Goal: Task Accomplishment & Management: Manage account settings

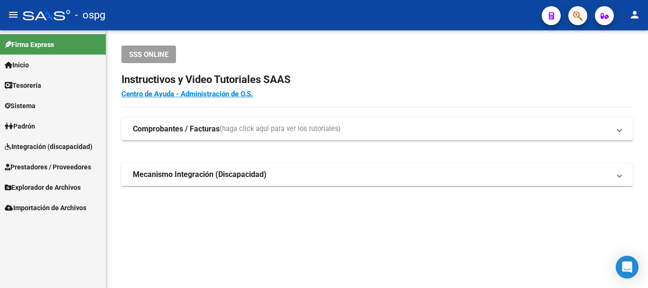
click at [38, 164] on span "Prestadores / Proveedores" at bounding box center [48, 167] width 86 height 10
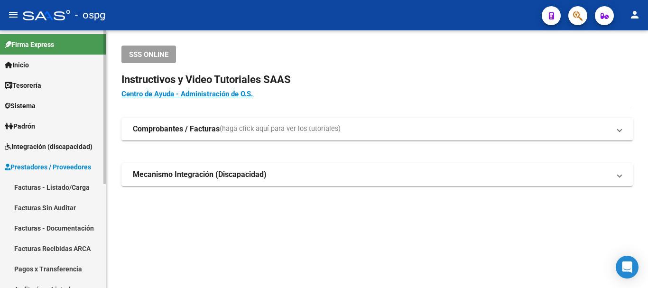
click at [44, 186] on link "Facturas - Listado/Carga" at bounding box center [53, 187] width 106 height 20
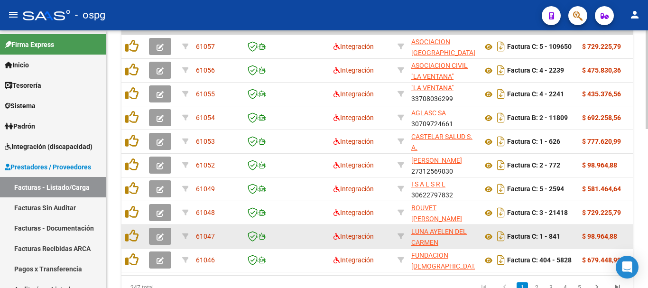
scroll to position [226, 0]
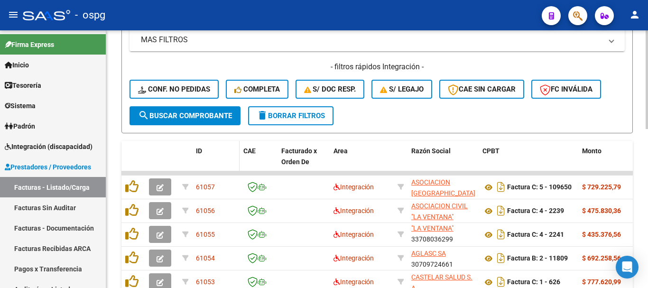
click at [200, 149] on span "ID" at bounding box center [199, 151] width 6 height 8
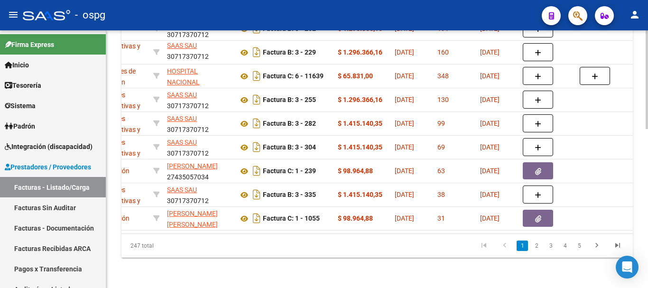
scroll to position [0, 0]
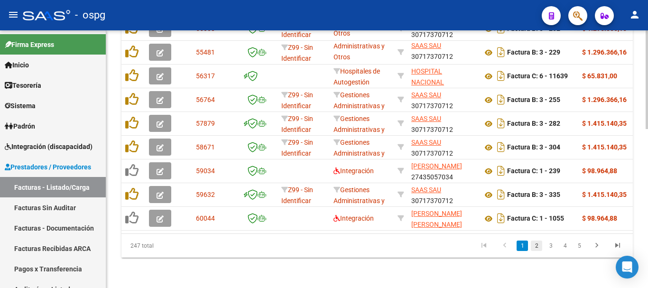
click at [538, 250] on link "2" at bounding box center [536, 246] width 11 height 10
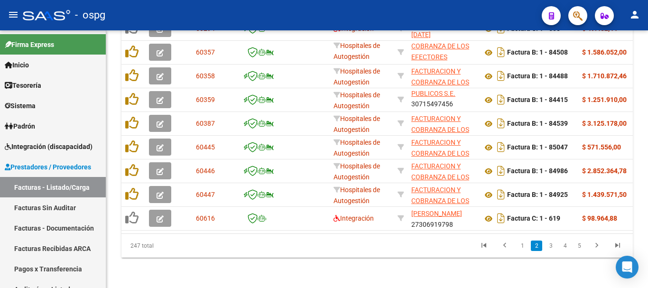
scroll to position [416, 0]
click at [548, 244] on link "3" at bounding box center [550, 246] width 11 height 10
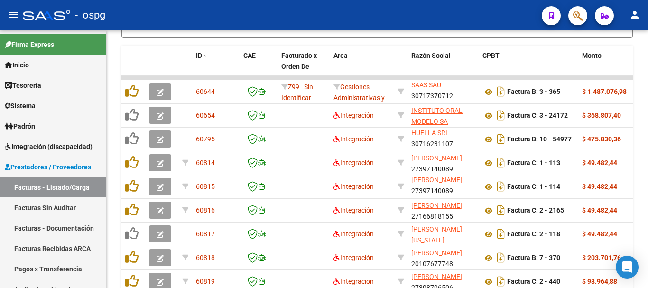
scroll to position [321, 0]
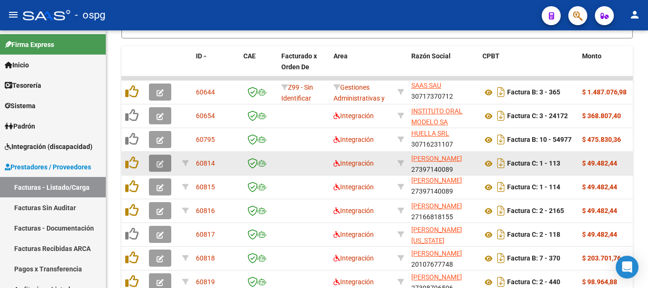
click at [159, 160] on icon "button" at bounding box center [160, 163] width 7 height 7
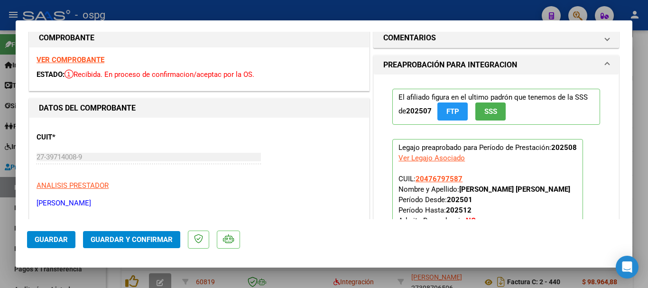
scroll to position [0, 0]
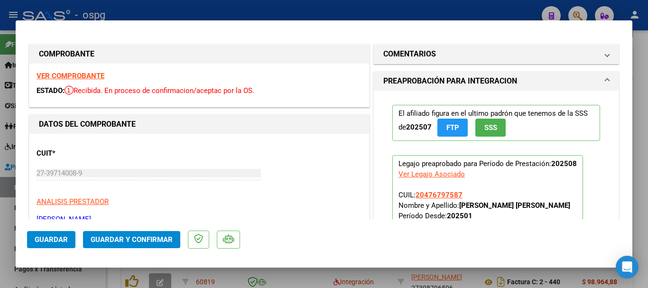
click at [51, 74] on strong "VER COMPROBANTE" at bounding box center [71, 76] width 68 height 9
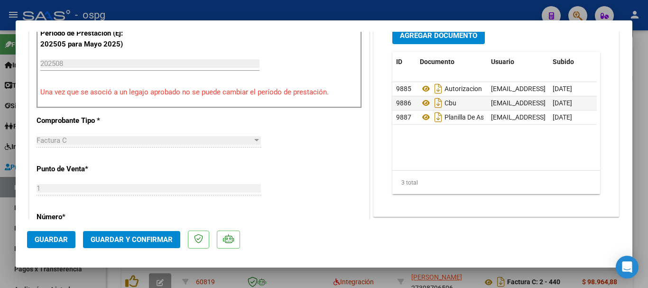
scroll to position [332, 0]
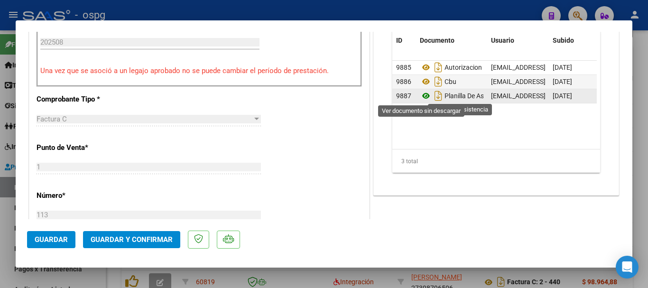
click at [422, 96] on icon at bounding box center [426, 95] width 12 height 11
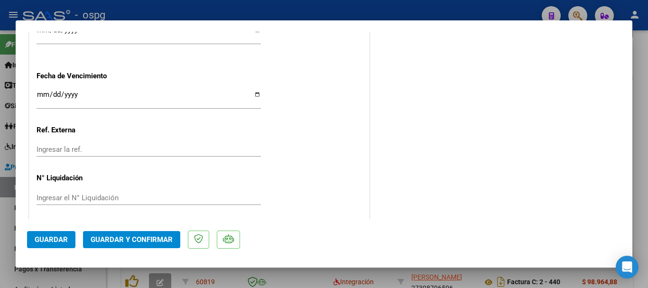
scroll to position [729, 0]
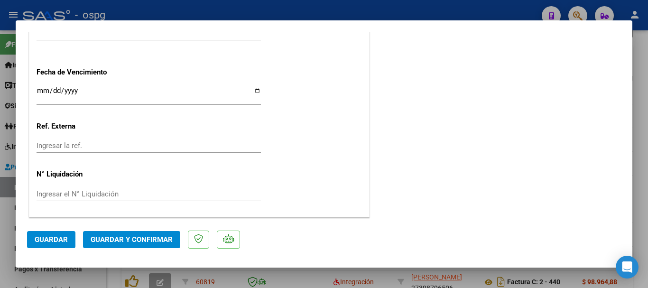
click at [414, 7] on div at bounding box center [324, 144] width 648 height 288
type input "$ 0,00"
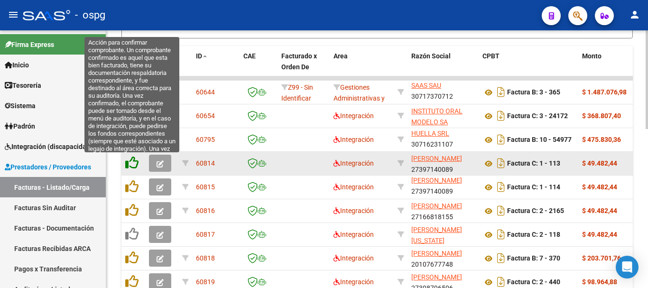
click at [131, 161] on icon at bounding box center [131, 162] width 13 height 13
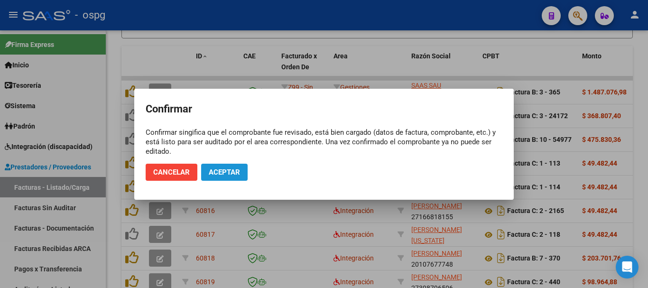
click at [226, 175] on span "Aceptar" at bounding box center [224, 172] width 31 height 9
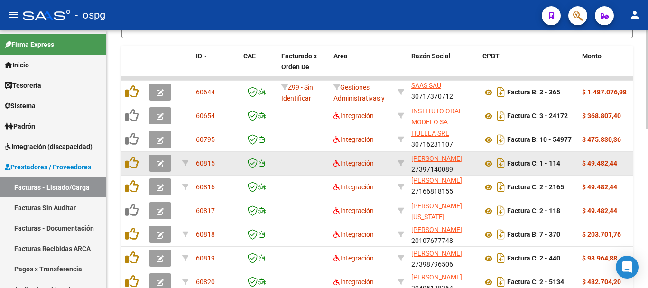
click at [161, 163] on icon "button" at bounding box center [160, 163] width 7 height 7
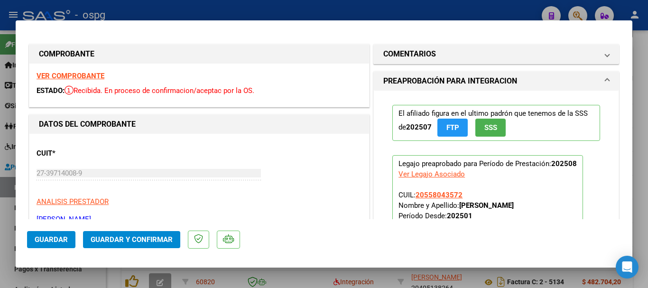
click at [195, 13] on div at bounding box center [324, 144] width 648 height 288
type input "$ 0,00"
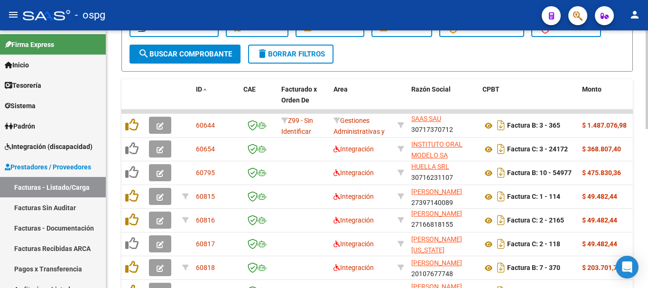
scroll to position [226, 0]
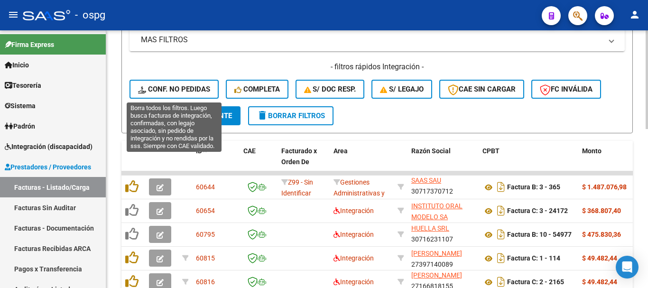
click at [195, 87] on span "Conf. no pedidas" at bounding box center [174, 89] width 72 height 9
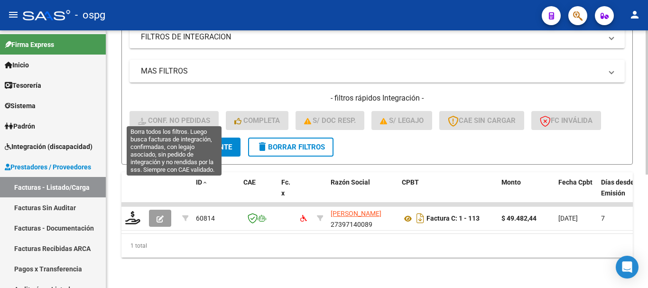
scroll to position [203, 0]
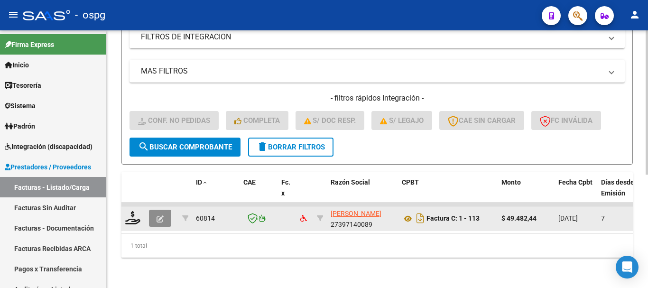
click at [155, 215] on button "button" at bounding box center [160, 218] width 22 height 17
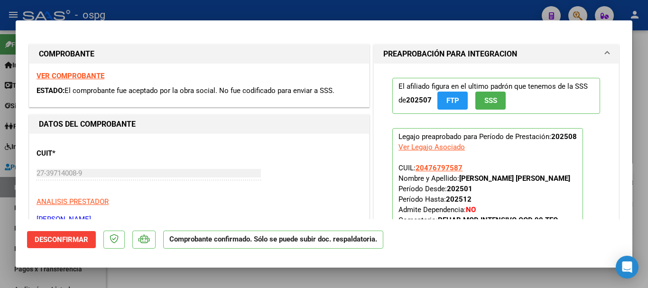
click at [75, 78] on strong "VER COMPROBANTE" at bounding box center [71, 76] width 68 height 9
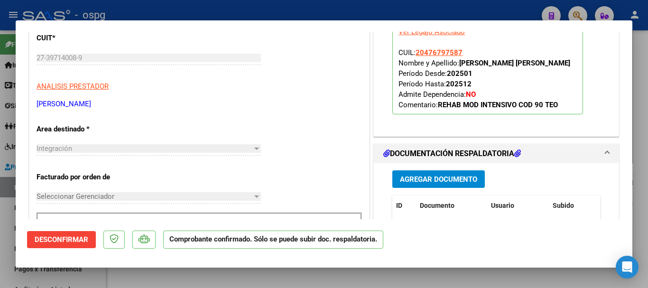
scroll to position [190, 0]
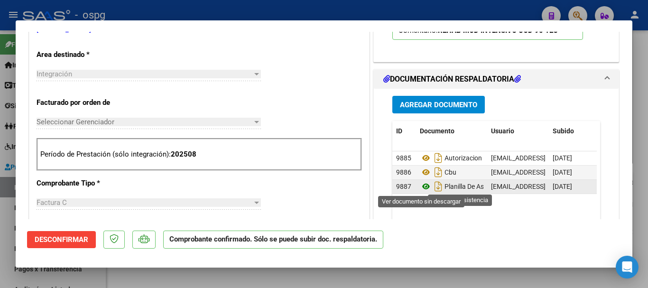
click at [421, 188] on icon at bounding box center [426, 186] width 12 height 11
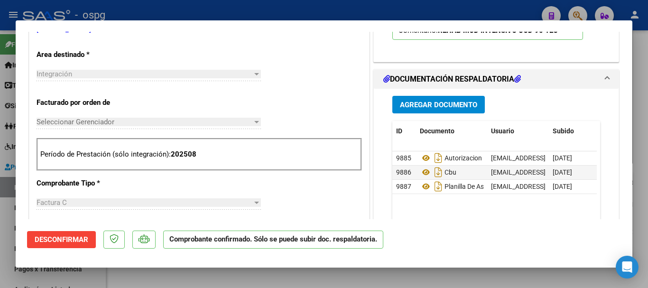
click at [454, 8] on div at bounding box center [324, 144] width 648 height 288
type input "$ 0,00"
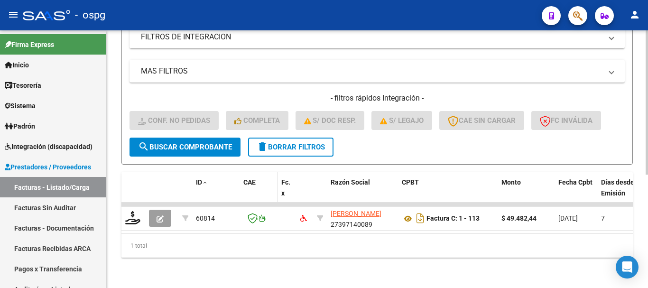
scroll to position [155, 0]
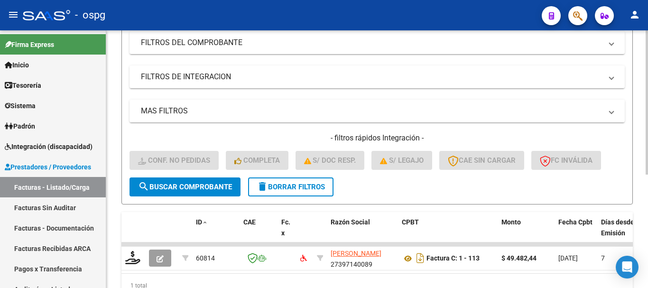
click at [293, 189] on span "delete Borrar Filtros" at bounding box center [291, 187] width 68 height 9
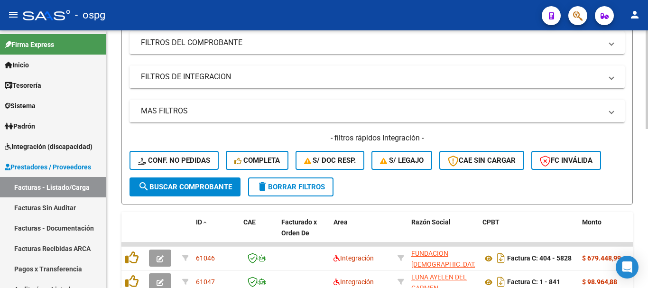
scroll to position [184, 0]
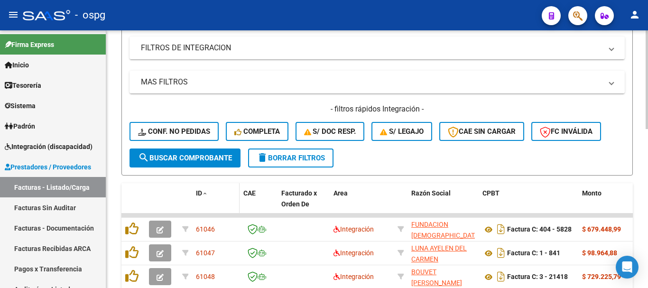
click at [198, 189] on span "ID" at bounding box center [199, 193] width 6 height 8
click at [201, 191] on span "ID" at bounding box center [199, 193] width 6 height 8
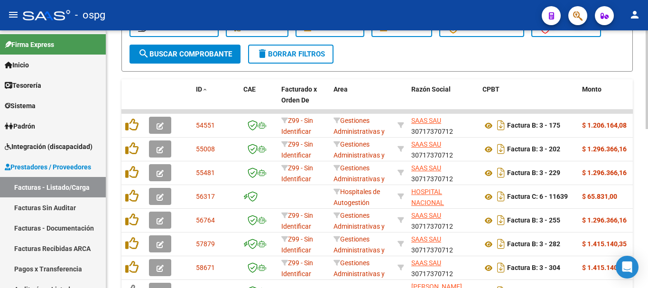
scroll to position [416, 0]
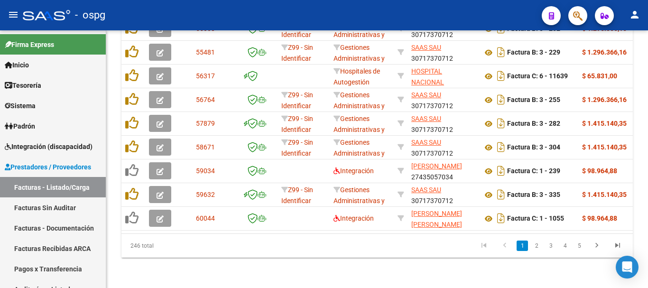
drag, startPoint x: 550, startPoint y: 242, endPoint x: 556, endPoint y: 246, distance: 7.0
click at [550, 242] on link "3" at bounding box center [550, 246] width 11 height 10
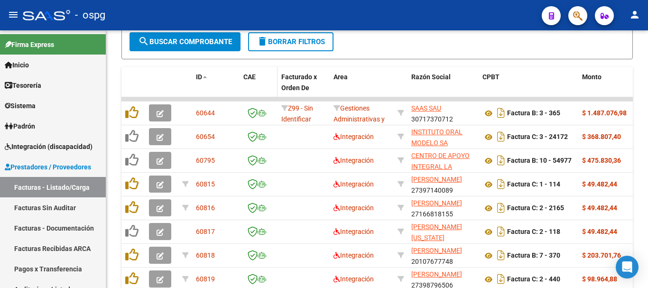
scroll to position [321, 0]
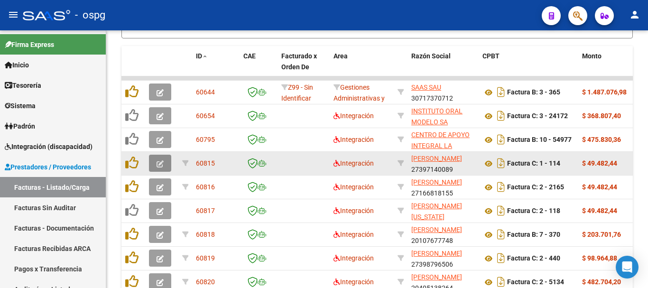
click at [159, 165] on icon "button" at bounding box center [160, 163] width 7 height 7
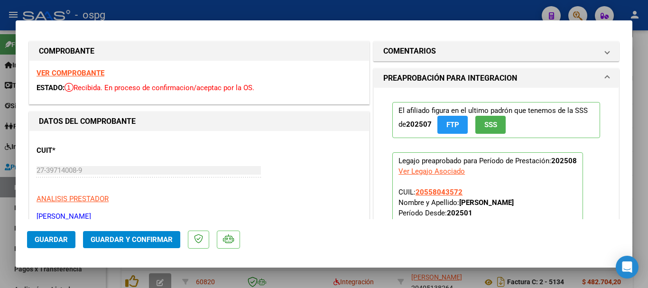
scroll to position [0, 0]
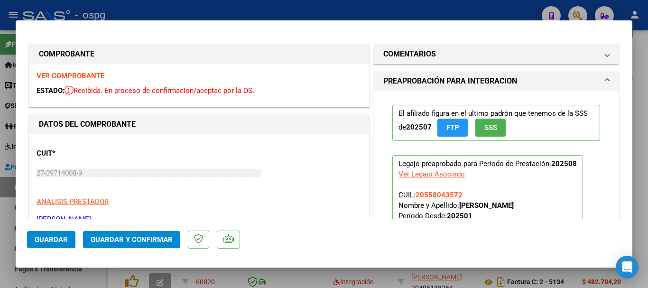
click at [85, 75] on strong "VER COMPROBANTE" at bounding box center [71, 76] width 68 height 9
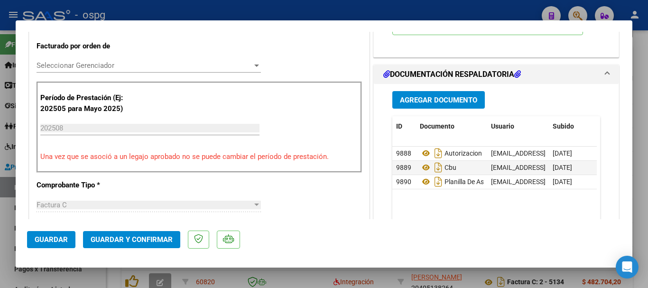
scroll to position [285, 0]
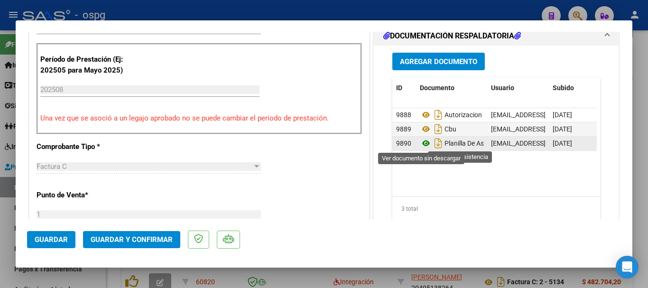
click at [420, 143] on icon at bounding box center [426, 143] width 12 height 11
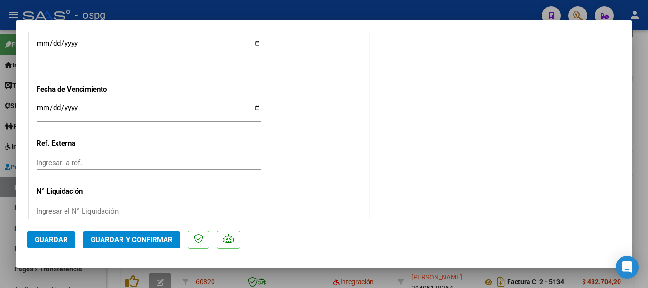
scroll to position [729, 0]
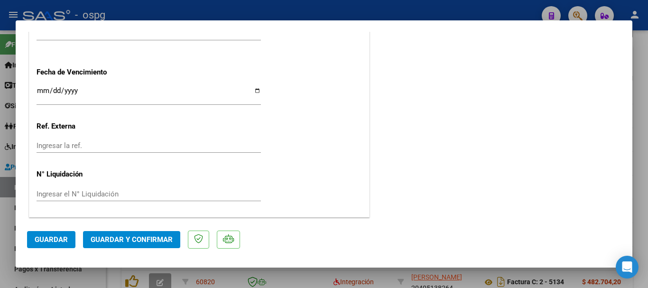
click at [385, 11] on div at bounding box center [324, 144] width 648 height 288
type input "$ 0,00"
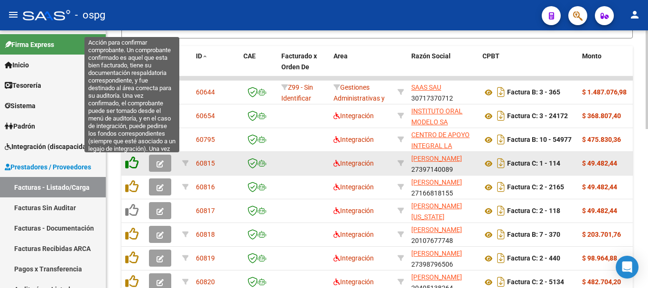
click at [129, 163] on icon at bounding box center [131, 162] width 13 height 13
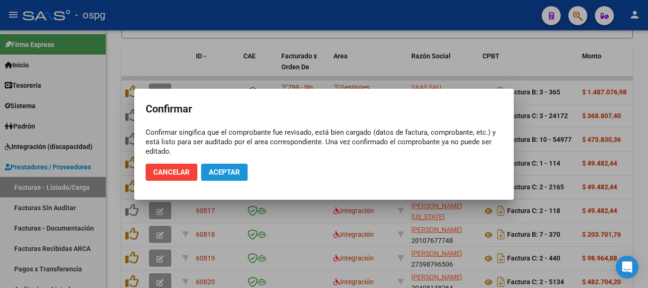
click at [217, 178] on button "Aceptar" at bounding box center [224, 172] width 46 height 17
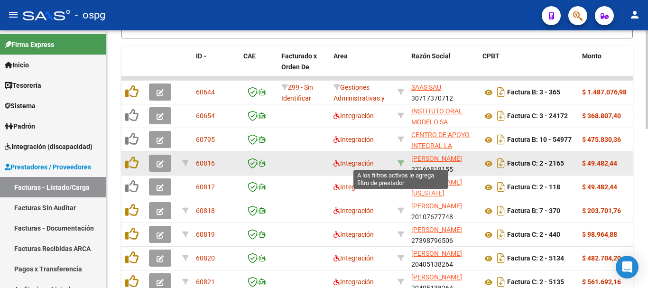
click at [401, 164] on icon at bounding box center [401, 163] width 7 height 7
type input "27166818155"
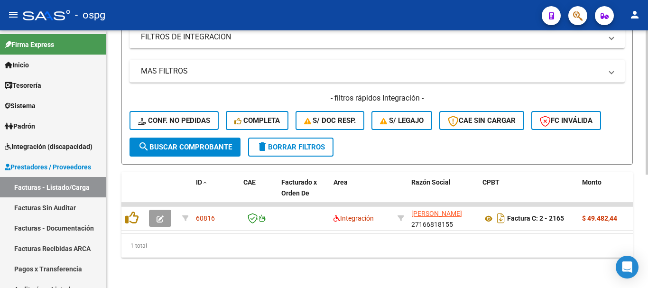
scroll to position [203, 0]
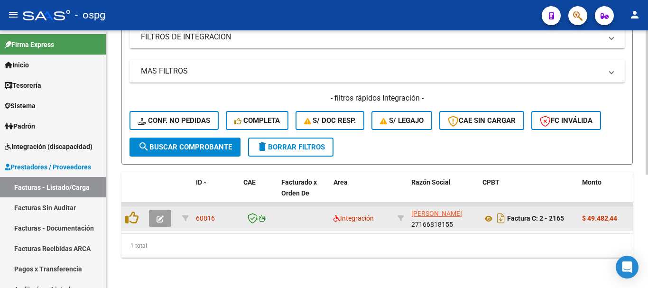
click at [158, 215] on icon "button" at bounding box center [160, 218] width 7 height 7
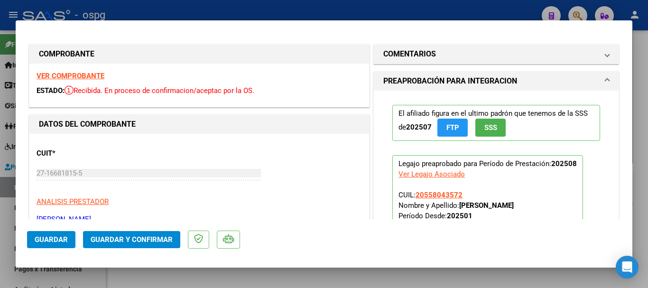
click at [76, 75] on strong "VER COMPROBANTE" at bounding box center [71, 76] width 68 height 9
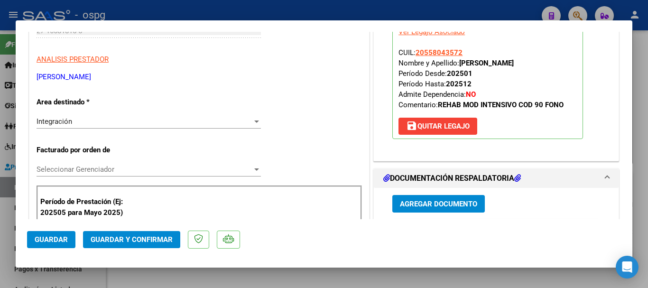
scroll to position [190, 0]
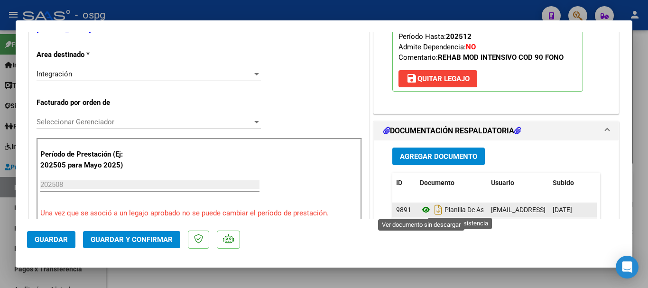
click at [424, 212] on icon at bounding box center [426, 209] width 12 height 11
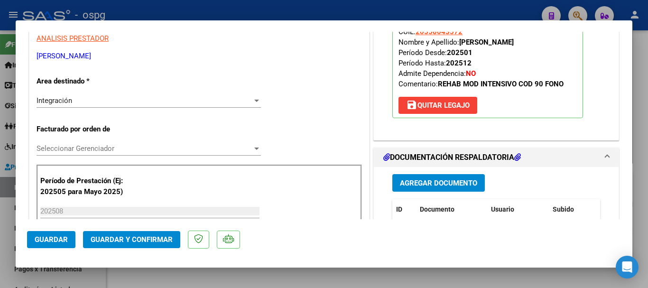
scroll to position [142, 0]
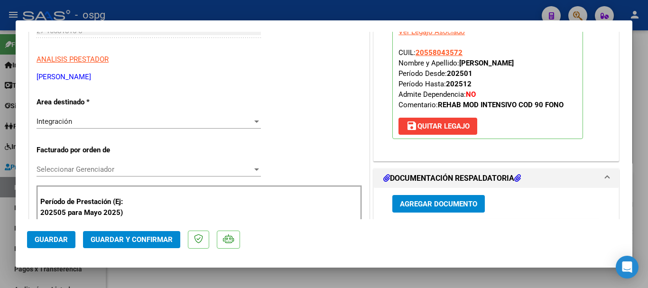
click at [194, 9] on div at bounding box center [324, 144] width 648 height 288
type input "$ 0,00"
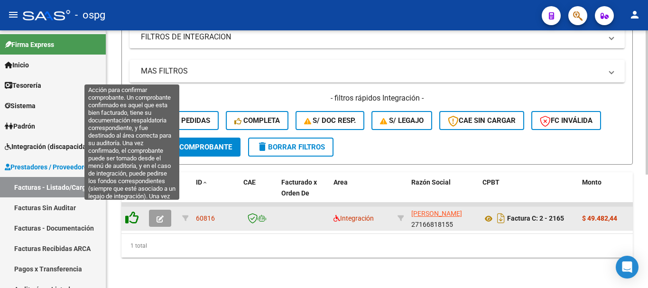
click at [132, 211] on icon at bounding box center [131, 217] width 13 height 13
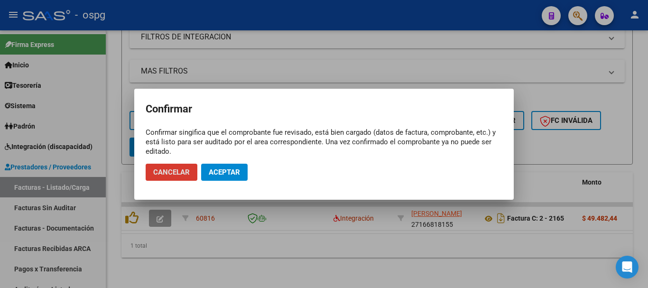
click at [223, 175] on span "Aceptar" at bounding box center [224, 172] width 31 height 9
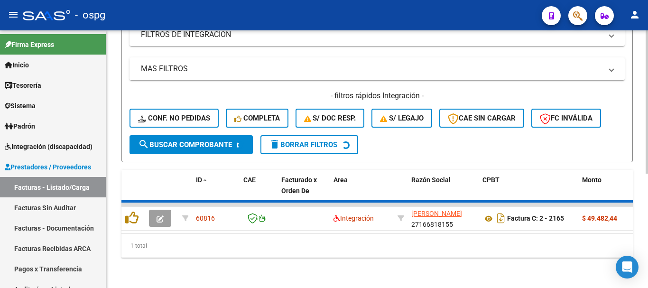
scroll to position [188, 0]
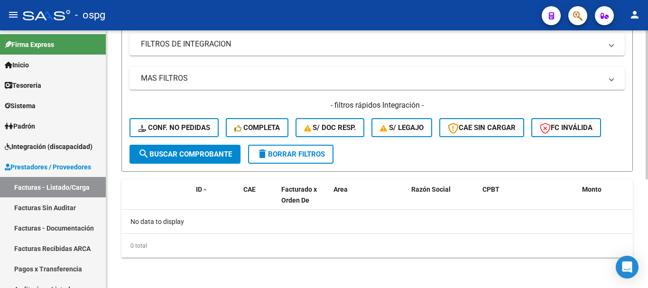
click at [298, 158] on span "delete Borrar Filtros" at bounding box center [291, 154] width 68 height 9
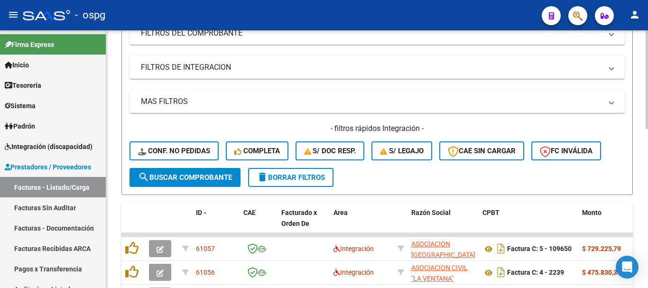
scroll to position [226, 0]
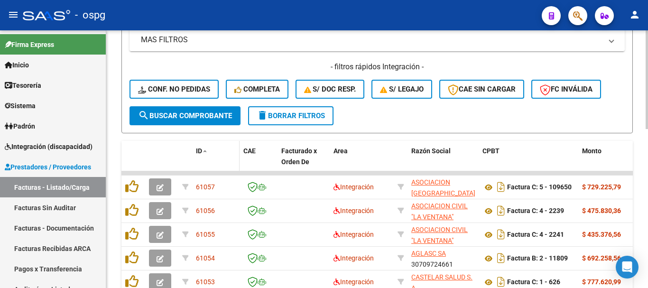
click at [201, 151] on span "ID" at bounding box center [199, 151] width 6 height 8
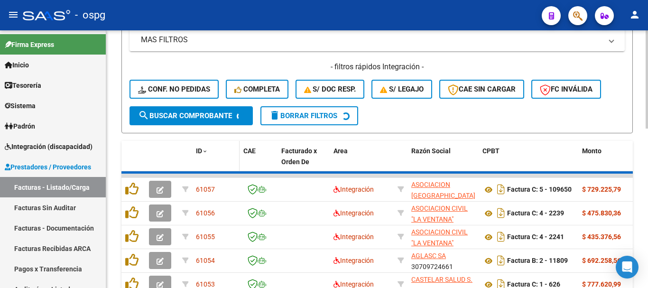
click at [201, 151] on span "ID" at bounding box center [199, 151] width 6 height 8
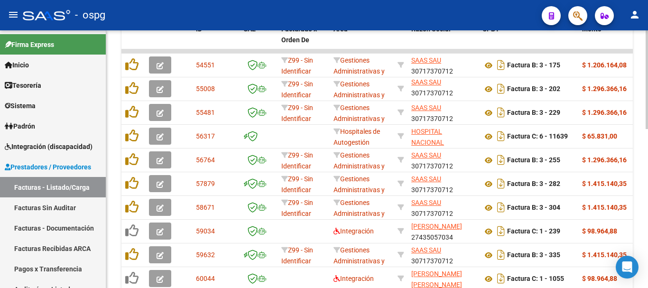
scroll to position [416, 0]
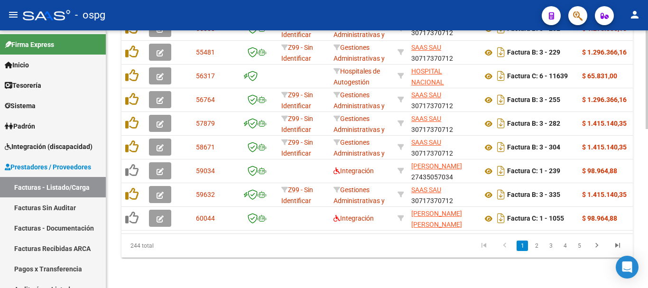
click at [557, 245] on ul "1 2 3 4 5" at bounding box center [551, 246] width 155 height 16
click at [556, 245] on link "3" at bounding box center [550, 246] width 11 height 10
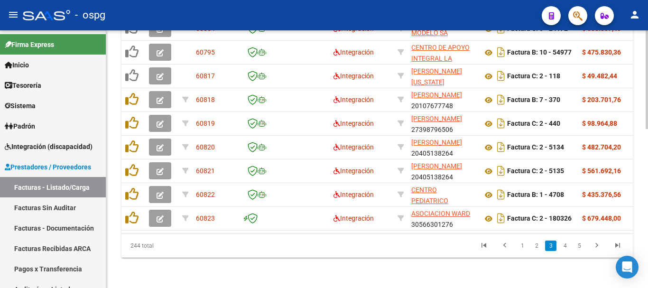
click at [549, 246] on link "3" at bounding box center [550, 246] width 11 height 10
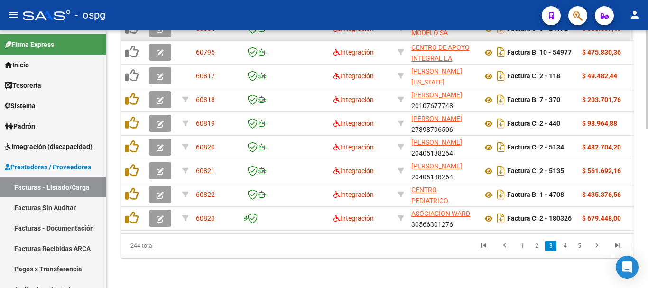
scroll to position [369, 0]
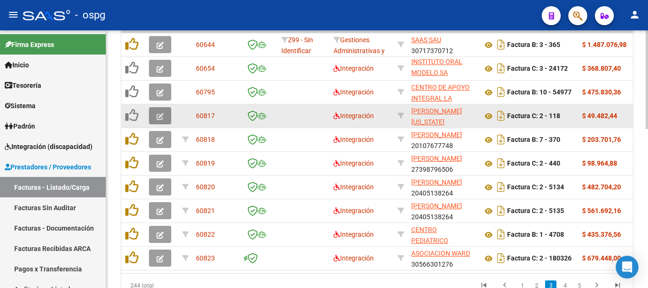
click at [158, 114] on icon "button" at bounding box center [160, 116] width 7 height 7
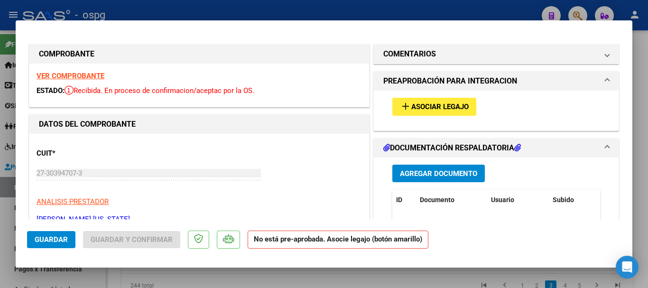
click at [271, 9] on div at bounding box center [324, 144] width 648 height 288
type input "$ 0,00"
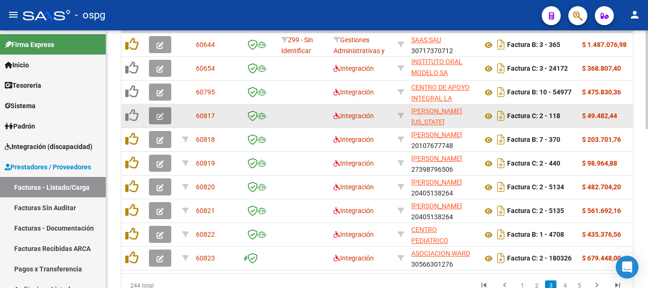
click at [158, 112] on span "button" at bounding box center [160, 116] width 7 height 9
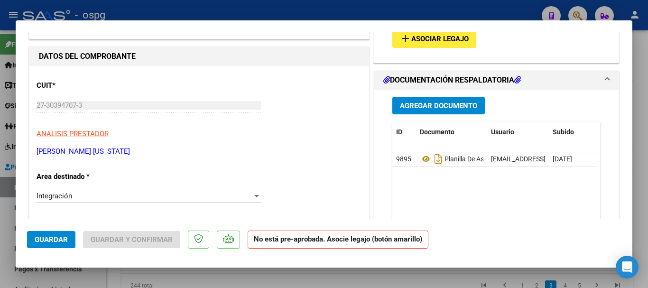
scroll to position [95, 0]
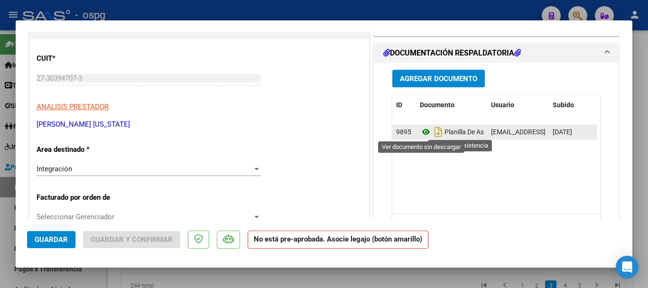
click at [422, 130] on icon at bounding box center [426, 131] width 12 height 11
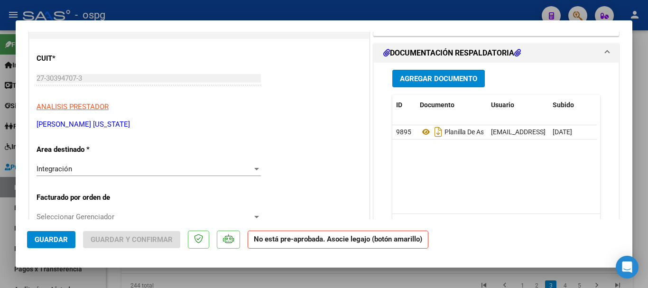
click at [477, 16] on div at bounding box center [324, 144] width 648 height 288
type input "$ 0,00"
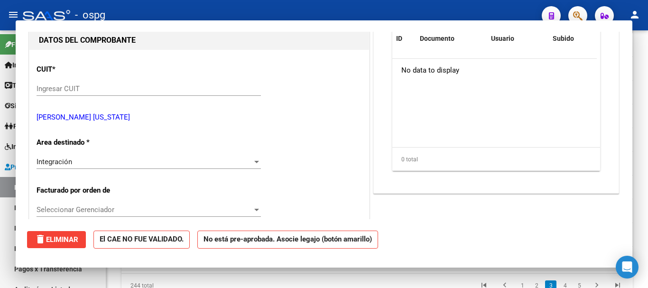
scroll to position [0, 0]
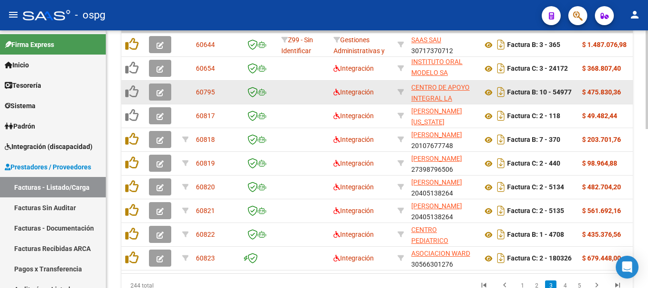
click at [161, 90] on icon "button" at bounding box center [160, 92] width 7 height 7
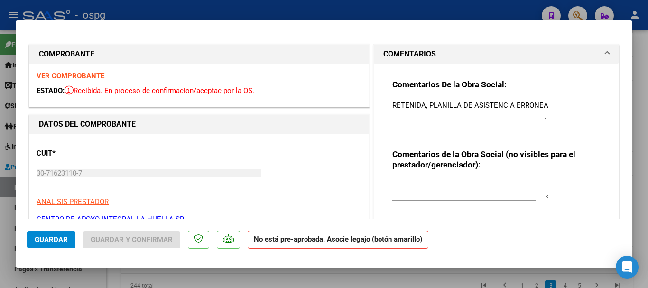
click at [90, 75] on strong "VER COMPROBANTE" at bounding box center [71, 76] width 68 height 9
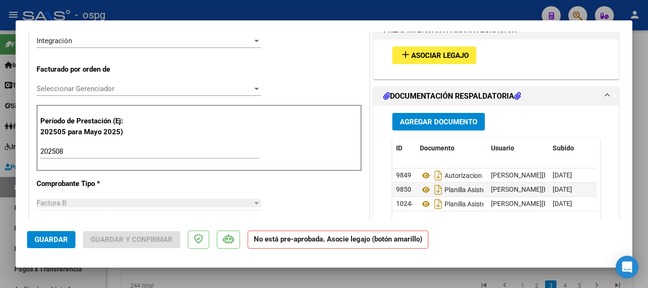
scroll to position [237, 0]
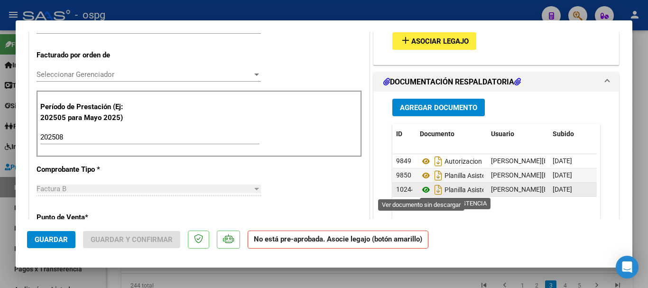
click at [424, 191] on icon at bounding box center [426, 189] width 12 height 11
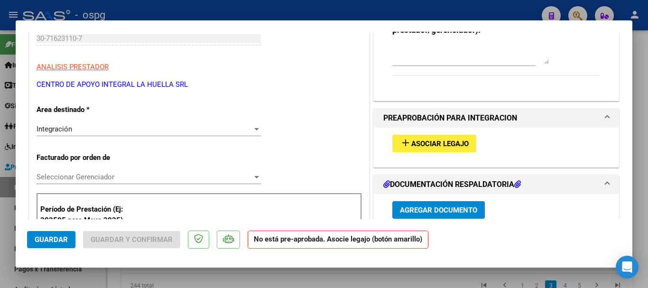
scroll to position [142, 0]
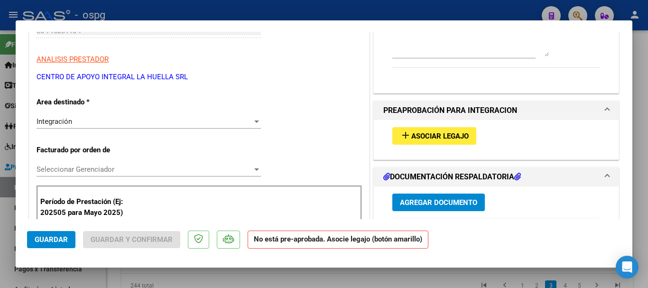
click at [411, 135] on span "Asociar Legajo" at bounding box center [439, 136] width 57 height 9
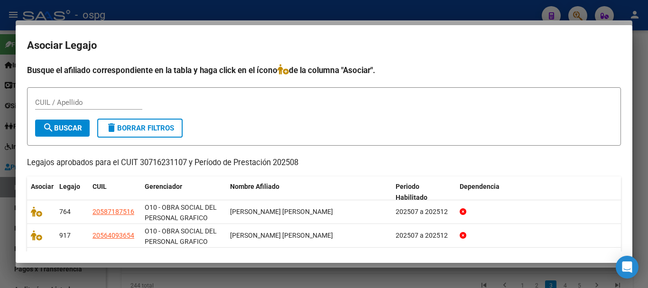
click at [410, 11] on div at bounding box center [324, 144] width 648 height 288
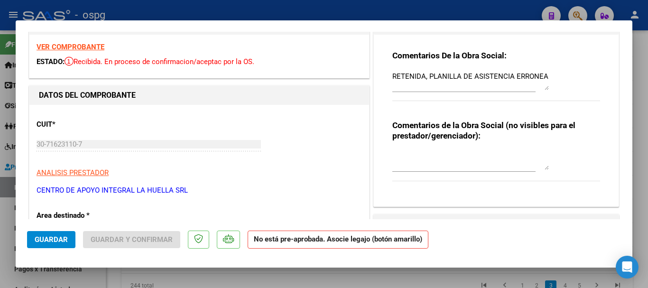
scroll to position [0, 0]
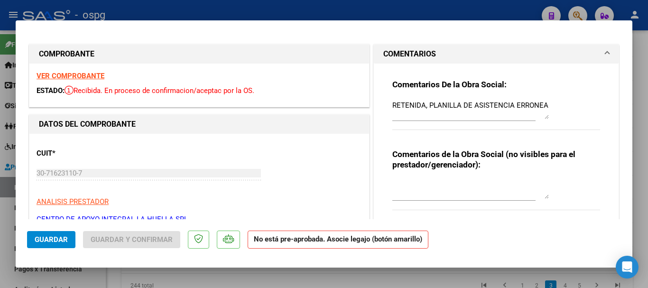
click at [505, 105] on textarea "RETENIDA, PLANILLA DE ASISTENCIA ERRONEA" at bounding box center [470, 109] width 157 height 19
drag, startPoint x: 544, startPoint y: 102, endPoint x: 361, endPoint y: 106, distance: 183.7
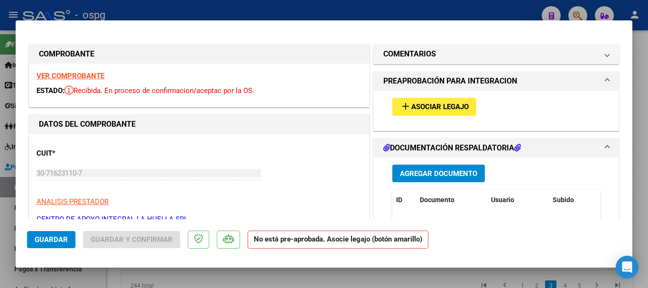
click at [432, 104] on span "Asociar Legajo" at bounding box center [439, 107] width 57 height 9
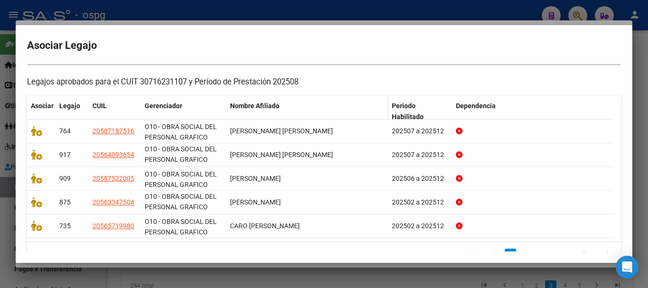
scroll to position [102, 0]
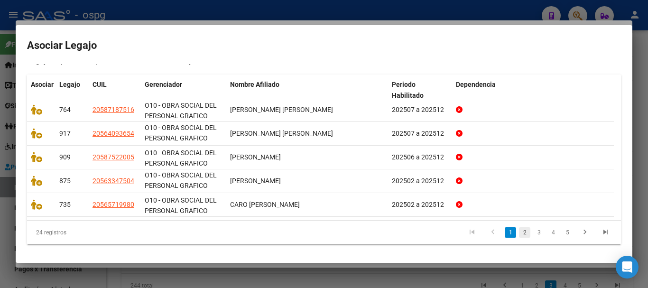
click at [519, 235] on link "2" at bounding box center [524, 232] width 11 height 10
click at [533, 236] on link "3" at bounding box center [538, 232] width 11 height 10
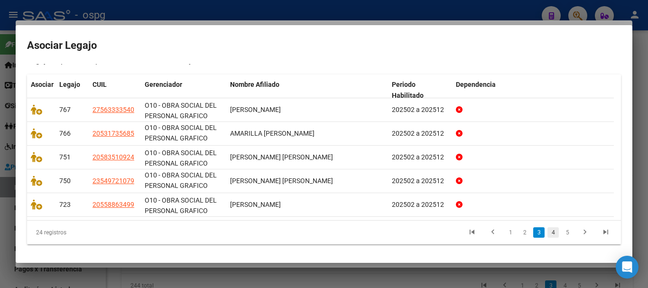
click at [548, 232] on link "4" at bounding box center [553, 232] width 11 height 10
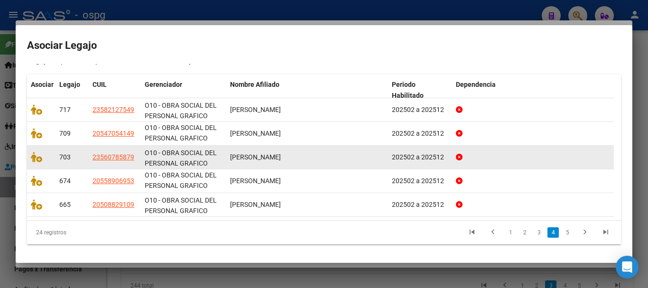
click at [295, 156] on div "VILLANUEVA TOMAS" at bounding box center [307, 157] width 154 height 11
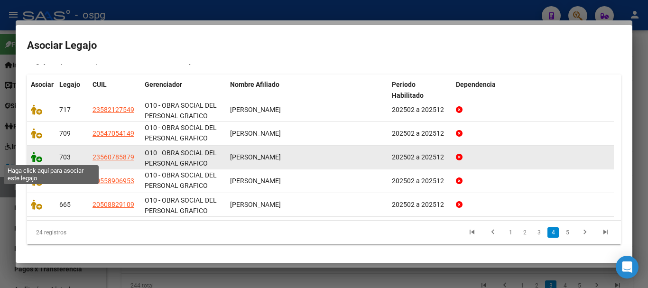
click at [37, 158] on icon at bounding box center [36, 157] width 11 height 10
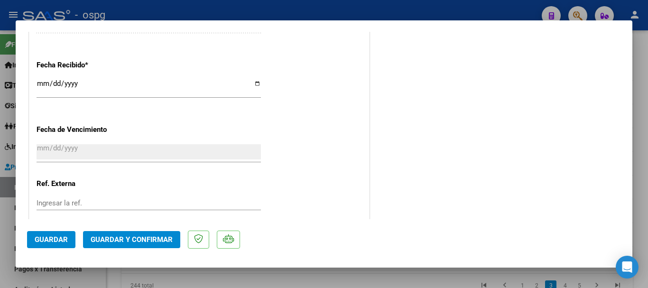
scroll to position [539, 0]
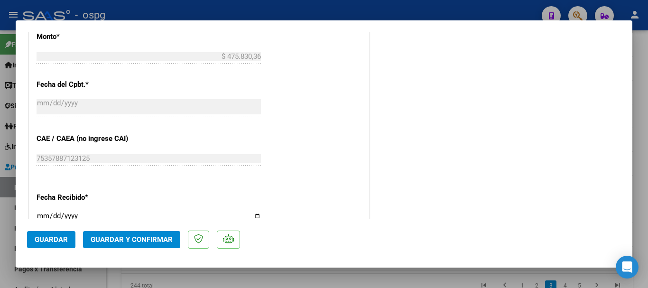
click at [280, 13] on div at bounding box center [324, 144] width 648 height 288
type input "$ 0,00"
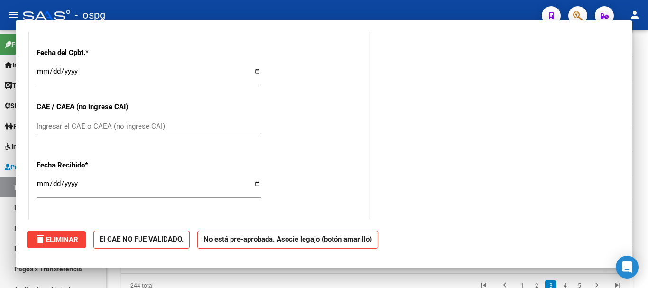
scroll to position [0, 0]
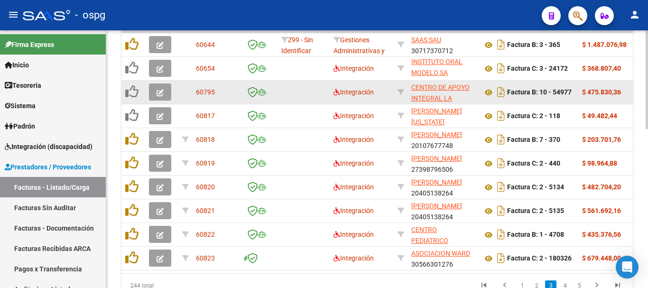
click at [168, 91] on button "button" at bounding box center [160, 92] width 22 height 17
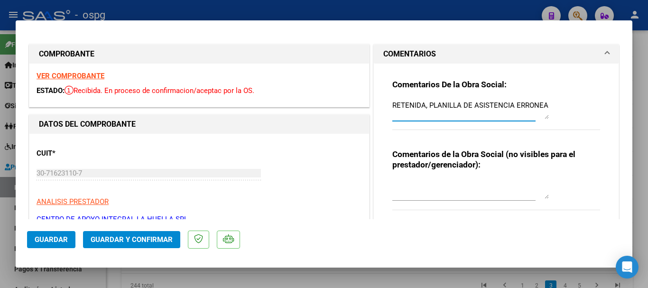
drag, startPoint x: 543, startPoint y: 103, endPoint x: 371, endPoint y: 119, distance: 173.0
click at [374, 119] on div "Comentarios De la Obra Social: RETENIDA, PLANILLA DE ASISTENCIA ERRONEA Comenta…" at bounding box center [496, 150] width 245 height 172
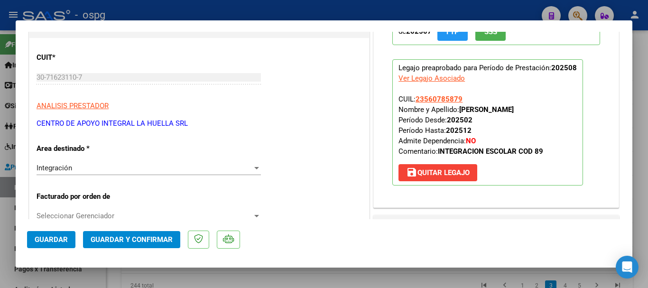
scroll to position [95, 0]
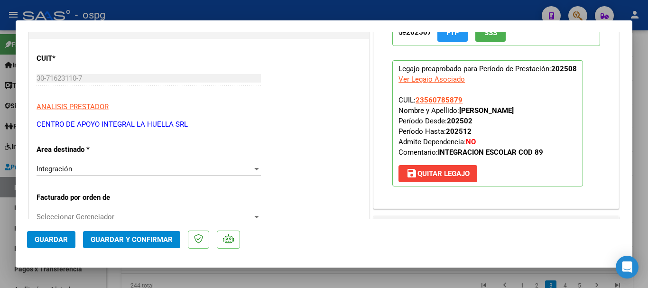
click at [59, 242] on span "Guardar" at bounding box center [51, 239] width 33 height 9
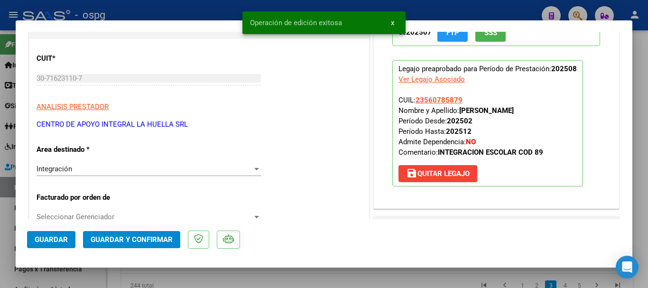
click at [199, 13] on div at bounding box center [324, 144] width 648 height 288
type input "$ 0,00"
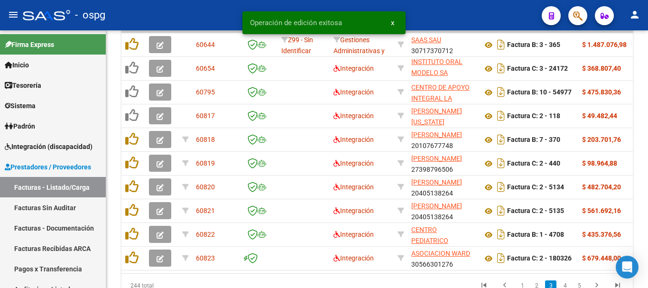
scroll to position [369, 0]
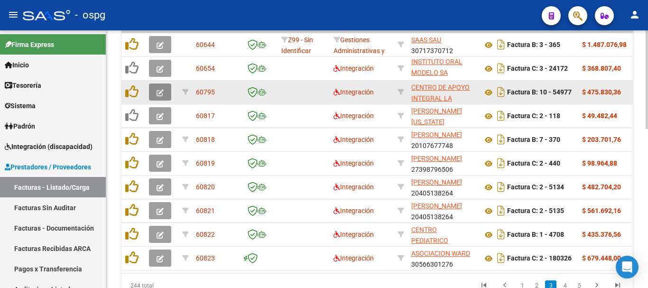
click at [165, 94] on button "button" at bounding box center [160, 92] width 22 height 17
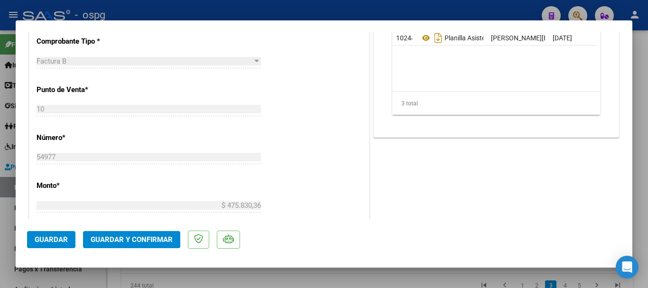
scroll to position [427, 0]
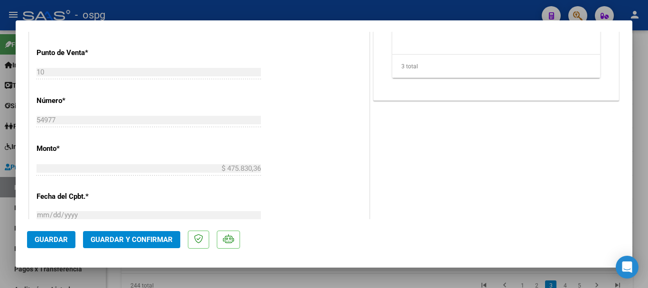
click at [354, 11] on div at bounding box center [324, 144] width 648 height 288
type input "$ 0,00"
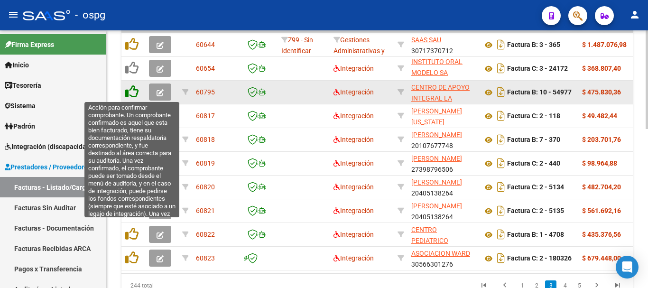
click at [132, 89] on icon at bounding box center [131, 91] width 13 height 13
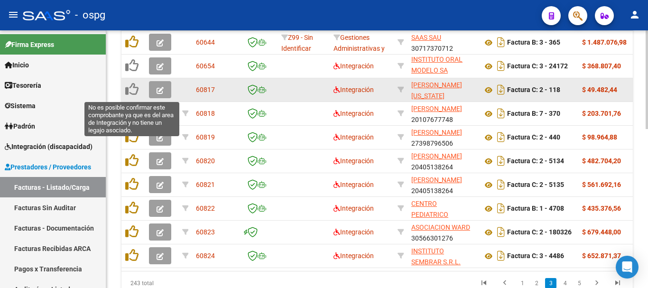
scroll to position [369, 0]
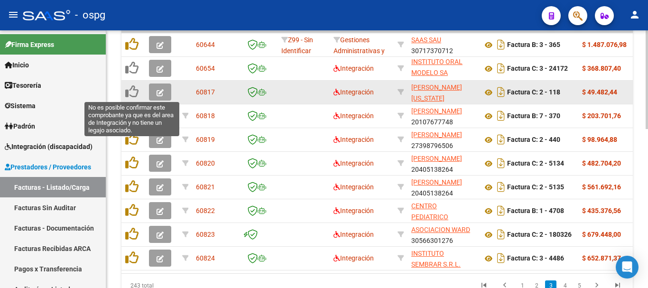
click at [133, 93] on icon at bounding box center [131, 91] width 13 height 13
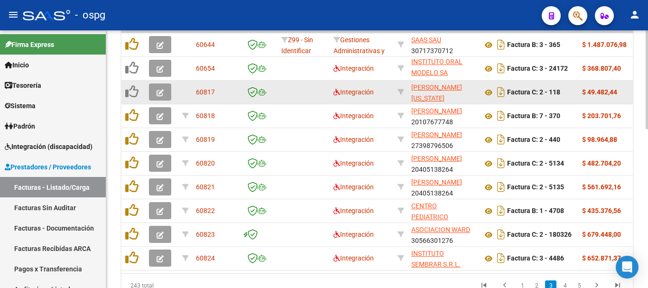
click at [159, 92] on icon "button" at bounding box center [160, 92] width 7 height 7
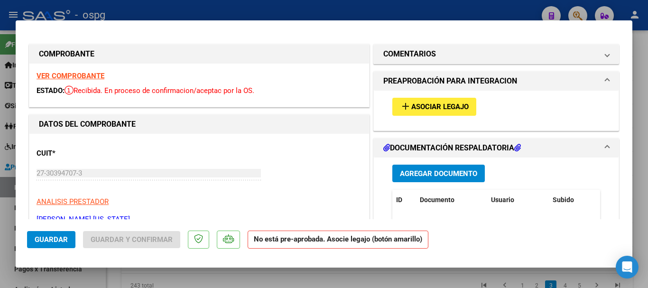
click at [81, 76] on strong "VER COMPROBANTE" at bounding box center [71, 76] width 68 height 9
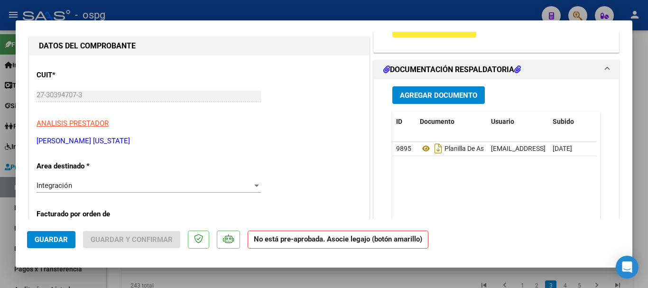
scroll to position [95, 0]
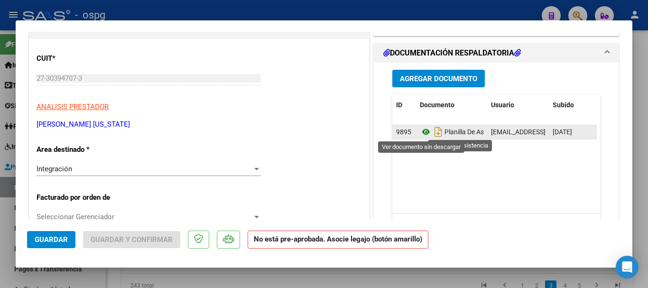
click at [424, 135] on icon at bounding box center [426, 131] width 12 height 11
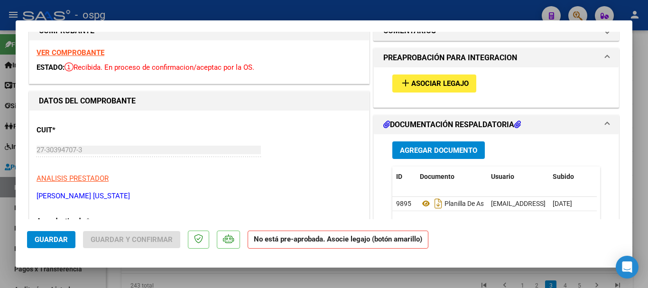
scroll to position [0, 0]
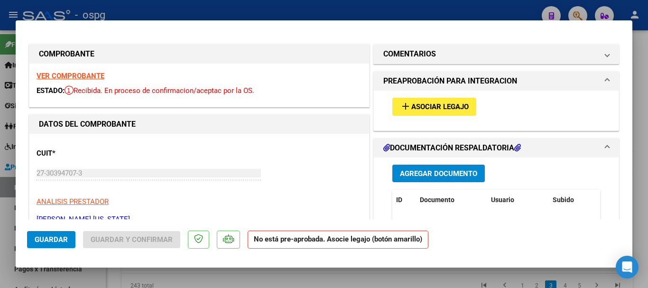
click at [78, 71] on div "VER COMPROBANTE ESTADO: Recibida. En proceso de confirmacion/aceptac por la OS." at bounding box center [199, 85] width 340 height 43
click at [78, 77] on strong "VER COMPROBANTE" at bounding box center [71, 76] width 68 height 9
click at [434, 106] on span "Asociar Legajo" at bounding box center [439, 107] width 57 height 9
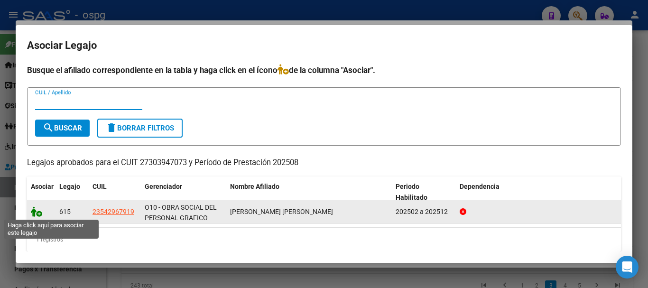
click at [35, 213] on icon at bounding box center [36, 211] width 11 height 10
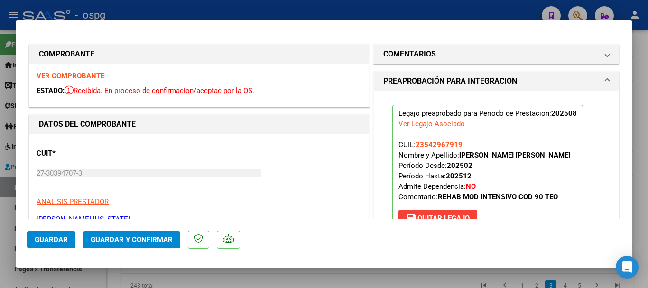
click at [41, 236] on span "Guardar" at bounding box center [51, 239] width 33 height 9
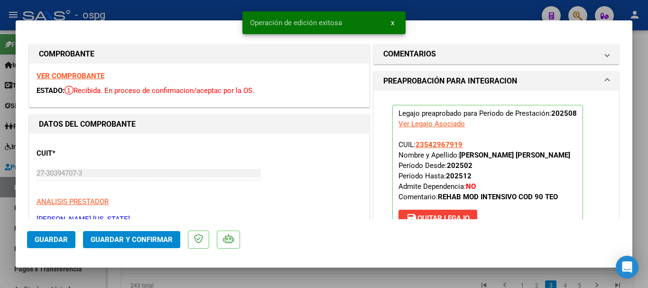
click at [447, 9] on div at bounding box center [324, 144] width 648 height 288
type input "$ 0,00"
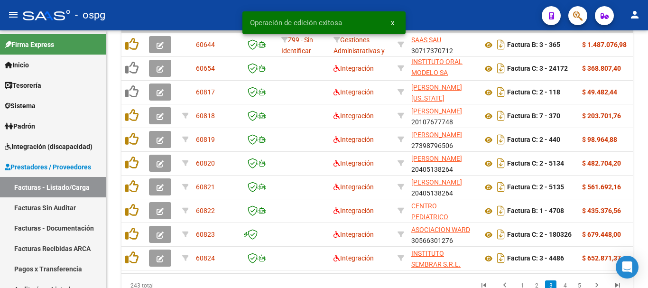
scroll to position [369, 0]
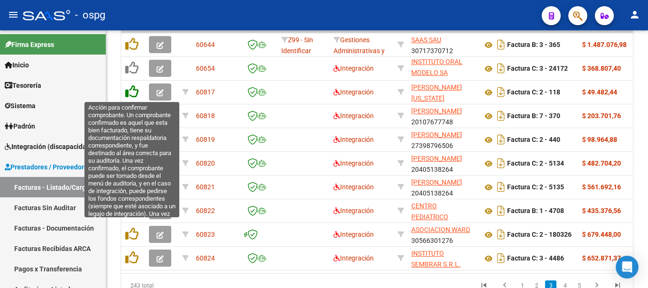
click at [130, 93] on icon at bounding box center [131, 91] width 13 height 13
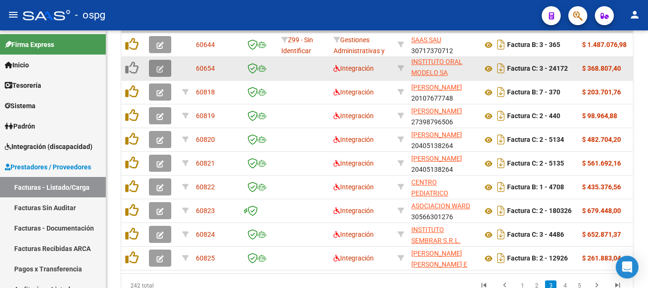
click at [166, 66] on button "button" at bounding box center [160, 68] width 22 height 17
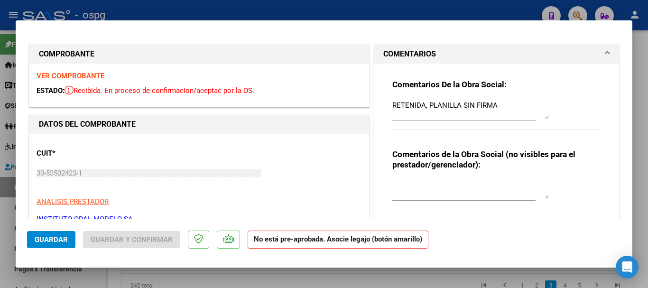
click at [363, 5] on div at bounding box center [324, 144] width 648 height 288
type input "$ 0,00"
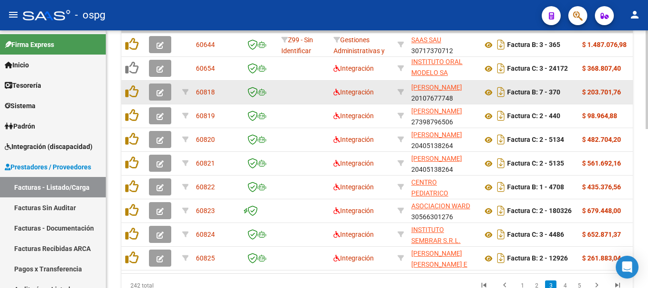
click at [156, 95] on button "button" at bounding box center [160, 92] width 22 height 17
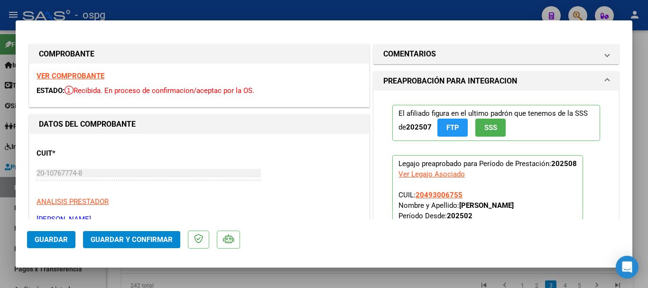
click at [53, 73] on strong "VER COMPROBANTE" at bounding box center [71, 76] width 68 height 9
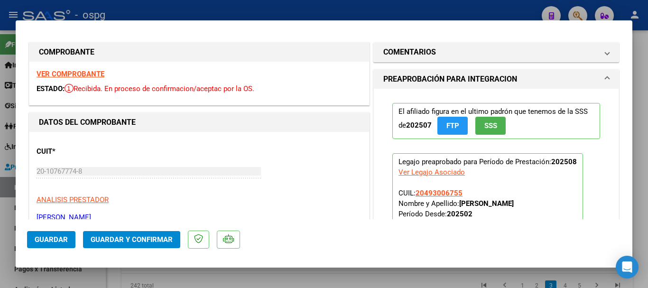
scroll to position [0, 0]
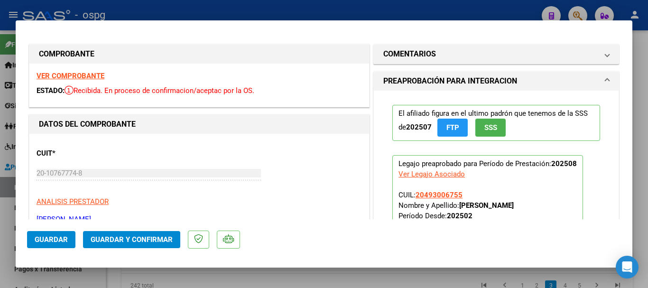
click at [81, 75] on strong "VER COMPROBANTE" at bounding box center [71, 76] width 68 height 9
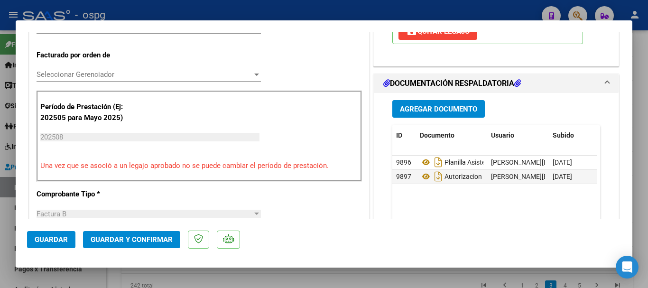
scroll to position [285, 0]
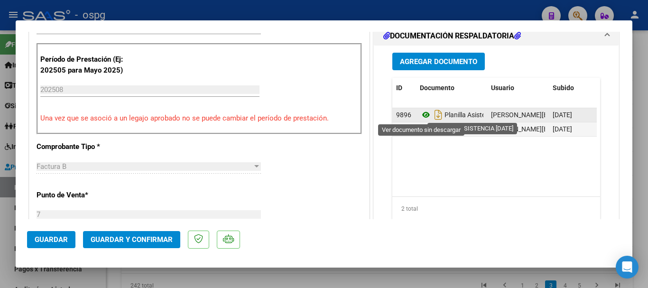
click at [425, 112] on icon at bounding box center [426, 114] width 12 height 11
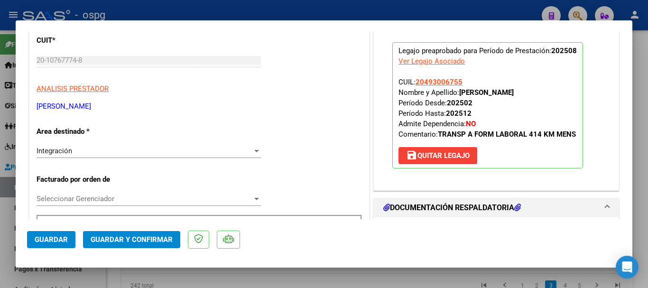
scroll to position [0, 0]
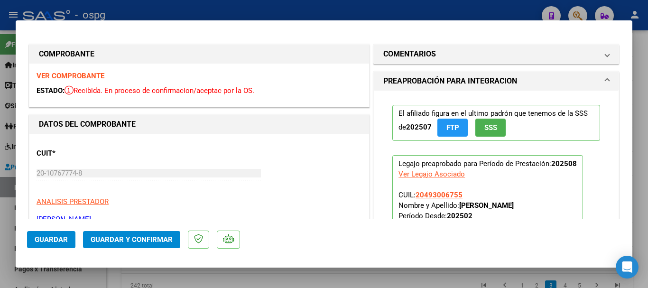
click at [200, 10] on div at bounding box center [324, 144] width 648 height 288
type input "$ 0,00"
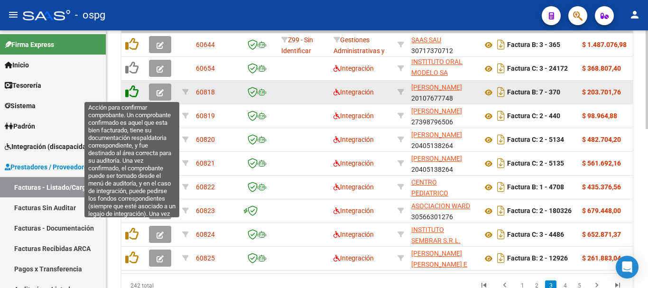
click at [130, 91] on icon at bounding box center [131, 91] width 13 height 13
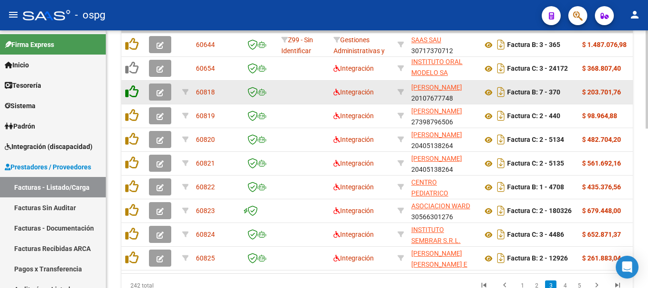
scroll to position [369, 0]
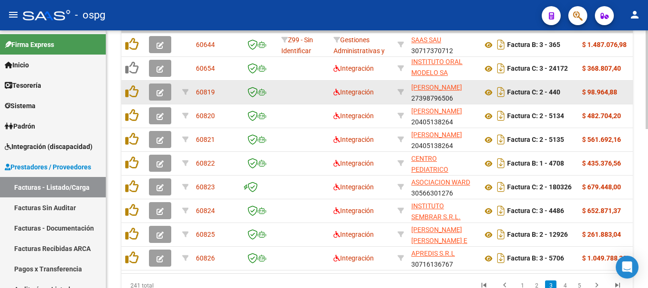
click at [162, 93] on icon "button" at bounding box center [160, 92] width 7 height 7
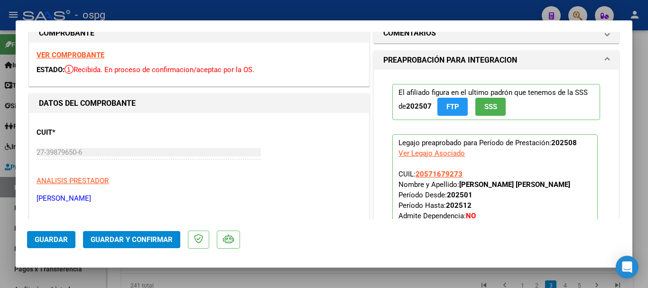
scroll to position [0, 0]
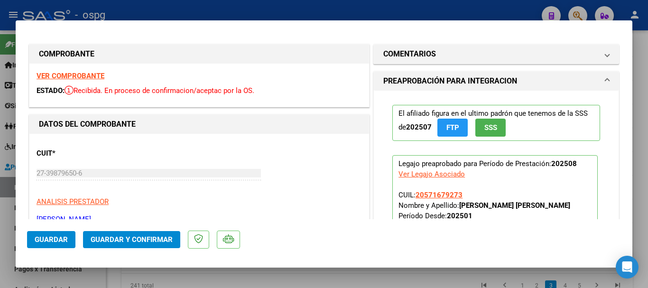
click at [72, 74] on strong "VER COMPROBANTE" at bounding box center [71, 76] width 68 height 9
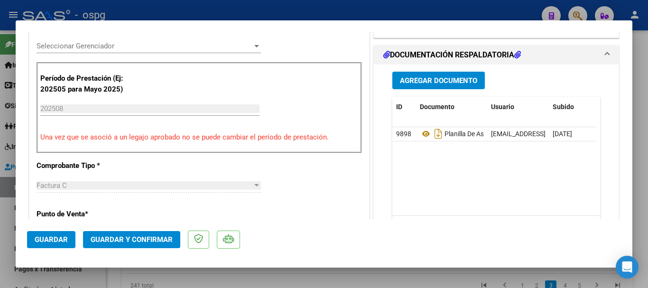
scroll to position [207, 0]
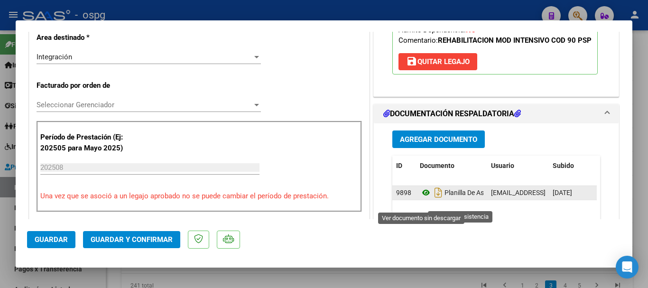
click at [420, 198] on icon at bounding box center [426, 192] width 12 height 11
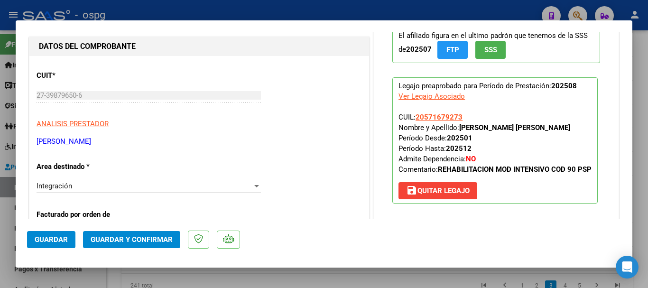
scroll to position [0, 0]
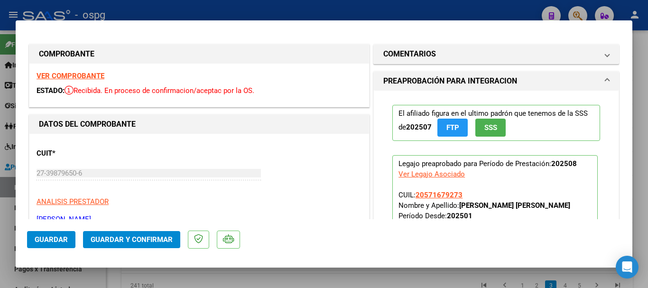
click at [62, 72] on strong "VER COMPROBANTE" at bounding box center [71, 76] width 68 height 9
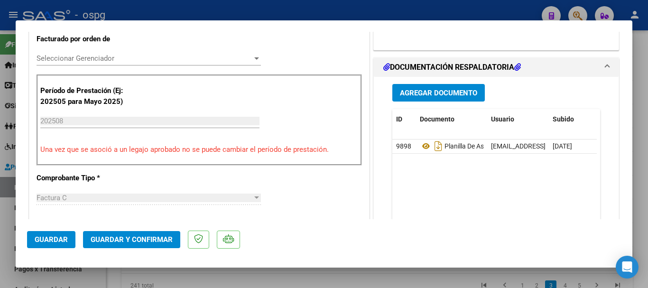
scroll to position [332, 0]
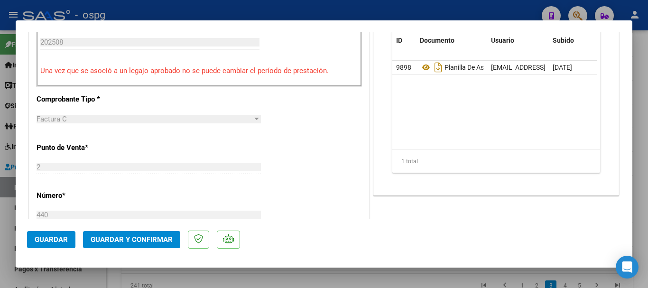
click at [197, 14] on div at bounding box center [324, 144] width 648 height 288
type input "$ 0,00"
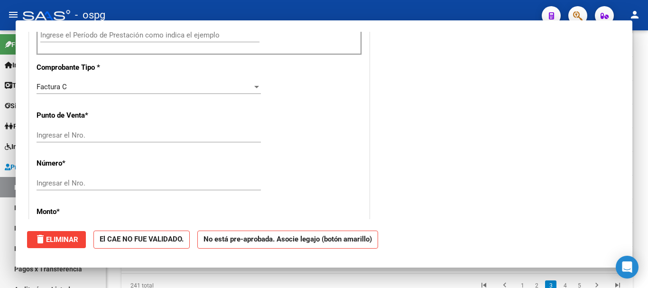
scroll to position [325, 0]
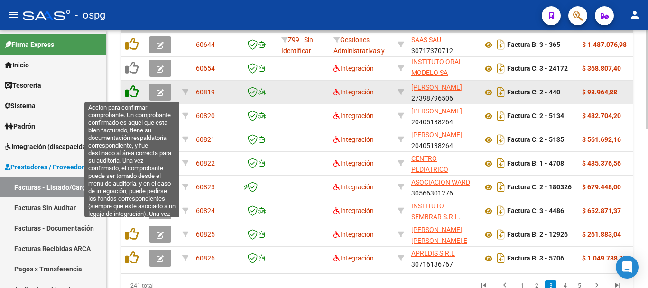
click at [131, 90] on icon at bounding box center [131, 91] width 13 height 13
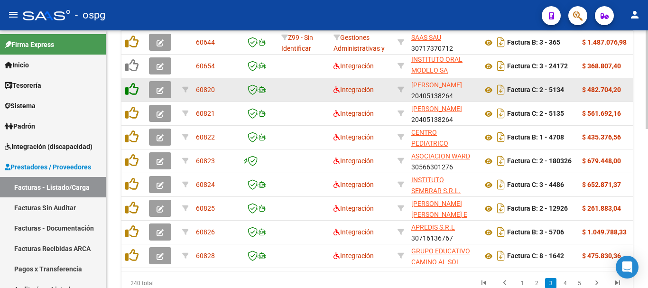
scroll to position [369, 0]
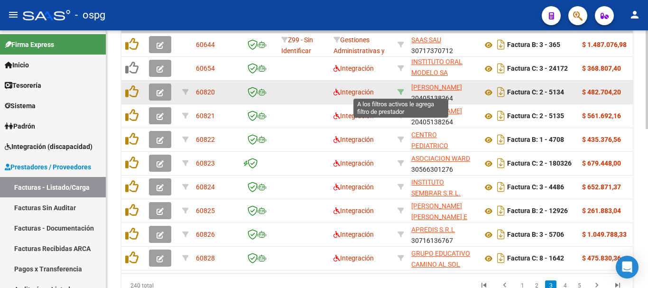
click at [403, 91] on icon at bounding box center [401, 92] width 7 height 7
type input "20405138264"
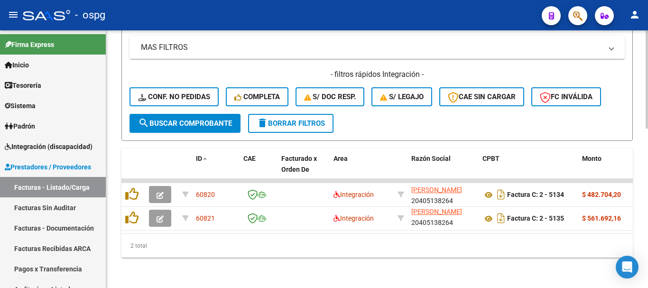
scroll to position [226, 0]
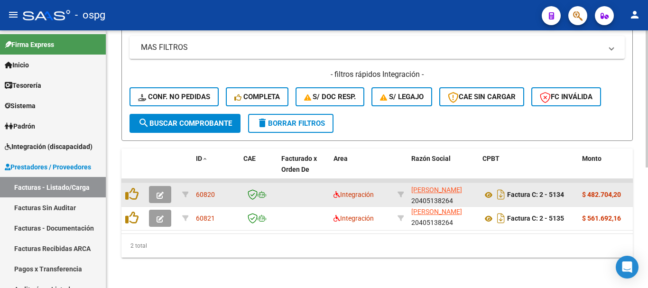
click at [164, 187] on button "button" at bounding box center [160, 194] width 22 height 17
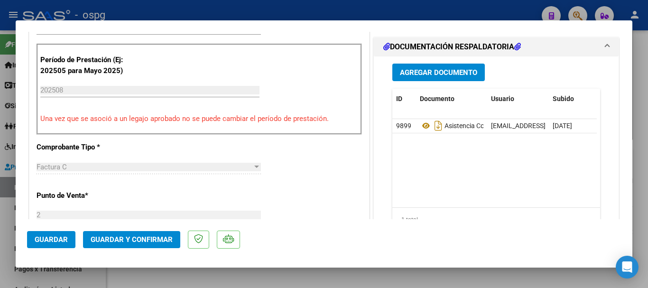
scroll to position [285, 0]
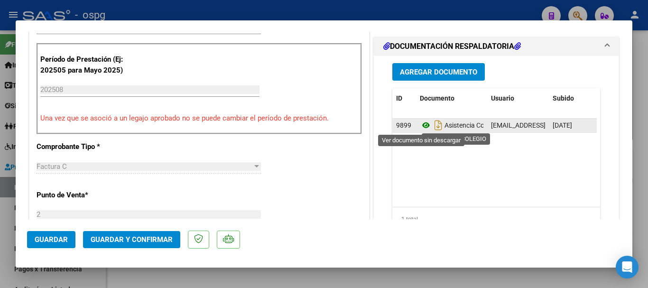
click at [421, 123] on icon at bounding box center [426, 125] width 12 height 11
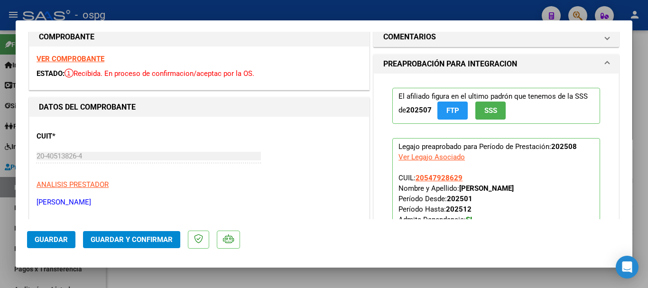
scroll to position [0, 0]
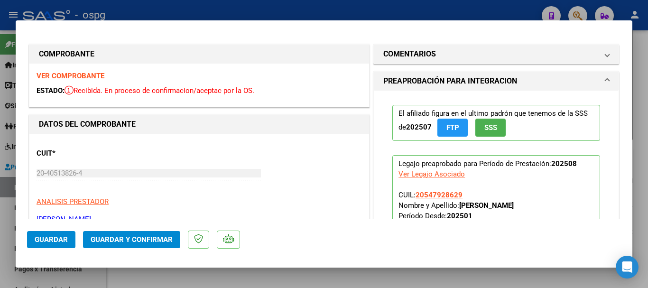
click at [80, 74] on strong "VER COMPROBANTE" at bounding box center [71, 76] width 68 height 9
click at [204, 9] on div at bounding box center [324, 144] width 648 height 288
type input "$ 0,00"
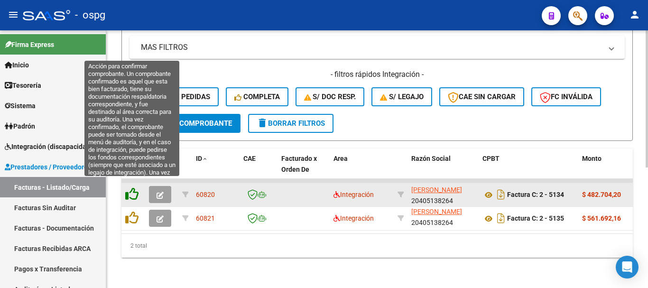
click at [131, 187] on icon at bounding box center [131, 193] width 13 height 13
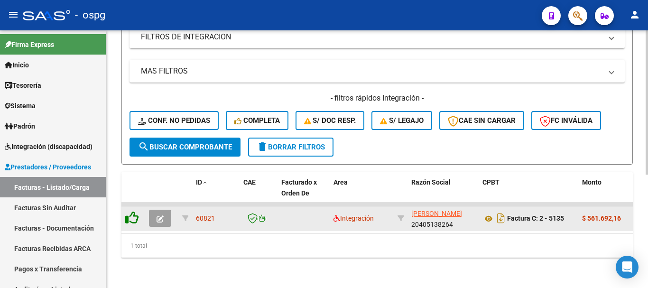
scroll to position [203, 0]
click at [155, 210] on button "button" at bounding box center [160, 218] width 22 height 17
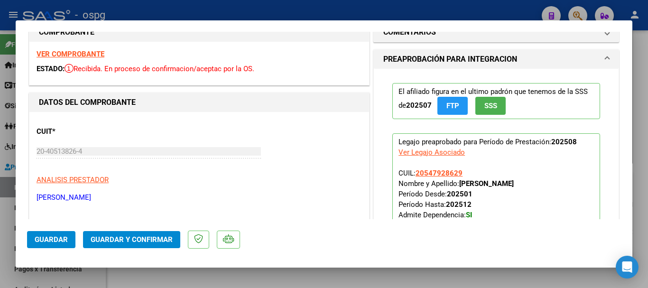
scroll to position [0, 0]
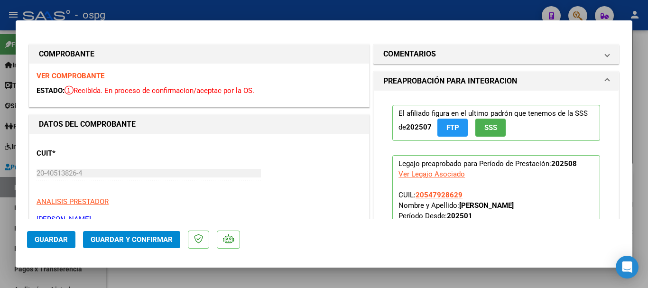
click at [76, 75] on strong "VER COMPROBANTE" at bounding box center [71, 76] width 68 height 9
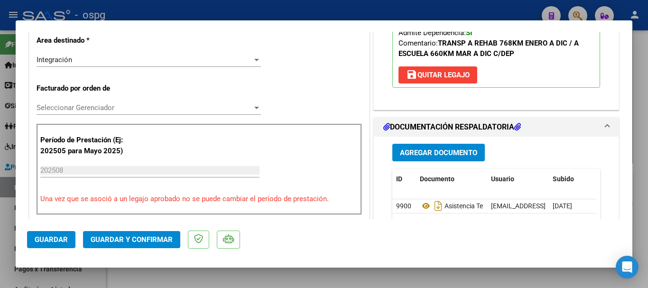
scroll to position [237, 0]
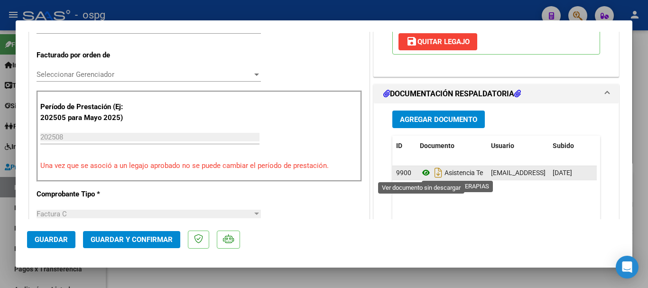
click at [423, 172] on icon at bounding box center [426, 172] width 12 height 11
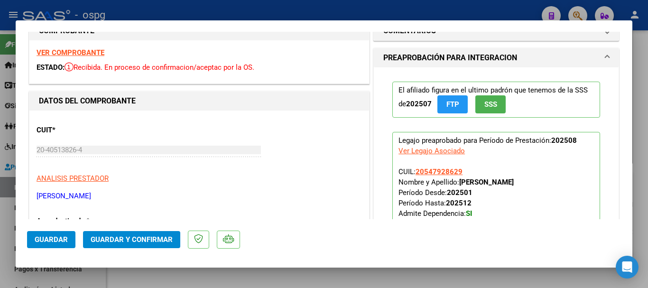
scroll to position [0, 0]
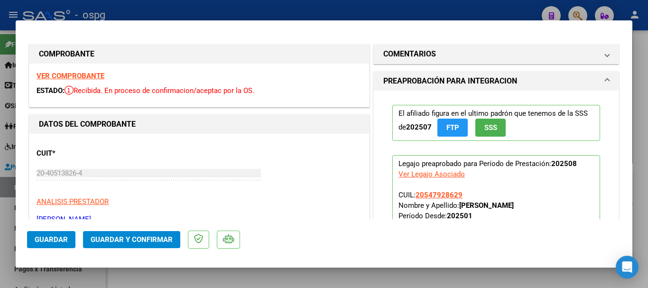
click at [89, 74] on strong "VER COMPROBANTE" at bounding box center [71, 76] width 68 height 9
click at [152, 9] on div at bounding box center [324, 144] width 648 height 288
type input "$ 0,00"
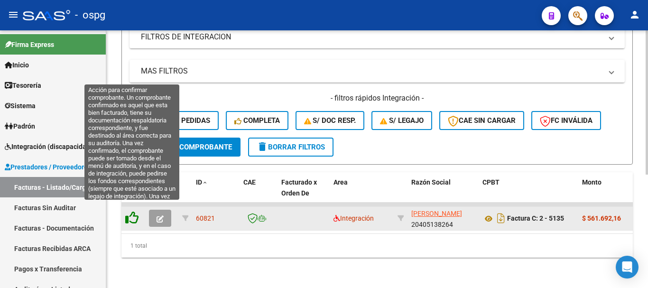
click at [132, 211] on icon at bounding box center [131, 217] width 13 height 13
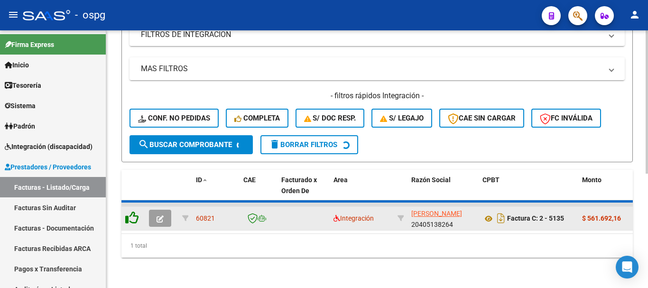
scroll to position [188, 0]
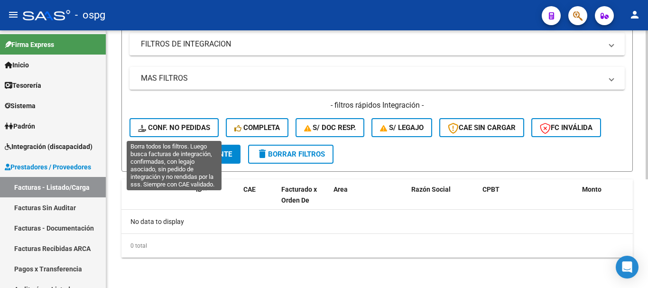
click at [184, 131] on span "Conf. no pedidas" at bounding box center [174, 127] width 72 height 9
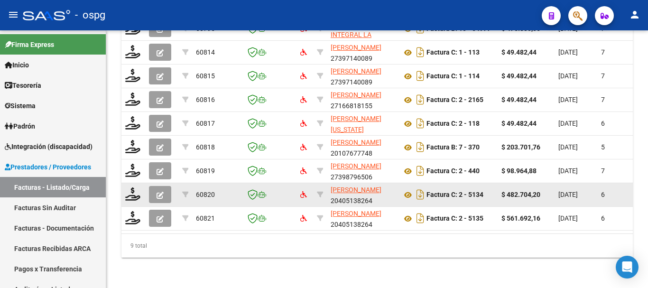
scroll to position [392, 0]
click at [158, 190] on span "button" at bounding box center [160, 194] width 7 height 9
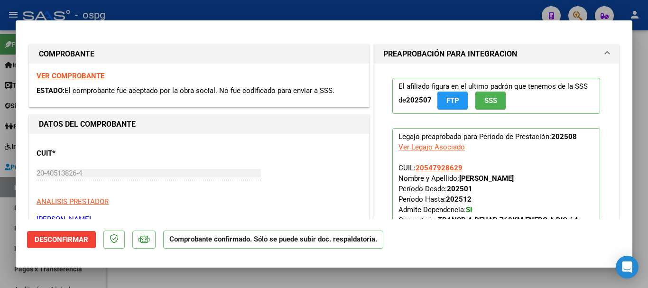
click at [50, 76] on strong "VER COMPROBANTE" at bounding box center [71, 76] width 68 height 9
click at [242, 9] on div at bounding box center [324, 144] width 648 height 288
type input "$ 0,00"
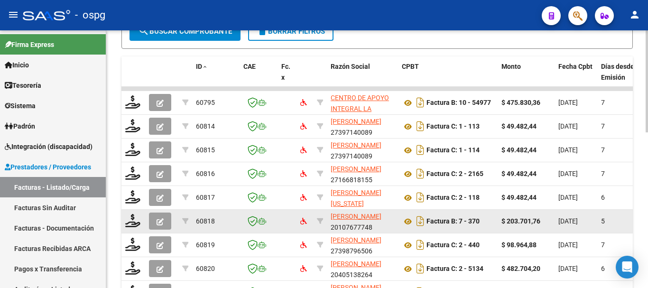
scroll to position [155, 0]
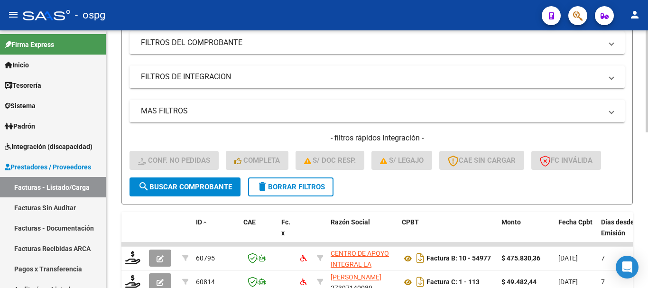
click at [278, 183] on span "delete Borrar Filtros" at bounding box center [291, 187] width 68 height 9
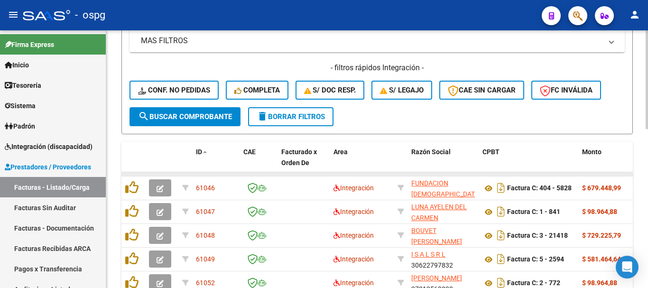
scroll to position [250, 0]
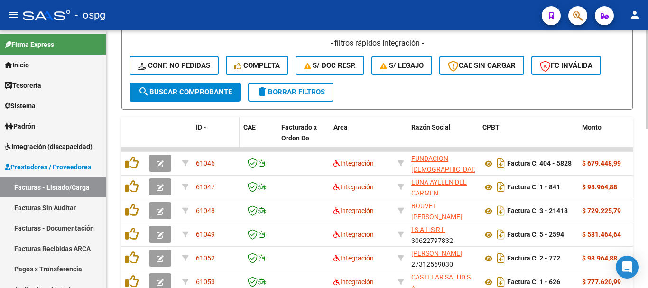
click at [197, 126] on span "ID" at bounding box center [199, 127] width 6 height 8
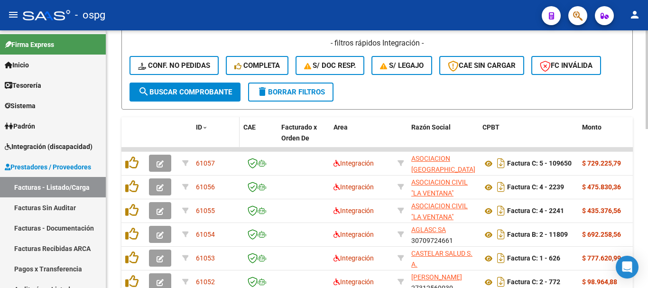
scroll to position [297, 0]
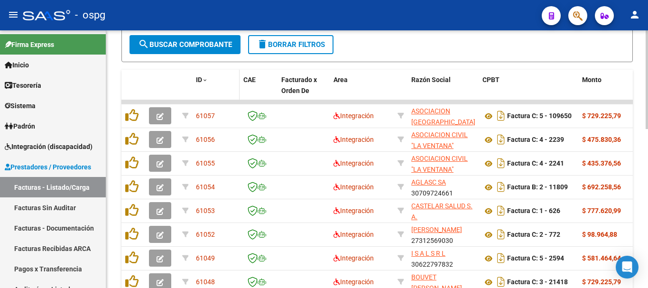
click at [198, 78] on span "ID" at bounding box center [199, 80] width 6 height 8
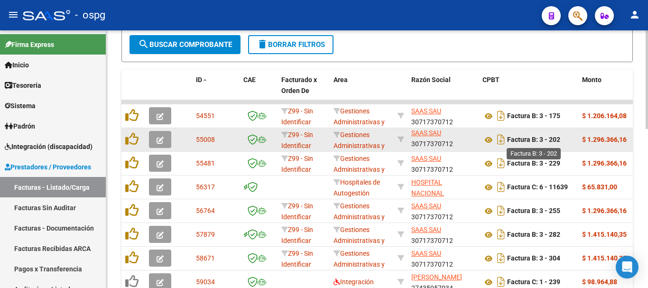
scroll to position [416, 0]
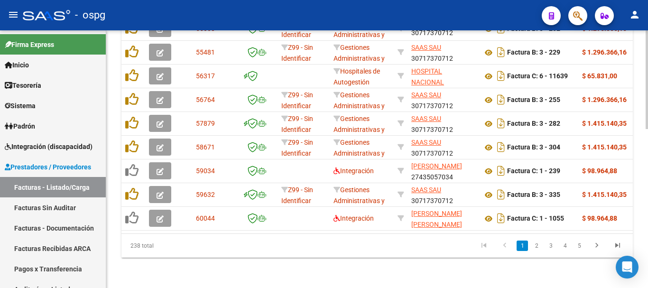
click at [557, 244] on li "3" at bounding box center [551, 246] width 14 height 16
click at [555, 244] on link "3" at bounding box center [550, 246] width 11 height 10
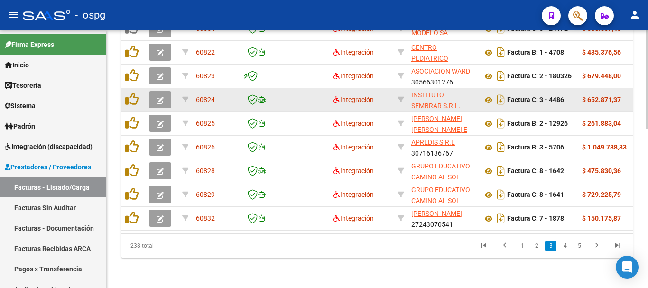
scroll to position [321, 0]
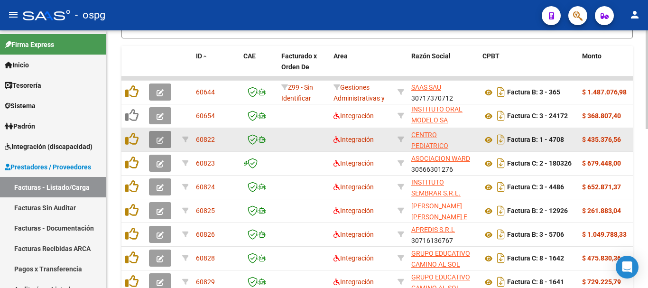
click at [165, 143] on button "button" at bounding box center [160, 139] width 22 height 17
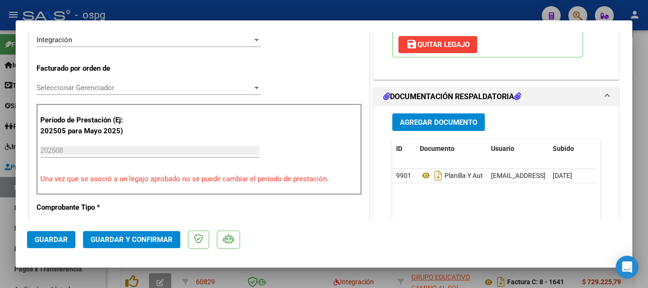
scroll to position [237, 0]
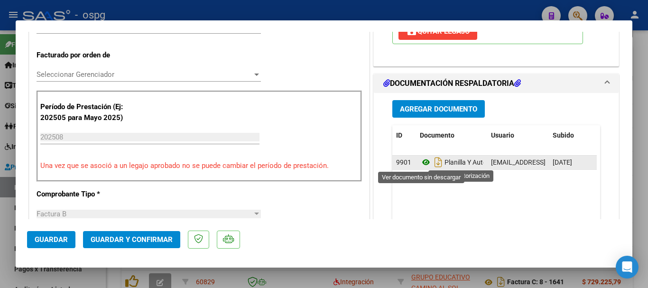
click at [422, 165] on icon at bounding box center [426, 162] width 12 height 11
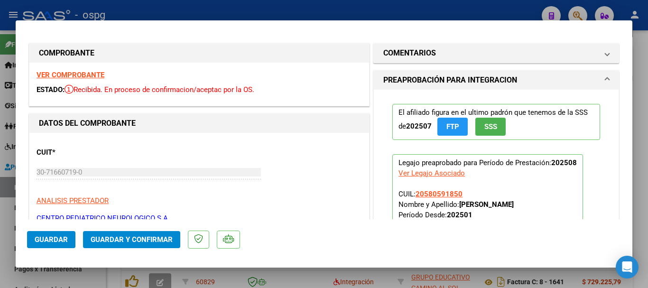
scroll to position [0, 0]
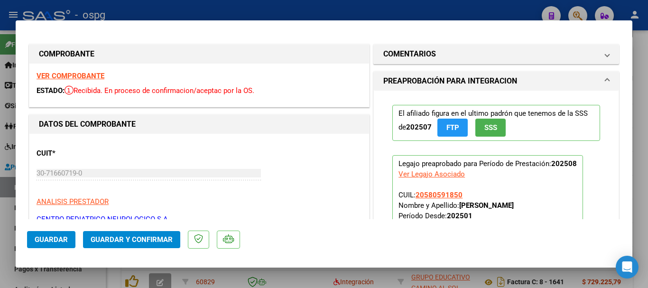
click at [61, 73] on strong "VER COMPROBANTE" at bounding box center [71, 76] width 68 height 9
click at [100, 76] on strong "VER COMPROBANTE" at bounding box center [71, 76] width 68 height 9
click at [63, 76] on strong "VER COMPROBANTE" at bounding box center [71, 76] width 68 height 9
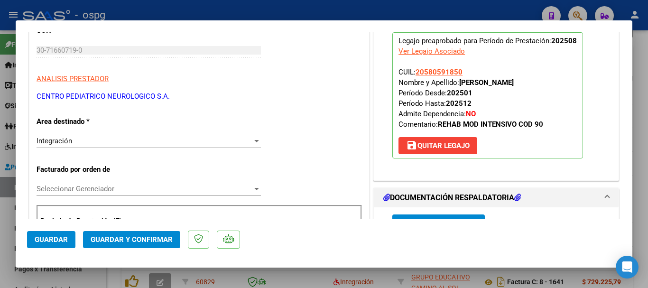
scroll to position [190, 0]
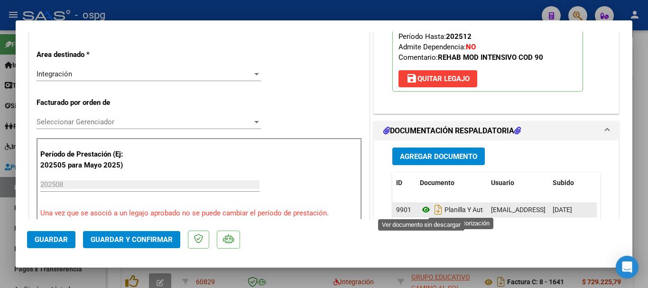
click at [420, 212] on icon at bounding box center [426, 209] width 12 height 11
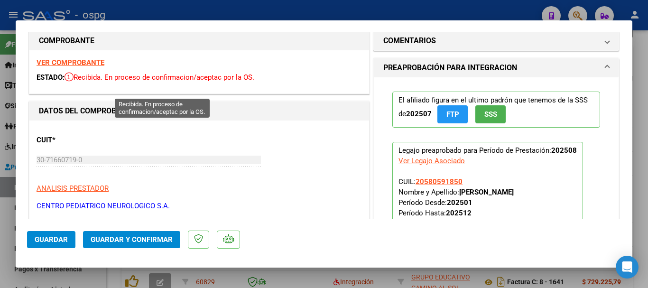
scroll to position [0, 0]
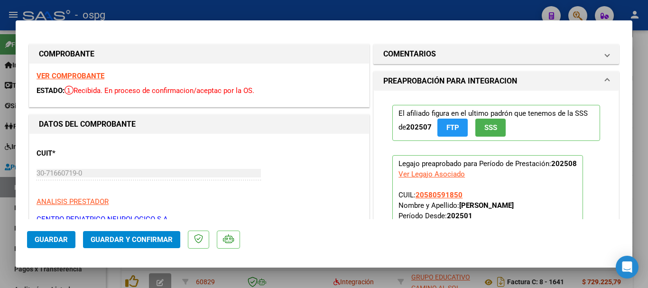
click at [141, 11] on div at bounding box center [324, 144] width 648 height 288
type input "$ 0,00"
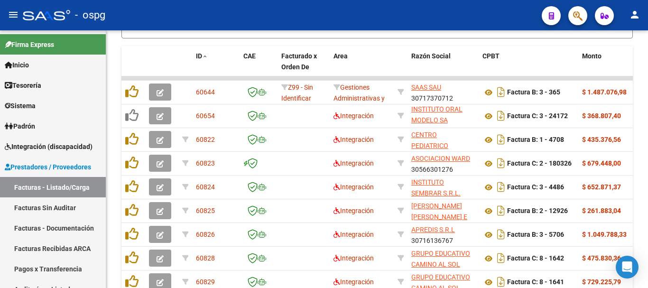
click at [405, 13] on div "- ospg" at bounding box center [278, 15] width 511 height 21
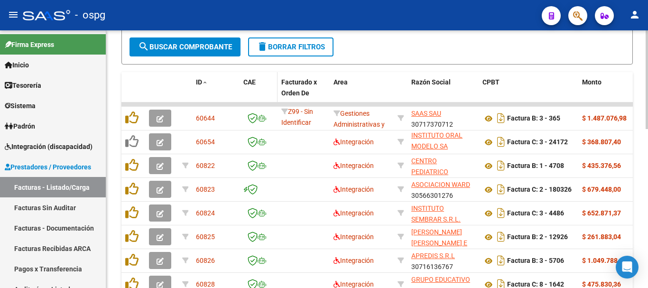
scroll to position [274, 0]
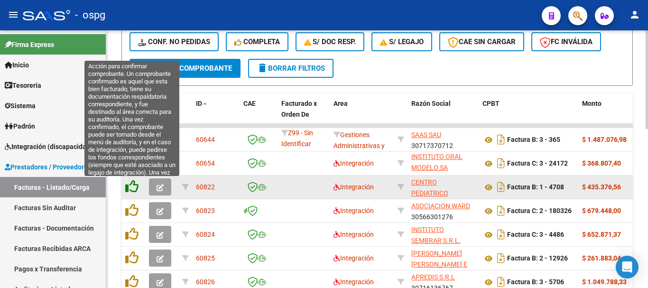
click at [130, 188] on icon at bounding box center [131, 186] width 13 height 13
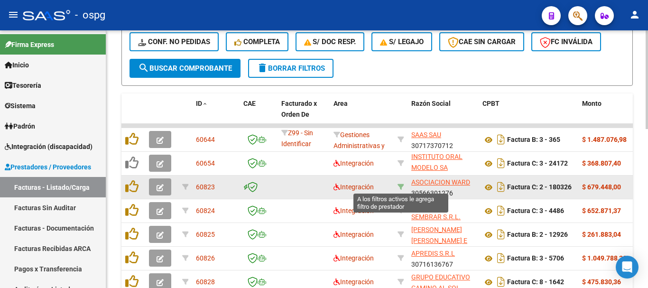
click at [401, 187] on icon at bounding box center [401, 187] width 7 height 7
type input "30566301276"
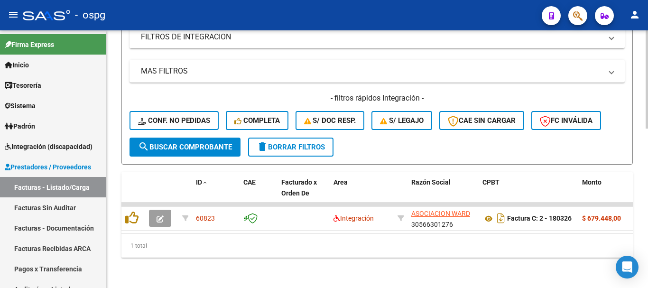
scroll to position [203, 0]
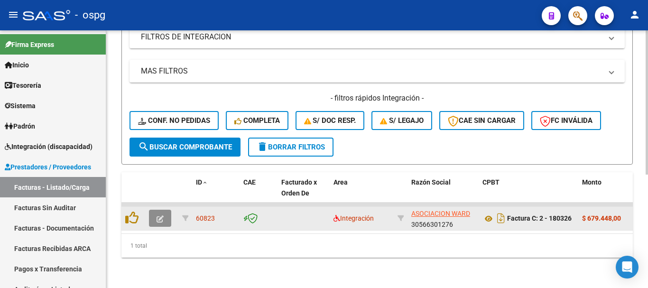
click at [161, 215] on icon "button" at bounding box center [160, 218] width 7 height 7
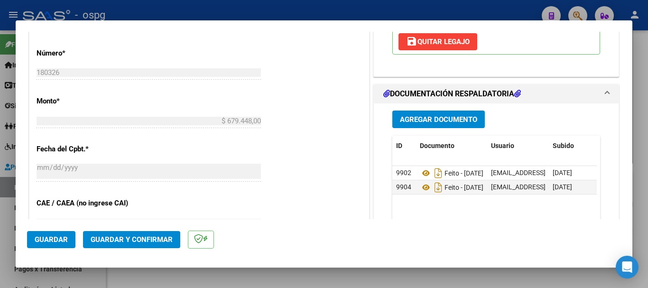
scroll to position [522, 0]
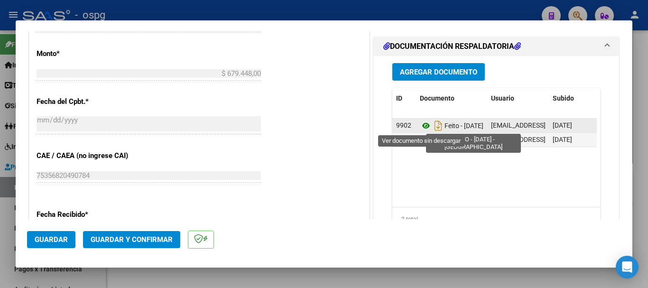
click at [420, 124] on icon at bounding box center [426, 125] width 12 height 11
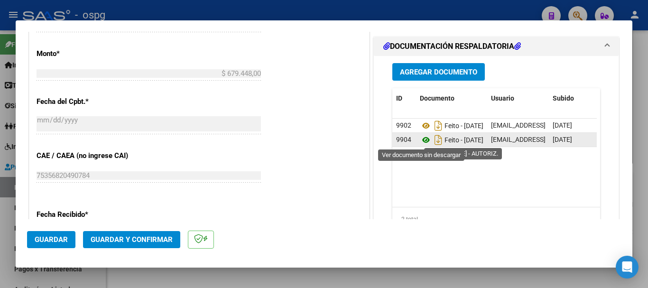
click at [425, 139] on icon at bounding box center [426, 139] width 12 height 11
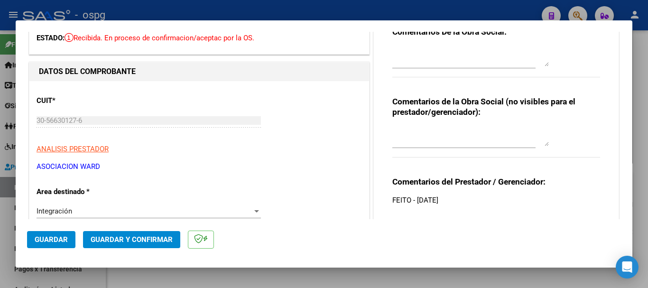
scroll to position [0, 0]
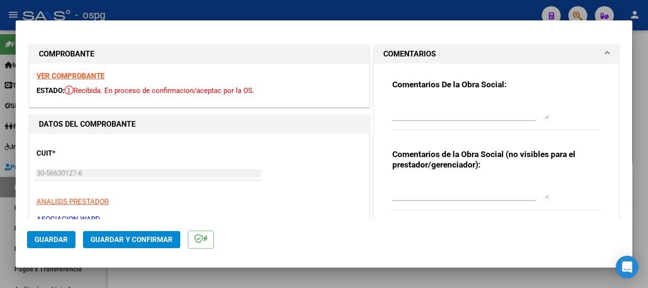
click at [76, 74] on strong "VER COMPROBANTE" at bounding box center [71, 76] width 68 height 9
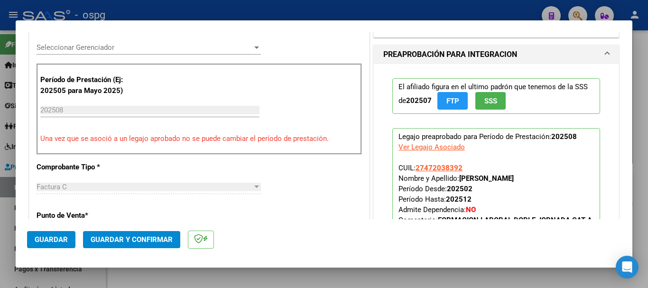
scroll to position [285, 0]
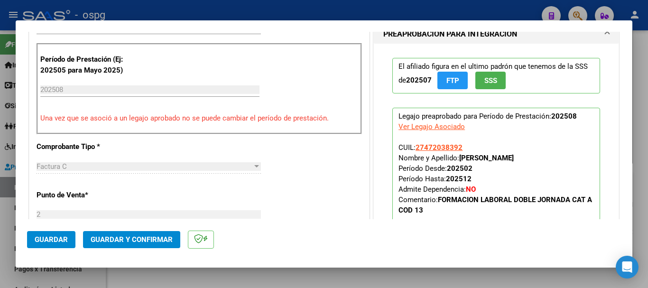
click at [208, 10] on div at bounding box center [324, 144] width 648 height 288
type input "$ 0,00"
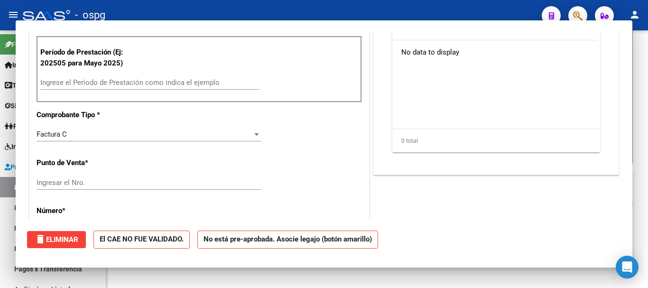
scroll to position [0, 0]
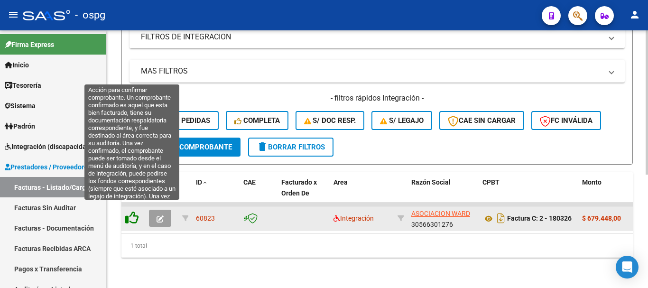
click at [132, 211] on icon at bounding box center [131, 217] width 13 height 13
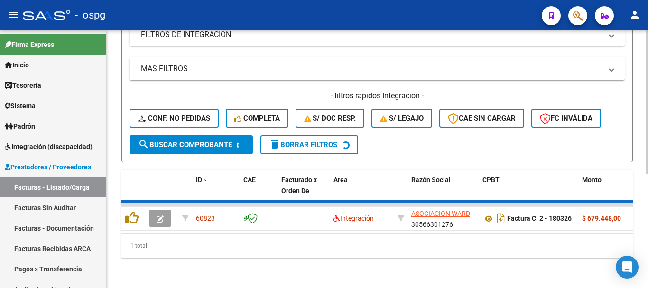
scroll to position [188, 0]
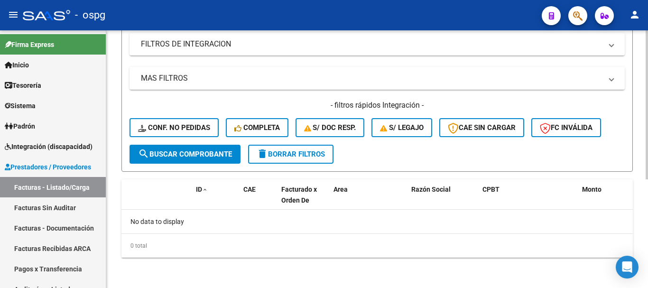
click at [320, 150] on span "delete Borrar Filtros" at bounding box center [291, 154] width 68 height 9
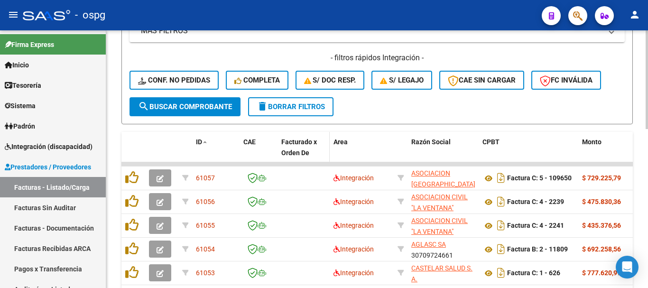
scroll to position [283, 0]
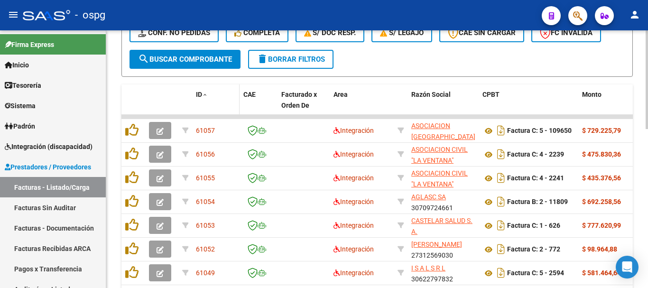
click at [197, 92] on span "ID" at bounding box center [199, 95] width 6 height 8
click at [201, 92] on span "ID" at bounding box center [199, 95] width 6 height 8
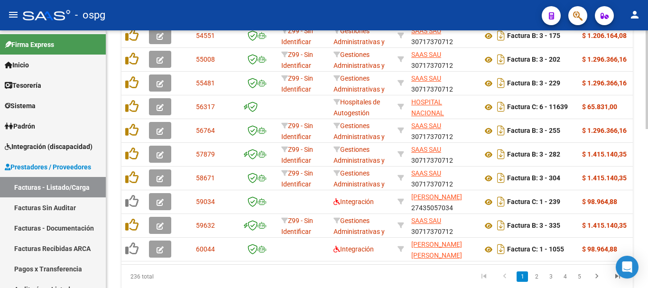
scroll to position [416, 0]
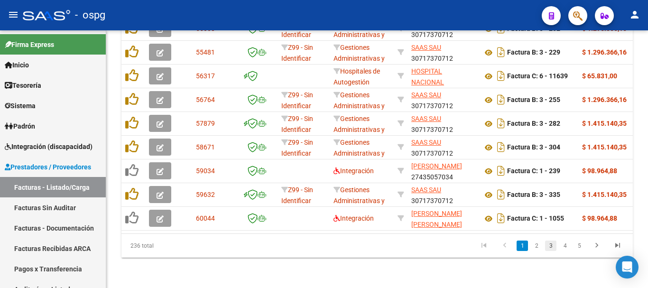
click at [548, 244] on link "3" at bounding box center [550, 246] width 11 height 10
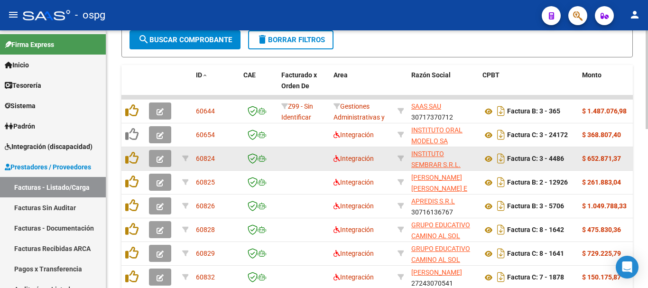
scroll to position [274, 0]
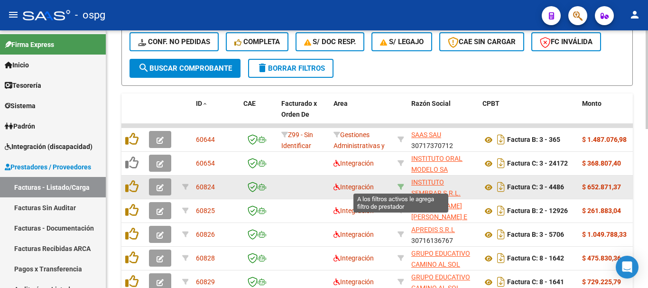
click at [400, 184] on icon at bounding box center [401, 187] width 7 height 7
type input "30708677015"
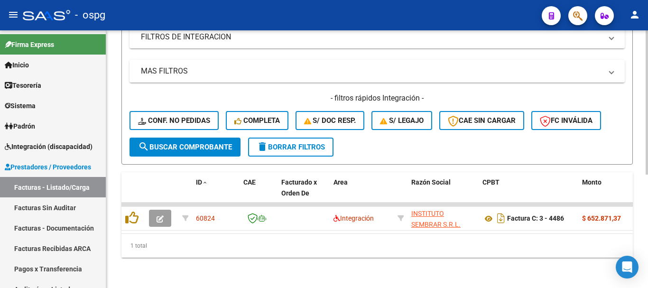
scroll to position [203, 0]
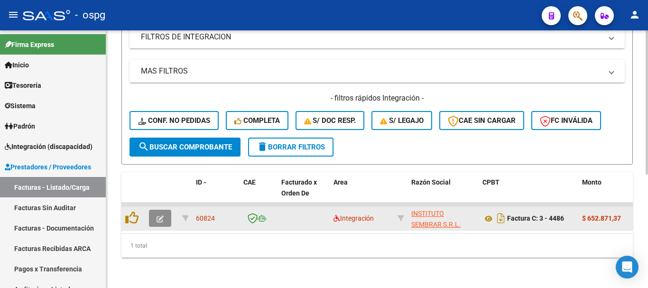
click at [161, 215] on icon "button" at bounding box center [160, 218] width 7 height 7
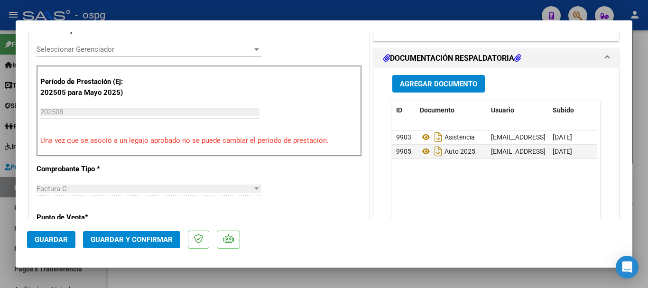
scroll to position [285, 0]
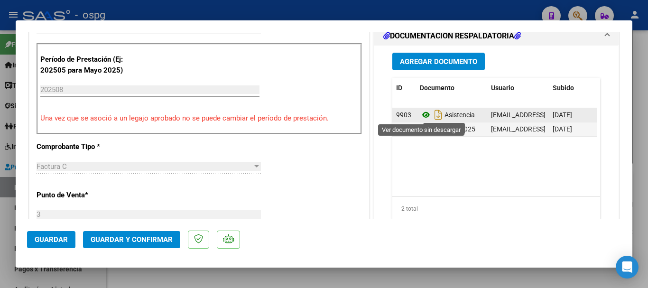
click at [422, 117] on icon at bounding box center [426, 114] width 12 height 11
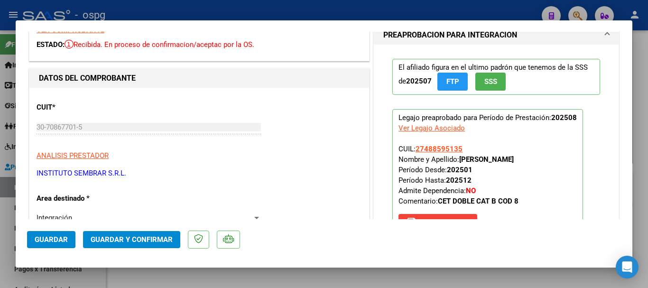
scroll to position [0, 0]
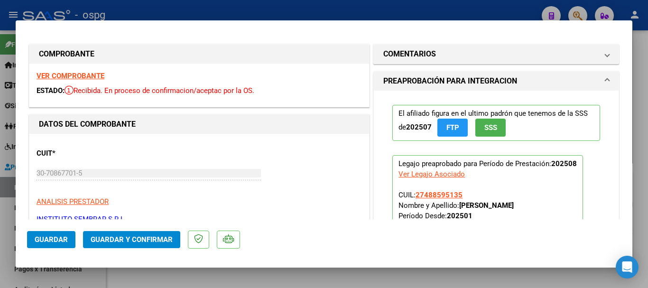
click at [80, 76] on strong "VER COMPROBANTE" at bounding box center [71, 76] width 68 height 9
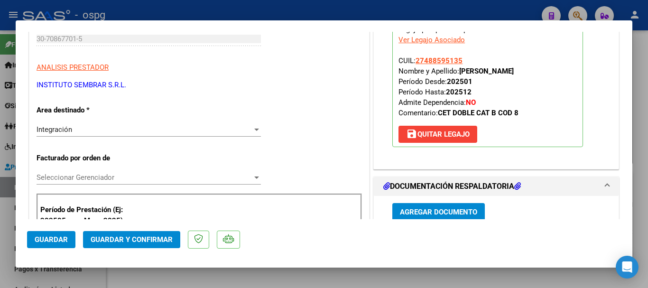
scroll to position [237, 0]
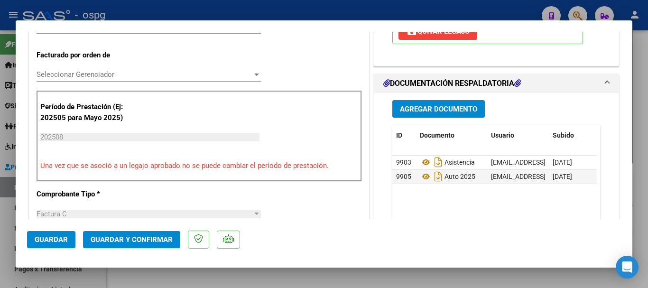
click at [267, 16] on div at bounding box center [324, 144] width 648 height 288
type input "$ 0,00"
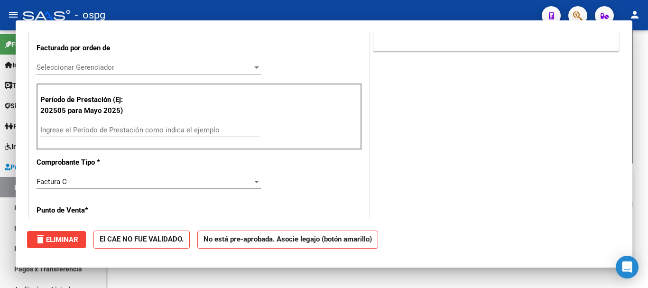
scroll to position [0, 0]
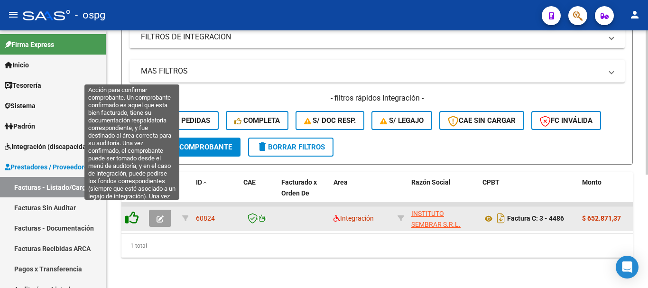
click at [132, 211] on icon at bounding box center [131, 217] width 13 height 13
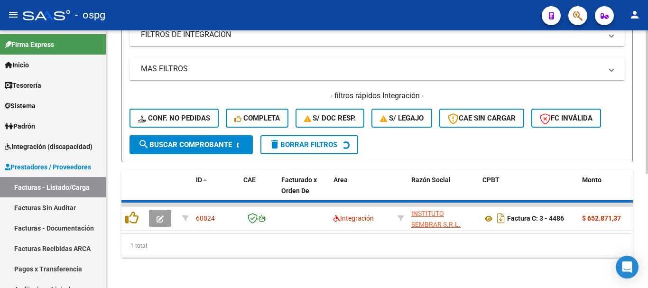
scroll to position [188, 0]
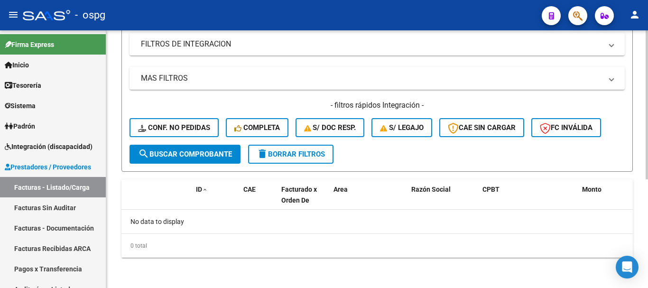
click at [302, 153] on span "delete Borrar Filtros" at bounding box center [291, 154] width 68 height 9
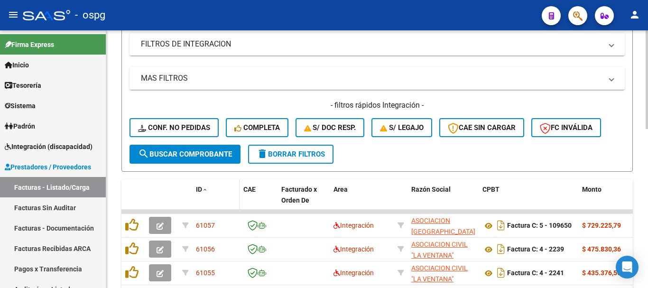
click at [204, 189] on span at bounding box center [205, 190] width 6 height 7
click at [203, 189] on span at bounding box center [205, 190] width 6 height 7
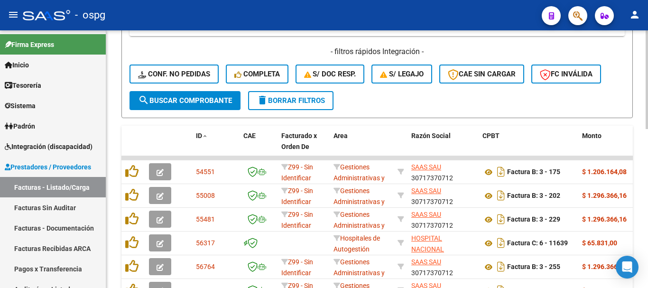
scroll to position [416, 0]
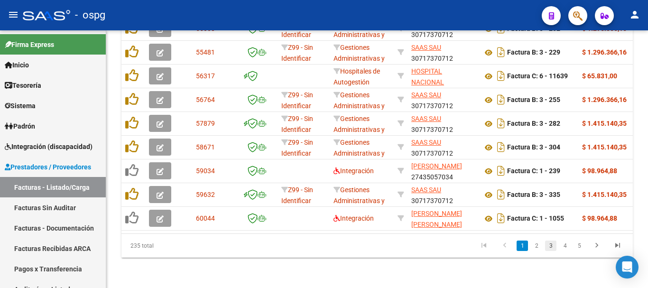
click at [548, 245] on link "3" at bounding box center [550, 246] width 11 height 10
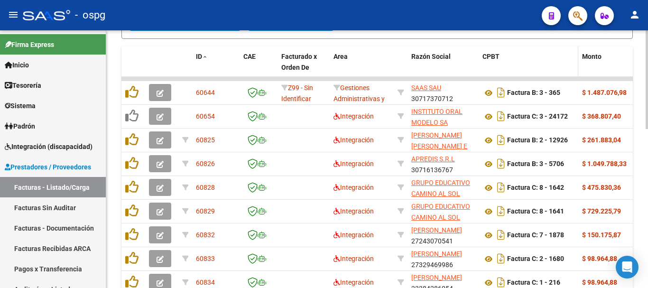
scroll to position [321, 0]
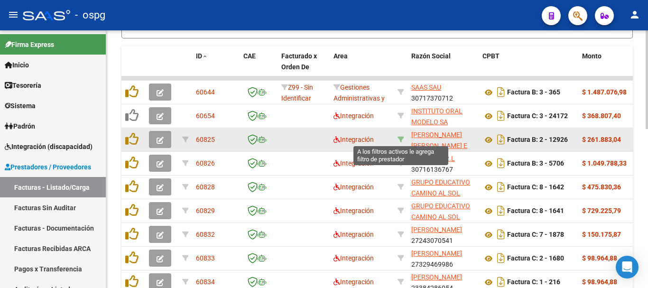
click at [402, 138] on icon at bounding box center [401, 139] width 7 height 7
type input "30697737835"
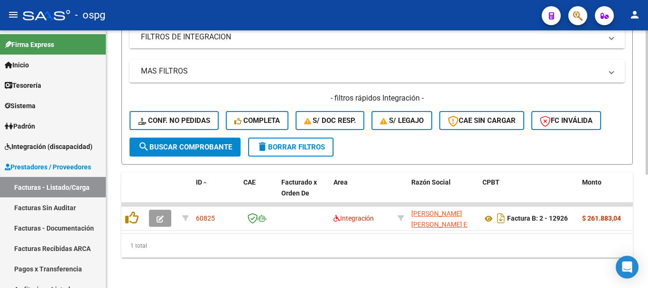
scroll to position [203, 0]
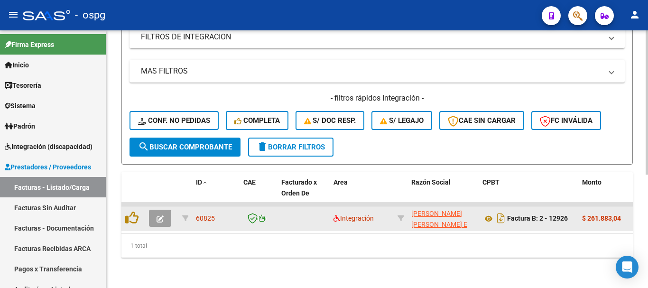
click at [159, 215] on icon "button" at bounding box center [160, 218] width 7 height 7
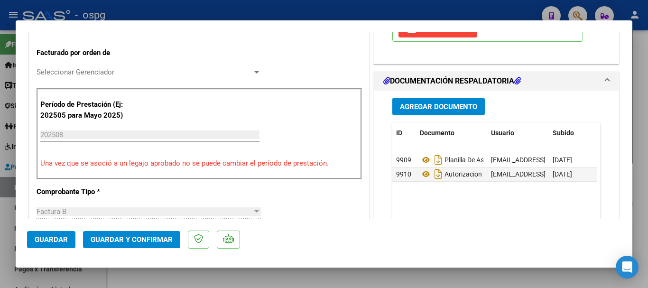
scroll to position [254, 0]
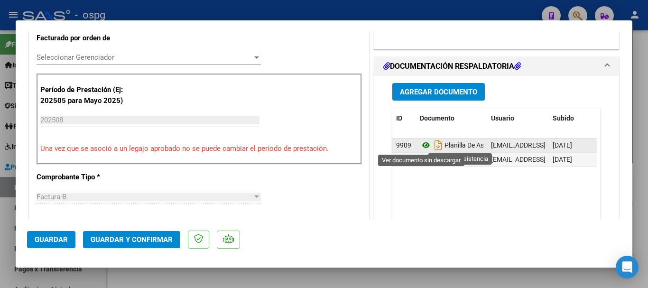
click at [420, 148] on icon at bounding box center [426, 144] width 12 height 11
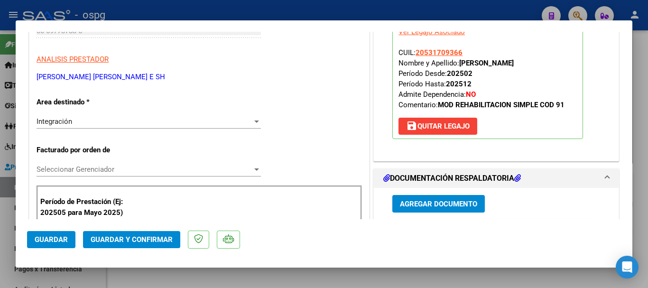
scroll to position [0, 0]
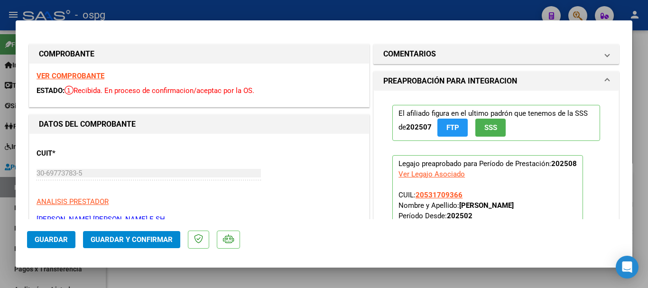
click at [82, 74] on strong "VER COMPROBANTE" at bounding box center [71, 76] width 68 height 9
click at [255, 12] on div at bounding box center [324, 144] width 648 height 288
type input "$ 0,00"
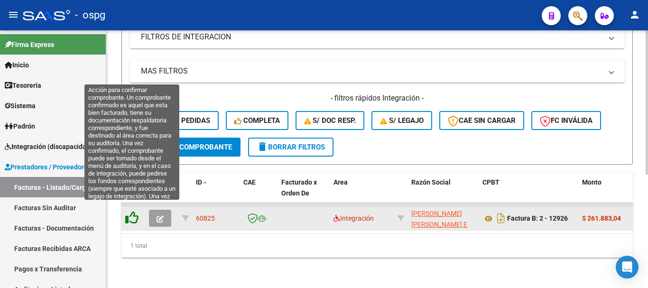
click at [131, 211] on icon at bounding box center [131, 217] width 13 height 13
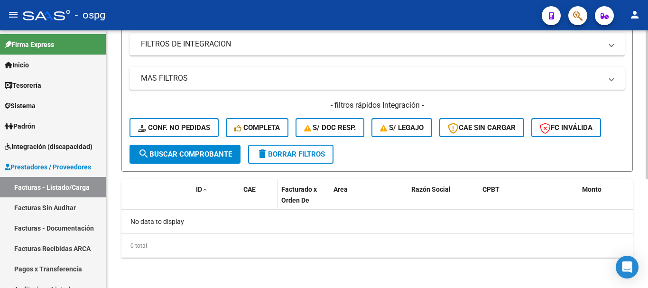
scroll to position [188, 0]
click at [290, 150] on span "delete Borrar Filtros" at bounding box center [291, 154] width 68 height 9
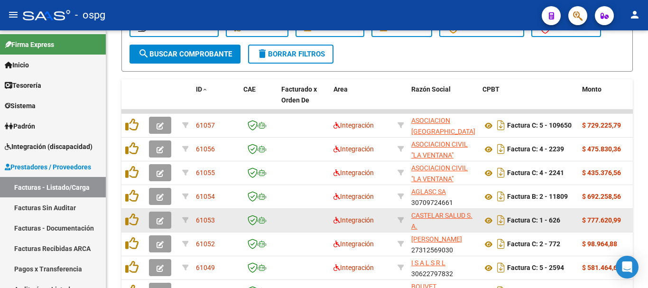
scroll to position [321, 0]
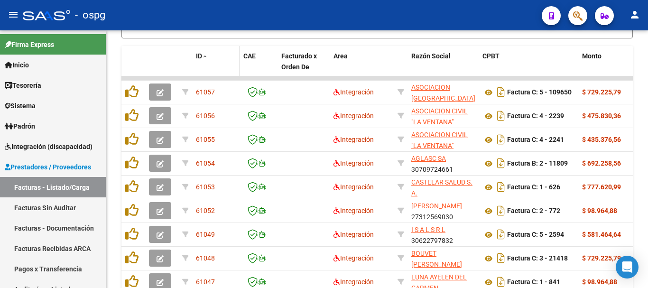
click at [202, 55] on span "ID" at bounding box center [199, 56] width 6 height 8
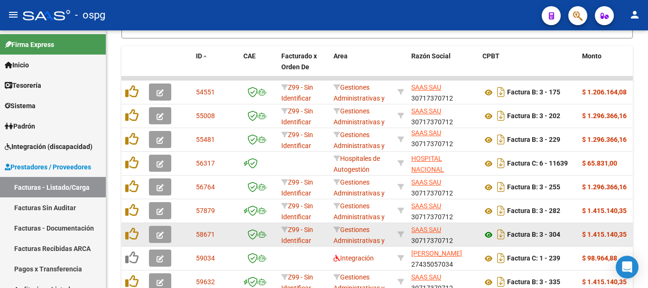
scroll to position [416, 0]
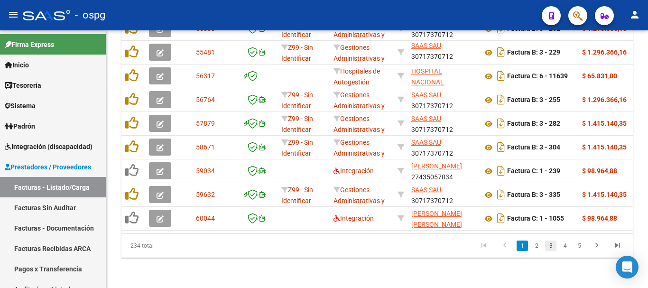
click at [551, 246] on link "3" at bounding box center [550, 246] width 11 height 10
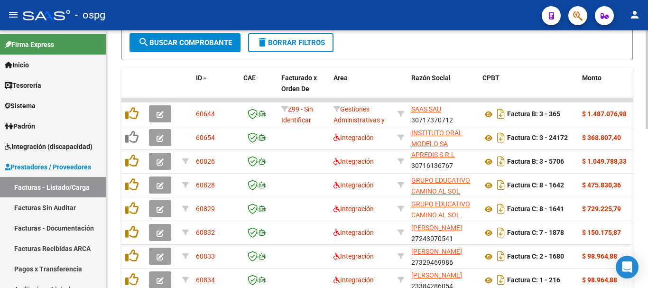
scroll to position [321, 0]
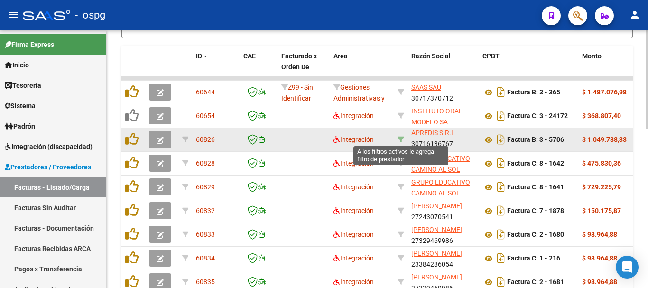
click at [400, 139] on icon at bounding box center [401, 139] width 7 height 7
type input "30716136767"
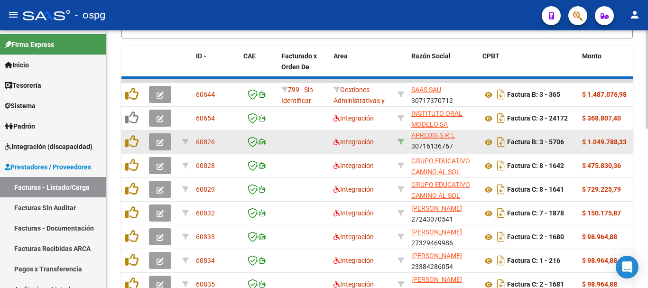
scroll to position [203, 0]
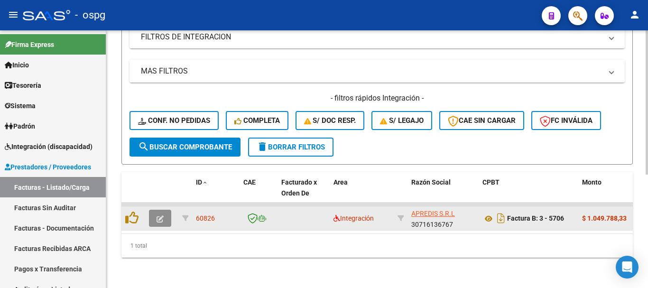
click at [163, 214] on span "button" at bounding box center [160, 218] width 7 height 9
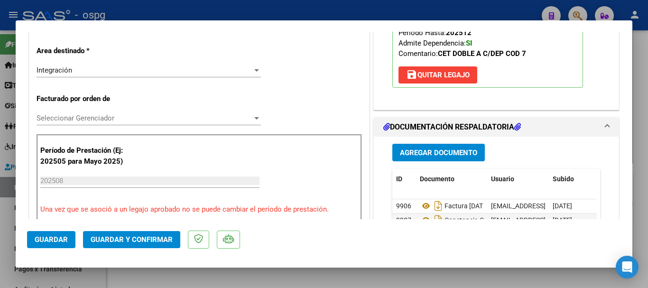
scroll to position [237, 0]
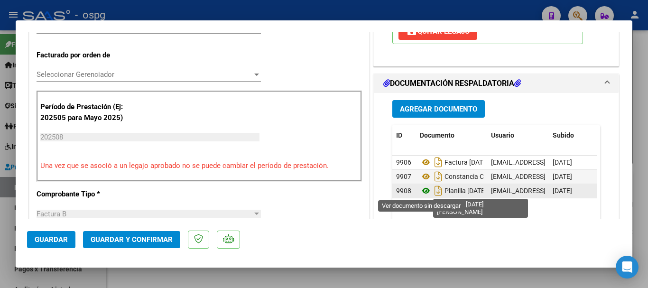
click at [424, 188] on icon at bounding box center [426, 190] width 12 height 11
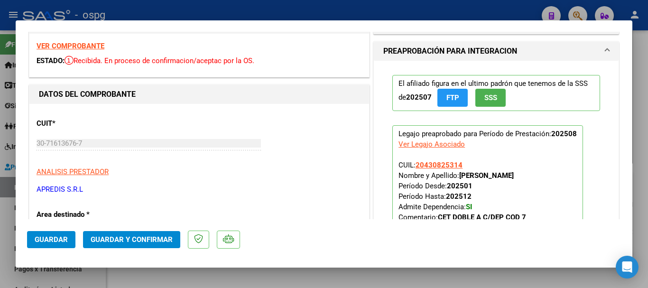
scroll to position [0, 0]
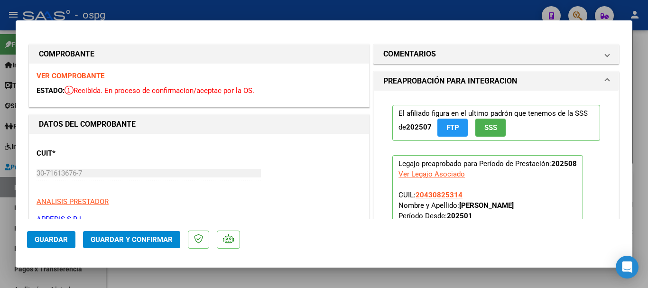
click at [74, 74] on strong "VER COMPROBANTE" at bounding box center [71, 76] width 68 height 9
click at [177, 9] on div at bounding box center [324, 144] width 648 height 288
type input "$ 0,00"
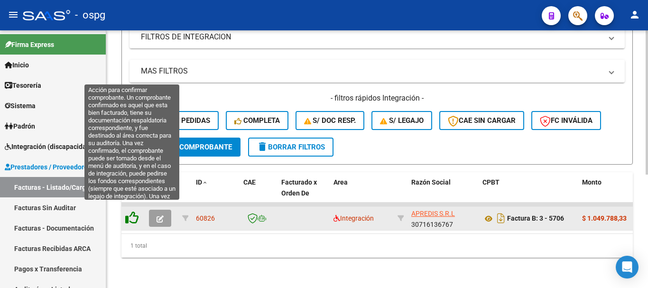
click at [130, 211] on icon at bounding box center [131, 217] width 13 height 13
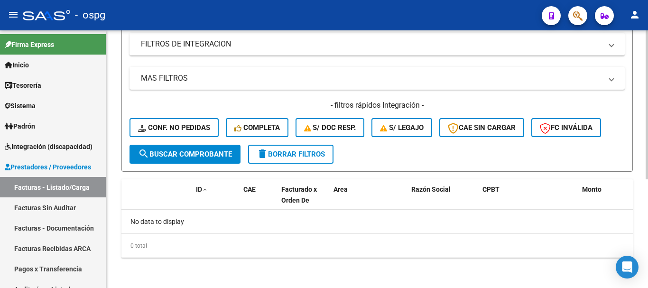
scroll to position [188, 0]
click at [294, 148] on button "delete Borrar Filtros" at bounding box center [290, 154] width 85 height 19
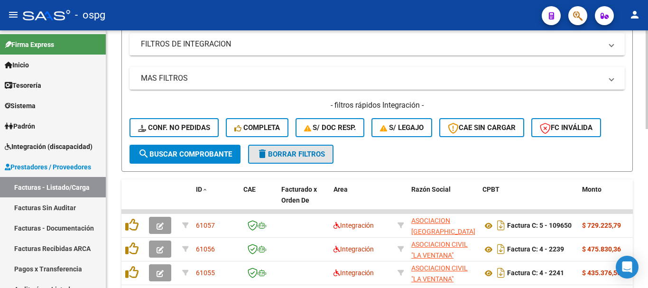
click at [288, 154] on span "delete Borrar Filtros" at bounding box center [291, 154] width 68 height 9
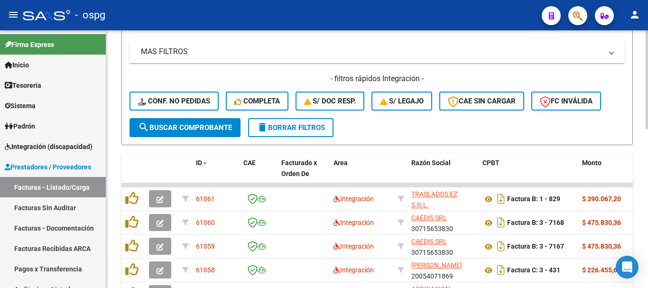
scroll to position [235, 0]
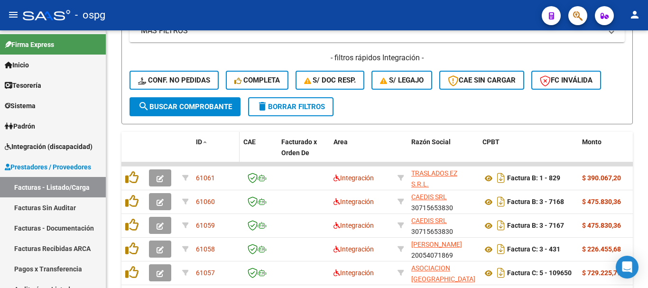
click at [200, 140] on span "ID" at bounding box center [199, 142] width 6 height 8
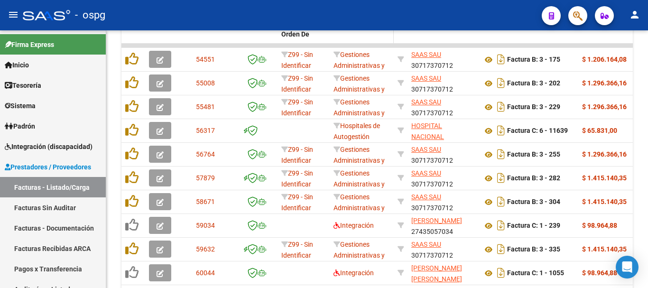
scroll to position [416, 0]
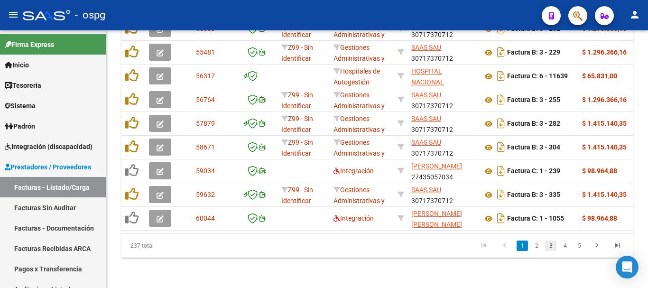
click at [551, 247] on link "3" at bounding box center [550, 246] width 11 height 10
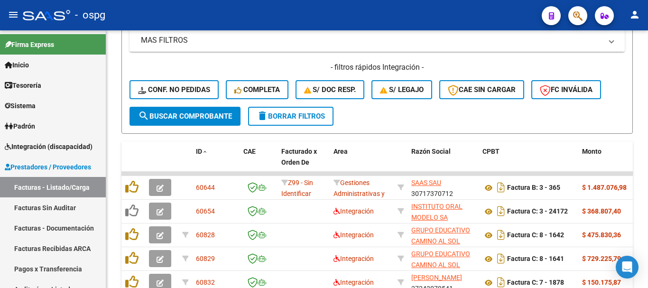
scroll to position [274, 0]
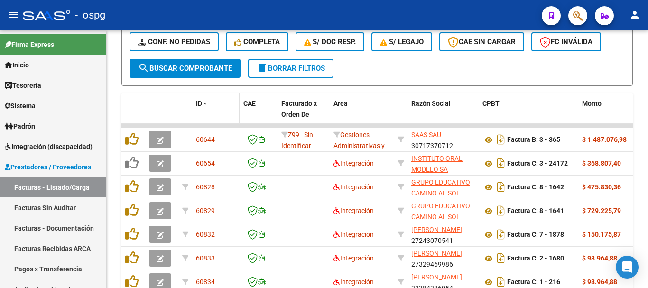
click at [202, 101] on span "ID" at bounding box center [199, 104] width 6 height 8
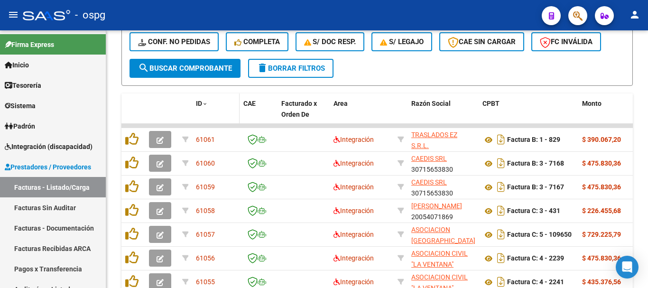
click at [206, 101] on span at bounding box center [205, 104] width 6 height 7
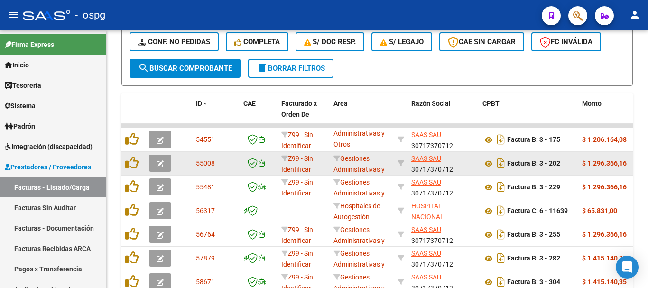
scroll to position [416, 0]
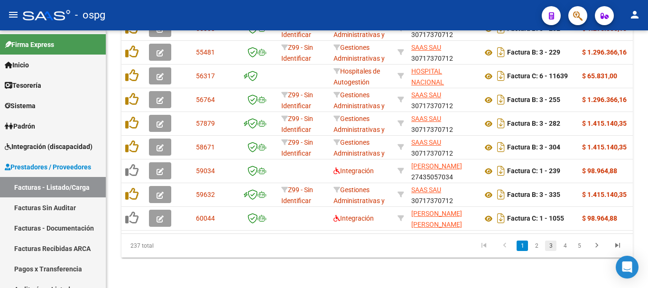
click at [548, 246] on link "3" at bounding box center [550, 246] width 11 height 10
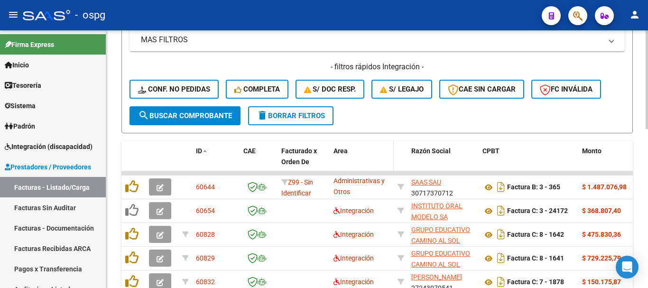
scroll to position [274, 0]
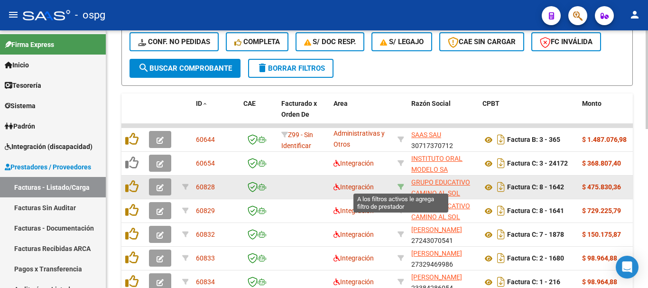
click at [403, 188] on icon at bounding box center [401, 187] width 7 height 7
type input "30714315699"
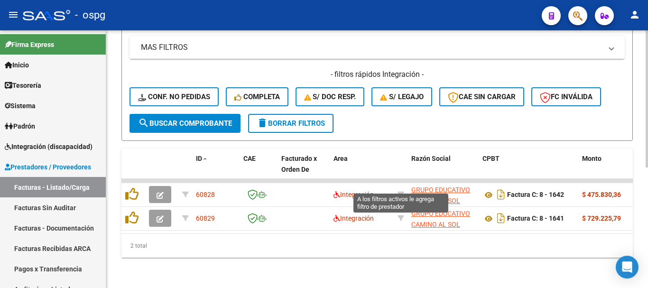
scroll to position [226, 0]
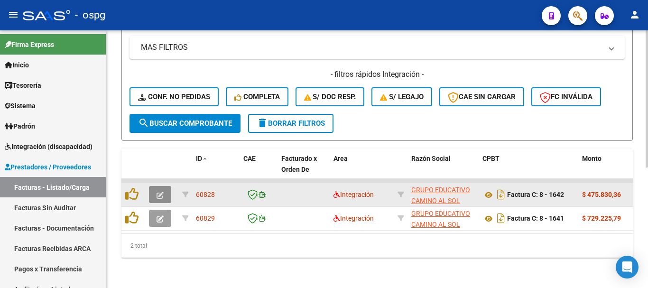
click at [160, 191] on span "button" at bounding box center [160, 194] width 7 height 9
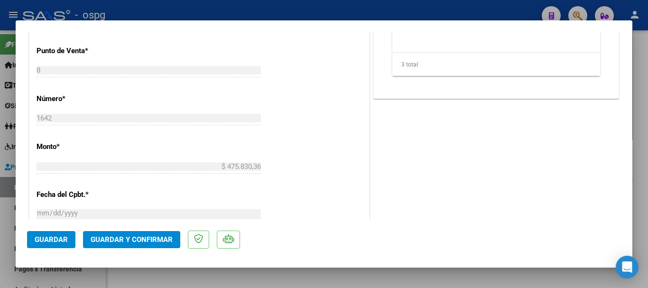
scroll to position [285, 0]
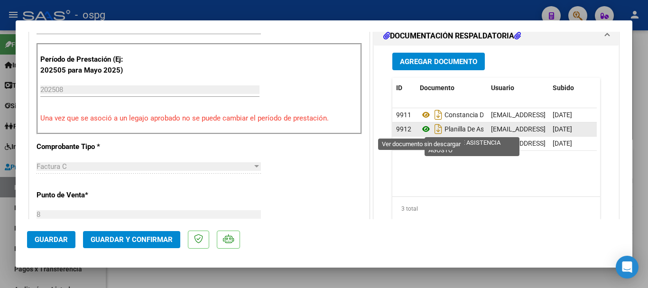
click at [424, 131] on icon at bounding box center [426, 128] width 12 height 11
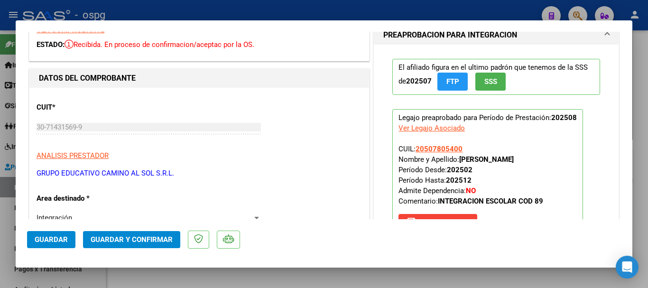
scroll to position [0, 0]
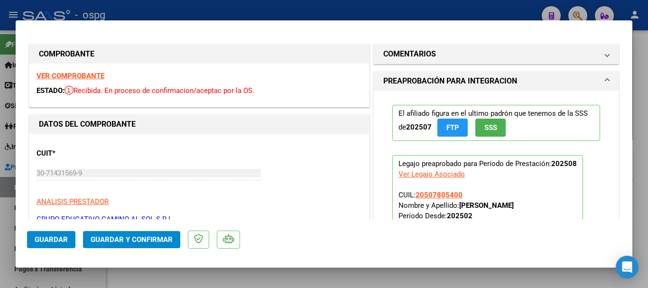
click at [86, 72] on strong "VER COMPROBANTE" at bounding box center [71, 76] width 68 height 9
click at [195, 9] on div at bounding box center [324, 144] width 648 height 288
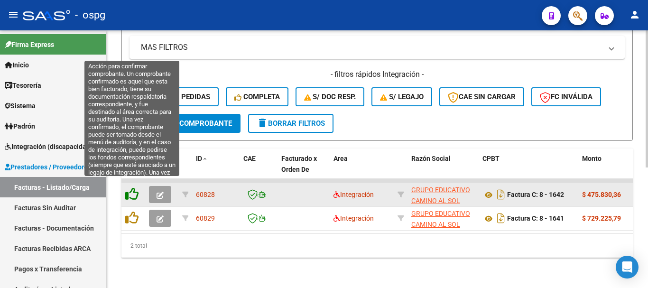
click at [135, 187] on icon at bounding box center [131, 193] width 13 height 13
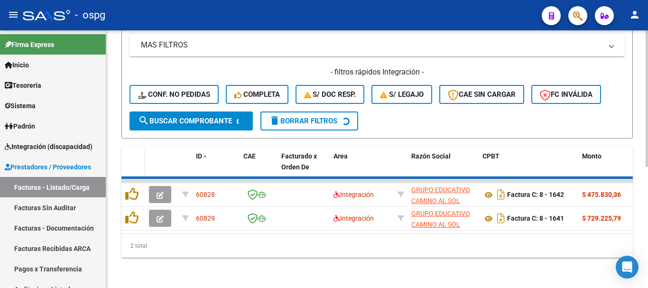
scroll to position [203, 0]
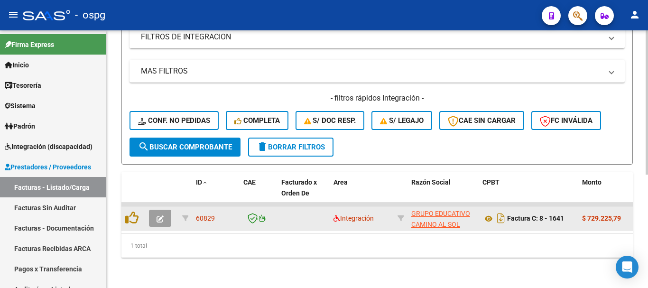
click at [154, 211] on button "button" at bounding box center [160, 218] width 22 height 17
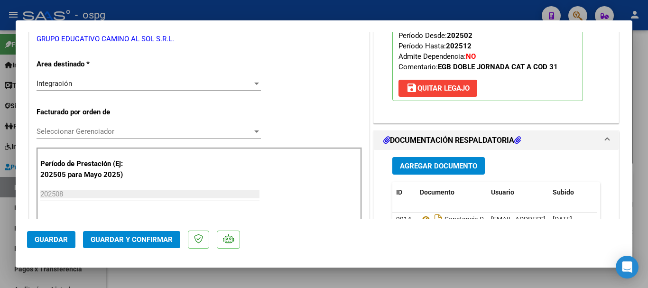
scroll to position [237, 0]
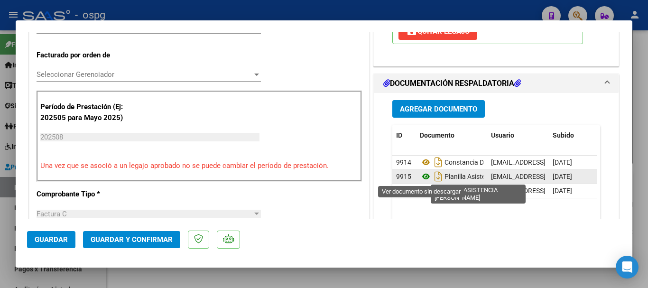
click at [420, 177] on icon at bounding box center [426, 176] width 12 height 11
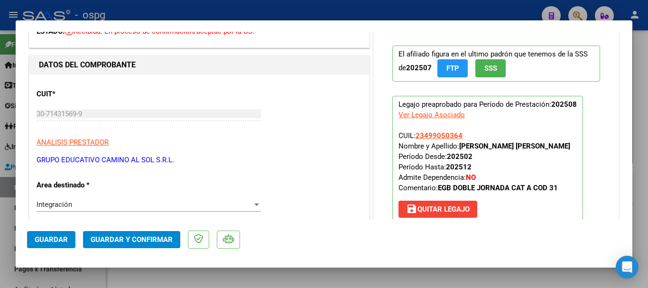
scroll to position [0, 0]
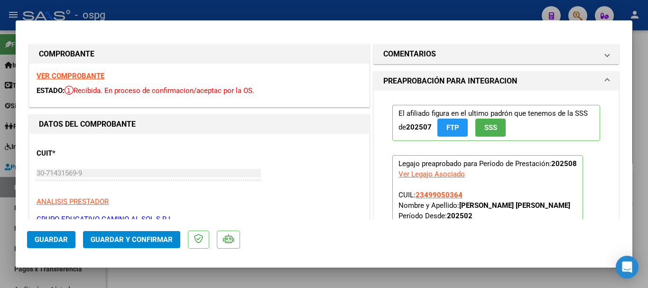
click at [92, 74] on strong "VER COMPROBANTE" at bounding box center [71, 76] width 68 height 9
click at [263, 14] on div at bounding box center [324, 144] width 648 height 288
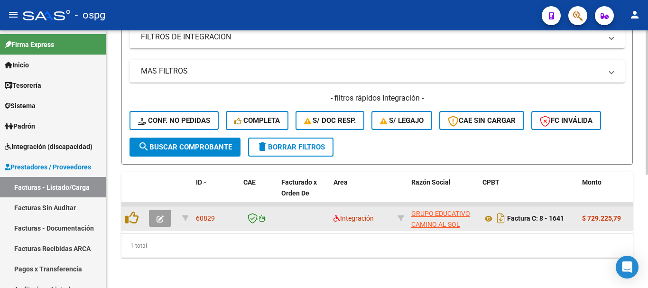
click at [163, 215] on icon "button" at bounding box center [160, 218] width 7 height 7
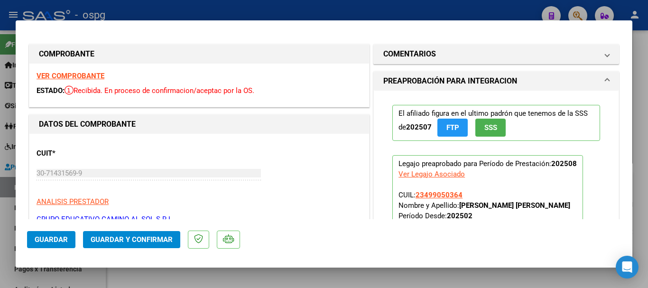
click at [77, 77] on strong "VER COMPROBANTE" at bounding box center [71, 76] width 68 height 9
click at [179, 18] on div at bounding box center [324, 144] width 648 height 288
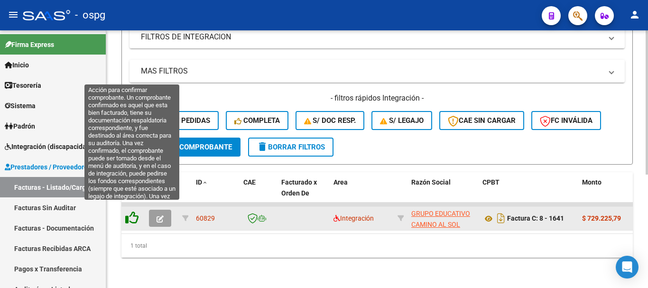
click at [132, 211] on icon at bounding box center [131, 217] width 13 height 13
click at [130, 211] on icon at bounding box center [131, 217] width 13 height 13
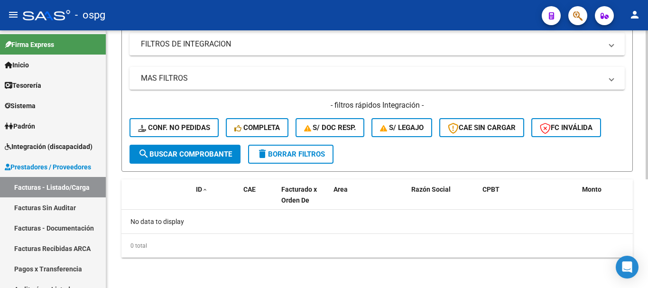
scroll to position [188, 0]
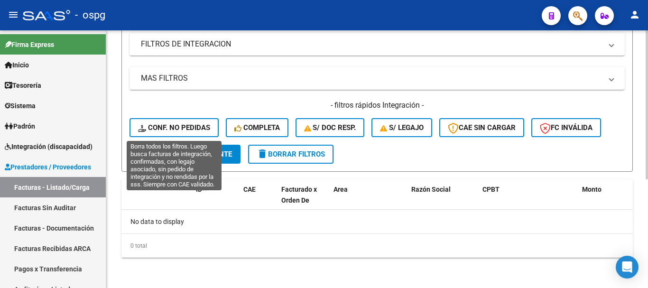
click at [200, 130] on span "Conf. no pedidas" at bounding box center [174, 127] width 72 height 9
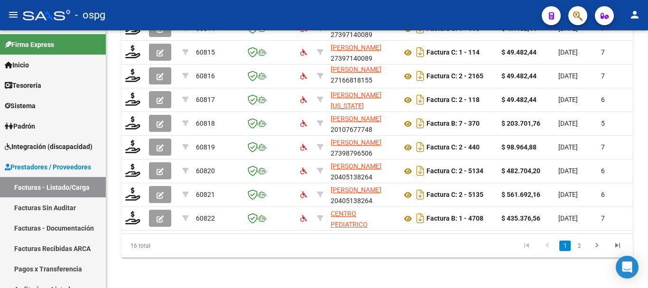
scroll to position [416, 0]
click at [579, 244] on link "2" at bounding box center [579, 246] width 11 height 10
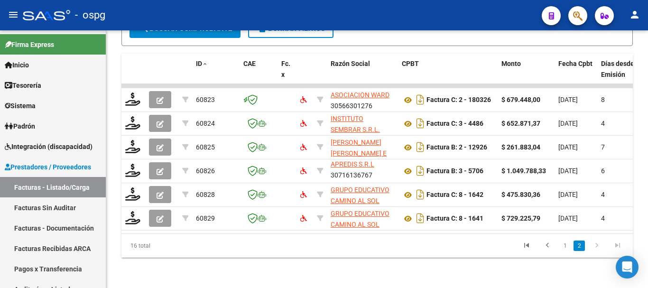
scroll to position [321, 0]
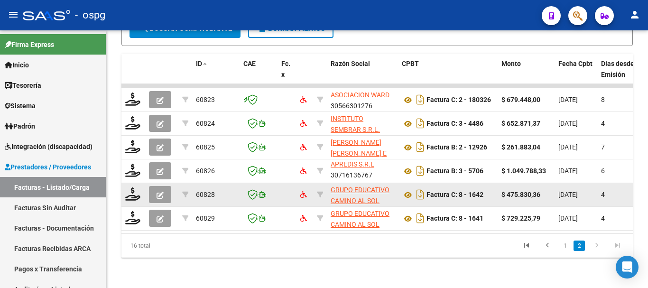
click at [158, 192] on button "button" at bounding box center [160, 194] width 22 height 17
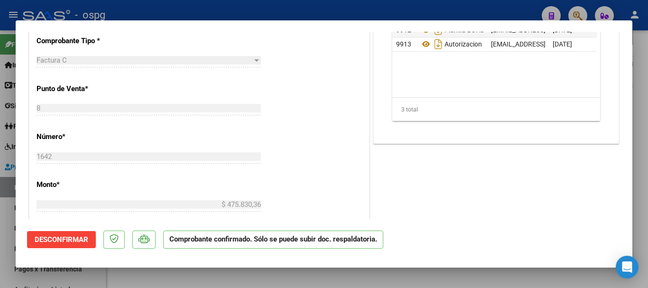
scroll to position [285, 0]
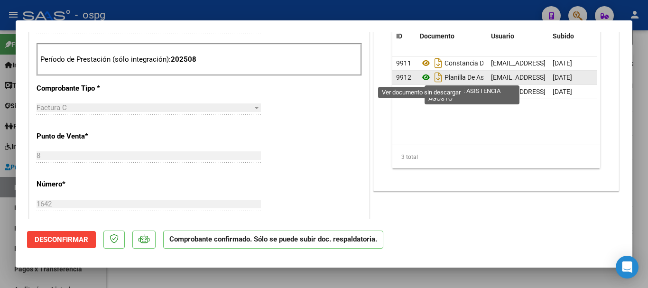
click at [424, 78] on icon at bounding box center [426, 77] width 12 height 11
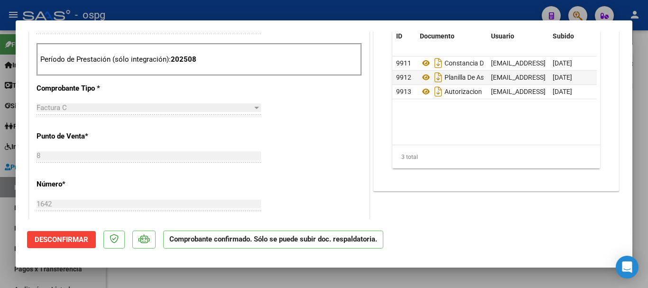
click at [240, 6] on div at bounding box center [324, 144] width 648 height 288
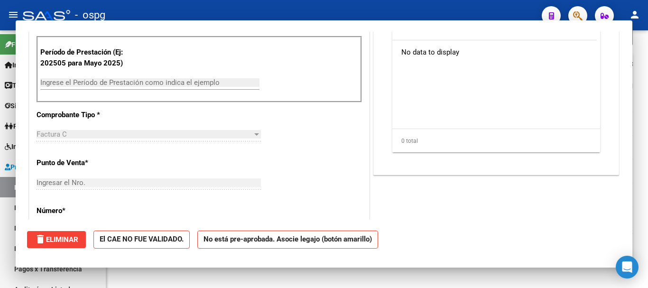
scroll to position [0, 0]
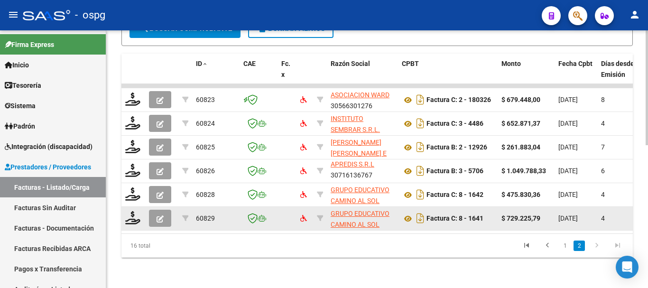
click at [155, 211] on button "button" at bounding box center [160, 218] width 22 height 17
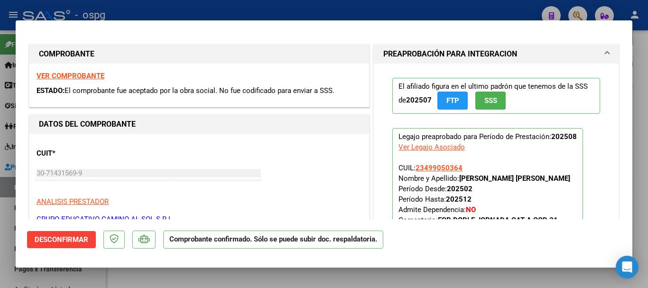
click at [241, 9] on div at bounding box center [324, 144] width 648 height 288
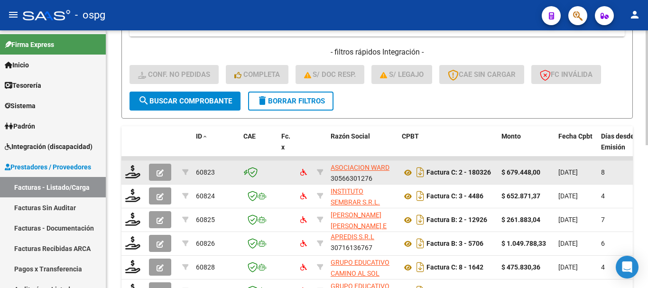
scroll to position [131, 0]
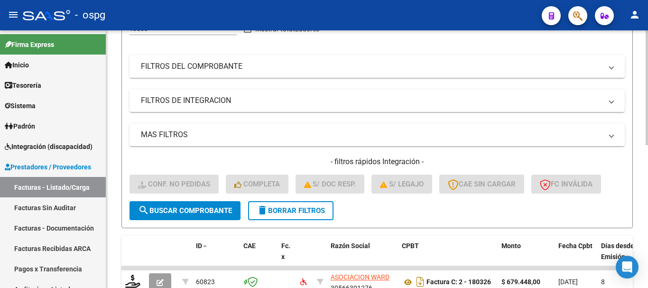
click at [267, 217] on button "delete Borrar Filtros" at bounding box center [290, 210] width 85 height 19
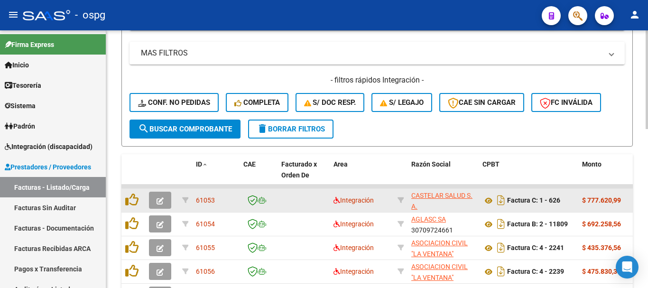
scroll to position [226, 0]
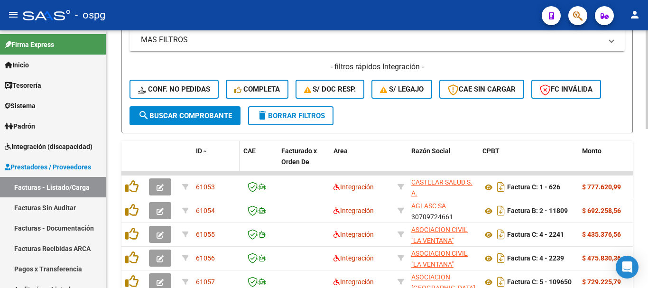
click at [198, 152] on span "ID" at bounding box center [199, 151] width 6 height 8
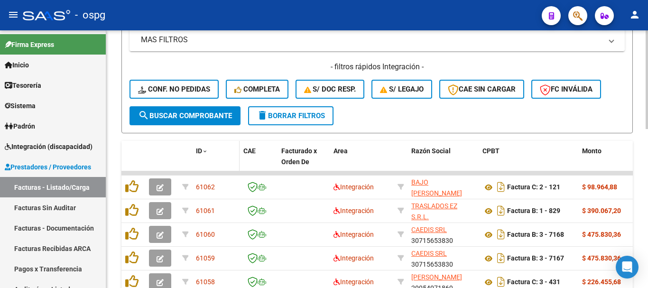
click at [198, 152] on span "ID" at bounding box center [199, 151] width 6 height 8
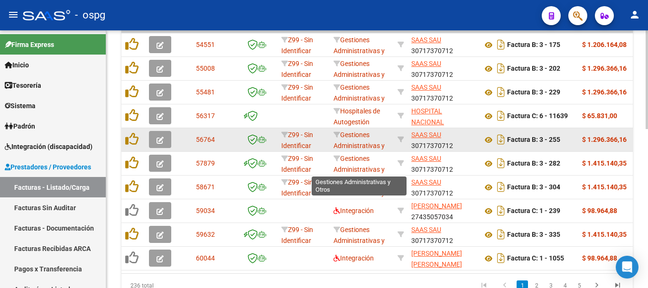
scroll to position [12, 0]
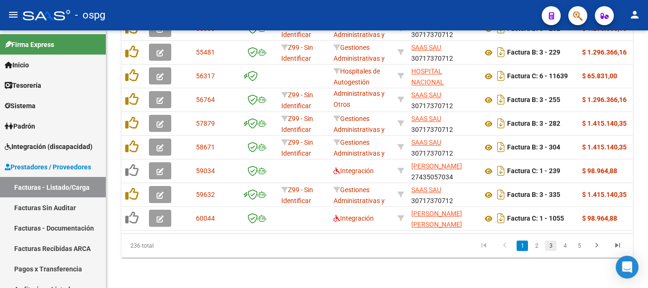
click at [552, 247] on link "3" at bounding box center [550, 246] width 11 height 10
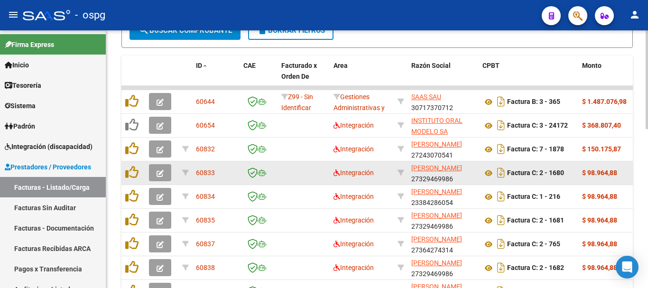
scroll to position [321, 0]
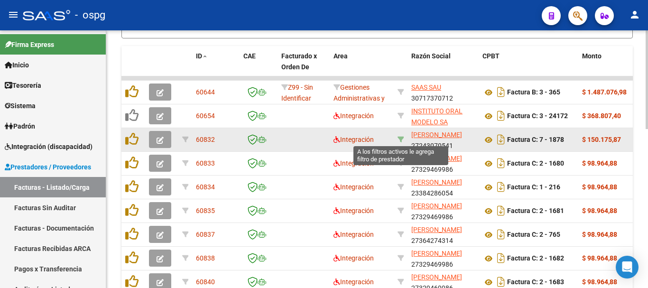
click at [400, 136] on icon at bounding box center [401, 139] width 7 height 7
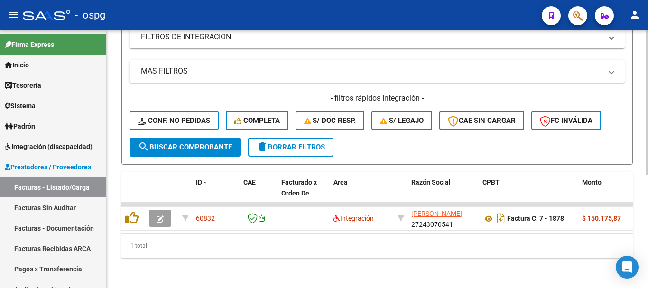
scroll to position [203, 0]
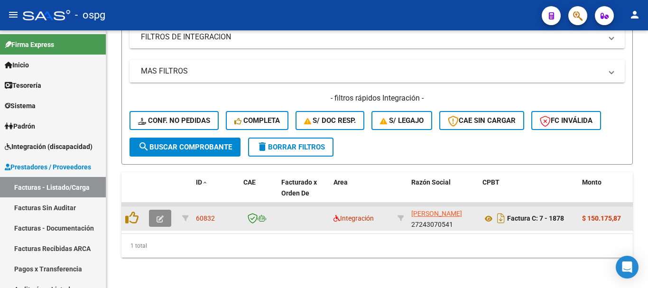
click at [161, 214] on span "button" at bounding box center [160, 218] width 7 height 9
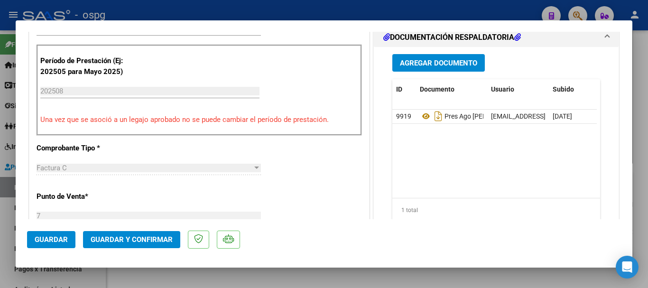
scroll to position [285, 0]
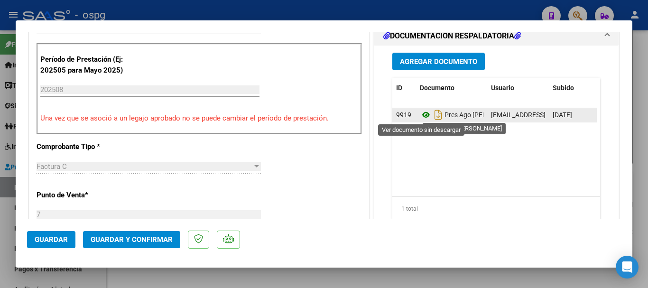
click at [422, 113] on icon at bounding box center [426, 114] width 12 height 11
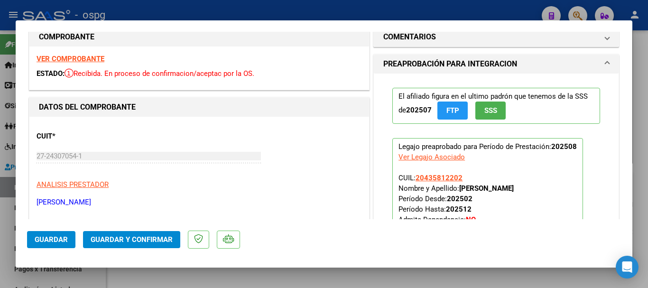
scroll to position [0, 0]
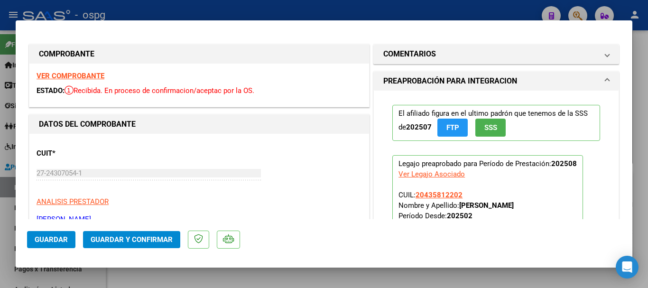
click at [83, 75] on strong "VER COMPROBANTE" at bounding box center [71, 76] width 68 height 9
click at [301, 11] on div at bounding box center [324, 144] width 648 height 288
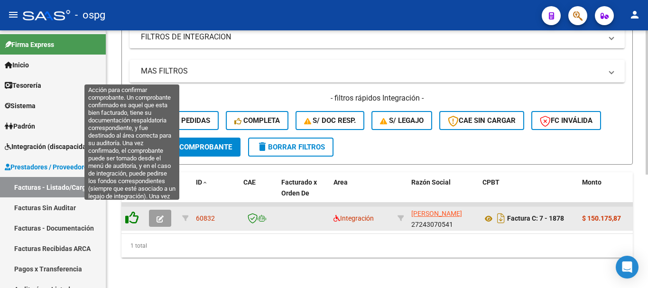
click at [132, 211] on icon at bounding box center [131, 217] width 13 height 13
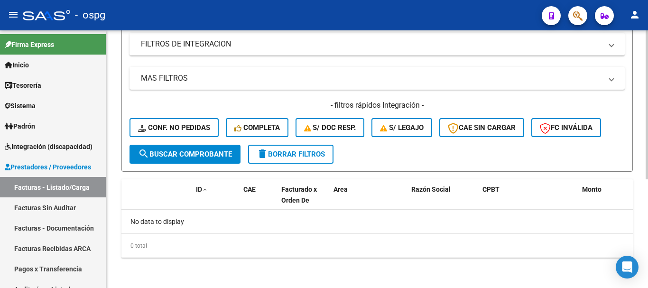
scroll to position [188, 0]
click at [297, 148] on button "delete Borrar Filtros" at bounding box center [290, 154] width 85 height 19
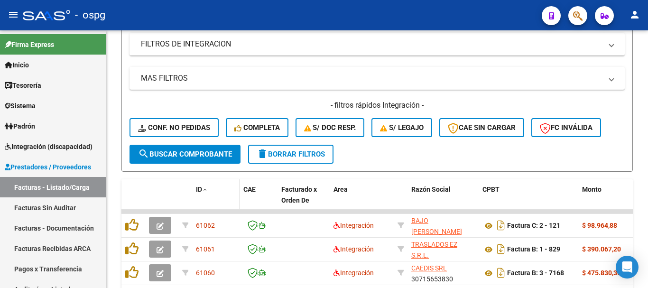
click at [204, 187] on span at bounding box center [205, 190] width 6 height 7
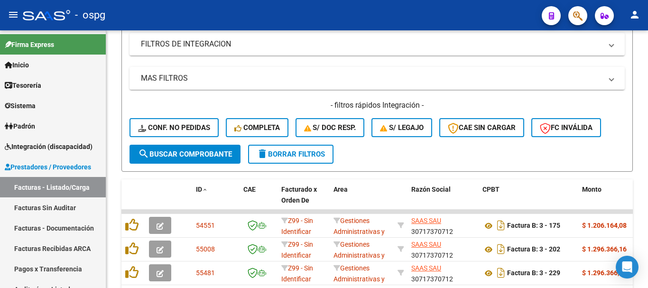
scroll to position [416, 0]
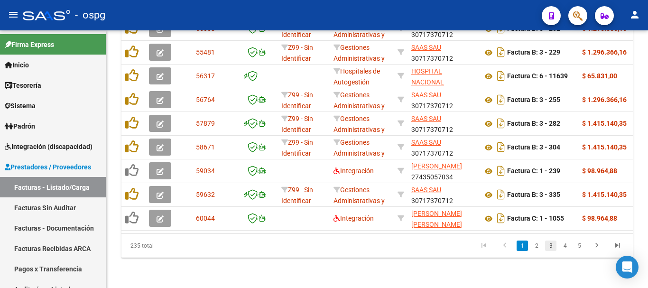
click at [549, 242] on link "3" at bounding box center [550, 246] width 11 height 10
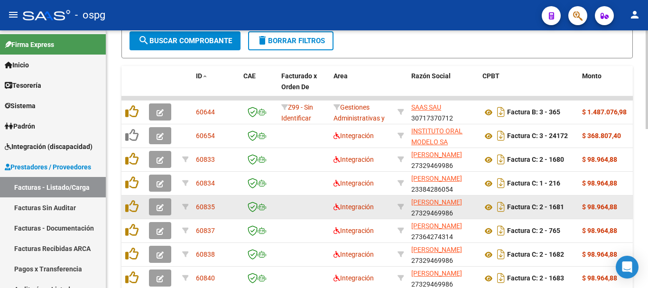
scroll to position [369, 0]
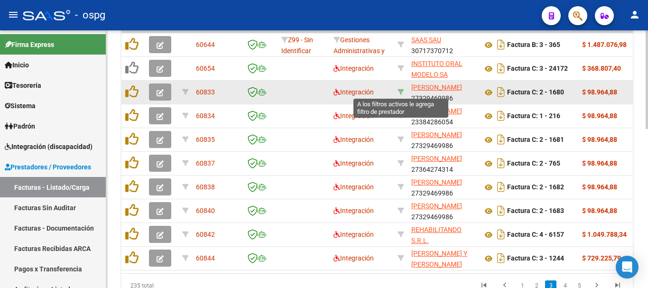
click at [400, 89] on icon at bounding box center [401, 92] width 7 height 7
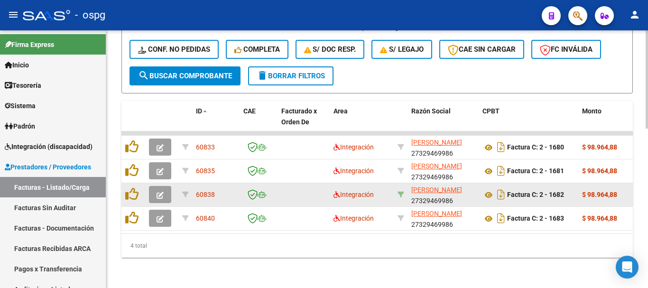
scroll to position [274, 0]
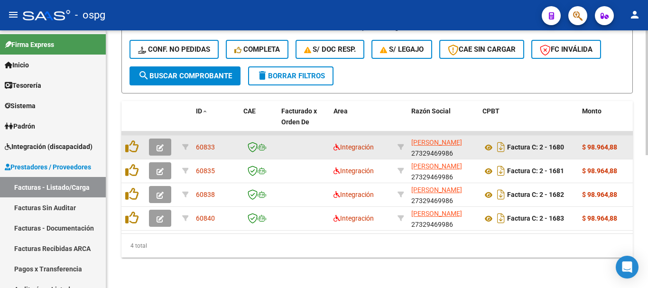
click at [163, 144] on icon "button" at bounding box center [160, 147] width 7 height 7
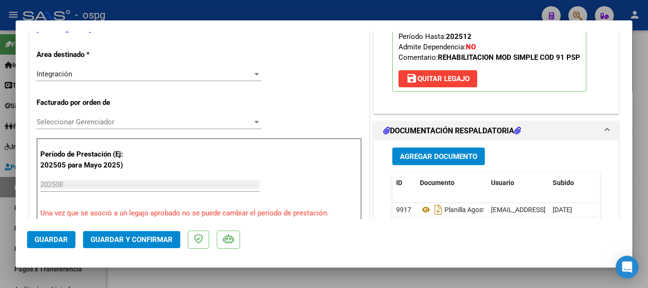
scroll to position [237, 0]
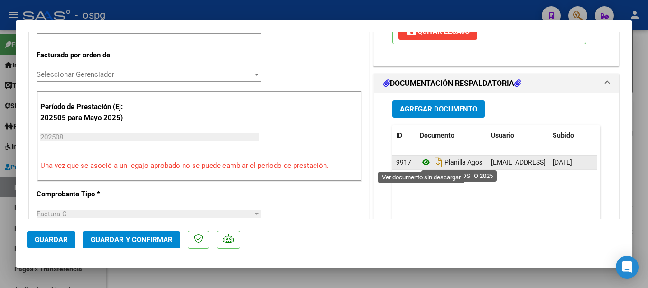
click at [420, 161] on icon at bounding box center [426, 162] width 12 height 11
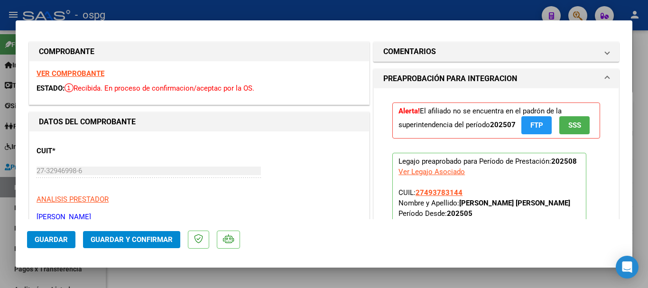
scroll to position [0, 0]
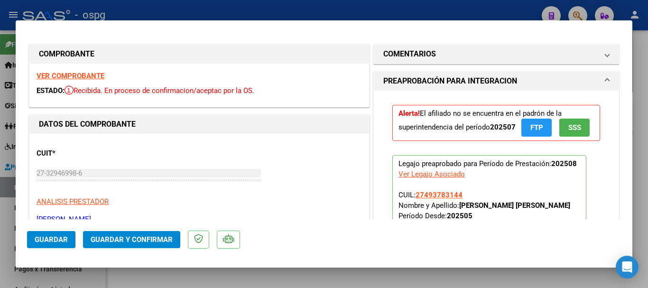
click at [82, 76] on strong "VER COMPROBANTE" at bounding box center [71, 76] width 68 height 9
click at [272, 9] on div at bounding box center [324, 144] width 648 height 288
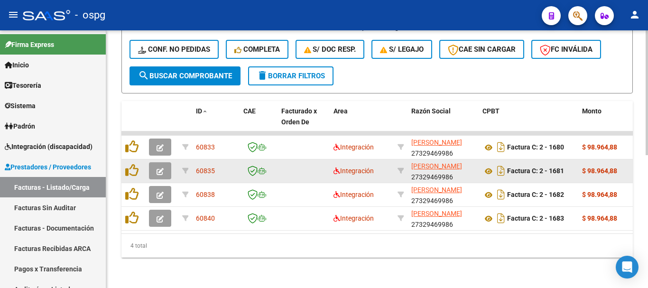
click at [154, 168] on button "button" at bounding box center [160, 170] width 22 height 17
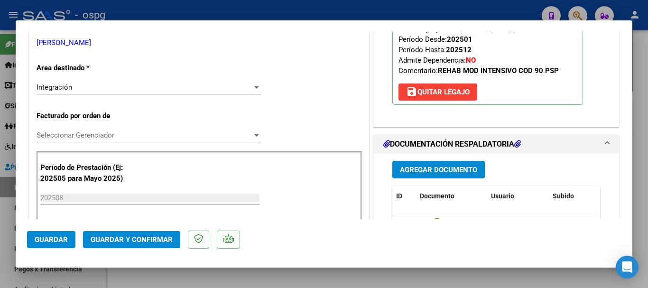
scroll to position [190, 0]
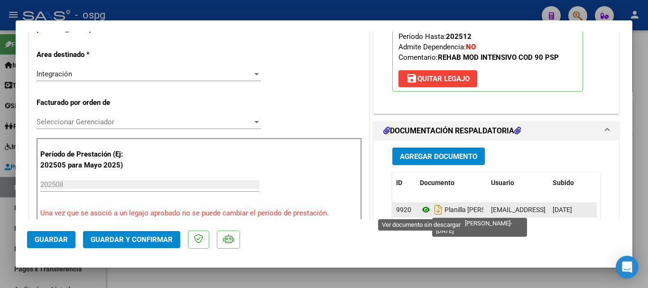
click at [420, 209] on icon at bounding box center [426, 209] width 12 height 11
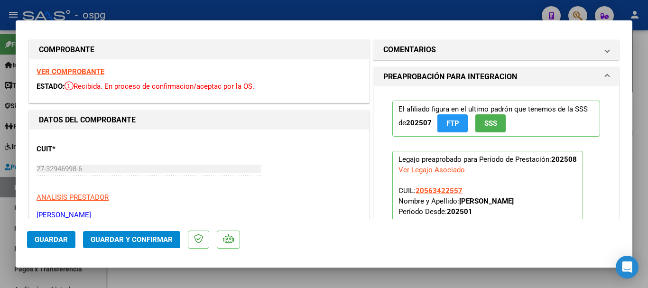
scroll to position [0, 0]
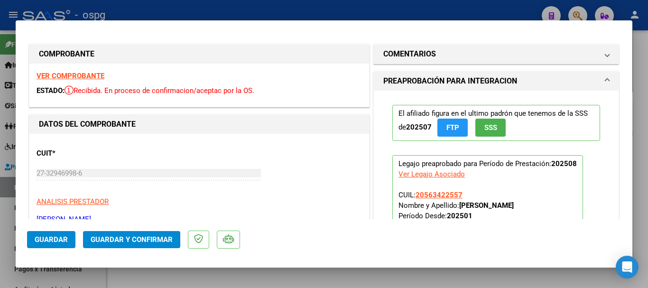
click at [93, 73] on strong "VER COMPROBANTE" at bounding box center [71, 76] width 68 height 9
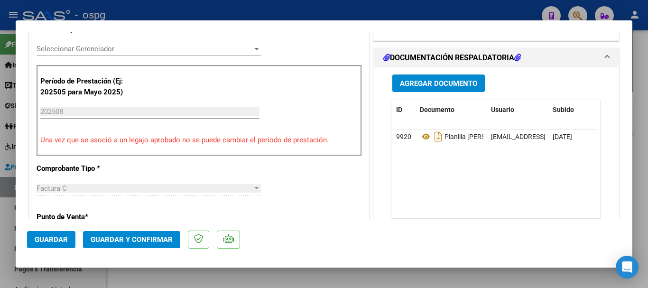
scroll to position [285, 0]
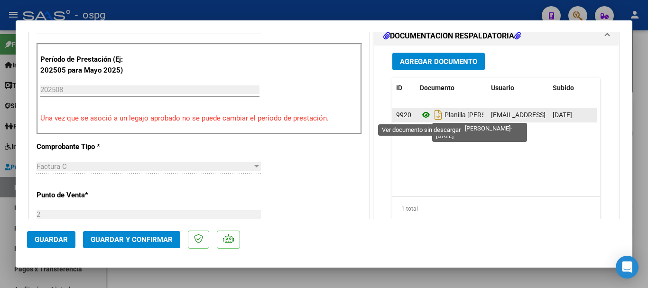
click at [425, 114] on icon at bounding box center [426, 114] width 12 height 11
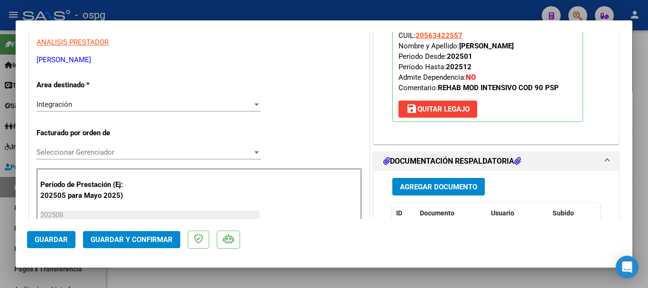
scroll to position [0, 0]
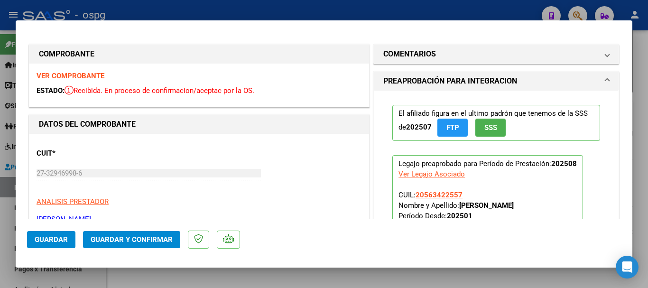
click at [184, 13] on div at bounding box center [324, 144] width 648 height 288
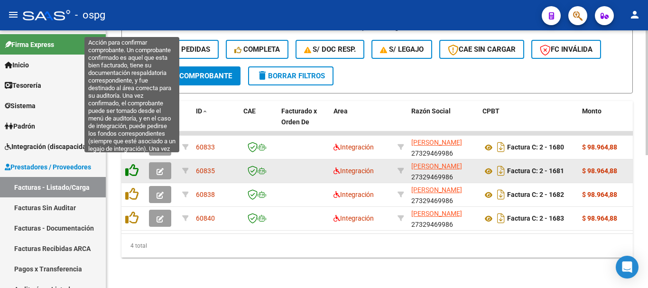
click at [130, 164] on icon at bounding box center [131, 170] width 13 height 13
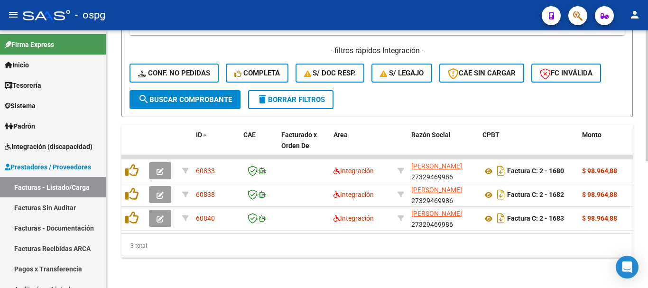
scroll to position [250, 0]
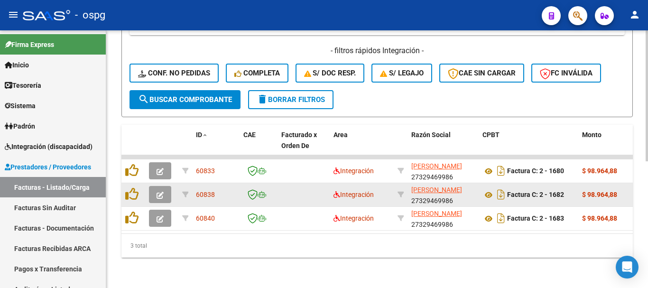
click at [164, 186] on button "button" at bounding box center [160, 194] width 22 height 17
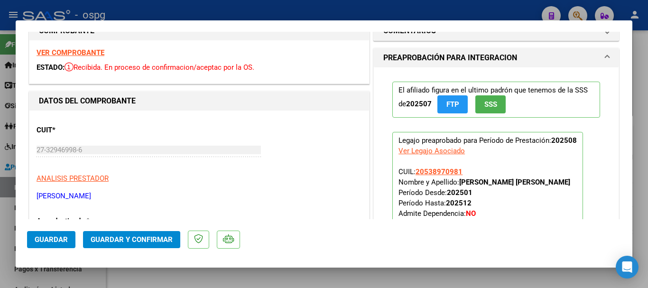
scroll to position [0, 0]
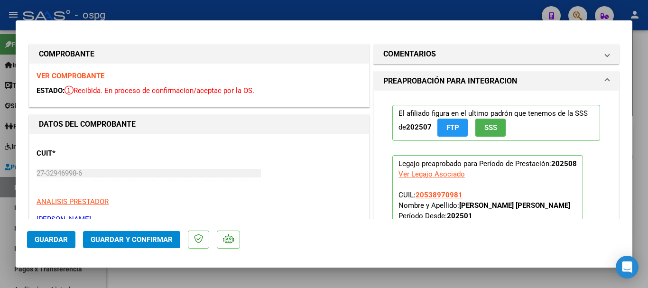
click at [100, 76] on strong "VER COMPROBANTE" at bounding box center [71, 76] width 68 height 9
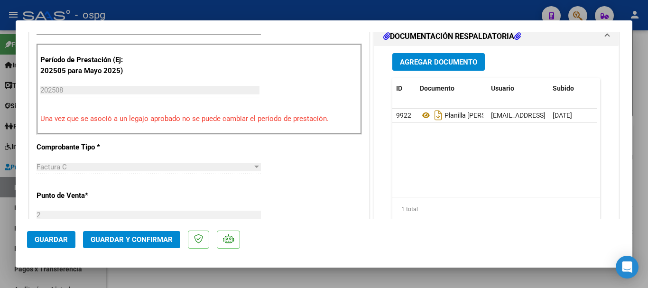
scroll to position [285, 0]
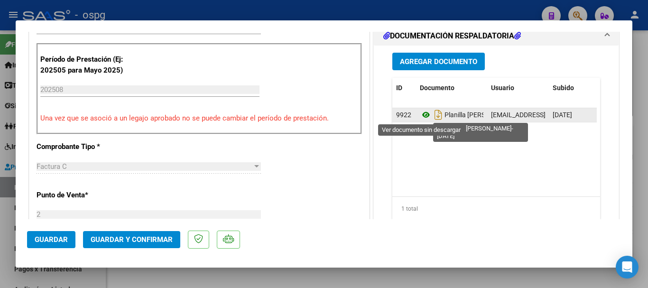
click at [421, 115] on icon at bounding box center [426, 114] width 12 height 11
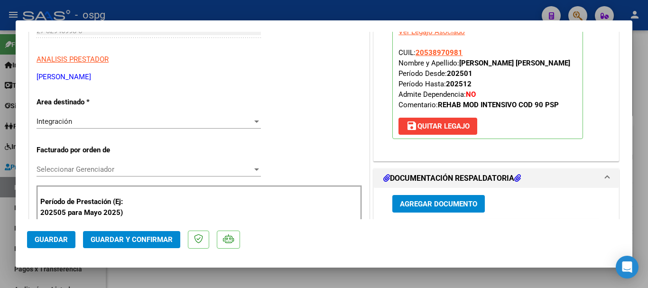
scroll to position [0, 0]
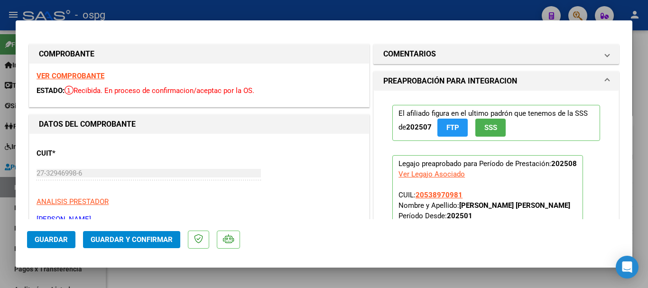
click at [85, 77] on strong "VER COMPROBANTE" at bounding box center [71, 76] width 68 height 9
click at [380, 8] on div at bounding box center [324, 144] width 648 height 288
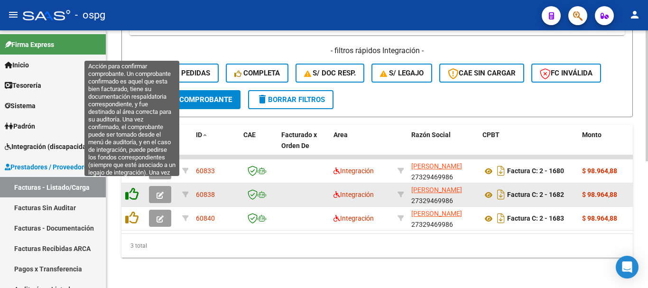
click at [132, 187] on icon at bounding box center [131, 193] width 13 height 13
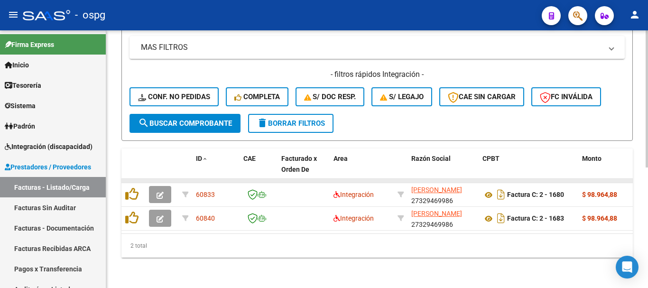
scroll to position [226, 0]
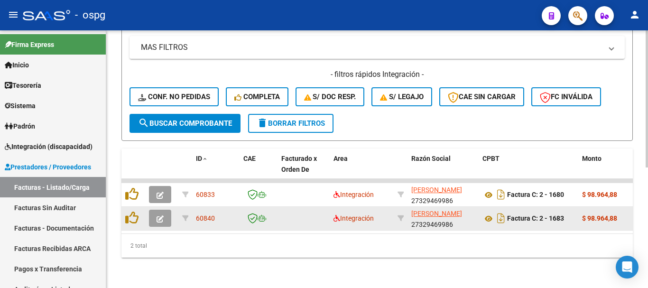
click at [154, 210] on button "button" at bounding box center [160, 218] width 22 height 17
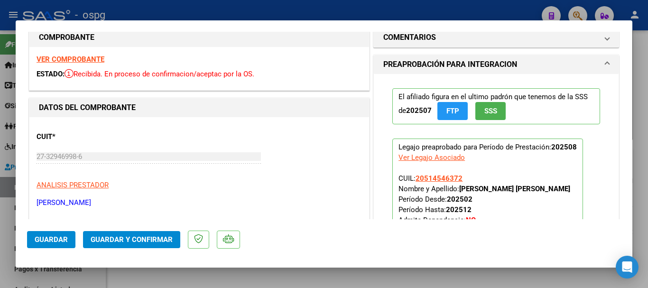
scroll to position [0, 0]
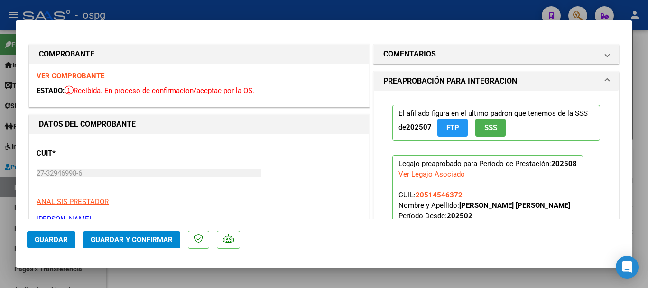
click at [84, 74] on strong "VER COMPROBANTE" at bounding box center [71, 76] width 68 height 9
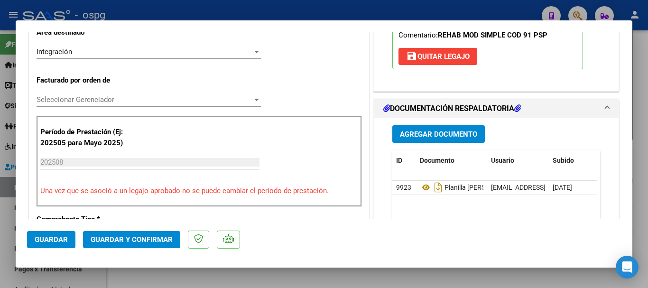
scroll to position [237, 0]
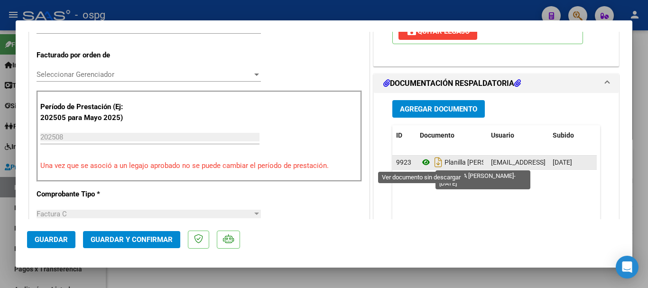
click at [423, 164] on icon at bounding box center [426, 162] width 12 height 11
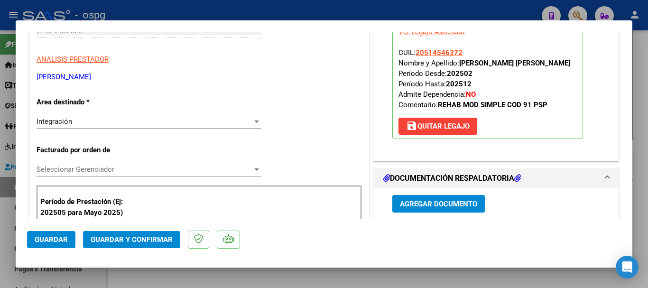
scroll to position [0, 0]
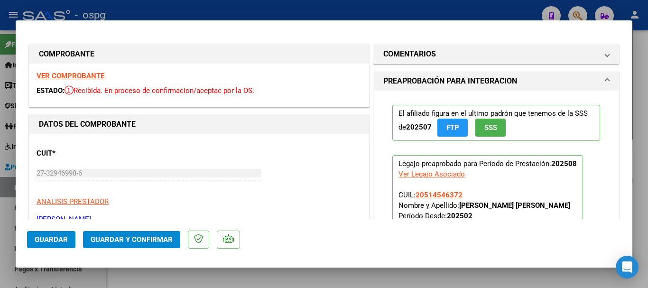
click at [243, 10] on div at bounding box center [324, 144] width 648 height 288
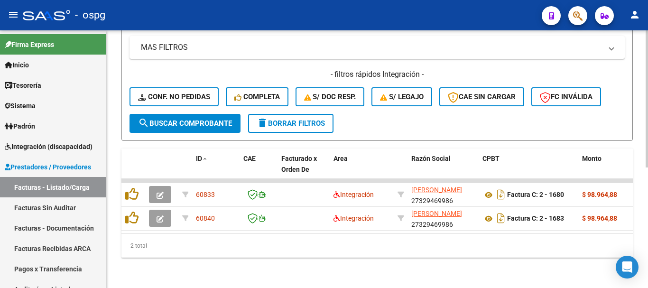
click at [270, 119] on span "delete Borrar Filtros" at bounding box center [291, 123] width 68 height 9
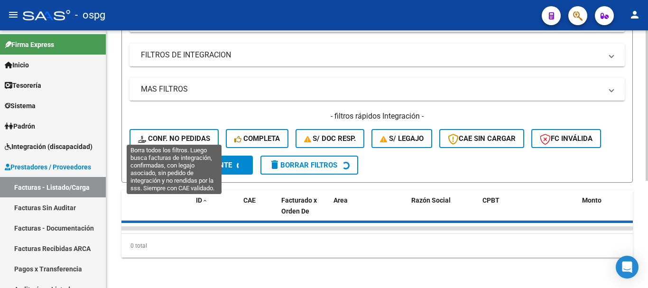
scroll to position [226, 0]
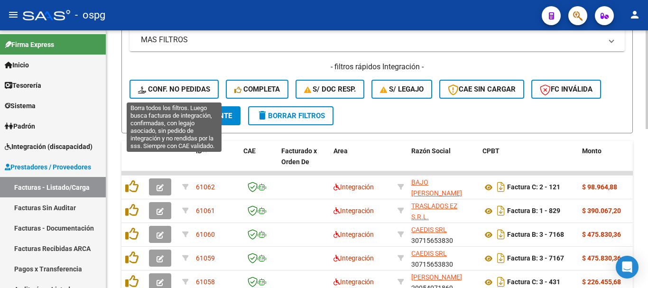
click at [177, 92] on span "Conf. no pedidas" at bounding box center [174, 89] width 72 height 9
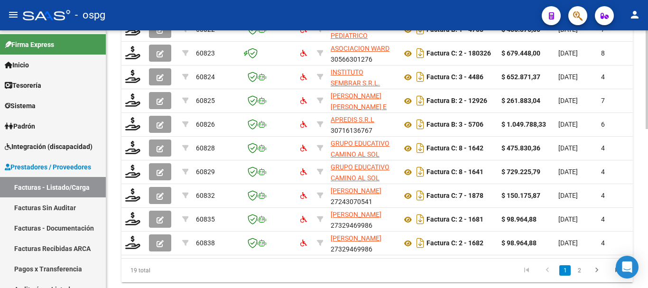
scroll to position [416, 0]
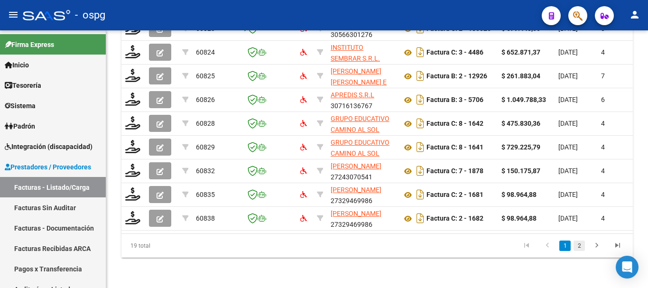
click at [577, 246] on link "2" at bounding box center [579, 246] width 11 height 10
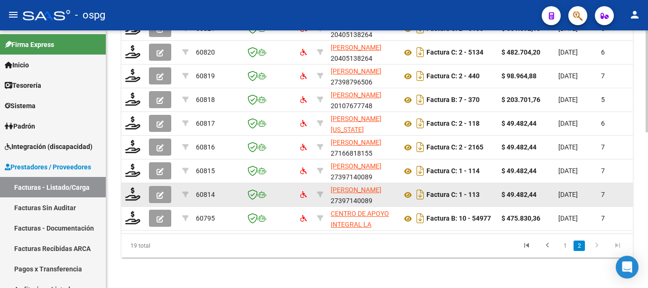
scroll to position [392, 0]
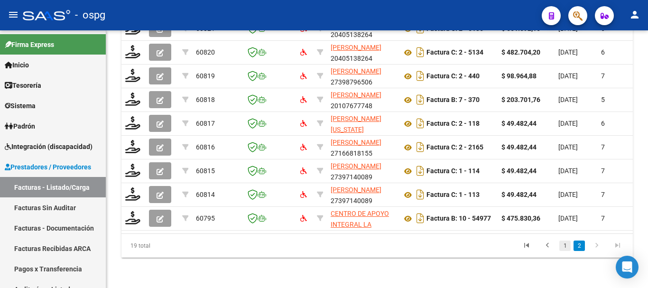
click at [564, 243] on link "1" at bounding box center [564, 246] width 11 height 10
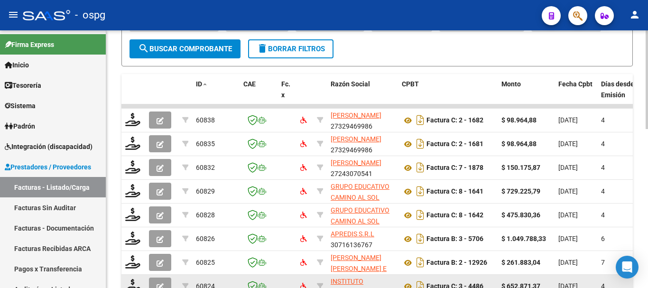
scroll to position [297, 0]
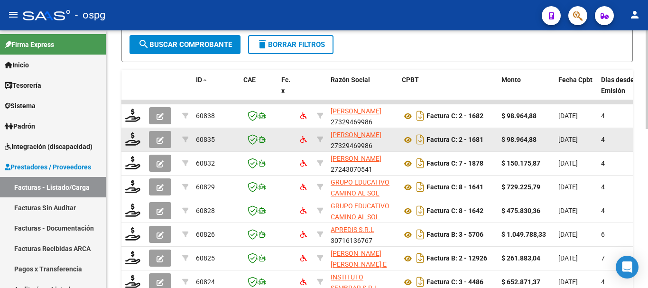
click at [157, 137] on icon "button" at bounding box center [160, 140] width 7 height 7
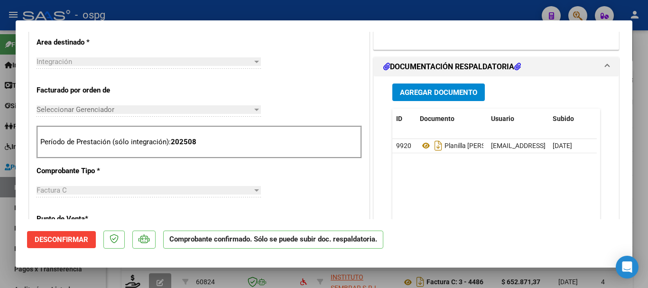
scroll to position [237, 0]
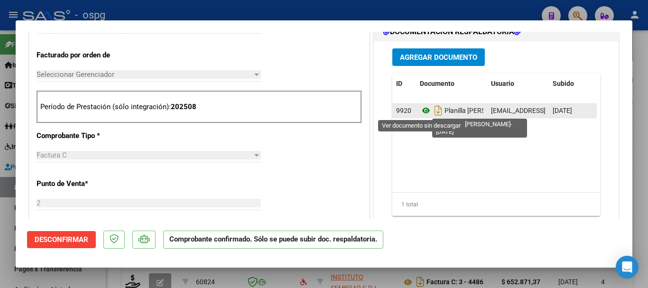
click at [420, 112] on icon at bounding box center [426, 110] width 12 height 11
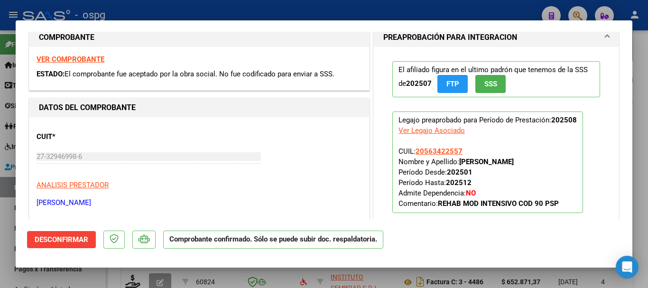
scroll to position [0, 0]
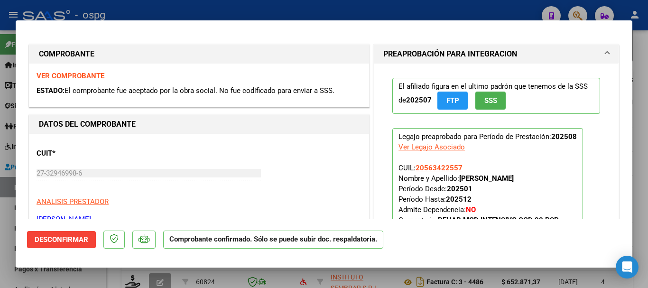
click at [203, 13] on div at bounding box center [324, 144] width 648 height 288
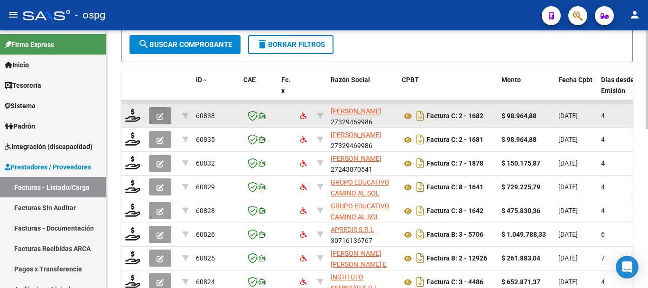
click at [159, 118] on icon "button" at bounding box center [160, 116] width 7 height 7
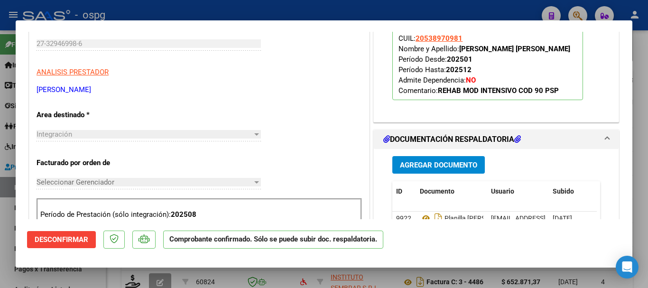
scroll to position [142, 0]
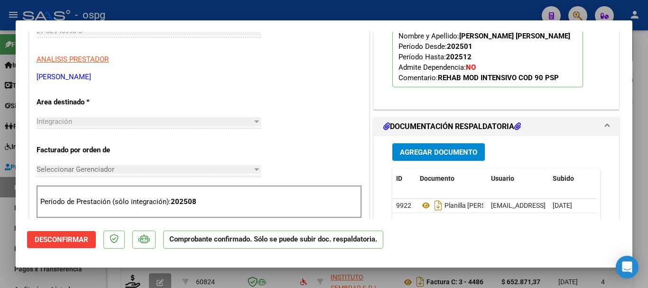
click at [316, 13] on div at bounding box center [324, 144] width 648 height 288
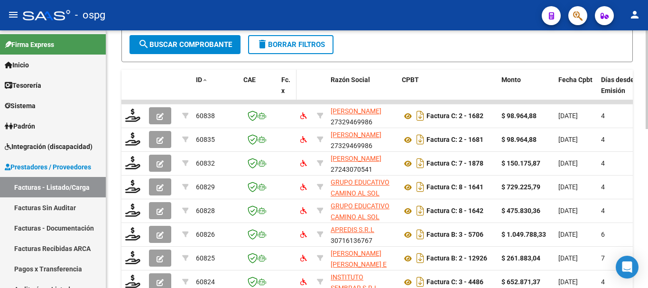
scroll to position [250, 0]
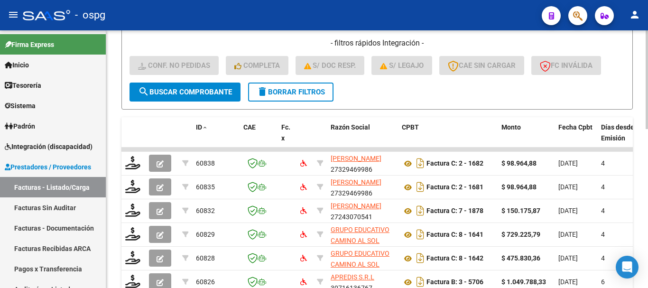
click at [274, 86] on button "delete Borrar Filtros" at bounding box center [290, 92] width 85 height 19
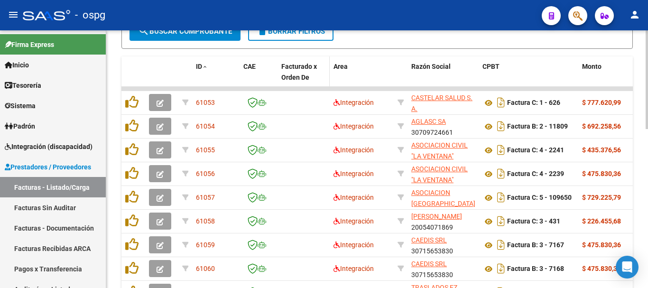
scroll to position [226, 0]
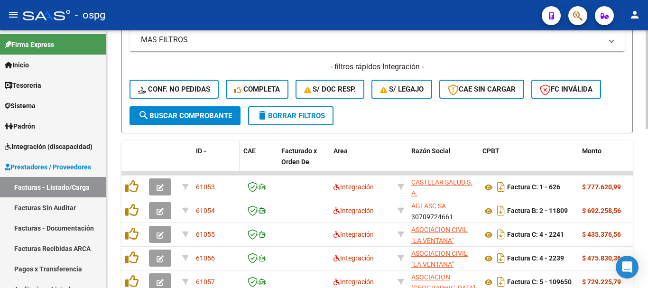
click at [204, 150] on span at bounding box center [205, 152] width 6 height 7
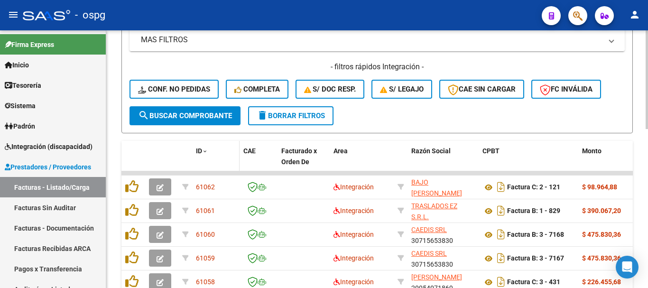
click at [204, 150] on span at bounding box center [205, 152] width 6 height 7
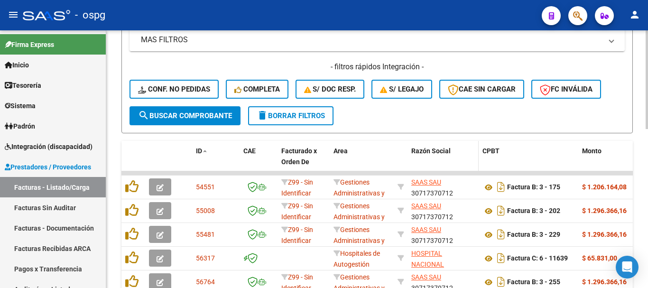
scroll to position [416, 0]
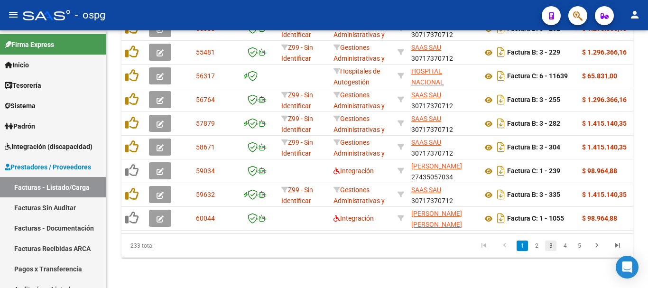
click at [550, 246] on link "3" at bounding box center [550, 246] width 11 height 10
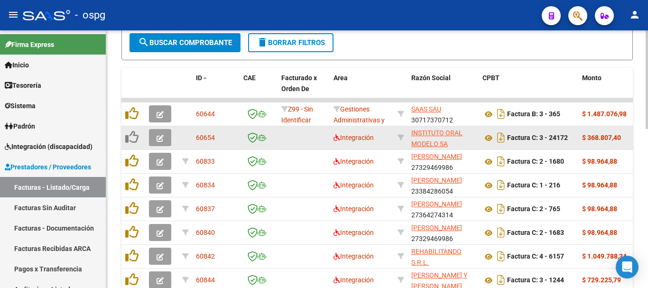
scroll to position [321, 0]
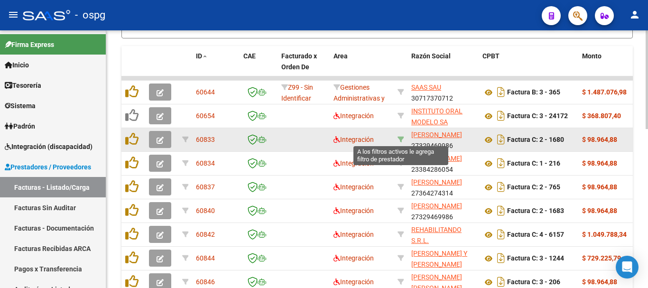
click at [399, 139] on icon at bounding box center [401, 139] width 7 height 7
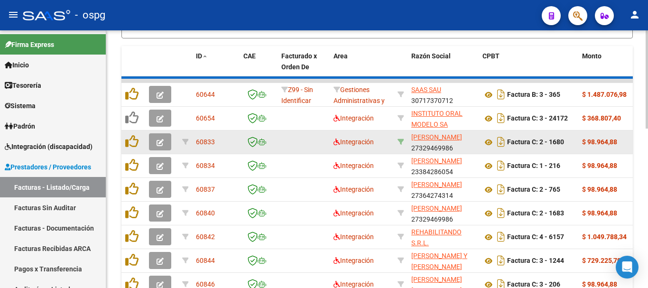
scroll to position [226, 0]
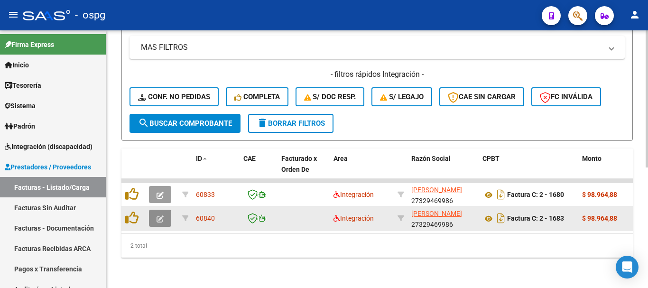
click at [153, 211] on button "button" at bounding box center [160, 218] width 22 height 17
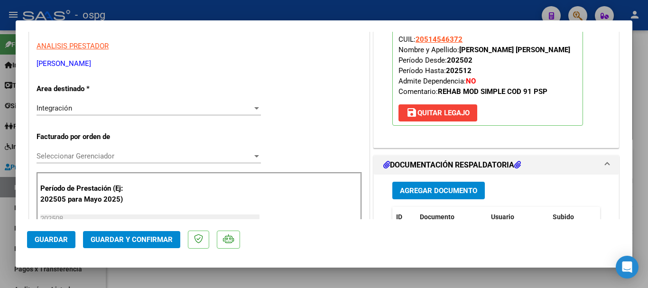
scroll to position [190, 0]
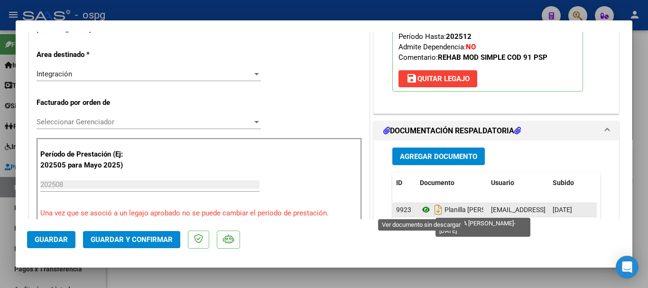
click at [422, 211] on icon at bounding box center [426, 209] width 12 height 11
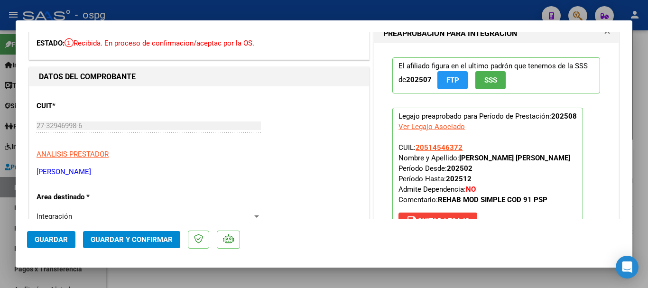
scroll to position [0, 0]
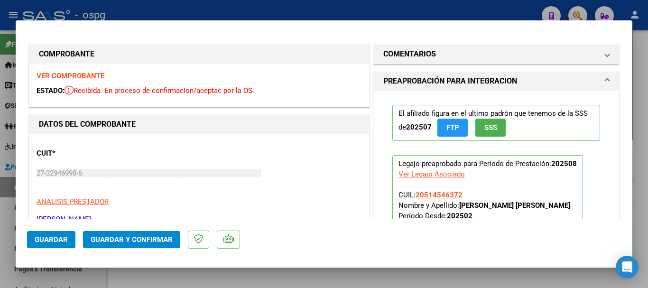
click at [89, 74] on strong "VER COMPROBANTE" at bounding box center [71, 76] width 68 height 9
click at [270, 10] on div at bounding box center [324, 144] width 648 height 288
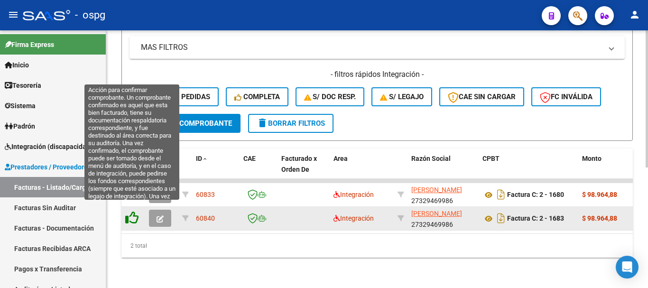
click at [130, 211] on icon at bounding box center [131, 217] width 13 height 13
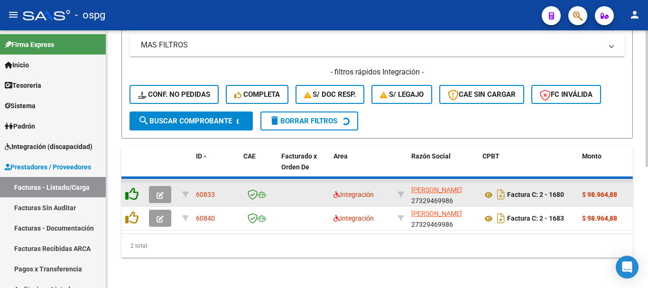
scroll to position [203, 0]
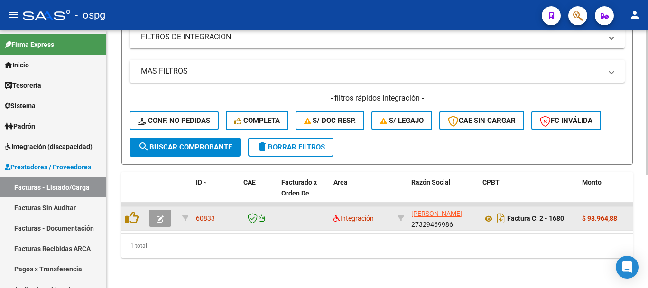
click at [159, 214] on span "button" at bounding box center [160, 218] width 7 height 9
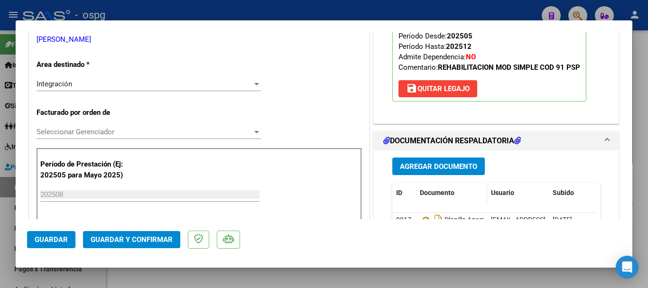
scroll to position [190, 0]
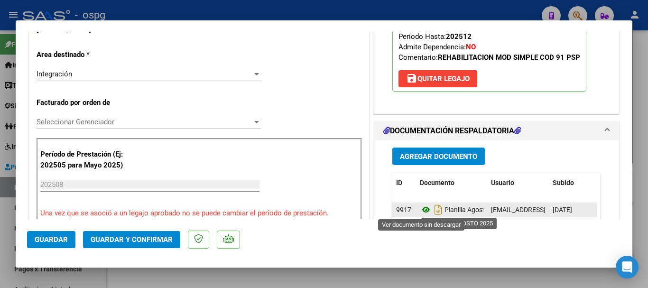
click at [422, 213] on icon at bounding box center [426, 209] width 12 height 11
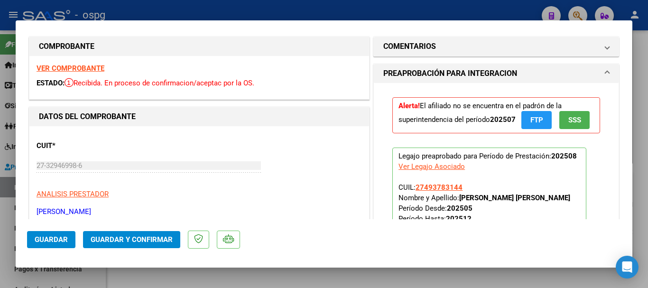
scroll to position [0, 0]
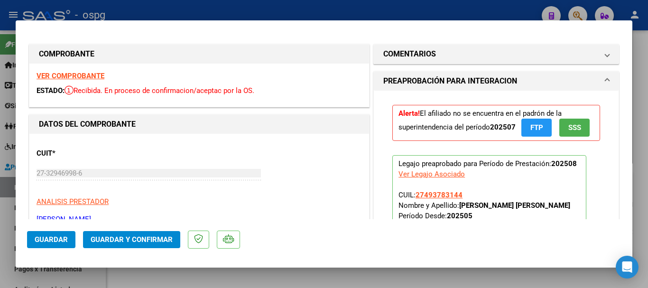
click at [67, 74] on strong "VER COMPROBANTE" at bounding box center [71, 76] width 68 height 9
click at [353, 8] on div at bounding box center [324, 144] width 648 height 288
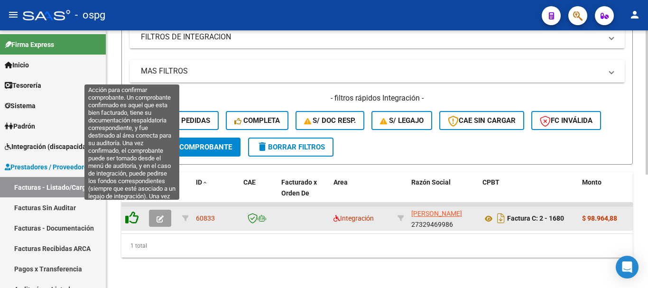
click at [135, 213] on icon at bounding box center [131, 217] width 13 height 13
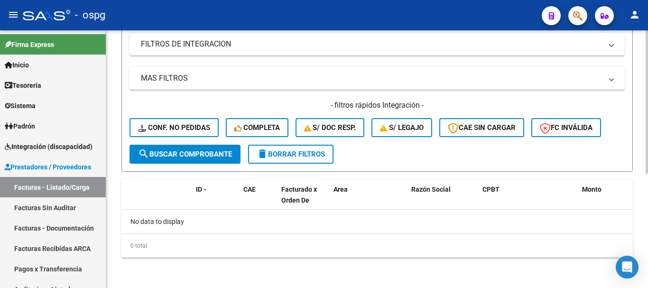
scroll to position [188, 0]
click at [306, 150] on span "delete Borrar Filtros" at bounding box center [291, 154] width 68 height 9
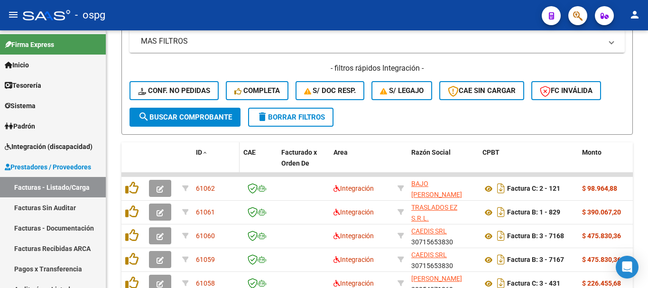
scroll to position [235, 0]
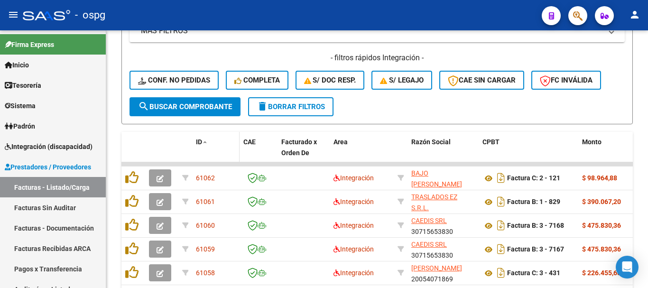
click at [204, 140] on span at bounding box center [205, 142] width 6 height 7
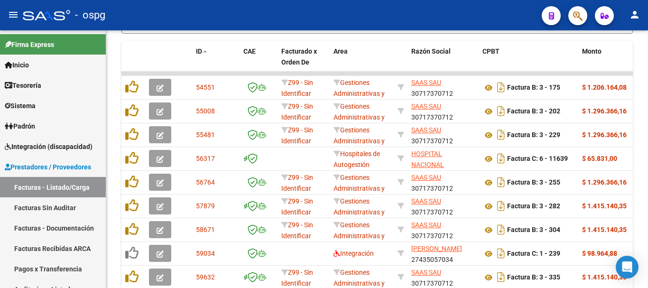
scroll to position [416, 0]
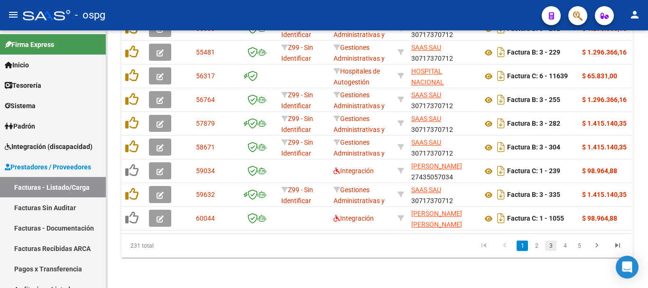
click at [550, 246] on link "3" at bounding box center [550, 246] width 11 height 10
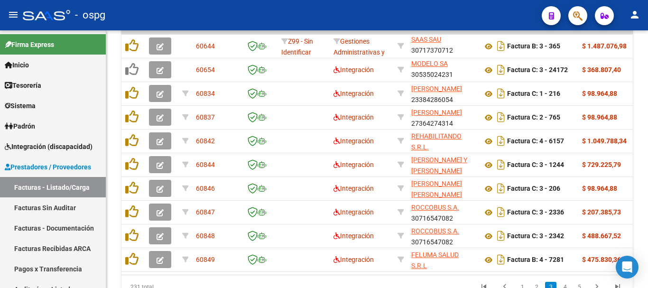
scroll to position [369, 0]
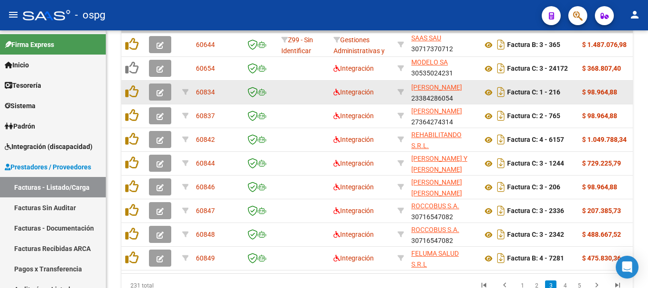
click at [165, 93] on button "button" at bounding box center [160, 92] width 22 height 17
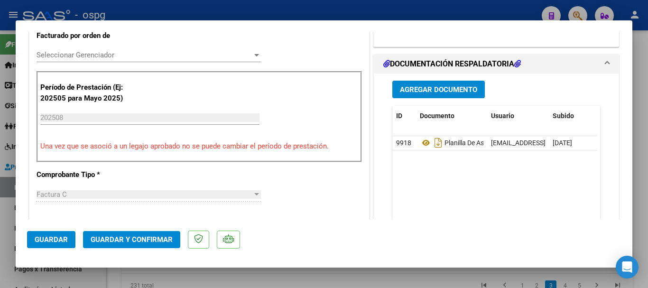
scroll to position [285, 0]
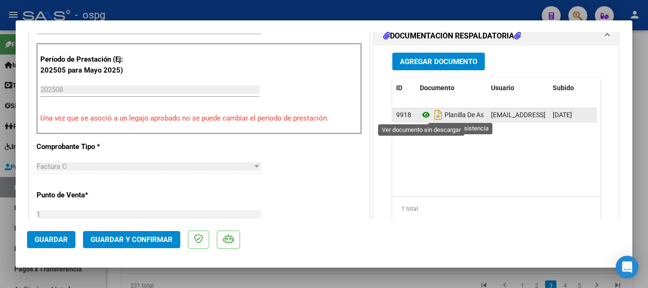
click at [420, 115] on icon at bounding box center [426, 114] width 12 height 11
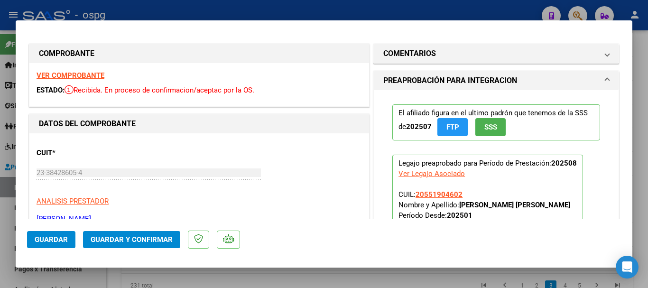
scroll to position [0, 0]
click at [74, 74] on strong "VER COMPROBANTE" at bounding box center [71, 76] width 68 height 9
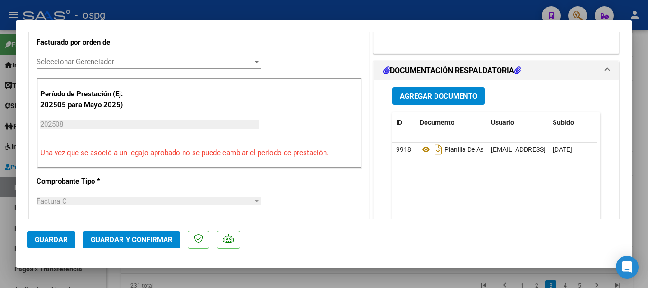
scroll to position [285, 0]
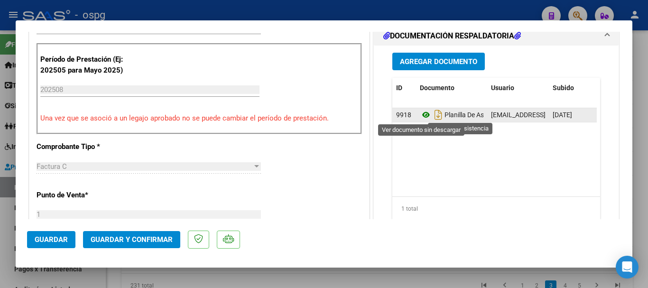
click at [420, 114] on icon at bounding box center [426, 114] width 12 height 11
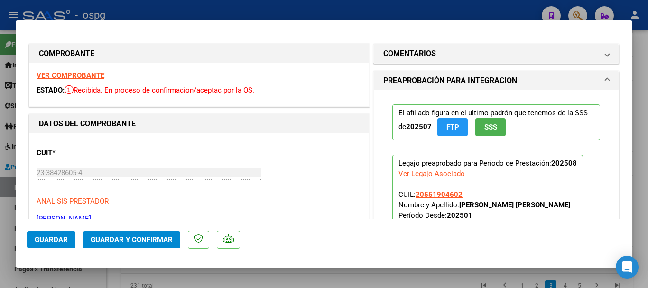
scroll to position [0, 0]
click at [89, 74] on strong "VER COMPROBANTE" at bounding box center [71, 76] width 68 height 9
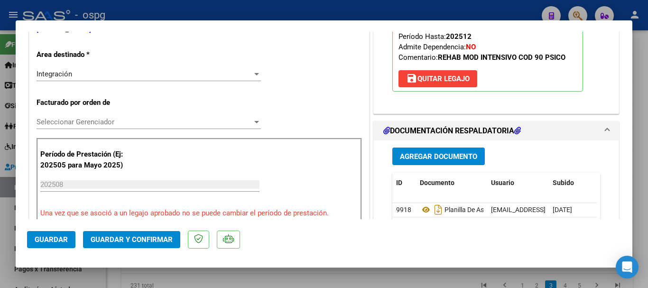
scroll to position [237, 0]
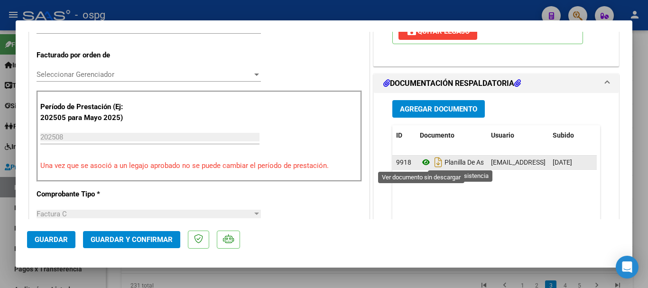
click at [424, 162] on icon at bounding box center [426, 162] width 12 height 11
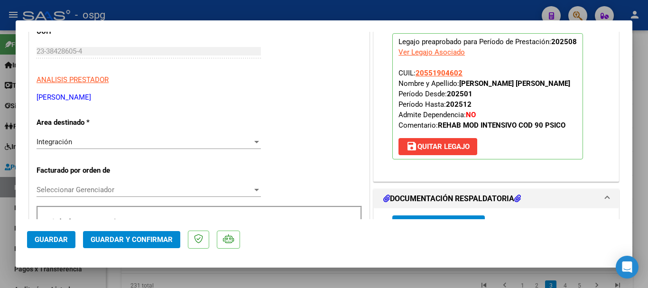
scroll to position [142, 0]
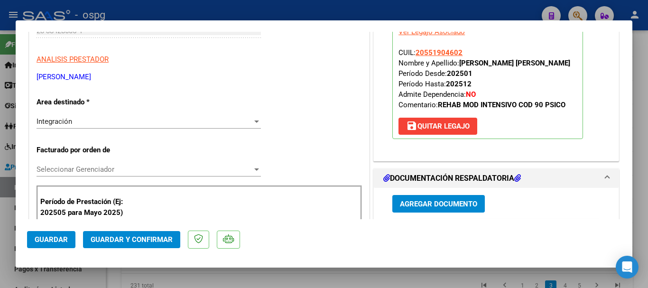
click at [422, 126] on span "save [PERSON_NAME]" at bounding box center [438, 126] width 64 height 9
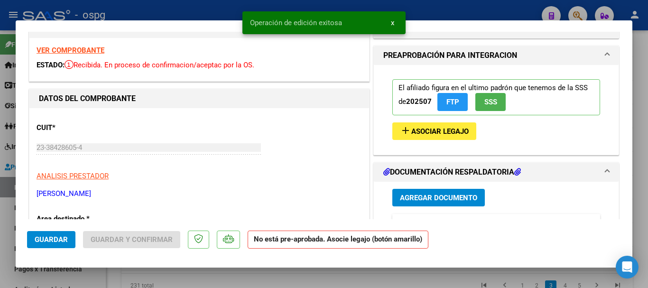
scroll to position [0, 0]
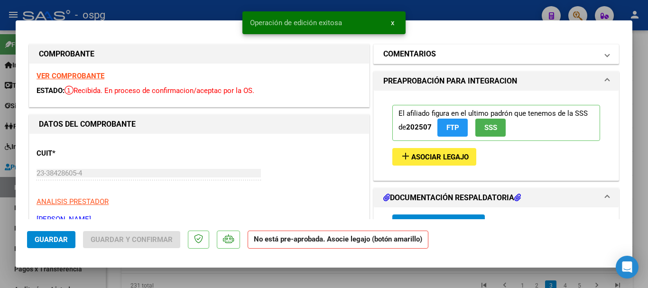
click at [436, 53] on mat-panel-title "COMENTARIOS" at bounding box center [490, 53] width 214 height 11
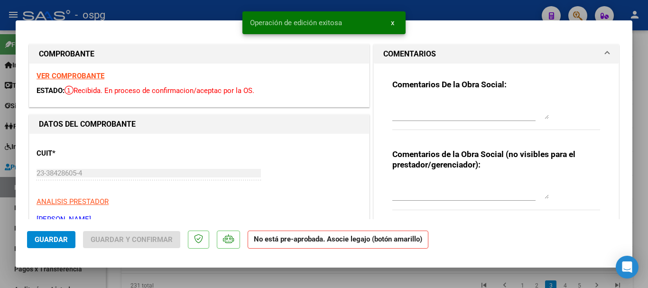
click at [420, 112] on textarea at bounding box center [470, 109] width 157 height 19
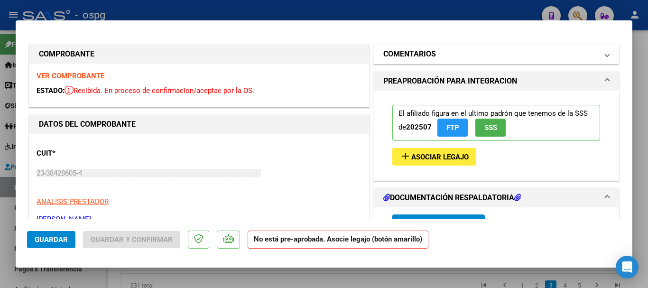
click at [398, 59] on h1 "COMENTARIOS" at bounding box center [409, 53] width 53 height 11
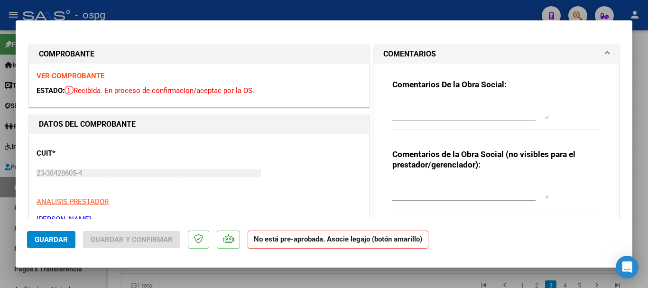
click at [419, 109] on textarea at bounding box center [470, 109] width 157 height 19
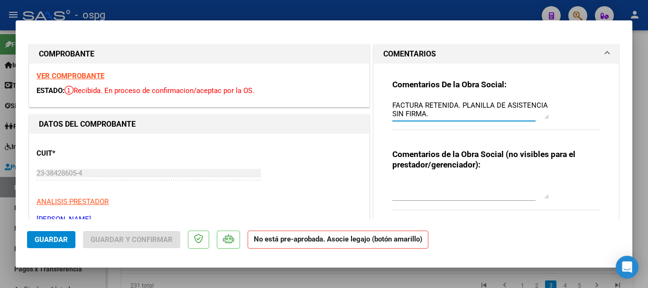
click at [550, 52] on mat-panel-title "COMENTARIOS" at bounding box center [490, 53] width 214 height 11
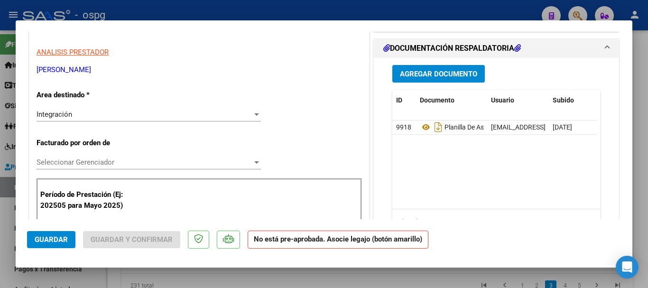
scroll to position [190, 0]
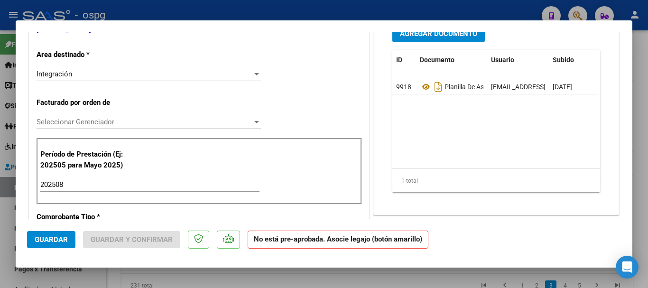
click at [37, 243] on span "Guardar" at bounding box center [51, 239] width 33 height 9
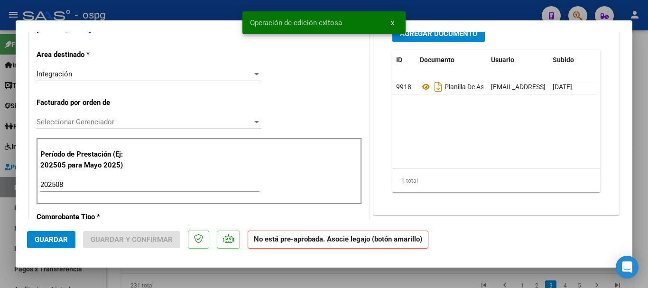
click at [165, 10] on div at bounding box center [324, 144] width 648 height 288
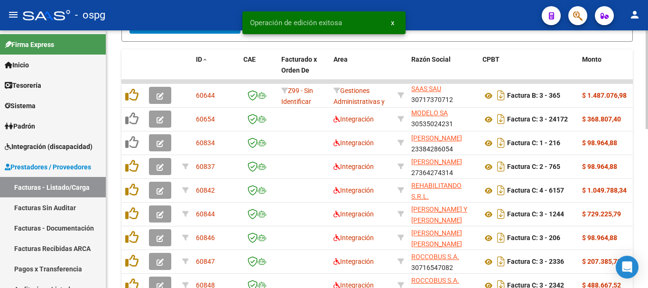
scroll to position [321, 0]
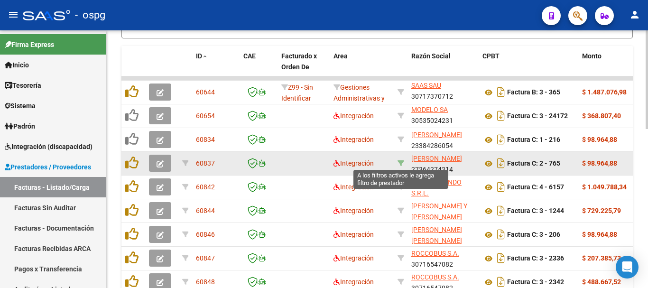
click at [403, 162] on icon at bounding box center [401, 163] width 7 height 7
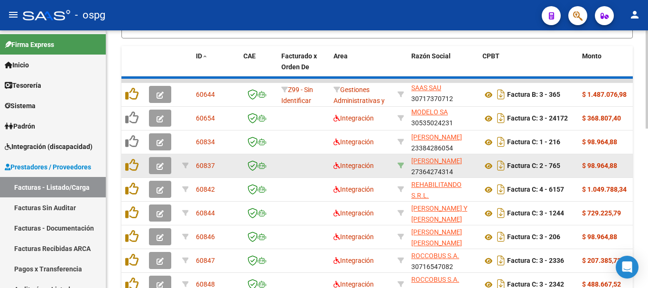
scroll to position [203, 0]
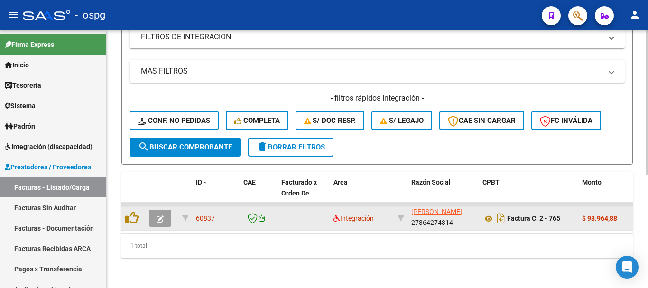
click at [161, 215] on icon "button" at bounding box center [160, 218] width 7 height 7
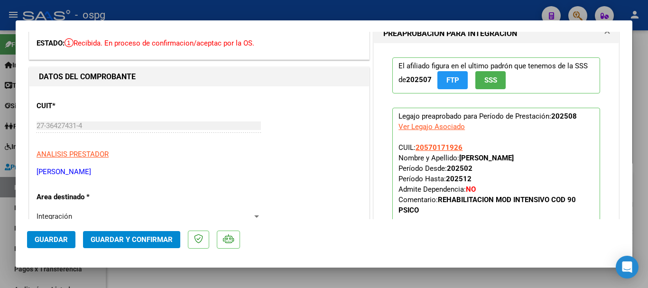
scroll to position [0, 0]
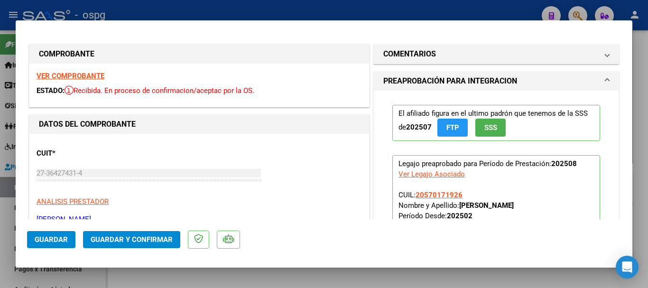
click at [67, 71] on div "VER COMPROBANTE ESTADO: Recibida. En proceso de confirmacion/aceptac por la OS." at bounding box center [199, 85] width 340 height 43
click at [67, 75] on strong "VER COMPROBANTE" at bounding box center [71, 76] width 68 height 9
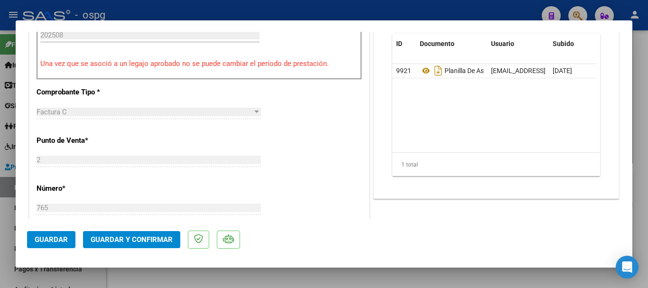
scroll to position [237, 0]
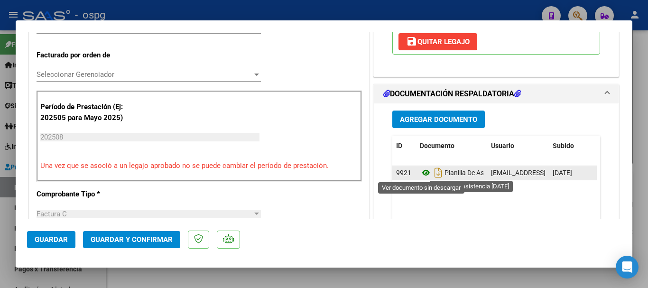
click at [420, 171] on icon at bounding box center [426, 172] width 12 height 11
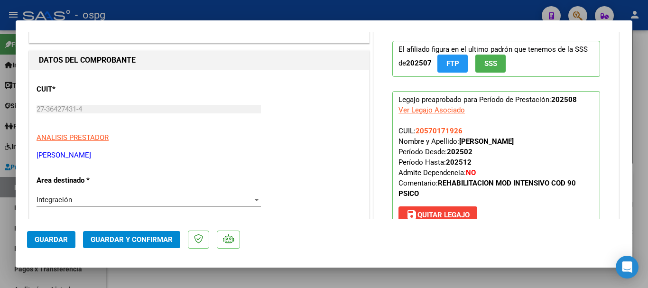
scroll to position [0, 0]
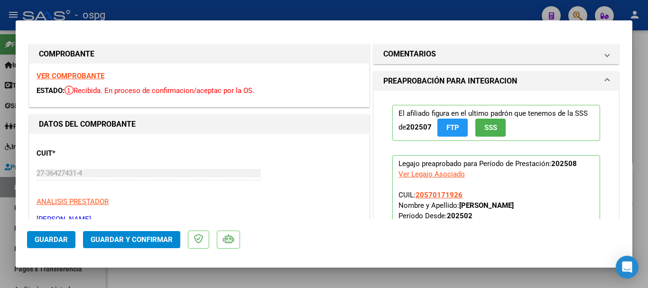
click at [244, 9] on div at bounding box center [324, 144] width 648 height 288
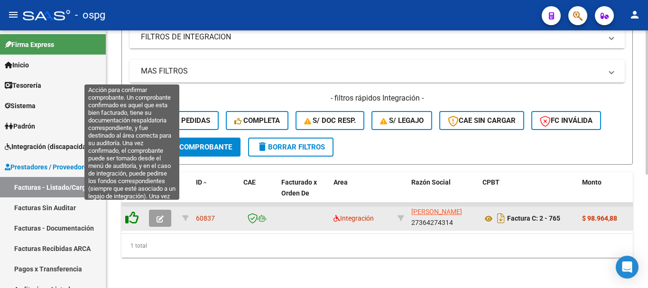
click at [129, 211] on icon at bounding box center [131, 217] width 13 height 13
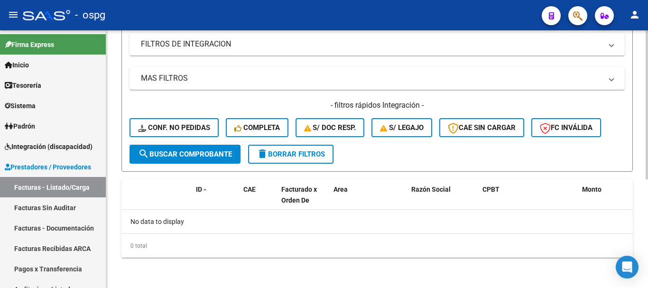
scroll to position [188, 0]
click at [288, 153] on span "delete Borrar Filtros" at bounding box center [291, 154] width 68 height 9
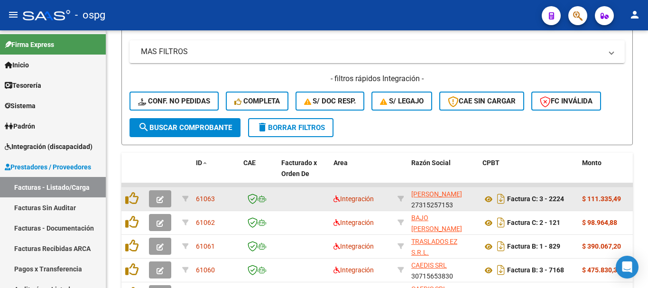
scroll to position [235, 0]
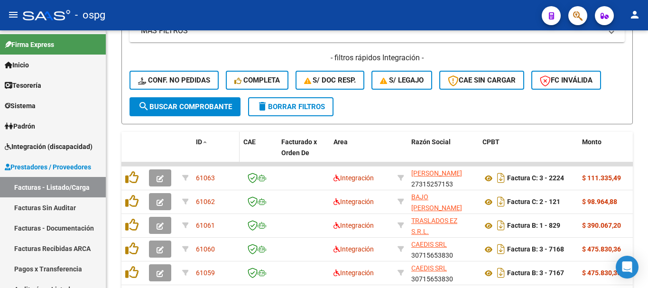
click at [196, 137] on div "ID" at bounding box center [216, 142] width 40 height 11
click at [200, 144] on span "ID" at bounding box center [199, 142] width 6 height 8
click at [199, 141] on span "ID" at bounding box center [199, 142] width 6 height 8
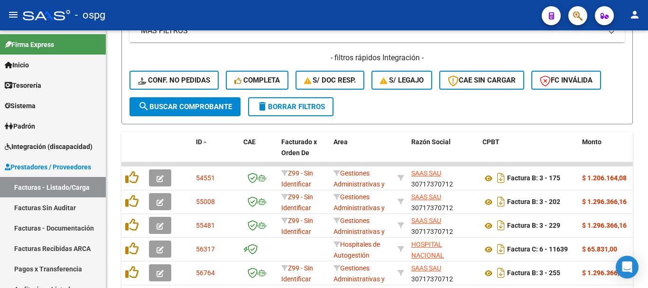
scroll to position [416, 0]
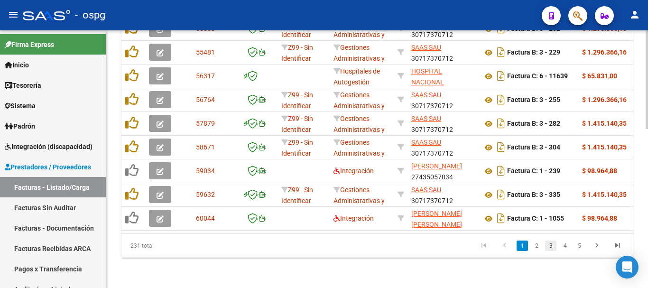
click at [554, 247] on link "3" at bounding box center [550, 246] width 11 height 10
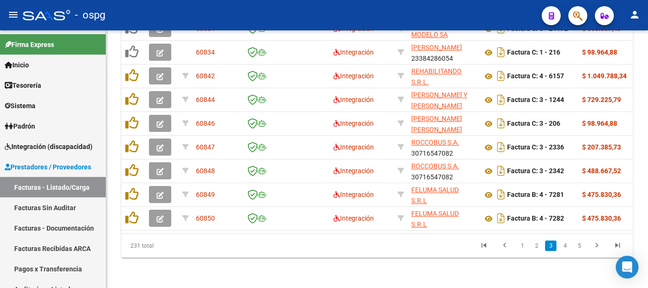
click at [550, 245] on link "3" at bounding box center [550, 246] width 11 height 10
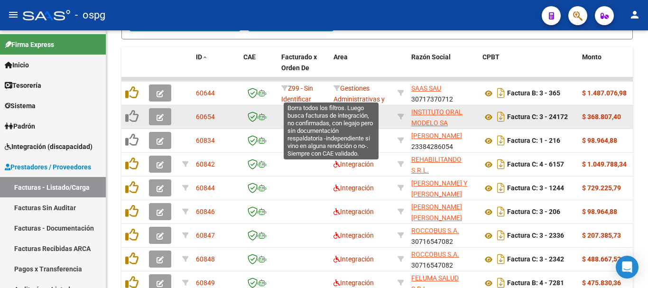
scroll to position [321, 0]
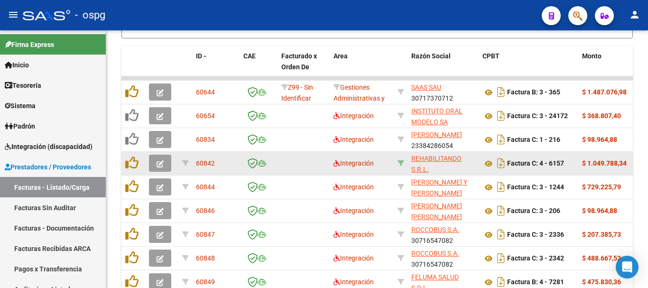
click at [399, 161] on icon at bounding box center [401, 163] width 7 height 7
type input "30712423222"
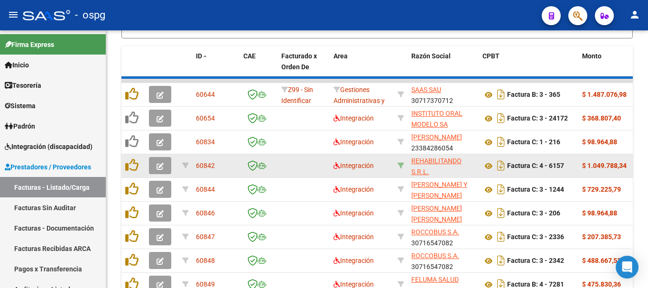
scroll to position [203, 0]
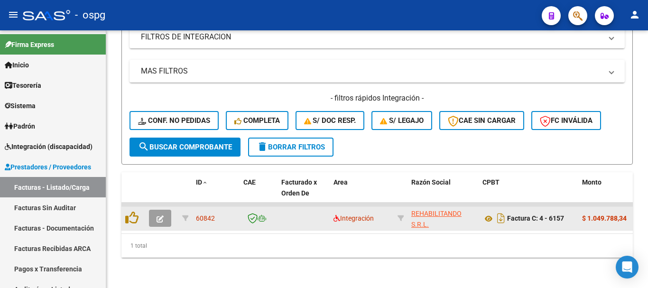
click at [160, 215] on icon "button" at bounding box center [160, 218] width 7 height 7
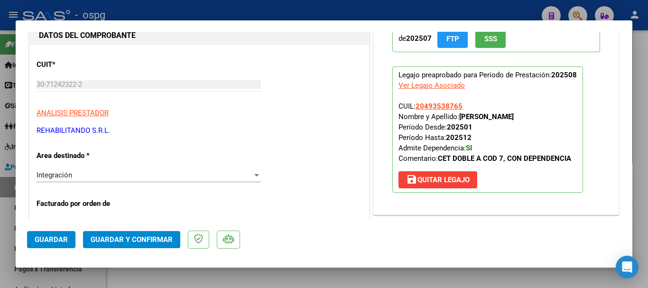
scroll to position [95, 0]
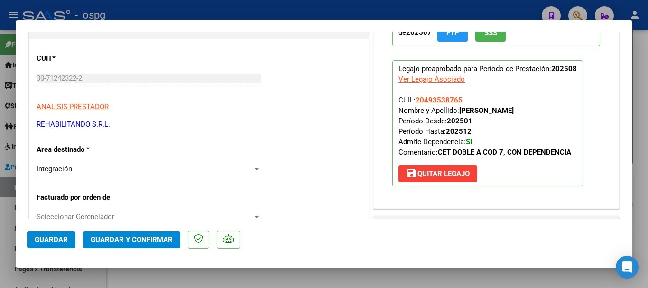
click at [280, 128] on p "REHABILITANDO S.R.L." at bounding box center [199, 124] width 325 height 11
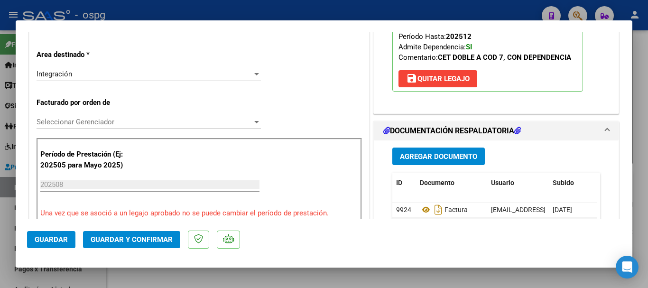
scroll to position [0, 0]
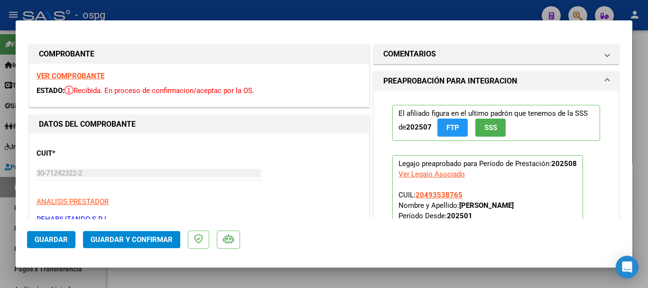
click at [77, 74] on strong "VER COMPROBANTE" at bounding box center [71, 76] width 68 height 9
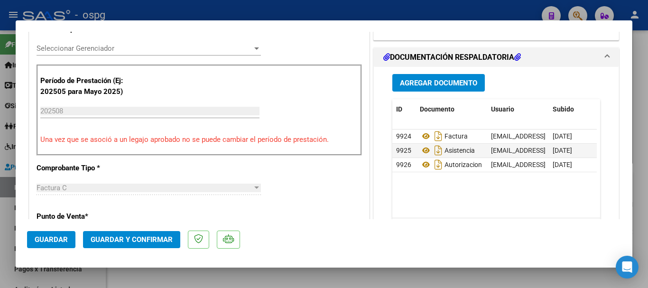
scroll to position [302, 0]
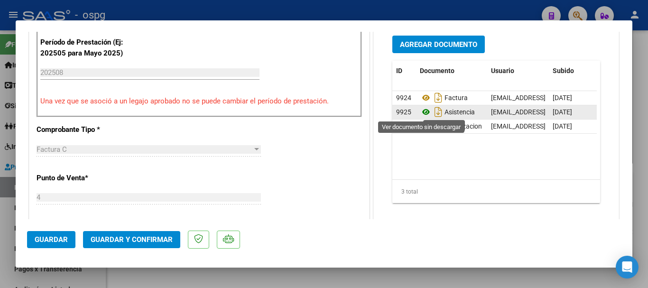
click at [424, 112] on icon at bounding box center [426, 111] width 12 height 11
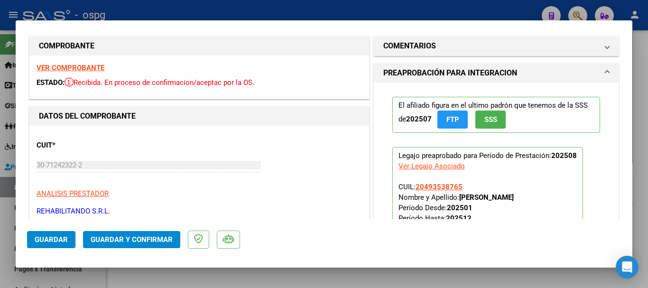
scroll to position [0, 0]
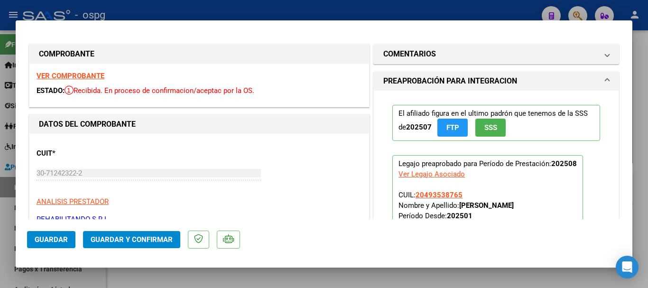
click at [167, 6] on div at bounding box center [324, 144] width 648 height 288
type input "$ 0,00"
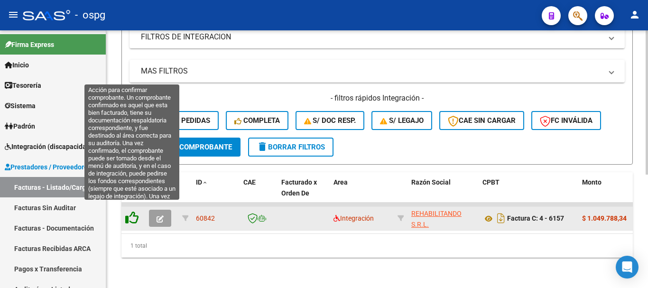
click at [132, 211] on icon at bounding box center [131, 217] width 13 height 13
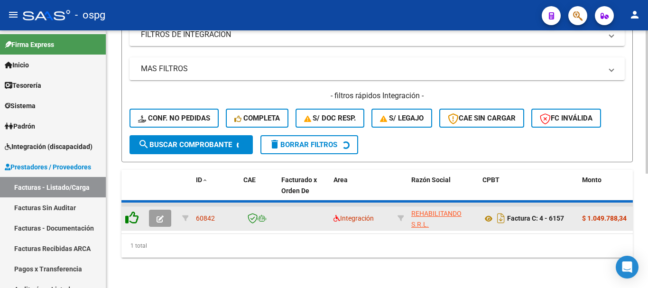
click at [132, 214] on icon at bounding box center [131, 217] width 13 height 13
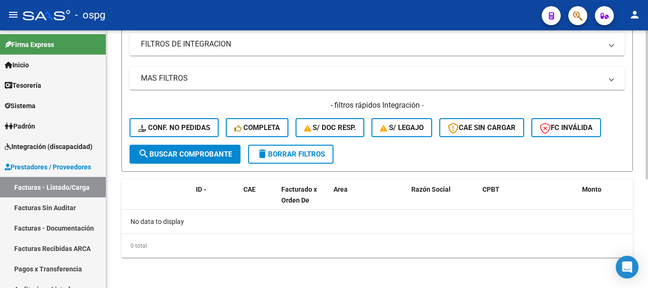
click at [294, 161] on button "delete Borrar Filtros" at bounding box center [290, 154] width 85 height 19
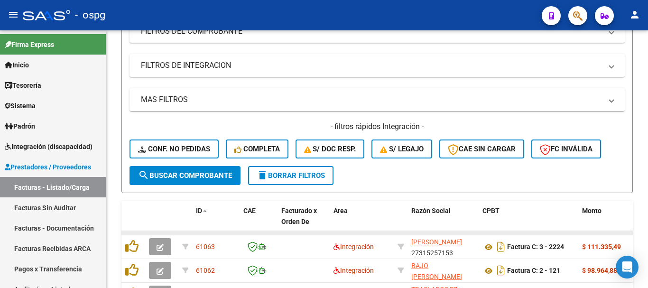
scroll to position [188, 0]
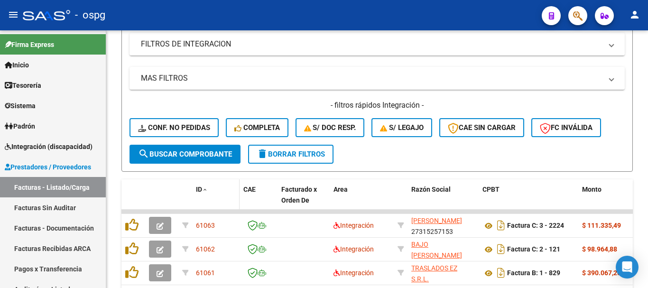
click at [200, 192] on span "ID" at bounding box center [199, 190] width 6 height 8
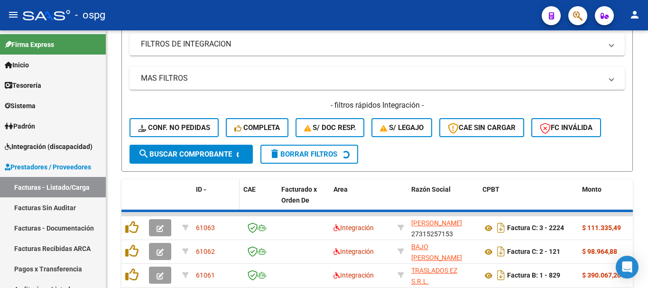
click at [200, 192] on span "ID" at bounding box center [199, 190] width 6 height 8
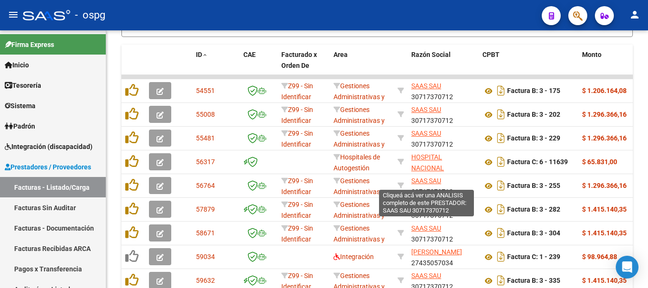
scroll to position [416, 0]
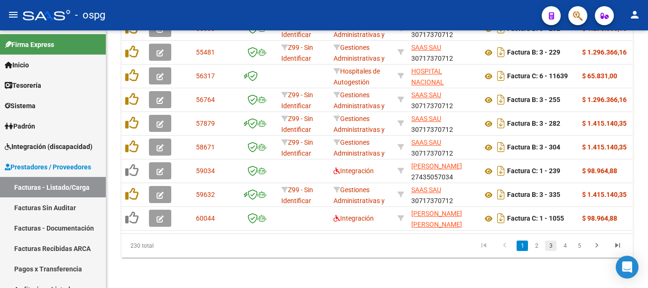
click at [548, 242] on link "3" at bounding box center [550, 246] width 11 height 10
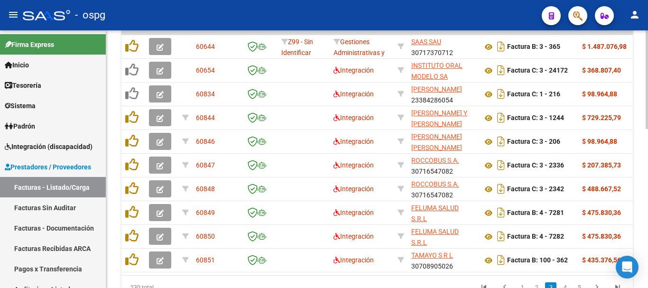
scroll to position [369, 0]
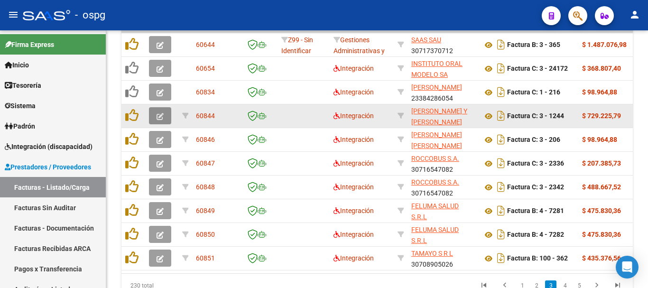
click at [159, 116] on icon "button" at bounding box center [160, 116] width 7 height 7
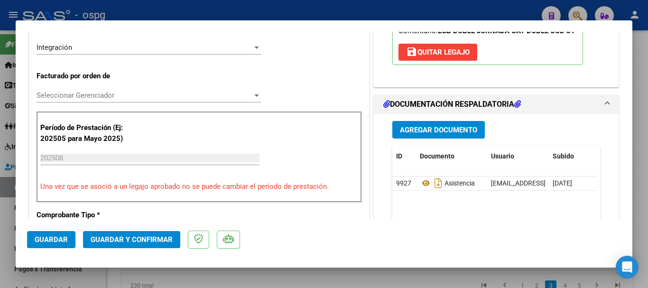
scroll to position [237, 0]
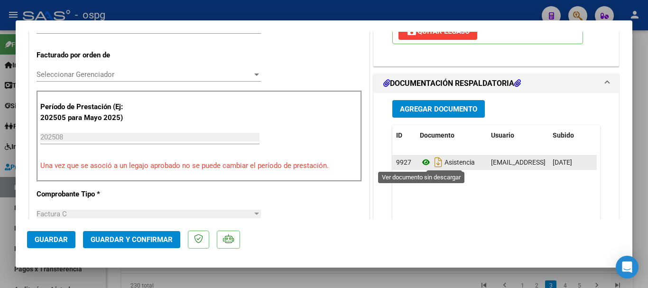
click at [421, 164] on icon at bounding box center [426, 162] width 12 height 11
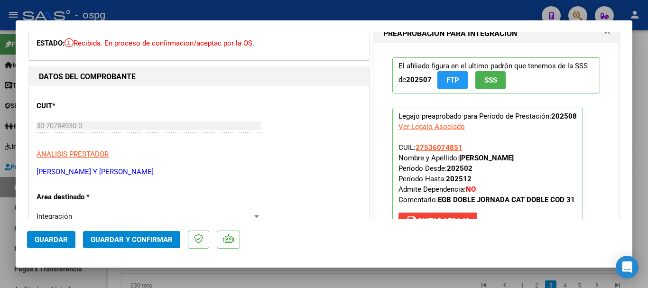
scroll to position [0, 0]
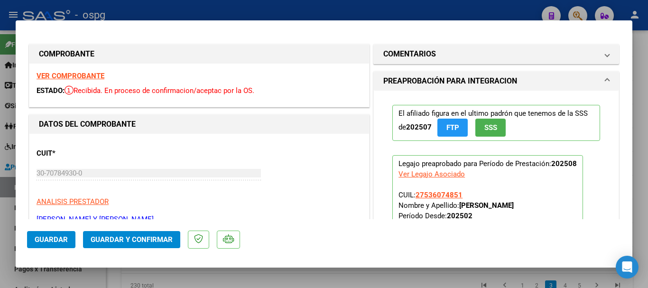
click at [66, 73] on strong "VER COMPROBANTE" at bounding box center [71, 76] width 68 height 9
click at [90, 76] on strong "VER COMPROBANTE" at bounding box center [71, 76] width 68 height 9
click at [192, 14] on div at bounding box center [324, 144] width 648 height 288
type input "$ 0,00"
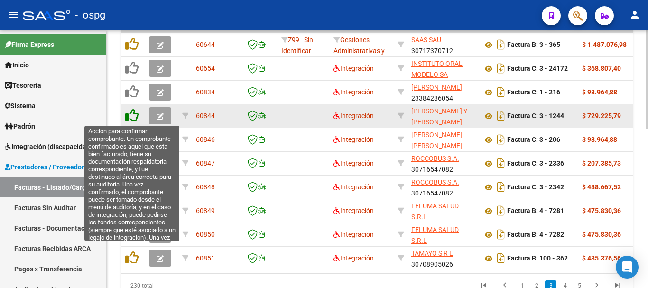
click at [129, 116] on icon at bounding box center [131, 115] width 13 height 13
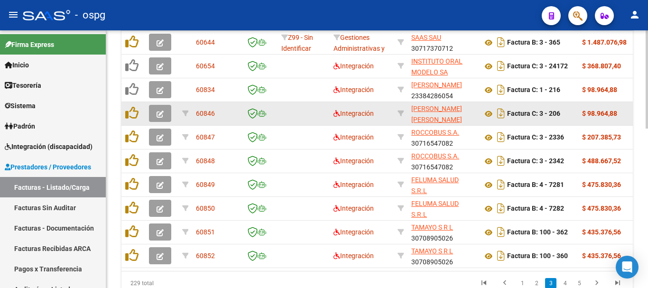
scroll to position [369, 0]
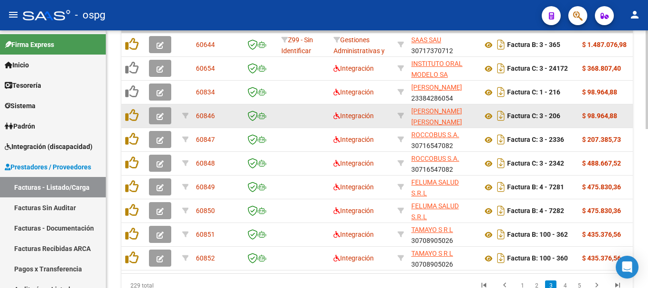
click at [157, 116] on icon "button" at bounding box center [160, 116] width 7 height 7
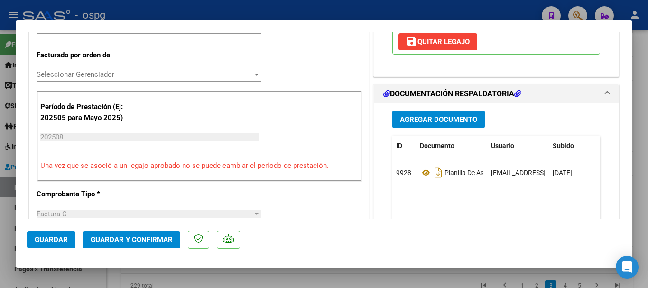
scroll to position [285, 0]
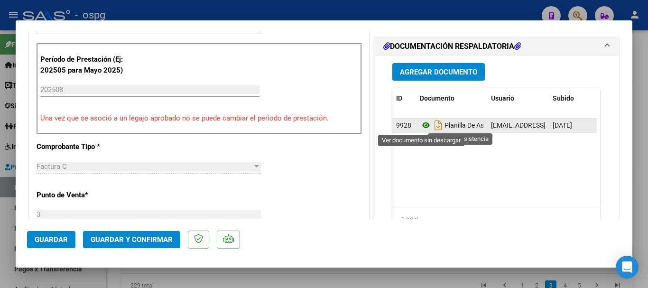
click at [420, 127] on icon at bounding box center [426, 125] width 12 height 11
click at [422, 128] on icon at bounding box center [426, 125] width 12 height 11
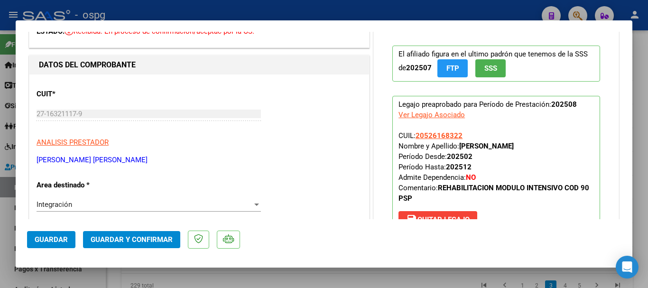
scroll to position [0, 0]
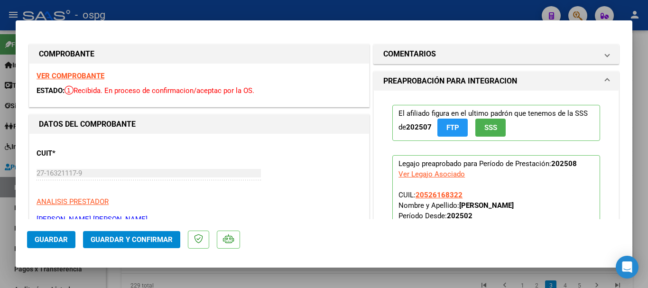
click at [72, 75] on strong "VER COMPROBANTE" at bounding box center [71, 76] width 68 height 9
click at [70, 75] on strong "VER COMPROBANTE" at bounding box center [71, 76] width 68 height 9
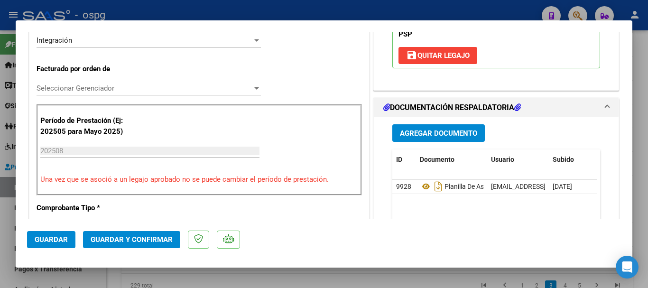
scroll to position [237, 0]
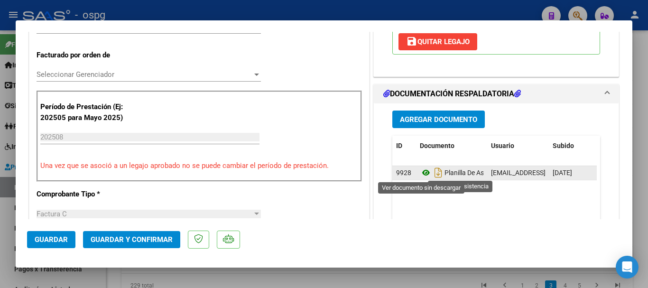
click at [422, 173] on icon at bounding box center [426, 172] width 12 height 11
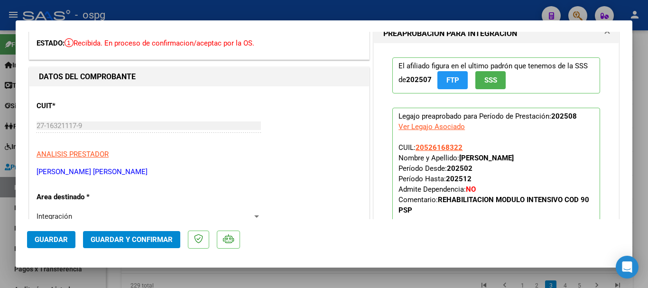
scroll to position [0, 0]
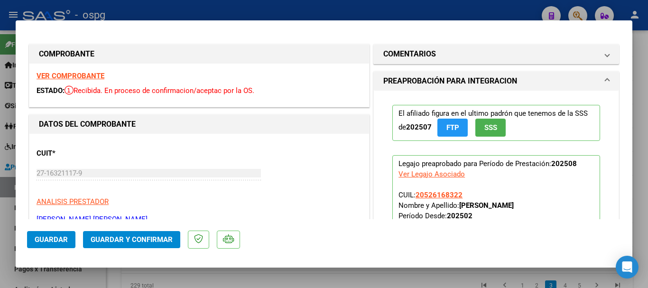
click at [369, 10] on div at bounding box center [324, 144] width 648 height 288
type input "$ 0,00"
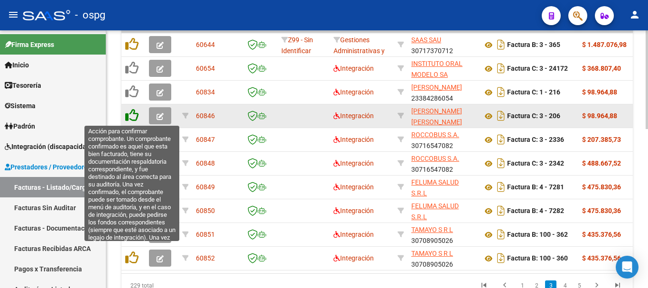
click at [130, 114] on icon at bounding box center [131, 115] width 13 height 13
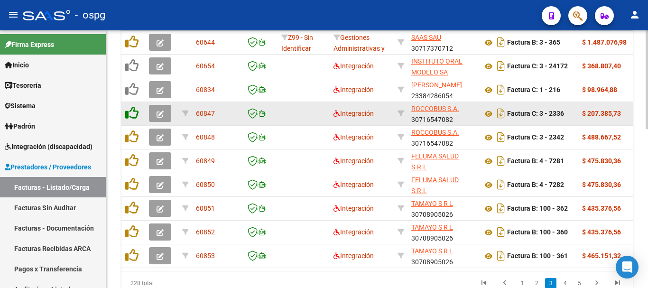
scroll to position [369, 0]
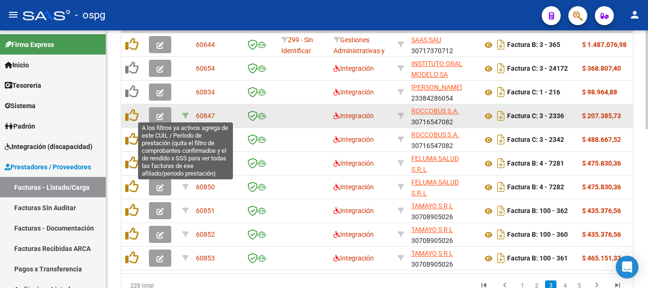
click at [185, 114] on icon at bounding box center [185, 115] width 7 height 7
type input "202508"
type input "23358806244"
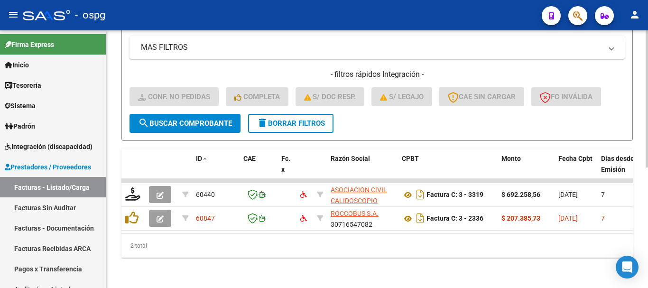
scroll to position [226, 0]
click at [290, 119] on span "delete Borrar Filtros" at bounding box center [291, 123] width 68 height 9
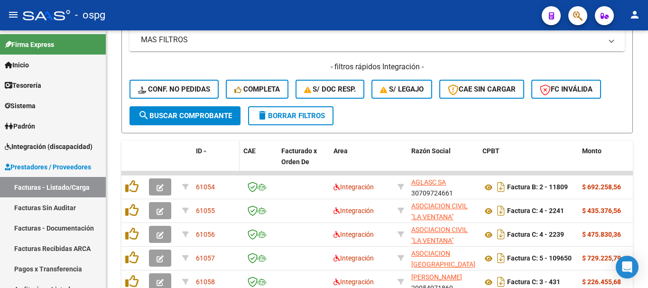
click at [203, 151] on span at bounding box center [205, 152] width 6 height 7
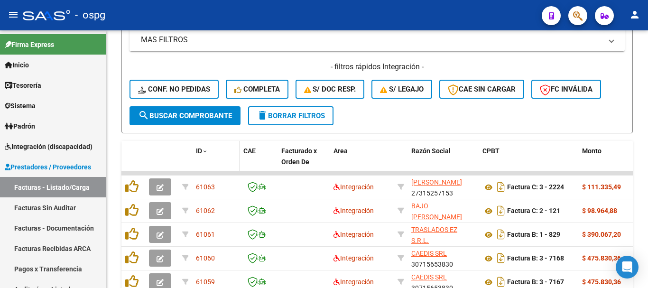
click at [202, 150] on span "ID" at bounding box center [199, 151] width 6 height 8
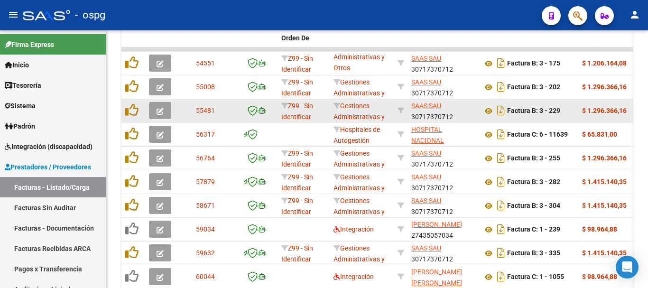
scroll to position [416, 0]
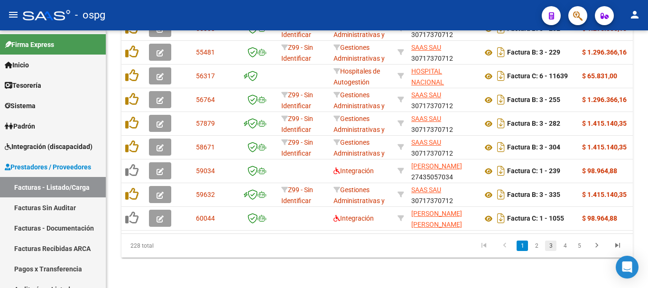
click at [551, 245] on link "3" at bounding box center [550, 246] width 11 height 10
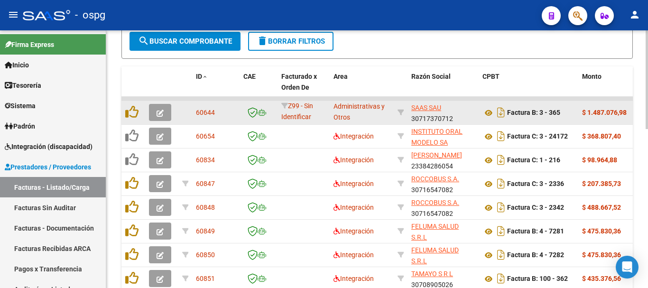
scroll to position [321, 0]
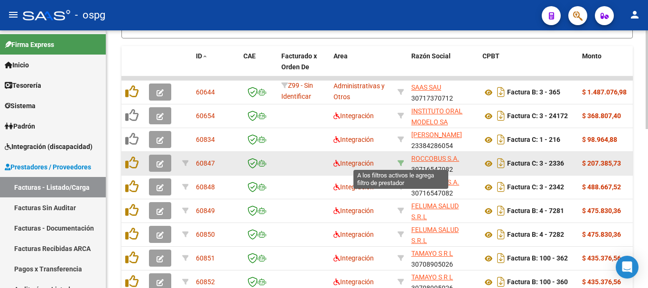
click at [399, 163] on icon at bounding box center [401, 163] width 7 height 7
type input "30716547082"
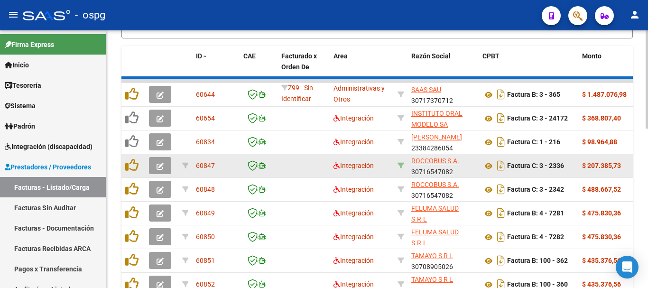
scroll to position [226, 0]
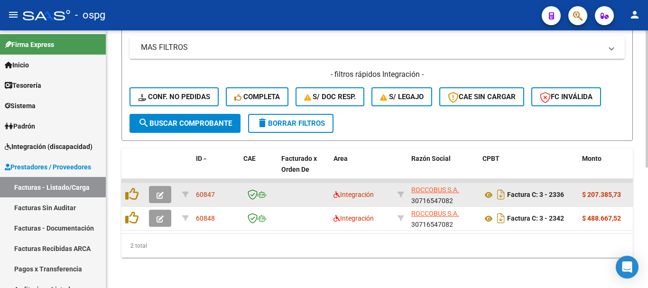
click at [160, 190] on span "button" at bounding box center [160, 194] width 7 height 9
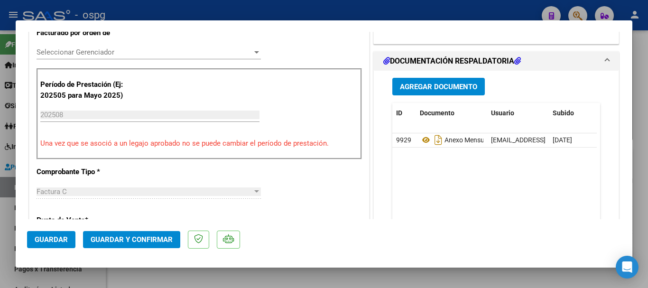
scroll to position [285, 0]
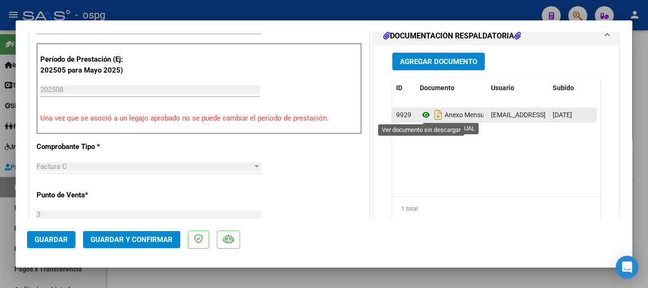
click at [422, 113] on icon at bounding box center [426, 114] width 12 height 11
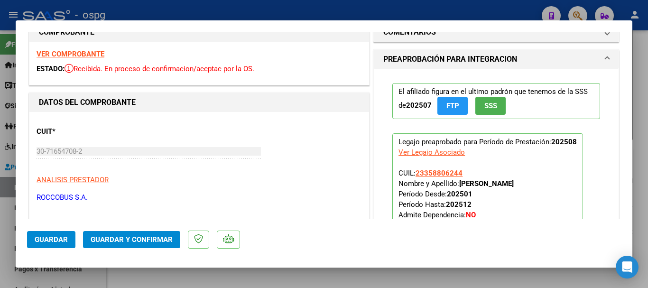
scroll to position [0, 0]
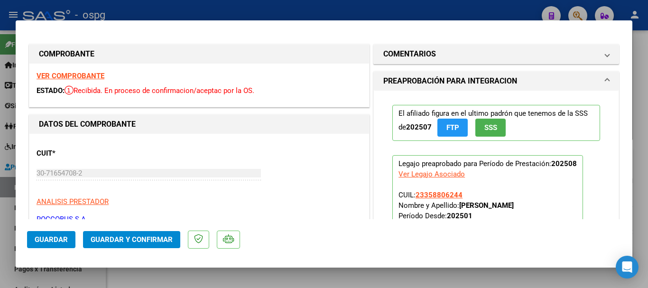
click at [79, 79] on strong "VER COMPROBANTE" at bounding box center [71, 76] width 68 height 9
click at [77, 78] on strong "VER COMPROBANTE" at bounding box center [71, 76] width 68 height 9
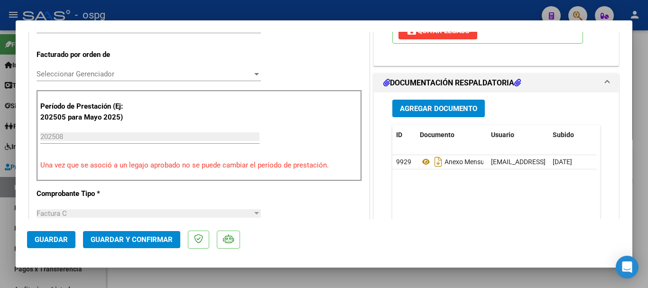
scroll to position [254, 0]
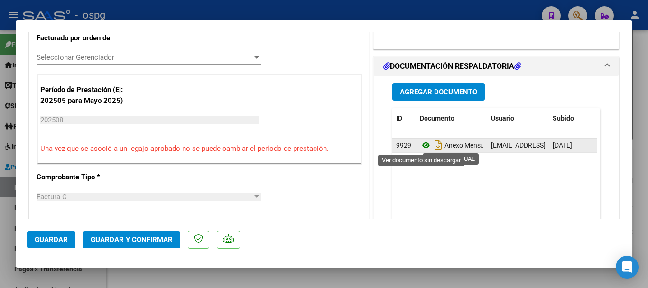
click at [421, 145] on icon at bounding box center [426, 144] width 12 height 11
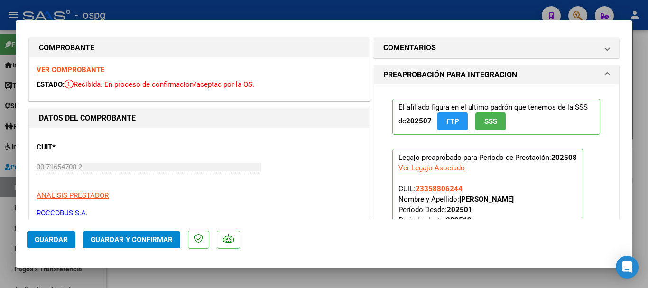
scroll to position [0, 0]
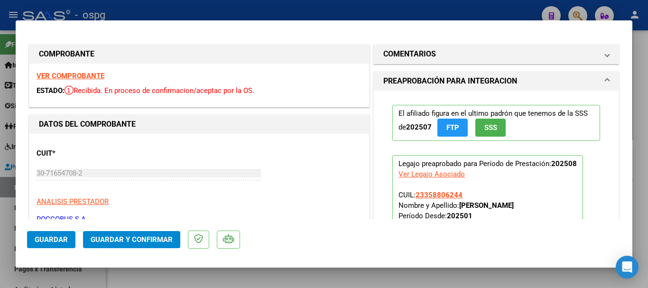
click at [350, 8] on div at bounding box center [324, 144] width 648 height 288
type input "$ 0,00"
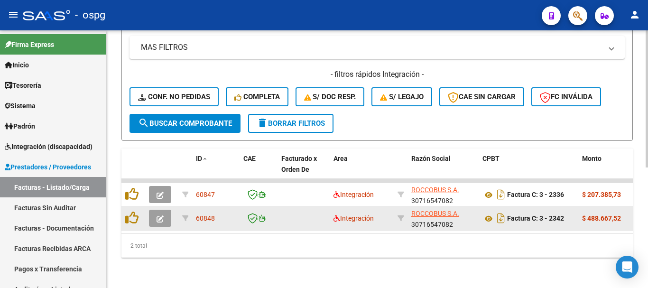
click at [160, 215] on icon "button" at bounding box center [160, 218] width 7 height 7
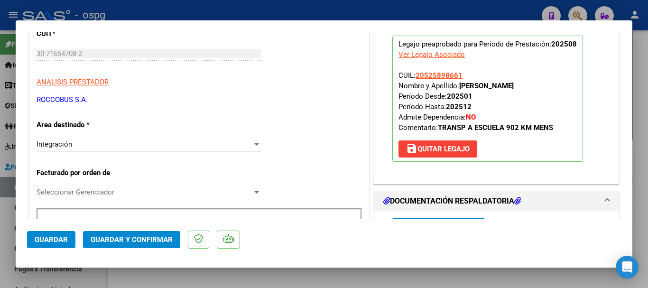
scroll to position [142, 0]
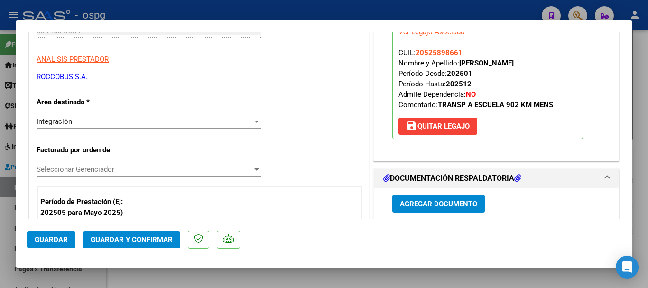
click at [441, 11] on div at bounding box center [324, 144] width 648 height 288
type input "$ 0,00"
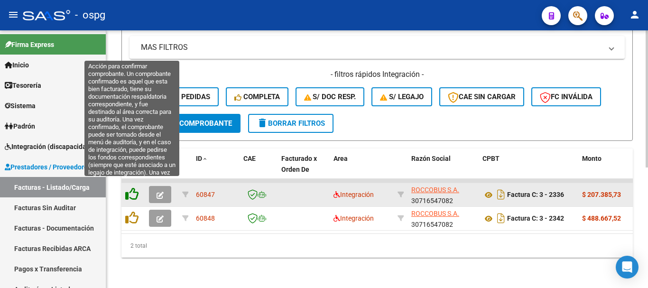
click at [130, 187] on icon at bounding box center [131, 193] width 13 height 13
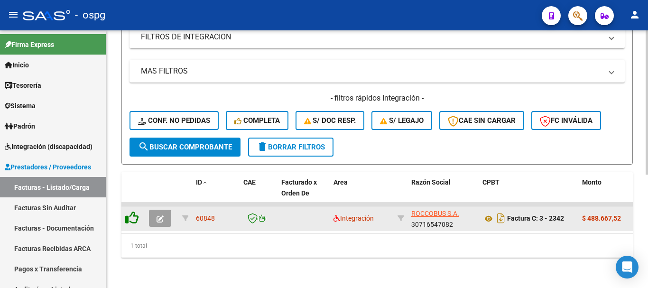
scroll to position [203, 0]
click at [157, 210] on button "button" at bounding box center [160, 218] width 22 height 17
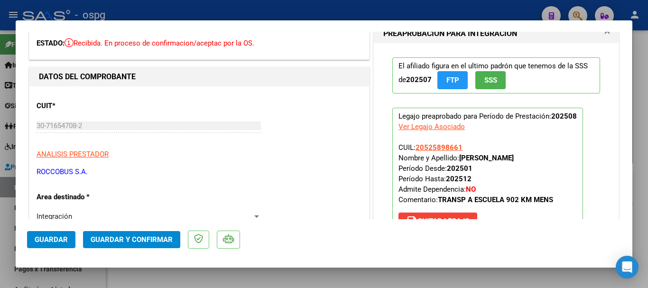
scroll to position [0, 0]
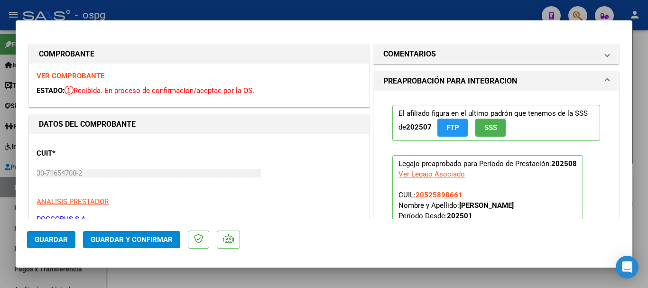
click at [100, 75] on strong "VER COMPROBANTE" at bounding box center [71, 76] width 68 height 9
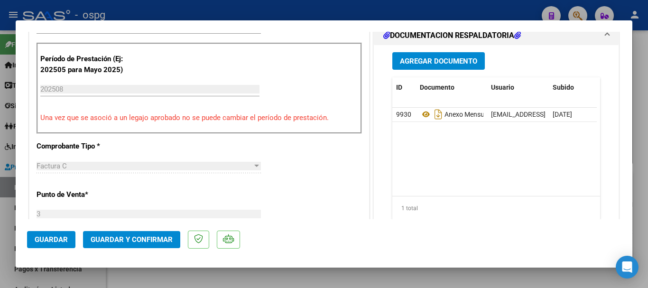
scroll to position [302, 0]
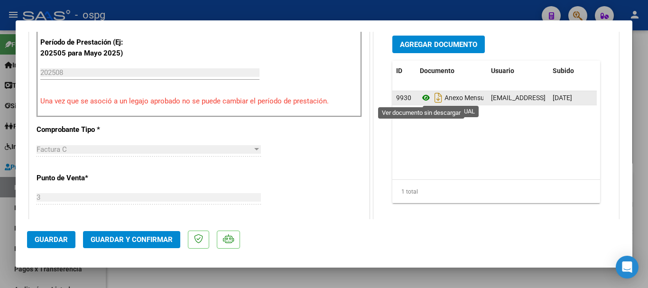
click at [420, 95] on icon at bounding box center [426, 97] width 12 height 11
click at [421, 97] on icon at bounding box center [426, 97] width 12 height 11
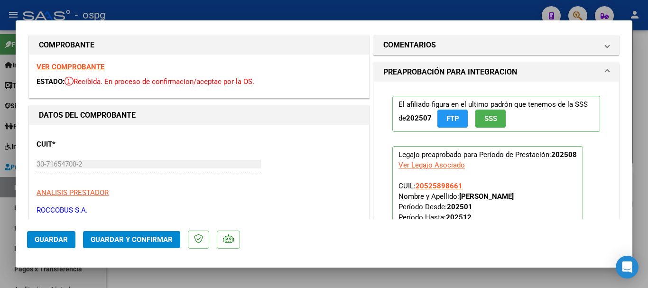
scroll to position [0, 0]
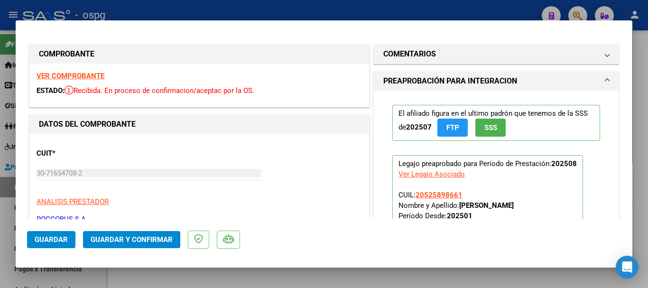
click at [72, 76] on strong "VER COMPROBANTE" at bounding box center [71, 76] width 68 height 9
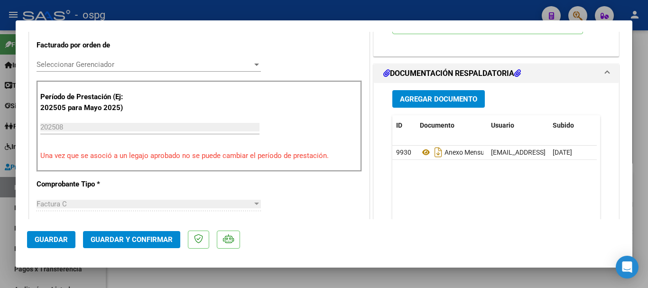
scroll to position [237, 0]
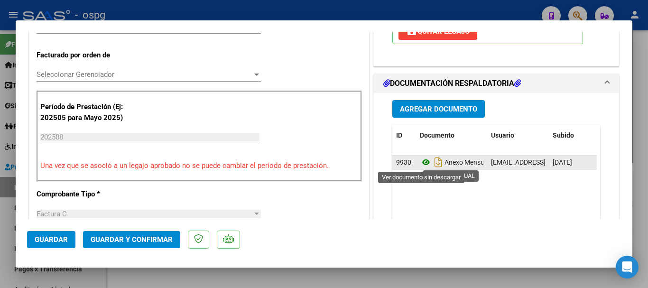
click at [421, 161] on icon at bounding box center [426, 162] width 12 height 11
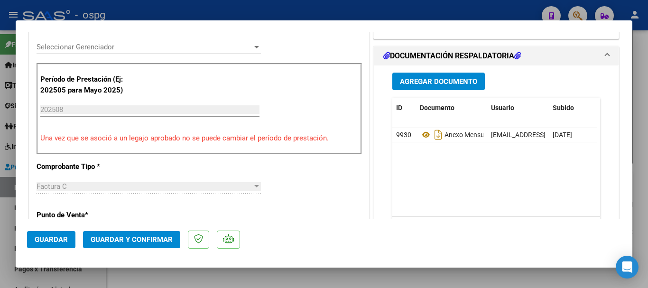
scroll to position [254, 0]
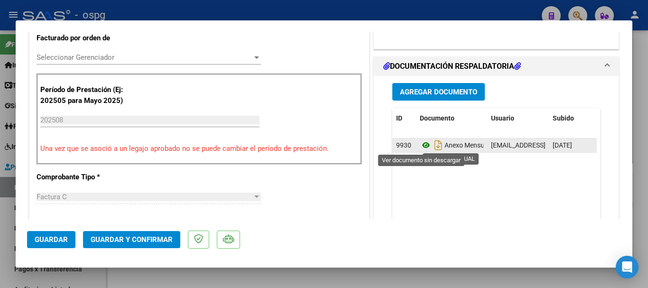
click at [422, 145] on icon at bounding box center [426, 144] width 12 height 11
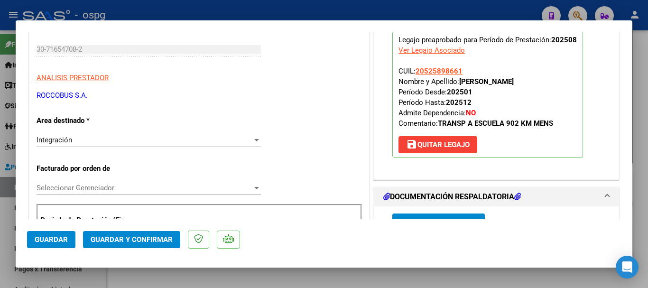
scroll to position [142, 0]
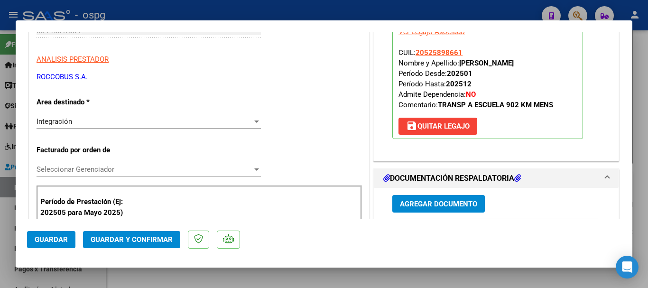
click at [428, 128] on span "save [PERSON_NAME]" at bounding box center [438, 126] width 64 height 9
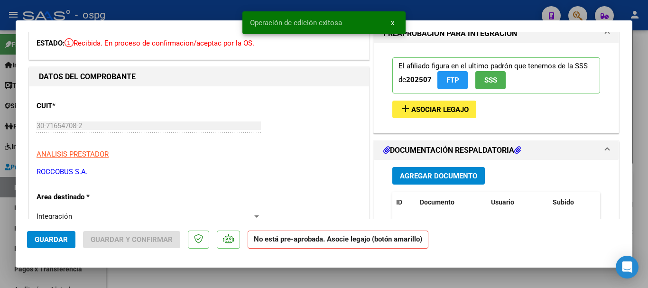
scroll to position [0, 0]
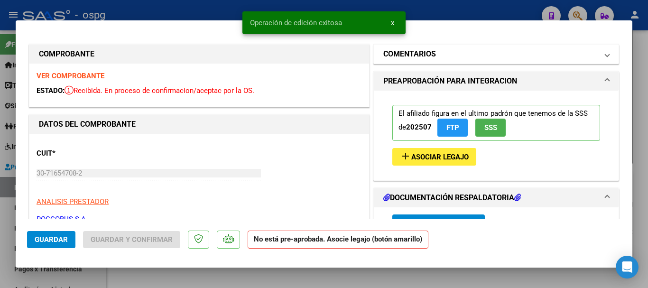
click at [417, 50] on h1 "COMENTARIOS" at bounding box center [409, 53] width 53 height 11
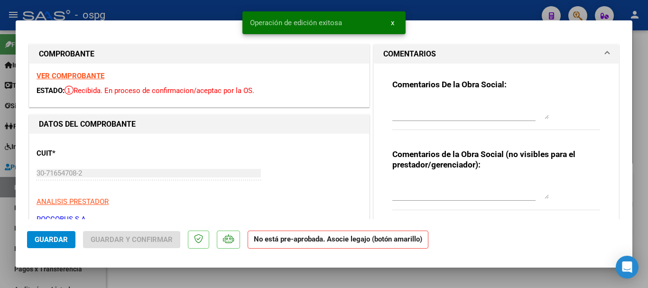
click at [446, 113] on textarea at bounding box center [470, 109] width 157 height 19
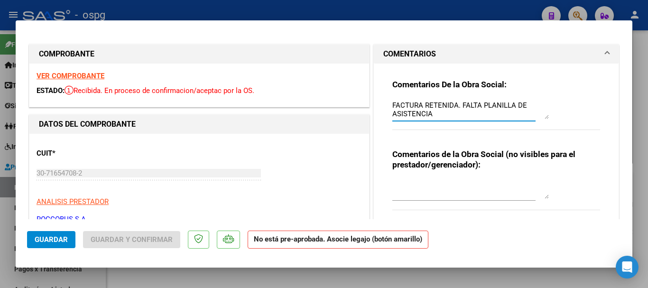
type textarea "FACTURA RETENIDA. FALTA PLANILLA DE ASISTENCIA"
click at [49, 240] on span "Guardar" at bounding box center [51, 239] width 33 height 9
click at [474, 10] on div at bounding box center [324, 144] width 648 height 288
type input "$ 0,00"
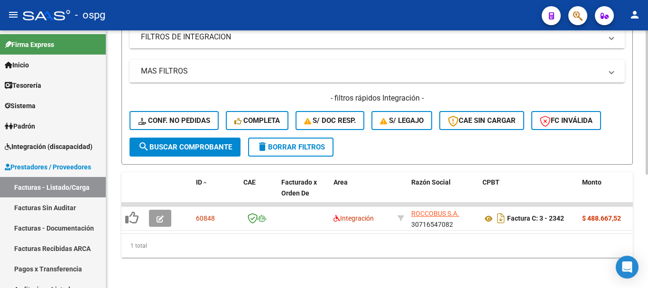
click at [285, 143] on span "delete Borrar Filtros" at bounding box center [291, 147] width 68 height 9
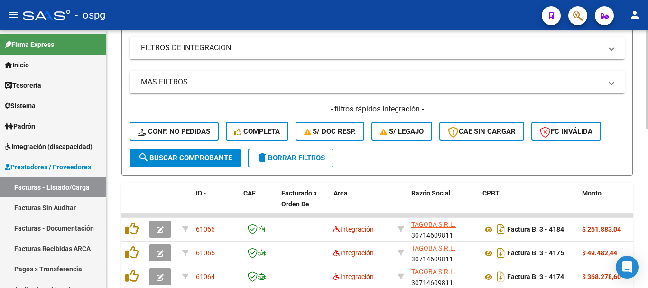
scroll to position [203, 0]
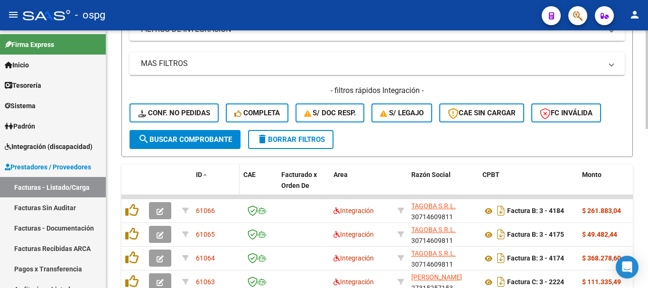
click at [200, 174] on span "ID" at bounding box center [199, 175] width 6 height 8
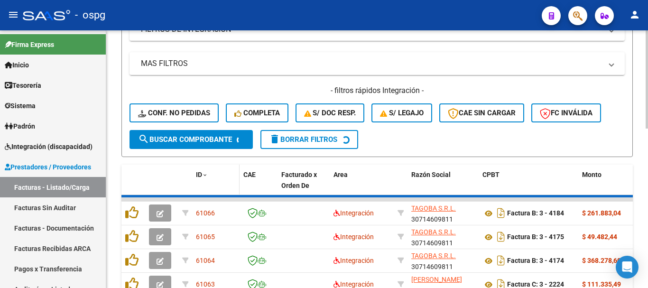
click at [200, 174] on span "ID" at bounding box center [199, 175] width 6 height 8
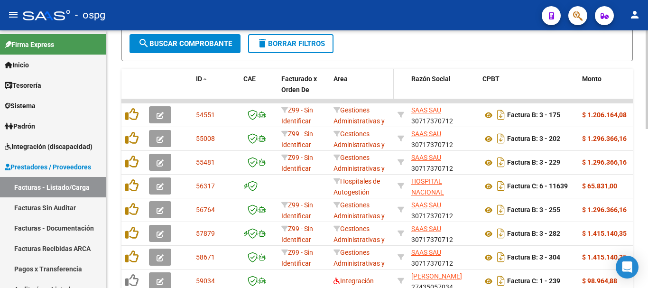
scroll to position [416, 0]
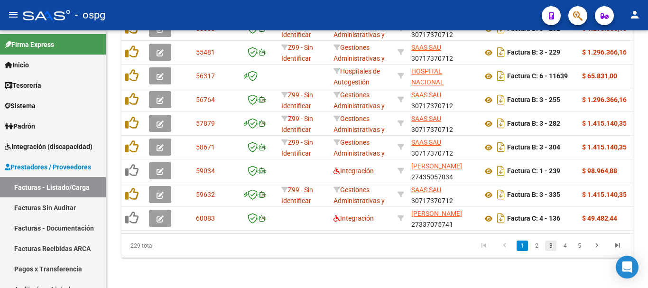
click at [548, 244] on link "3" at bounding box center [550, 246] width 11 height 10
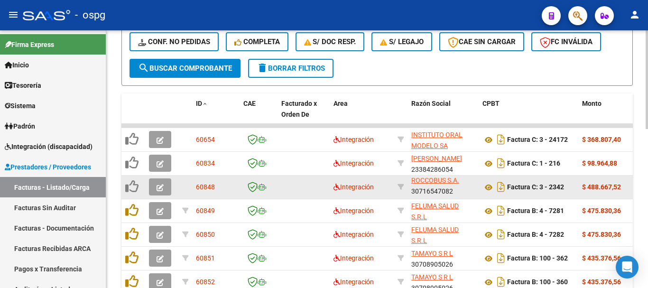
scroll to position [321, 0]
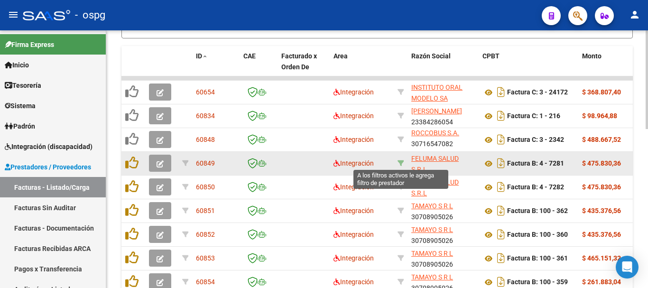
click at [399, 161] on icon at bounding box center [401, 163] width 7 height 7
type input "30716776634"
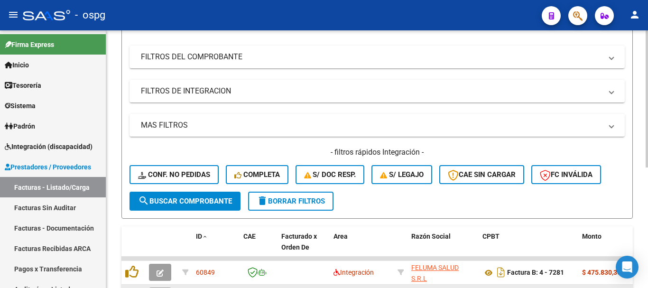
scroll to position [226, 0]
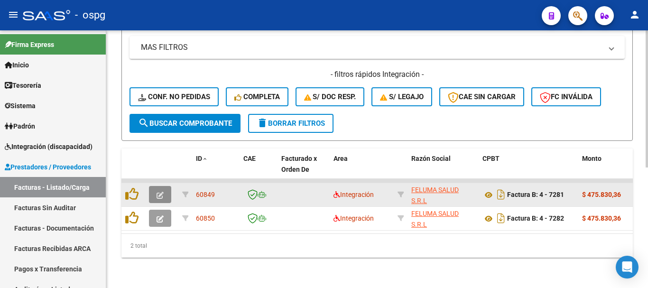
click at [157, 192] on icon "button" at bounding box center [160, 195] width 7 height 7
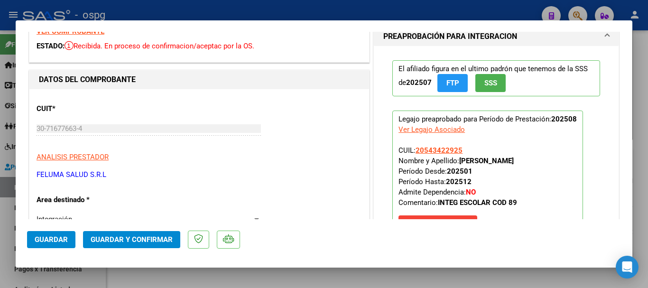
scroll to position [0, 0]
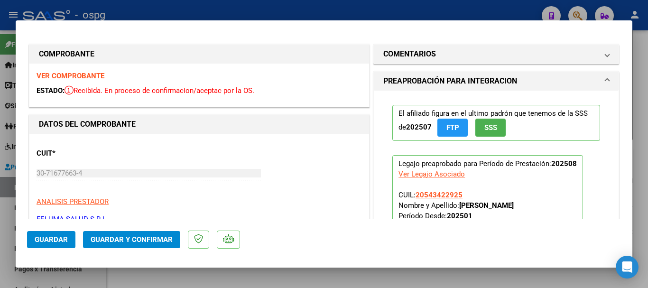
click at [77, 74] on strong "VER COMPROBANTE" at bounding box center [71, 76] width 68 height 9
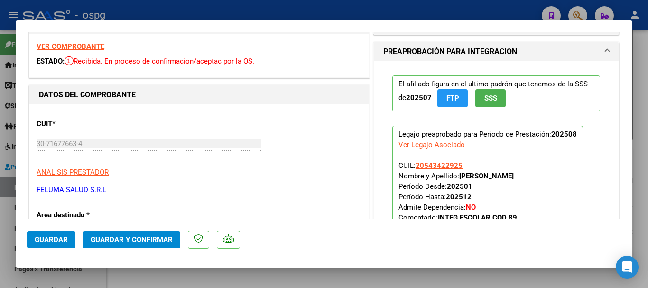
scroll to position [190, 0]
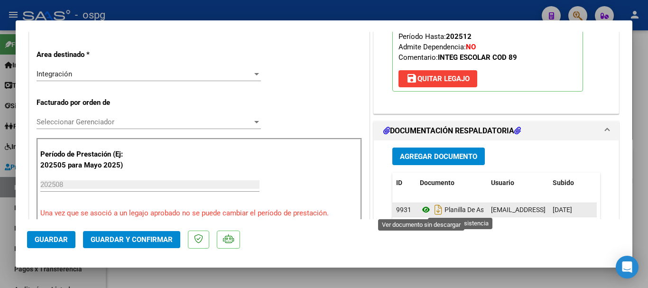
click at [423, 207] on icon at bounding box center [426, 209] width 12 height 11
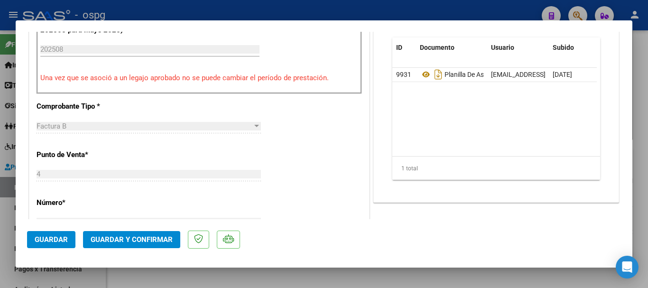
scroll to position [207, 0]
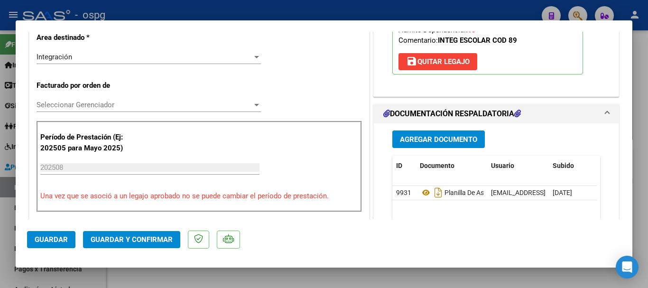
click at [216, 15] on div at bounding box center [324, 144] width 648 height 288
type input "$ 0,00"
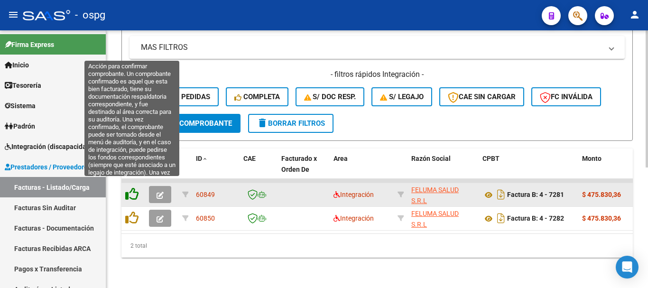
click at [135, 187] on icon at bounding box center [131, 193] width 13 height 13
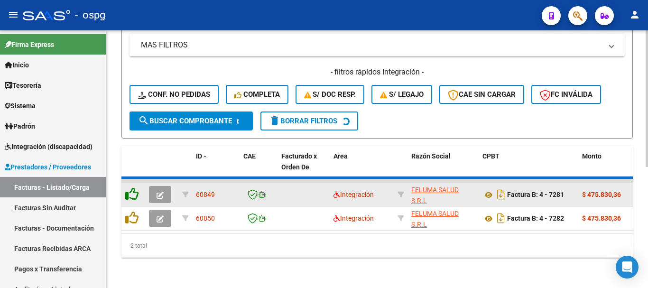
scroll to position [203, 0]
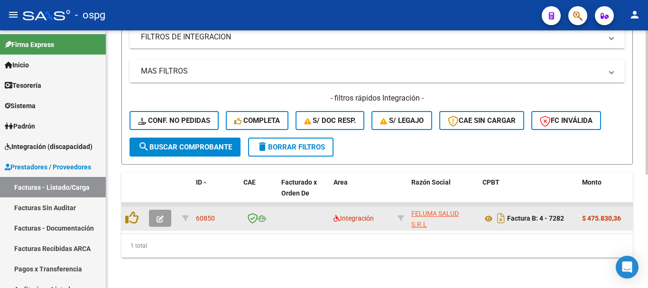
click at [154, 210] on button "button" at bounding box center [160, 218] width 22 height 17
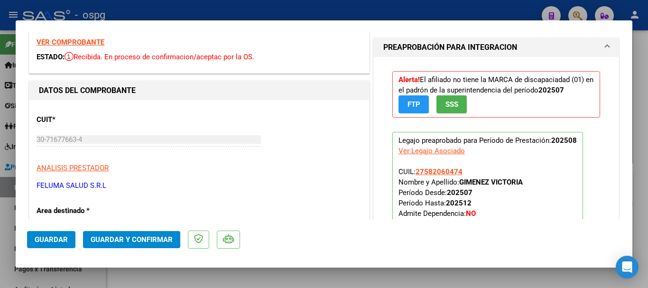
scroll to position [0, 0]
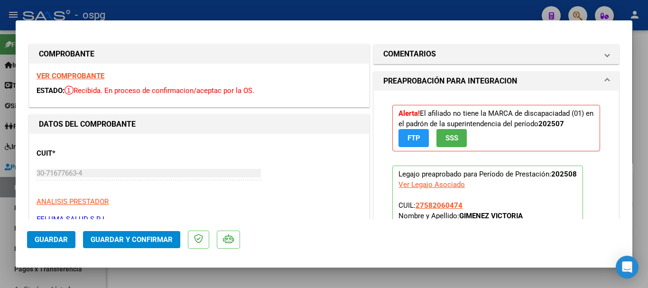
click at [71, 78] on strong "VER COMPROBANTE" at bounding box center [71, 76] width 68 height 9
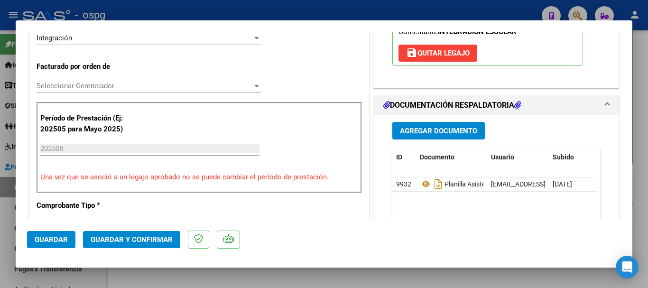
scroll to position [237, 0]
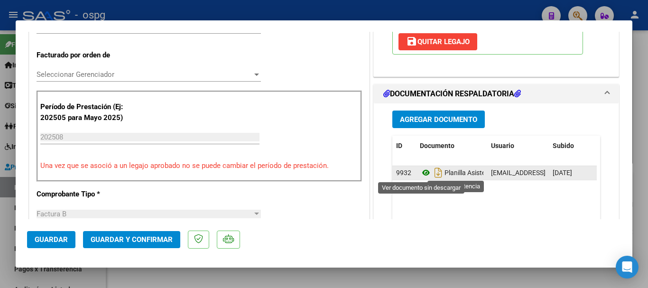
click at [420, 171] on icon at bounding box center [426, 172] width 12 height 11
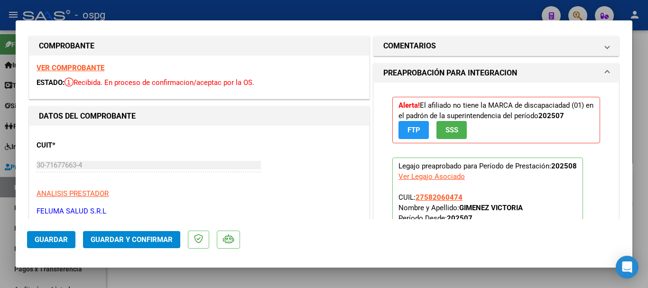
scroll to position [0, 0]
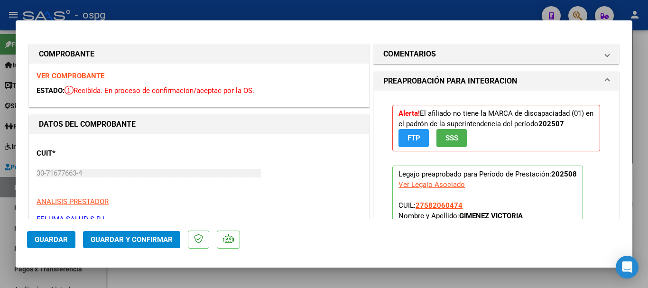
click at [165, 7] on div at bounding box center [324, 144] width 648 height 288
type input "$ 0,00"
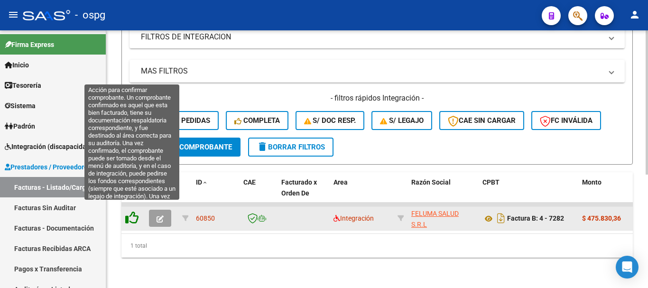
click at [131, 214] on icon at bounding box center [131, 217] width 13 height 13
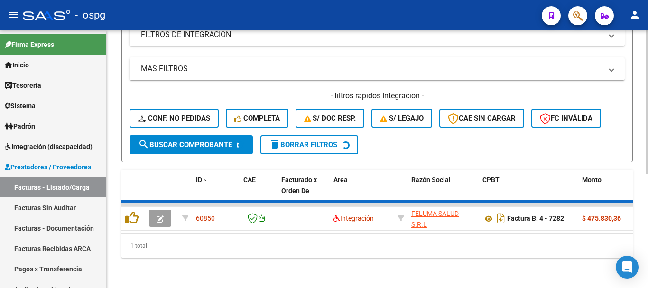
scroll to position [188, 0]
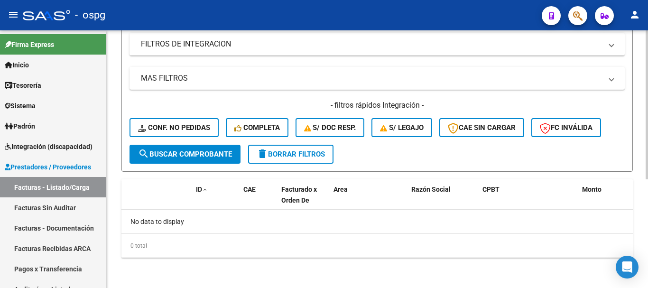
click at [271, 160] on button "delete Borrar Filtros" at bounding box center [290, 154] width 85 height 19
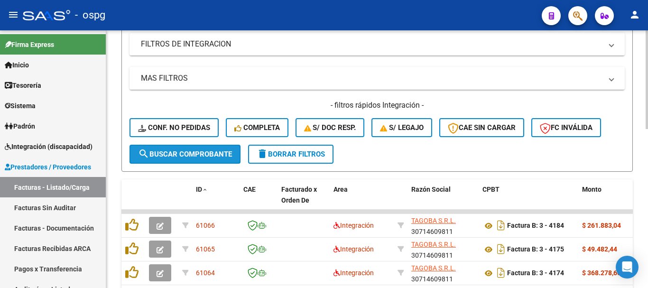
click at [206, 148] on button "search Buscar Comprobante" at bounding box center [185, 154] width 111 height 19
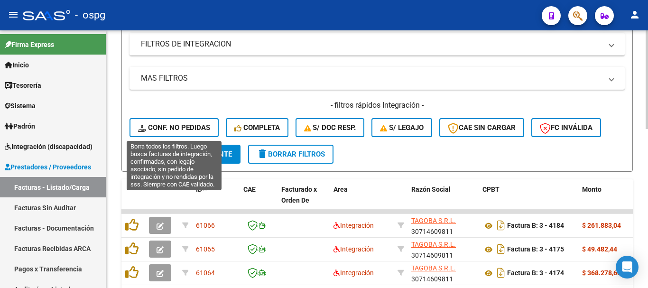
click at [188, 124] on span "Conf. no pedidas" at bounding box center [174, 127] width 72 height 9
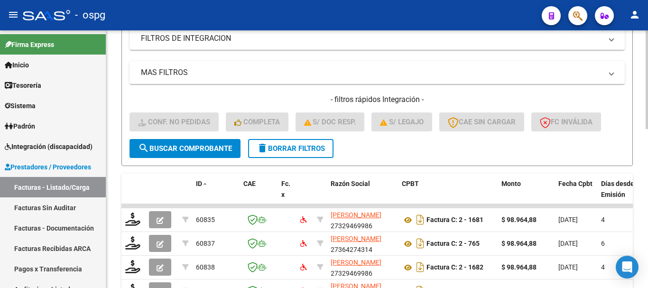
scroll to position [179, 0]
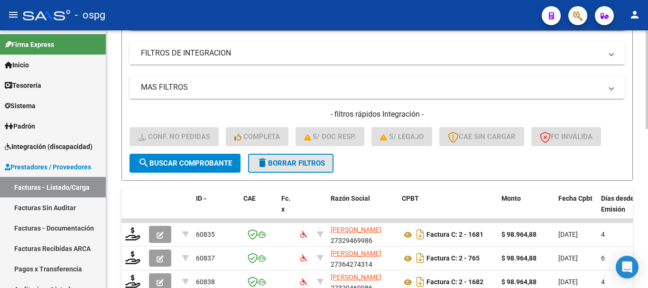
click at [272, 162] on span "delete Borrar Filtros" at bounding box center [291, 163] width 68 height 9
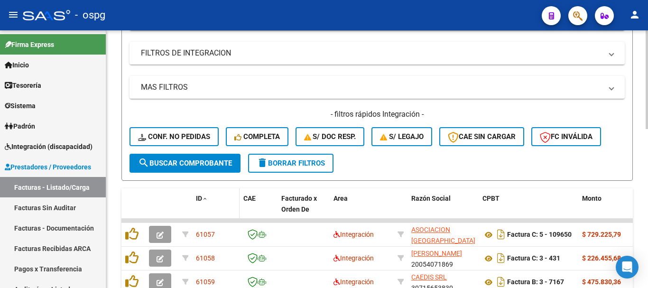
click at [197, 195] on span "ID" at bounding box center [199, 199] width 6 height 8
click at [199, 195] on span "ID" at bounding box center [199, 199] width 6 height 8
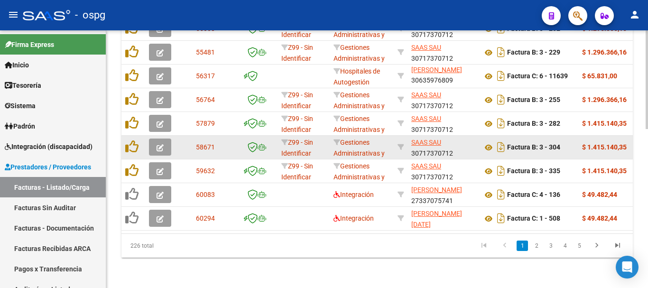
scroll to position [416, 0]
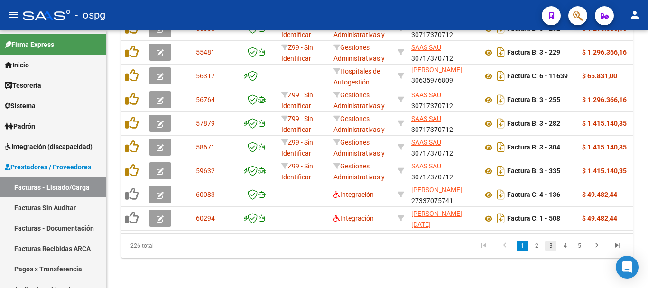
click at [552, 244] on link "3" at bounding box center [550, 246] width 11 height 10
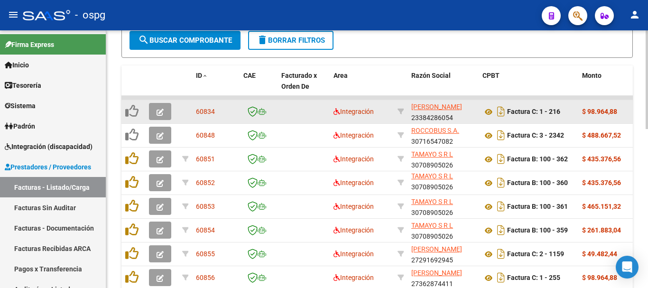
scroll to position [321, 0]
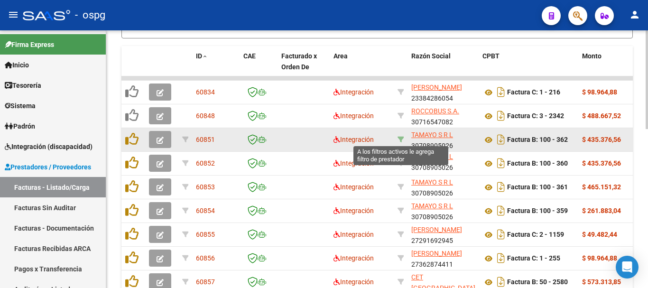
click at [400, 139] on icon at bounding box center [401, 139] width 7 height 7
type input "30708905026"
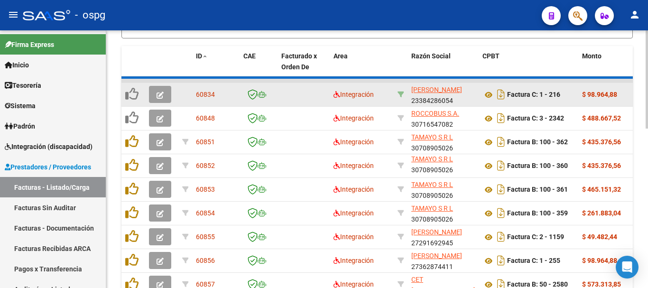
scroll to position [274, 0]
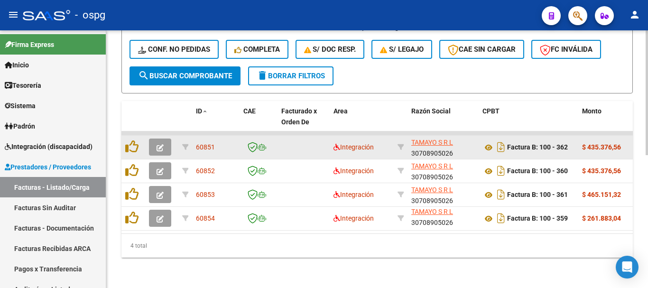
click at [157, 139] on button "button" at bounding box center [160, 147] width 22 height 17
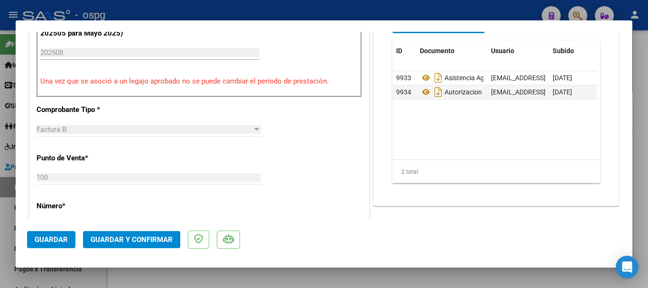
scroll to position [332, 0]
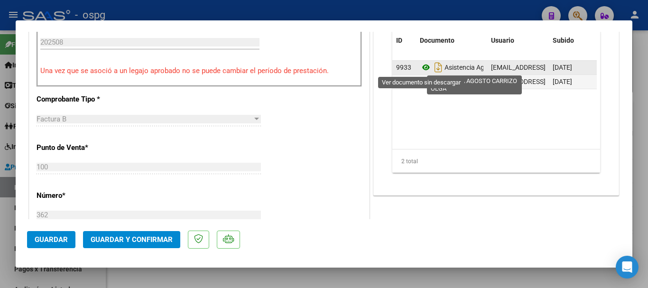
click at [425, 65] on icon at bounding box center [426, 67] width 12 height 11
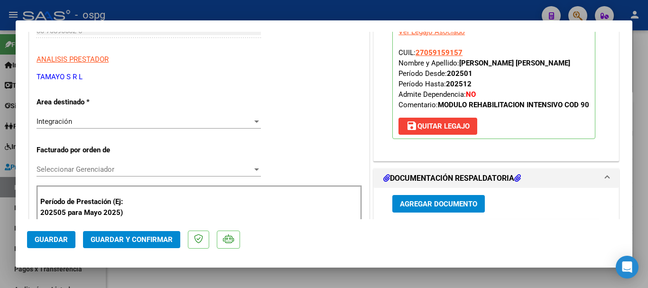
scroll to position [0, 0]
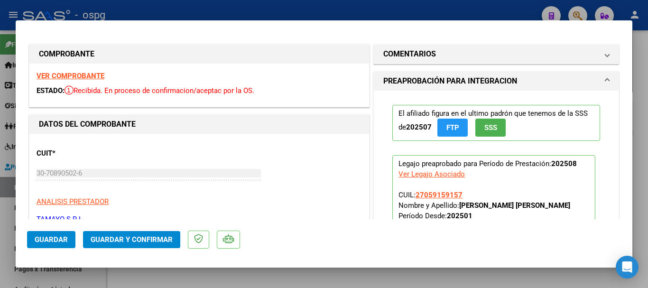
click at [69, 77] on strong "VER COMPROBANTE" at bounding box center [71, 76] width 68 height 9
click at [88, 73] on strong "VER COMPROBANTE" at bounding box center [71, 76] width 68 height 9
click at [327, 7] on div at bounding box center [324, 144] width 648 height 288
type input "$ 0,00"
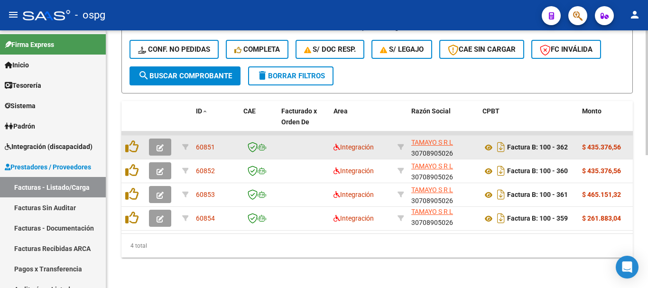
click at [163, 144] on icon "button" at bounding box center [160, 147] width 7 height 7
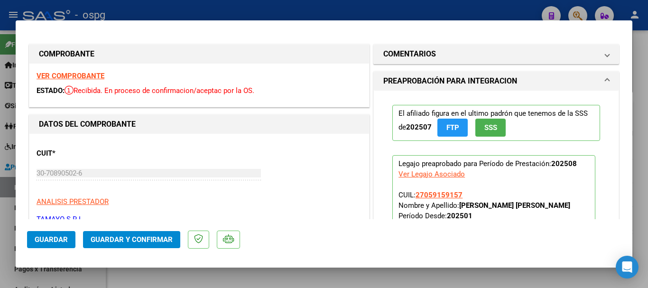
click at [74, 75] on strong "VER COMPROBANTE" at bounding box center [71, 76] width 68 height 9
drag, startPoint x: 401, startPoint y: 6, endPoint x: 414, endPoint y: 8, distance: 12.4
click at [401, 7] on div at bounding box center [324, 144] width 648 height 288
type input "$ 0,00"
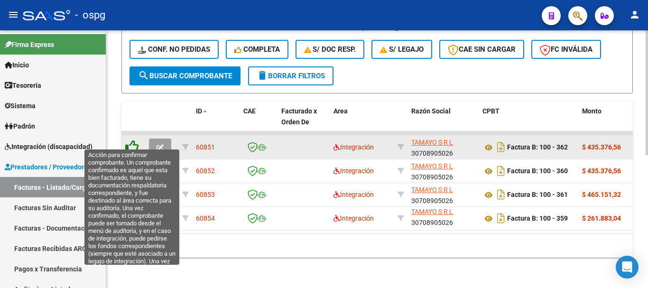
click at [130, 141] on icon at bounding box center [131, 146] width 13 height 13
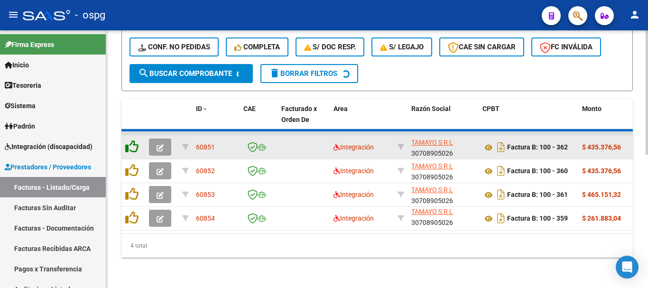
scroll to position [250, 0]
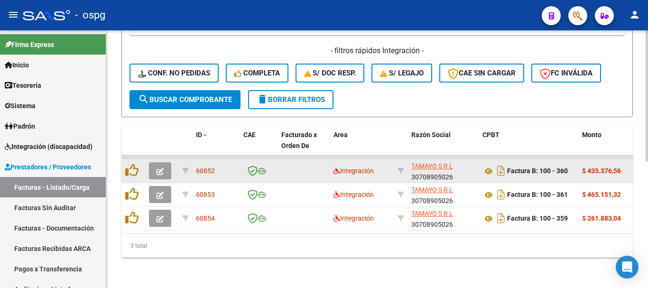
click at [162, 168] on icon "button" at bounding box center [160, 171] width 7 height 7
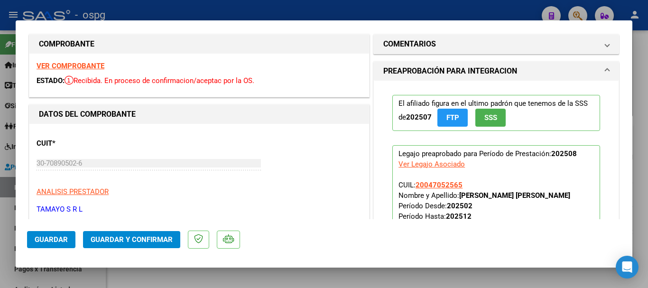
scroll to position [0, 0]
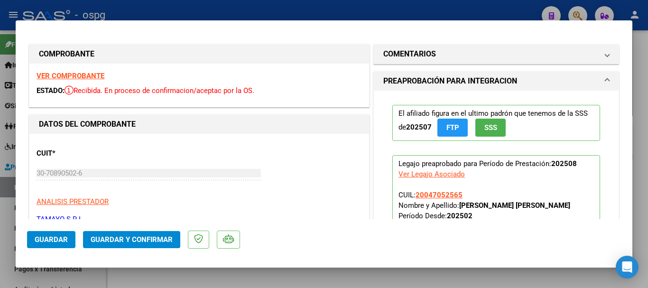
click at [67, 75] on strong "VER COMPROBANTE" at bounding box center [71, 76] width 68 height 9
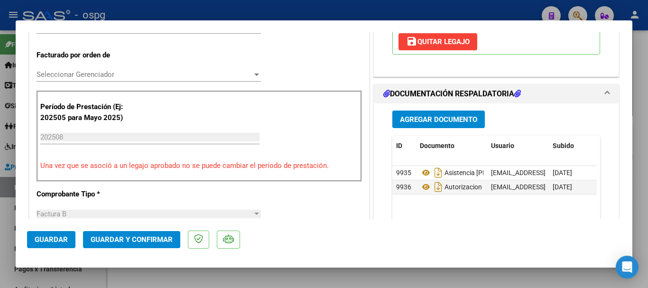
scroll to position [285, 0]
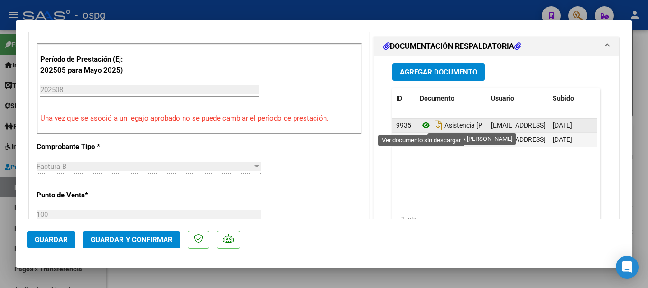
click at [422, 123] on icon at bounding box center [426, 125] width 12 height 11
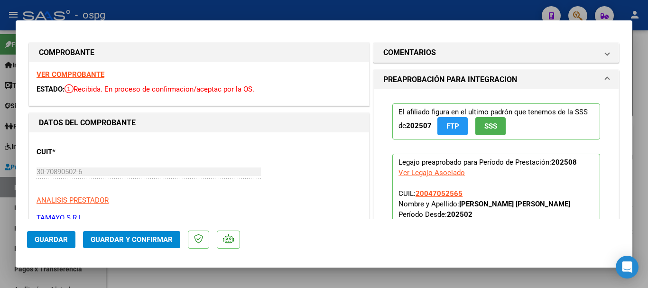
scroll to position [0, 0]
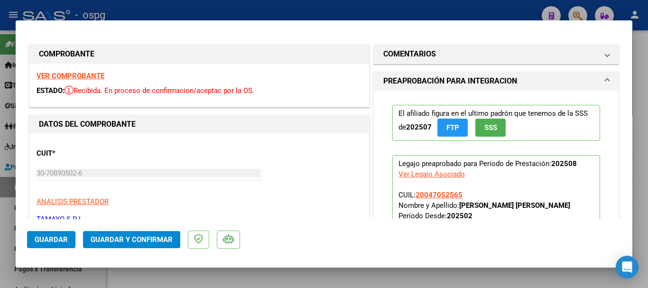
click at [183, 9] on div at bounding box center [324, 144] width 648 height 288
type input "$ 0,00"
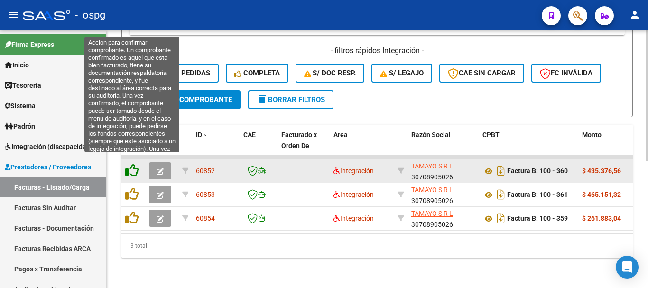
click at [133, 164] on icon at bounding box center [131, 170] width 13 height 13
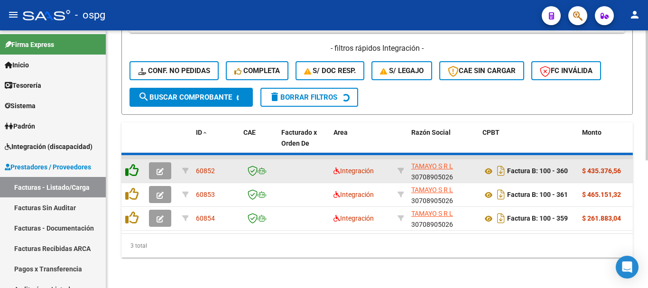
scroll to position [226, 0]
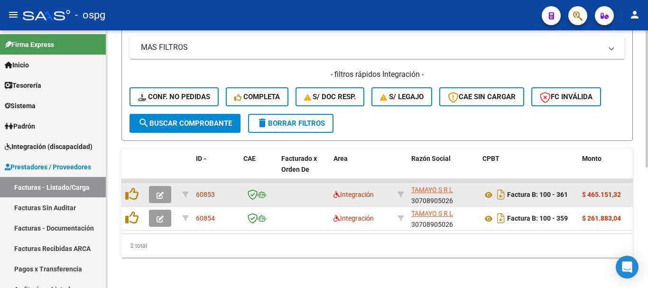
click at [167, 186] on button "button" at bounding box center [160, 194] width 22 height 17
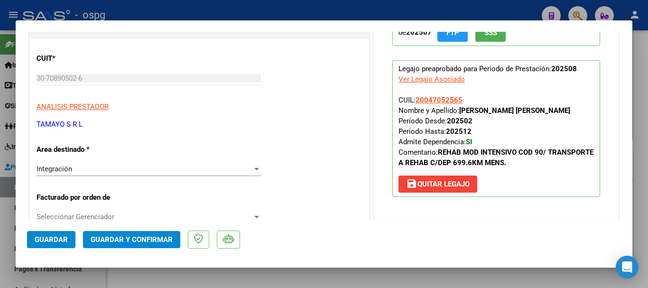
scroll to position [0, 0]
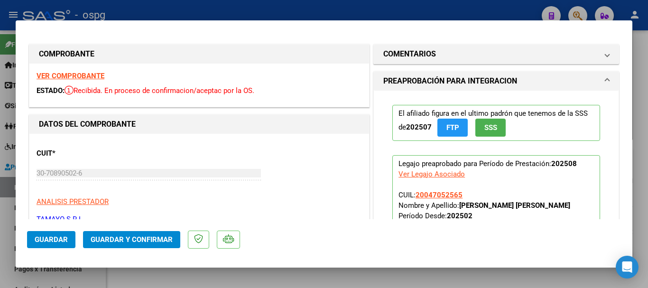
click at [94, 77] on strong "VER COMPROBANTE" at bounding box center [71, 76] width 68 height 9
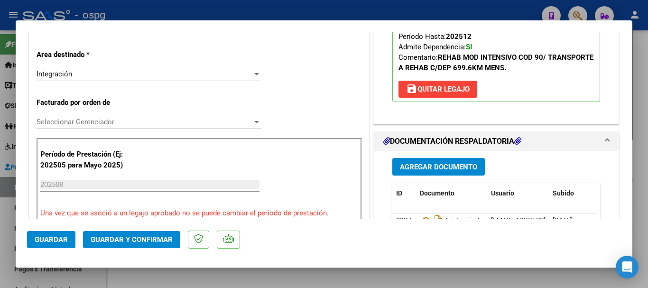
scroll to position [237, 0]
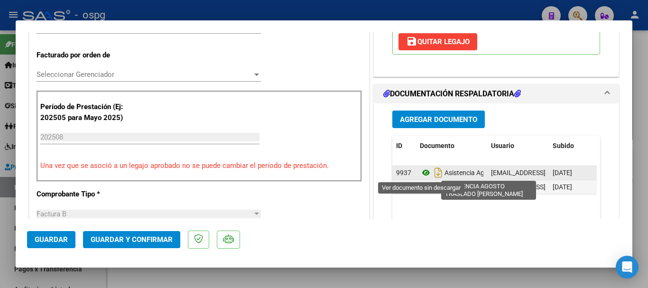
click at [420, 170] on icon at bounding box center [426, 172] width 12 height 11
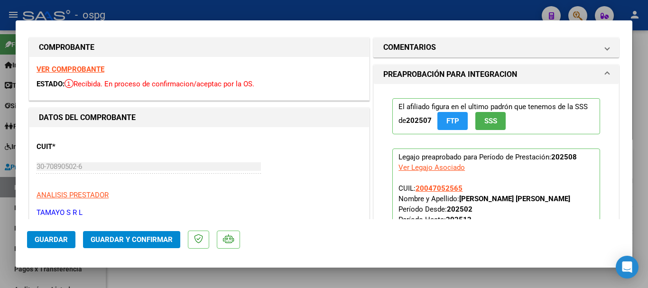
scroll to position [0, 0]
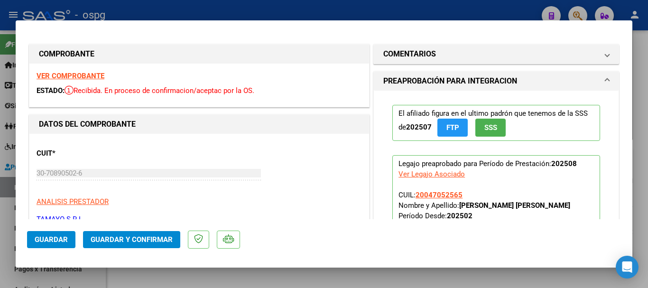
click at [96, 78] on strong "VER COMPROBANTE" at bounding box center [71, 76] width 68 height 9
click at [436, 10] on div at bounding box center [324, 144] width 648 height 288
type input "$ 0,00"
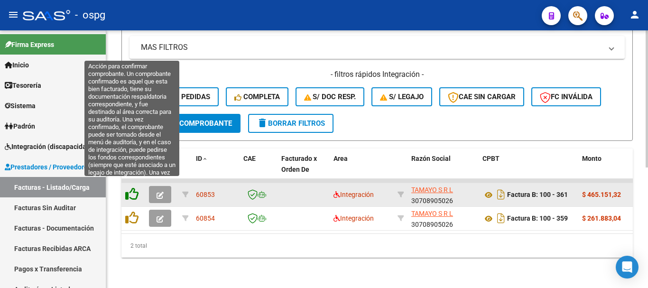
click at [134, 190] on icon at bounding box center [131, 193] width 13 height 13
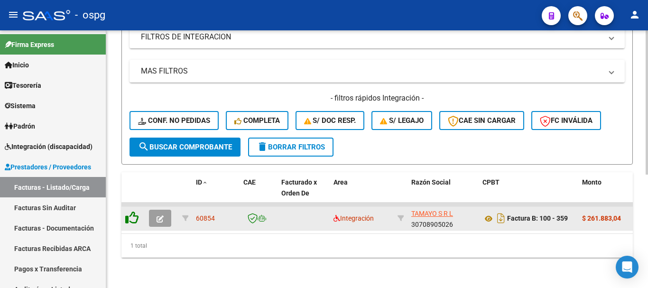
scroll to position [203, 0]
click at [155, 211] on button "button" at bounding box center [160, 218] width 22 height 17
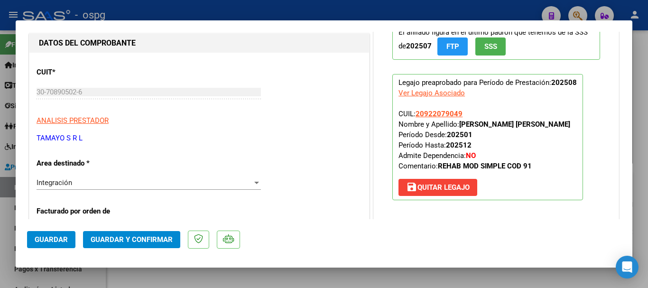
scroll to position [0, 0]
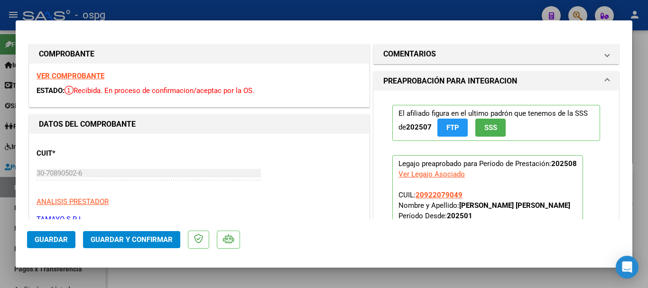
click at [49, 71] on div "VER COMPROBANTE ESTADO: Recibida. En proceso de confirmacion/aceptac por la OS." at bounding box center [199, 85] width 340 height 43
click at [49, 74] on strong "VER COMPROBANTE" at bounding box center [71, 76] width 68 height 9
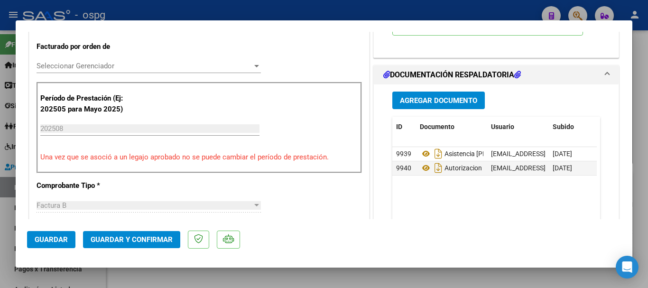
scroll to position [285, 0]
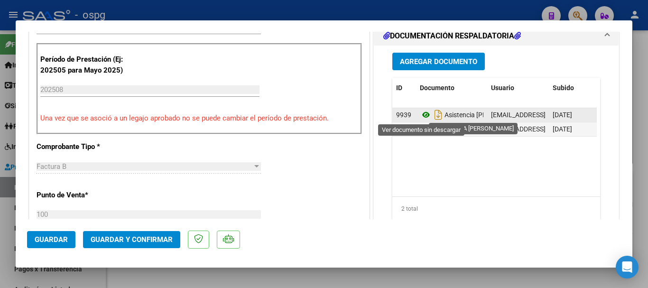
click at [420, 114] on icon at bounding box center [426, 114] width 12 height 11
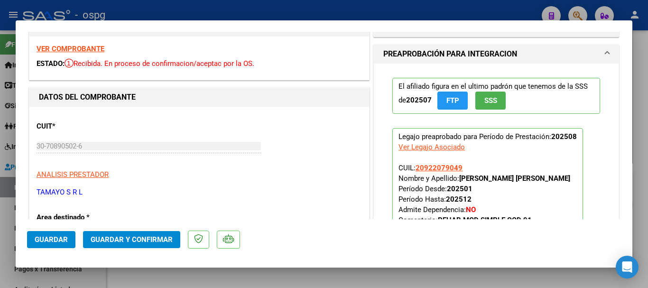
scroll to position [0, 0]
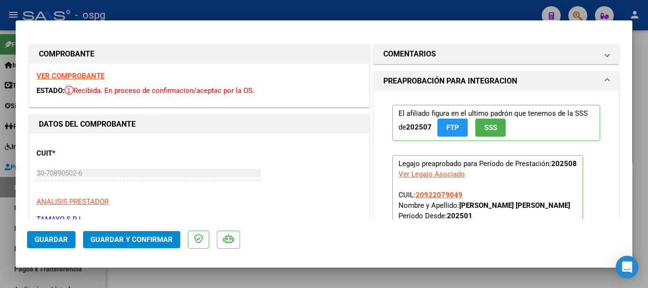
click at [140, 12] on div at bounding box center [324, 144] width 648 height 288
type input "$ 0,00"
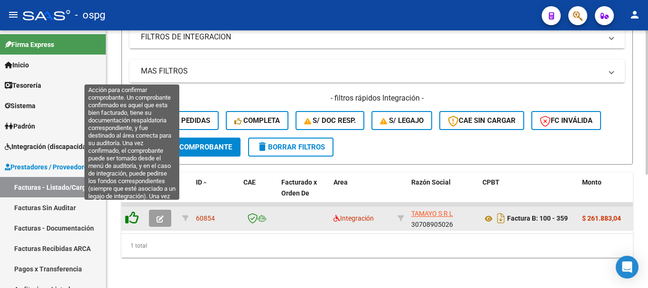
click at [132, 214] on icon at bounding box center [131, 217] width 13 height 13
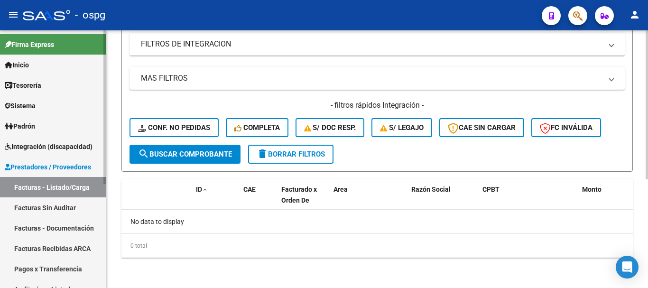
scroll to position [188, 0]
click at [273, 153] on span "delete Borrar Filtros" at bounding box center [291, 154] width 68 height 9
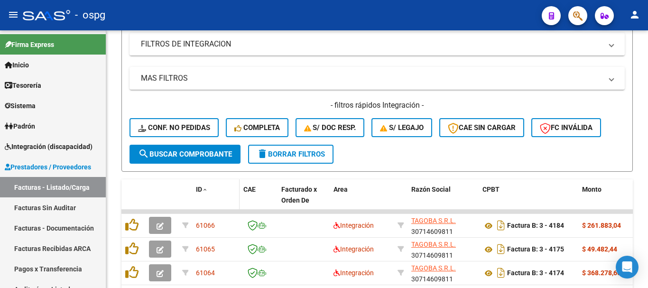
click at [199, 184] on div "ID" at bounding box center [216, 189] width 40 height 11
click at [199, 190] on span "ID" at bounding box center [199, 190] width 6 height 8
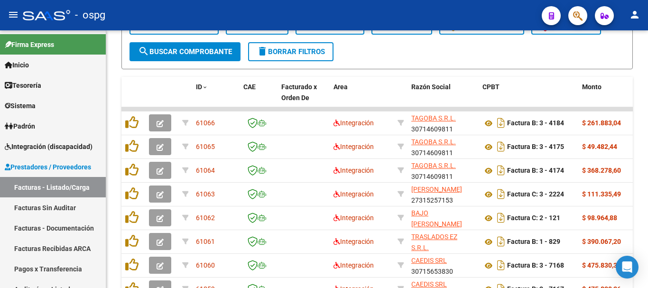
scroll to position [274, 0]
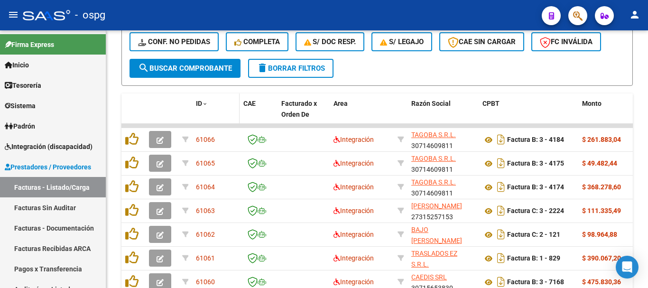
click at [204, 105] on span at bounding box center [205, 104] width 6 height 7
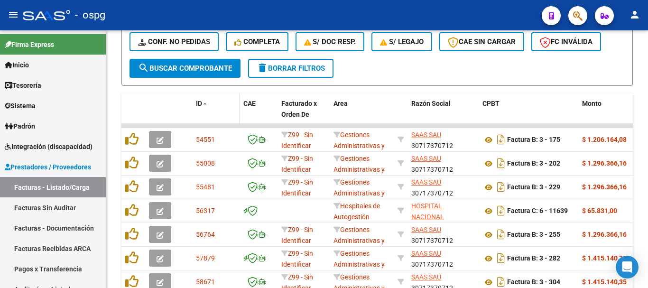
click at [203, 105] on span at bounding box center [205, 104] width 6 height 7
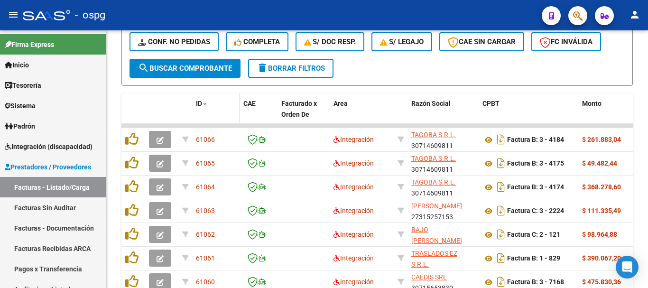
click at [203, 105] on span at bounding box center [205, 104] width 6 height 7
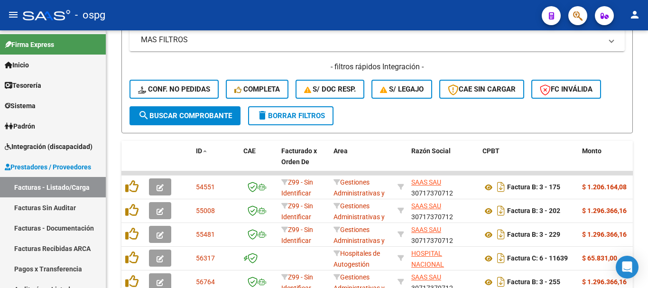
scroll to position [416, 0]
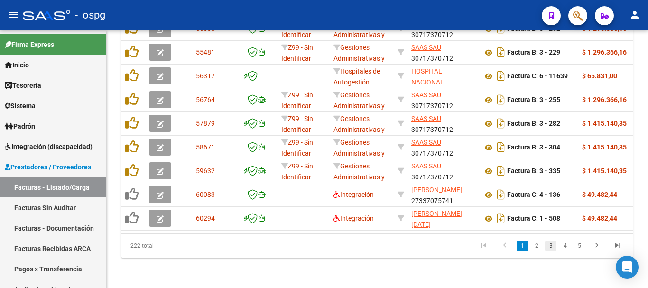
click at [550, 242] on link "3" at bounding box center [550, 246] width 11 height 10
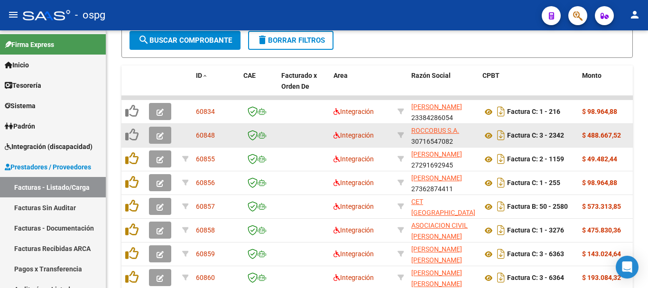
scroll to position [321, 0]
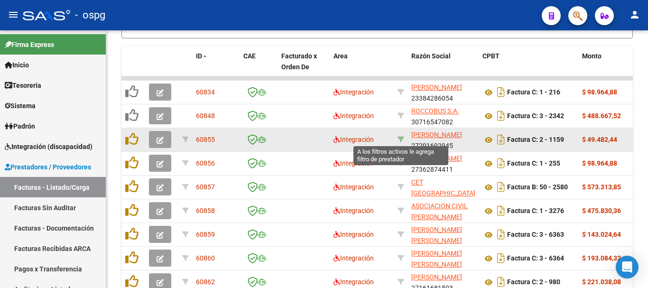
click at [400, 139] on icon at bounding box center [401, 139] width 7 height 7
type input "27291692945"
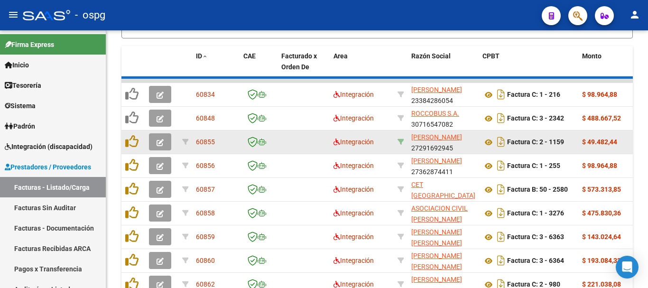
scroll to position [203, 0]
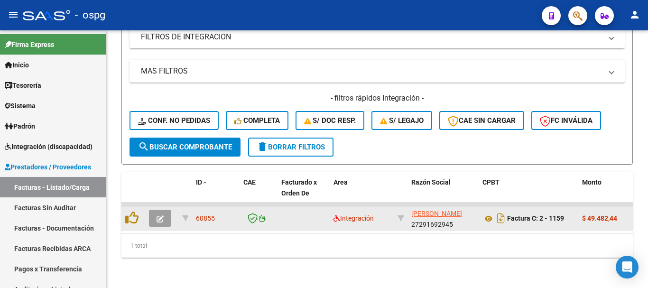
click at [156, 213] on button "button" at bounding box center [160, 218] width 22 height 17
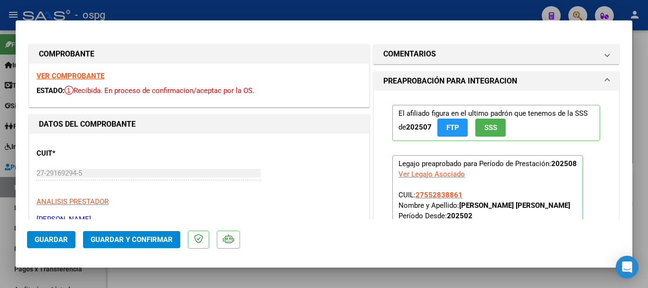
click at [92, 73] on strong "VER COMPROBANTE" at bounding box center [71, 76] width 68 height 9
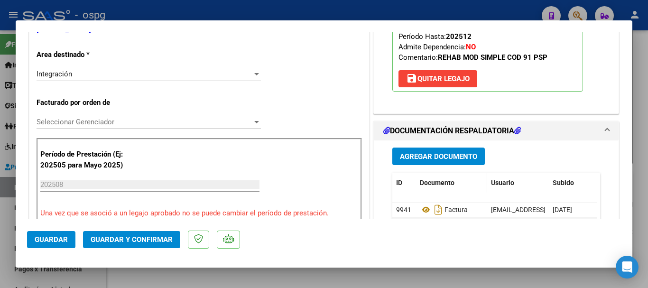
scroll to position [237, 0]
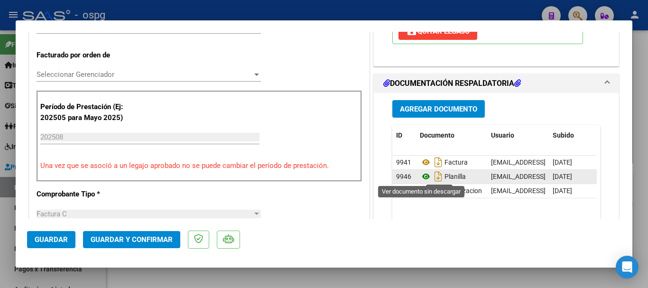
click at [420, 176] on icon at bounding box center [426, 176] width 12 height 11
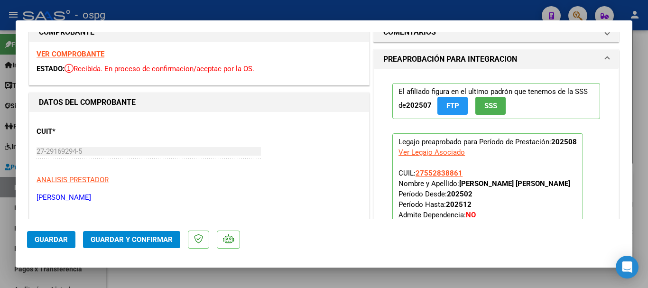
scroll to position [0, 0]
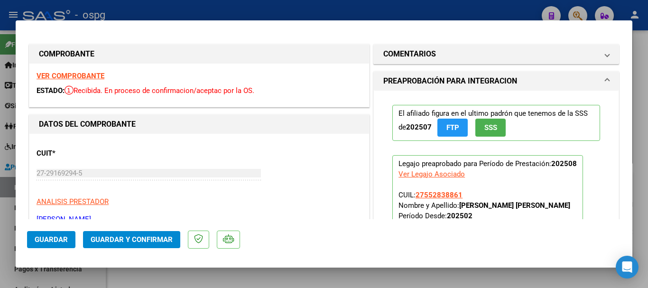
click at [224, 16] on div at bounding box center [324, 144] width 648 height 288
type input "$ 0,00"
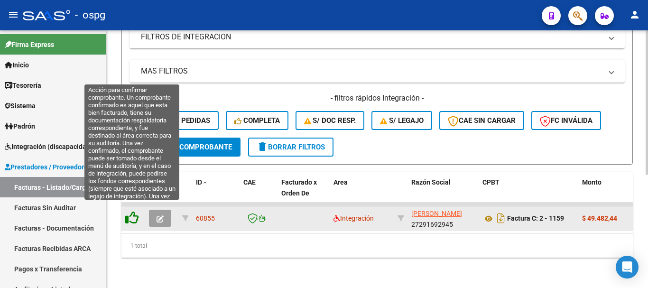
click at [132, 211] on icon at bounding box center [131, 217] width 13 height 13
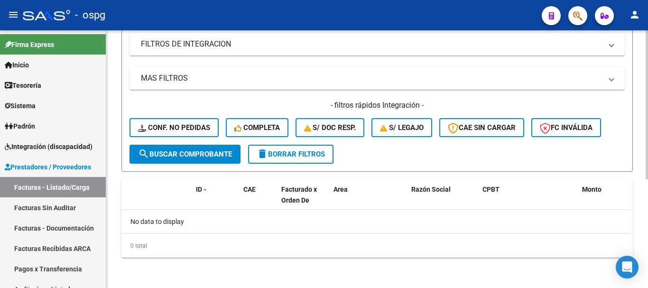
click at [296, 150] on span "delete Borrar Filtros" at bounding box center [291, 154] width 68 height 9
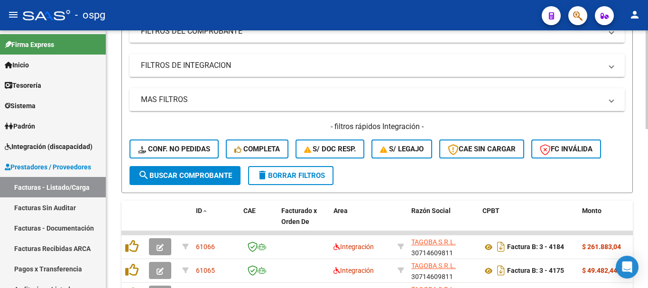
scroll to position [188, 0]
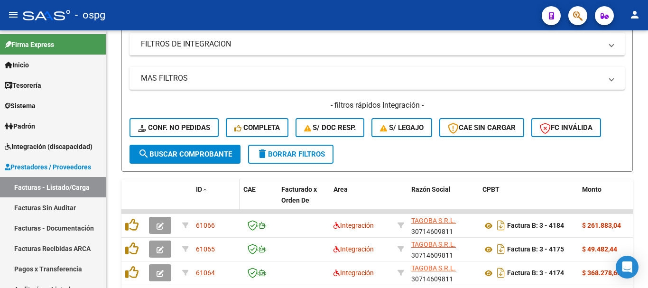
click at [199, 192] on span "ID" at bounding box center [199, 190] width 6 height 8
click at [202, 186] on span "ID" at bounding box center [199, 190] width 6 height 8
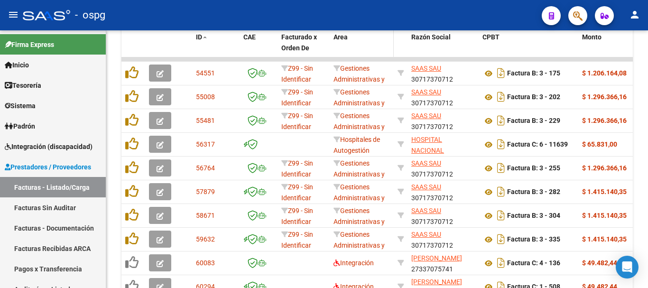
scroll to position [416, 0]
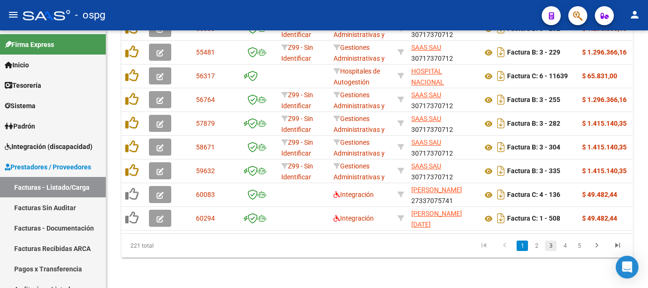
click at [552, 246] on link "3" at bounding box center [550, 246] width 11 height 10
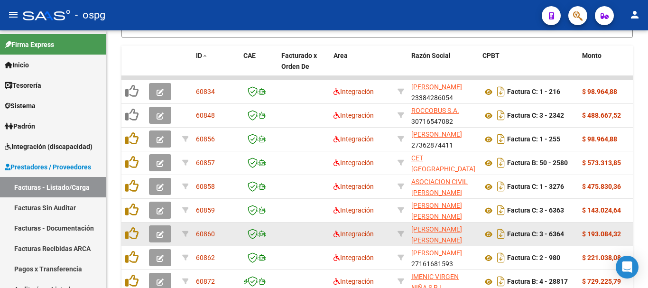
scroll to position [321, 0]
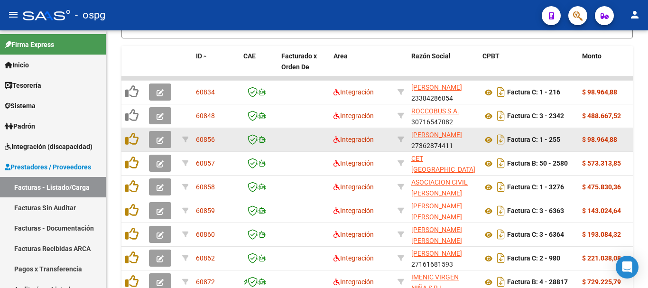
click at [159, 138] on icon "button" at bounding box center [160, 140] width 7 height 7
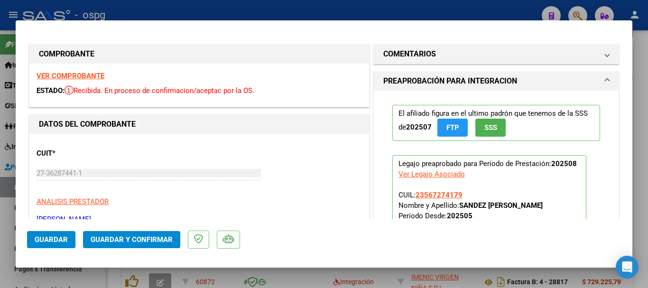
click at [70, 76] on strong "VER COMPROBANTE" at bounding box center [71, 76] width 68 height 9
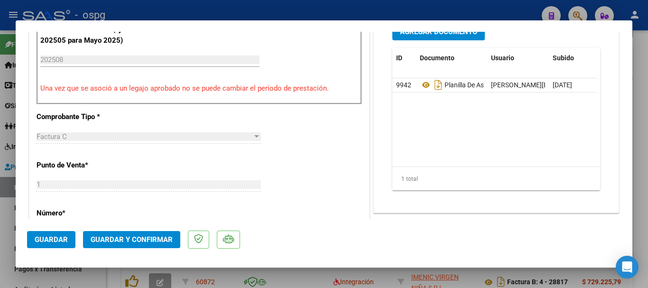
scroll to position [332, 0]
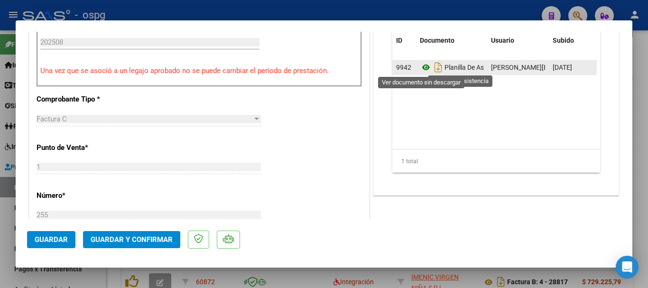
click at [420, 65] on icon at bounding box center [426, 67] width 12 height 11
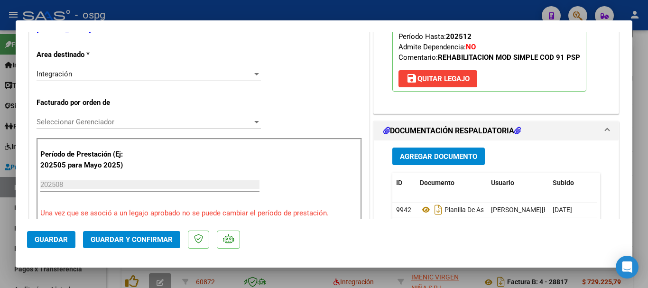
scroll to position [237, 0]
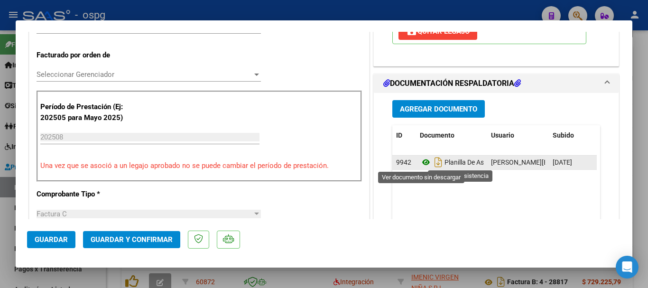
click at [423, 160] on icon at bounding box center [426, 162] width 12 height 11
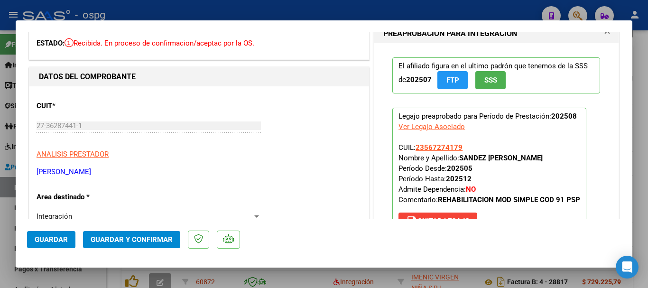
scroll to position [0, 0]
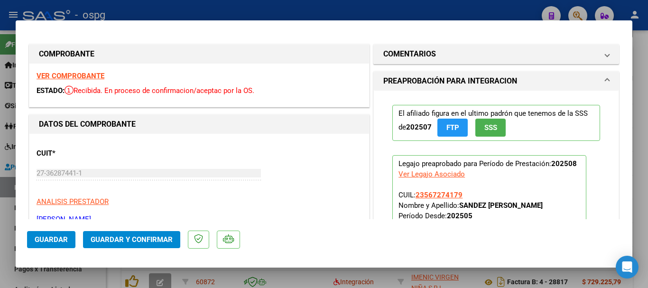
click at [155, 5] on div at bounding box center [324, 144] width 648 height 288
type input "$ 0,00"
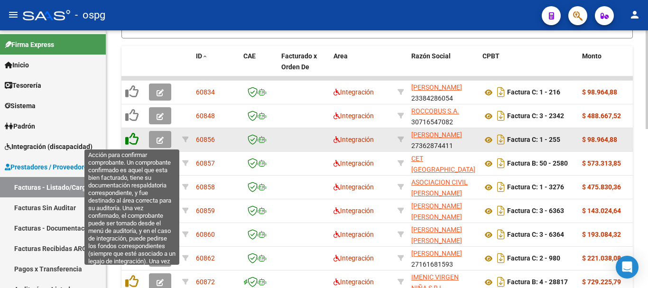
click at [130, 142] on icon at bounding box center [131, 138] width 13 height 13
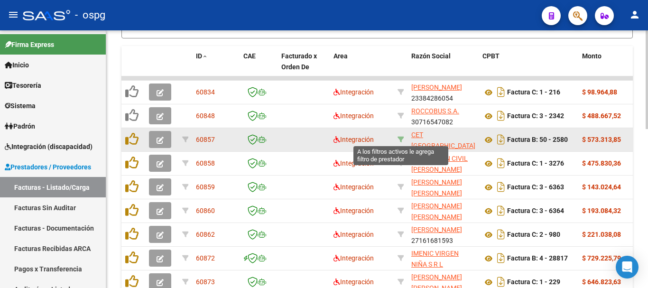
click at [399, 137] on icon at bounding box center [401, 139] width 7 height 7
type input "30714796875"
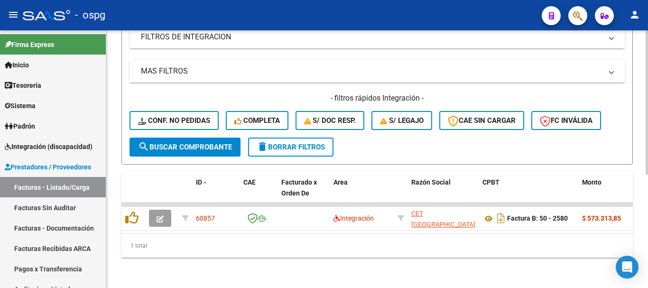
scroll to position [203, 0]
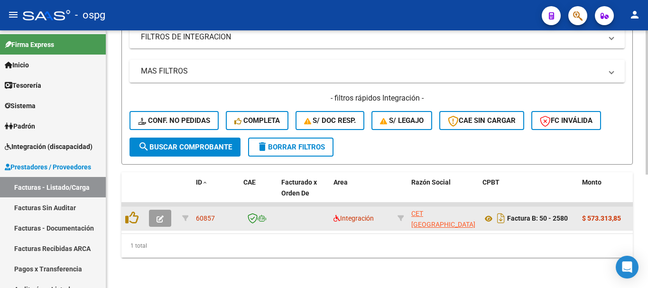
click at [155, 211] on button "button" at bounding box center [160, 218] width 22 height 17
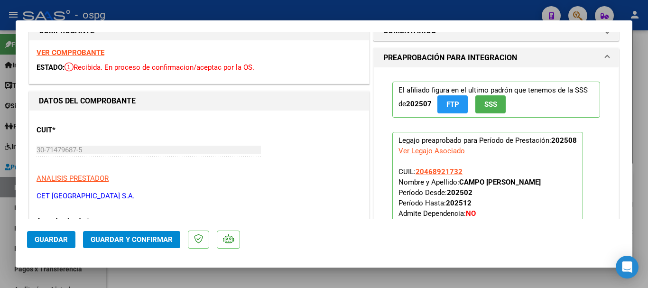
scroll to position [0, 0]
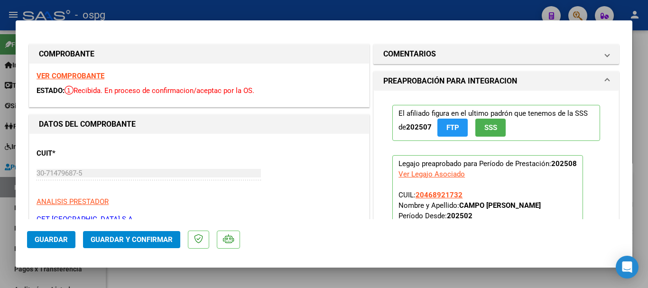
click at [82, 74] on strong "VER COMPROBANTE" at bounding box center [71, 76] width 68 height 9
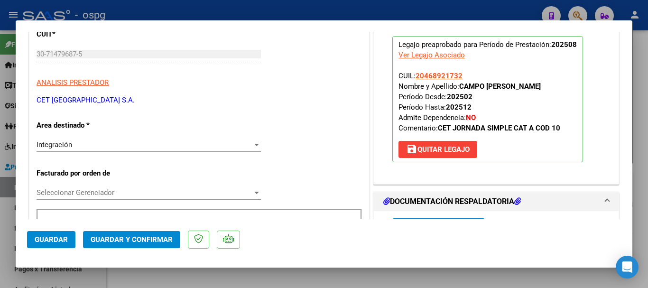
scroll to position [142, 0]
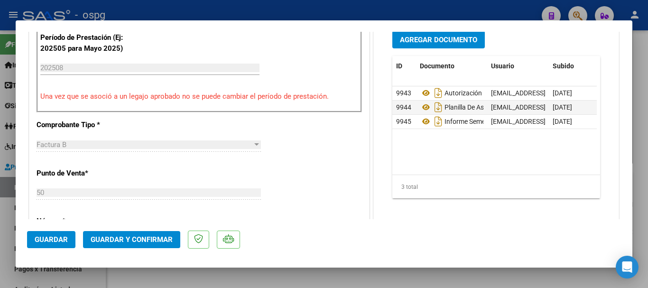
scroll to position [285, 0]
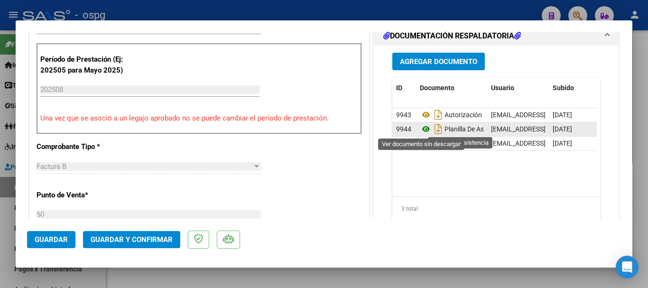
click at [423, 130] on icon at bounding box center [426, 128] width 12 height 11
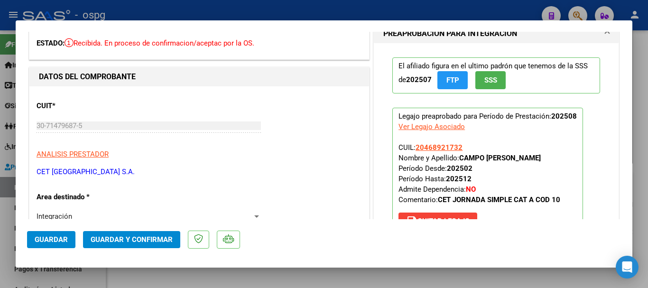
scroll to position [0, 0]
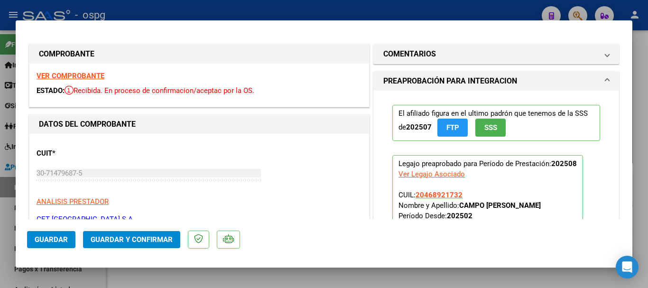
click at [198, 9] on div at bounding box center [324, 144] width 648 height 288
type input "$ 0,00"
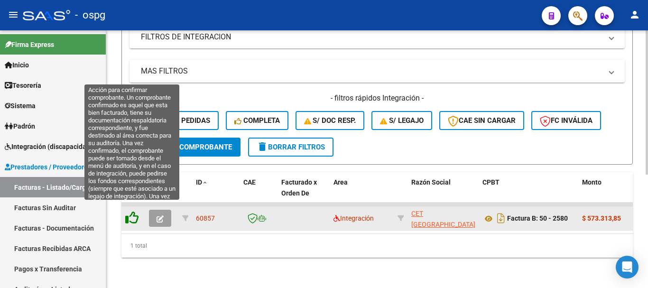
click at [131, 211] on icon at bounding box center [131, 217] width 13 height 13
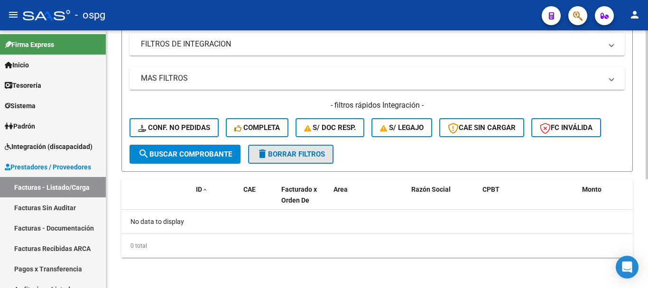
click at [274, 159] on button "delete Borrar Filtros" at bounding box center [290, 154] width 85 height 19
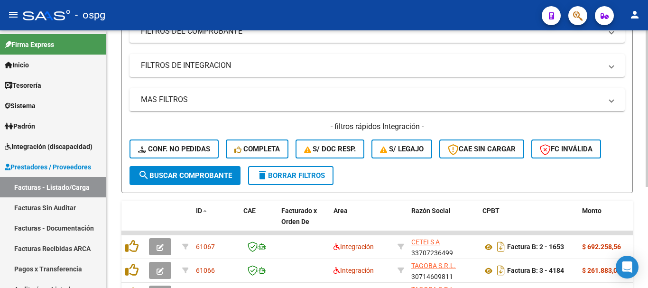
scroll to position [188, 0]
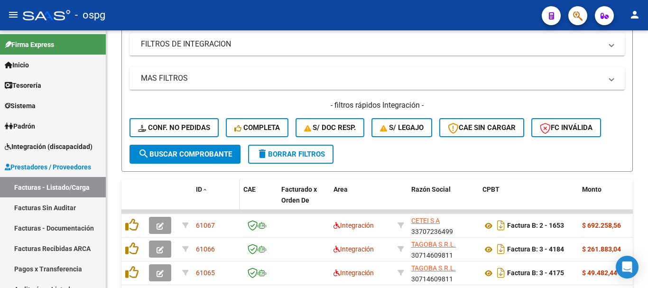
click at [196, 189] on span "ID" at bounding box center [199, 190] width 6 height 8
click at [198, 187] on span "ID" at bounding box center [199, 190] width 6 height 8
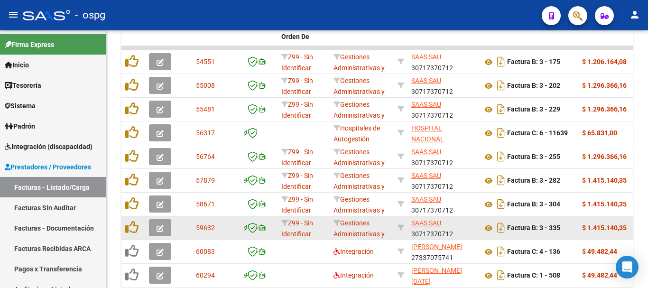
scroll to position [416, 0]
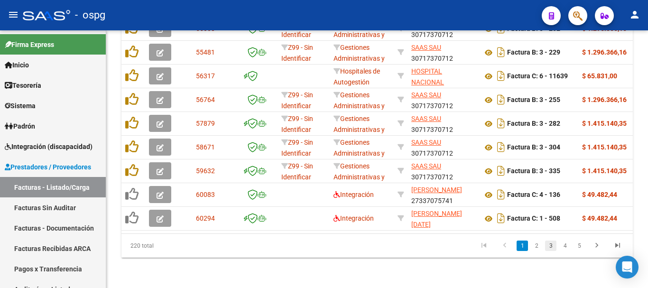
click at [552, 245] on link "3" at bounding box center [550, 246] width 11 height 10
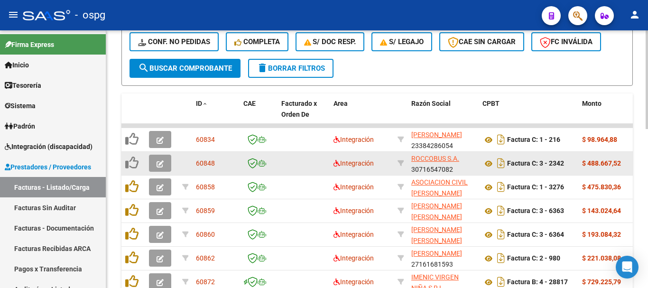
scroll to position [321, 0]
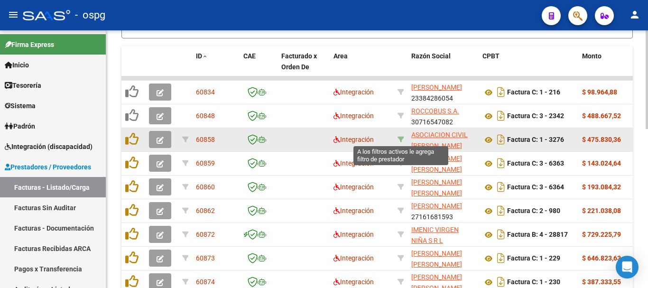
click at [400, 137] on icon at bounding box center [401, 139] width 7 height 7
type input "30714310689"
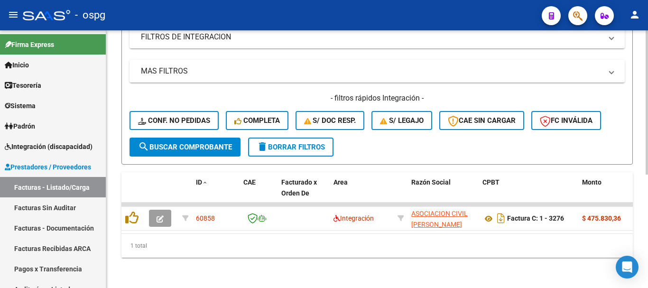
scroll to position [203, 0]
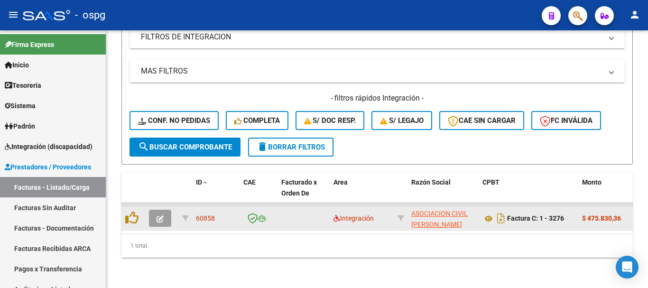
click at [165, 210] on button "button" at bounding box center [160, 218] width 22 height 17
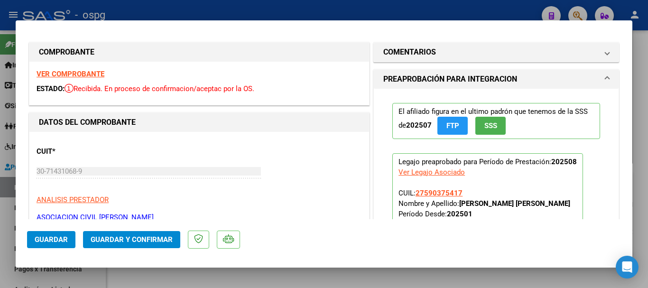
scroll to position [0, 0]
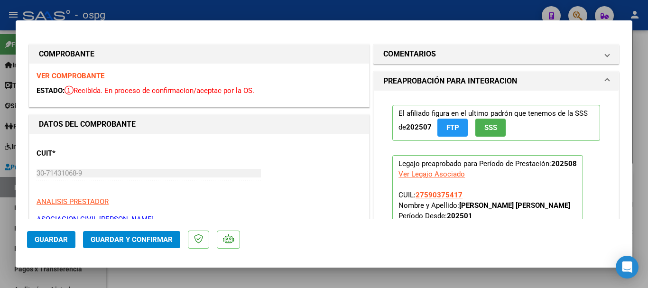
click at [89, 74] on strong "VER COMPROBANTE" at bounding box center [71, 76] width 68 height 9
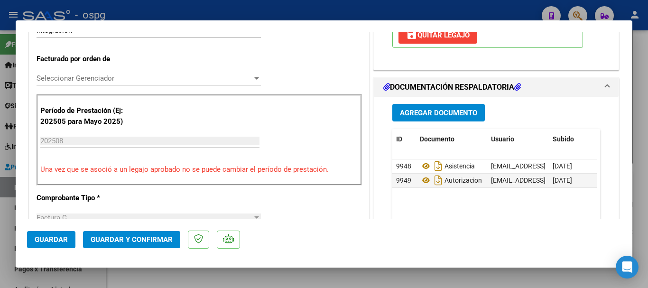
scroll to position [237, 0]
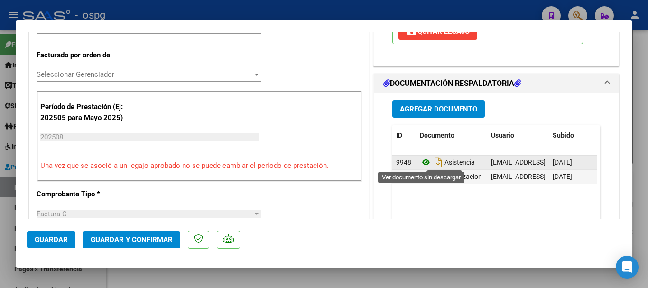
click at [423, 164] on icon at bounding box center [426, 162] width 12 height 11
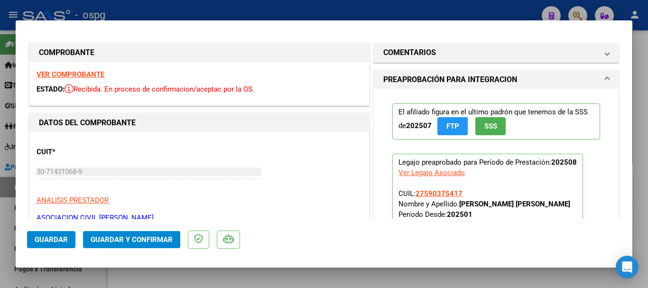
scroll to position [0, 0]
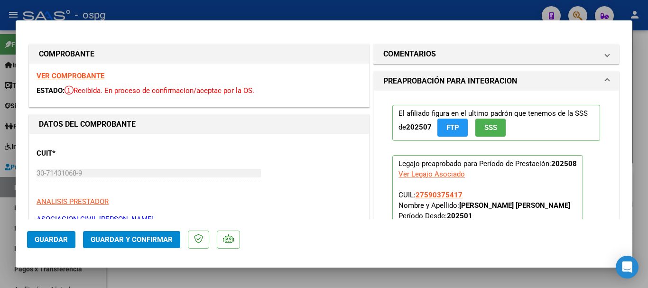
click at [418, 7] on div at bounding box center [324, 144] width 648 height 288
type input "$ 0,00"
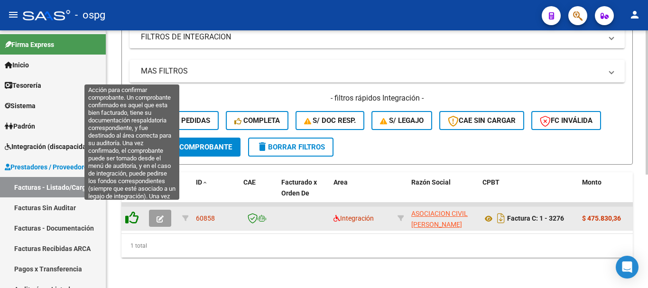
click at [131, 211] on icon at bounding box center [131, 217] width 13 height 13
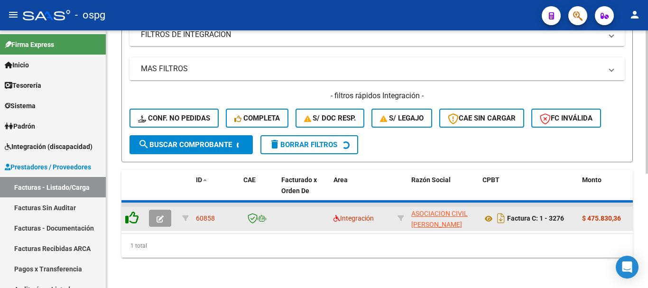
scroll to position [188, 0]
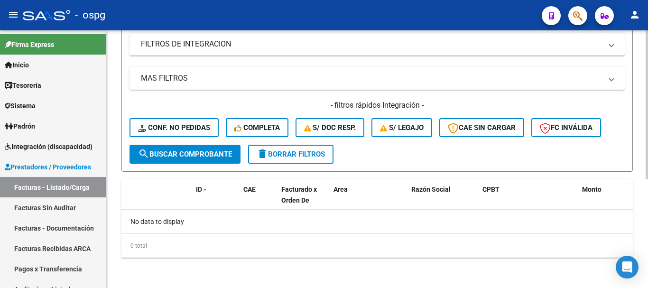
click at [288, 154] on span "delete Borrar Filtros" at bounding box center [291, 154] width 68 height 9
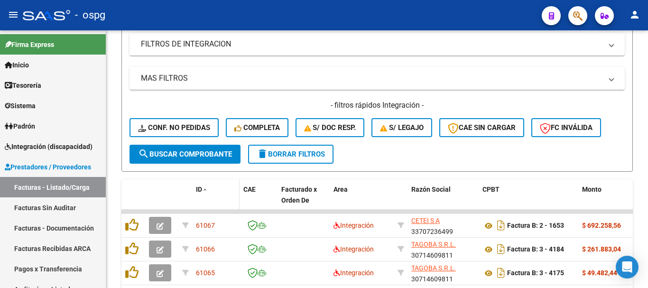
click at [196, 190] on span "ID" at bounding box center [199, 190] width 6 height 8
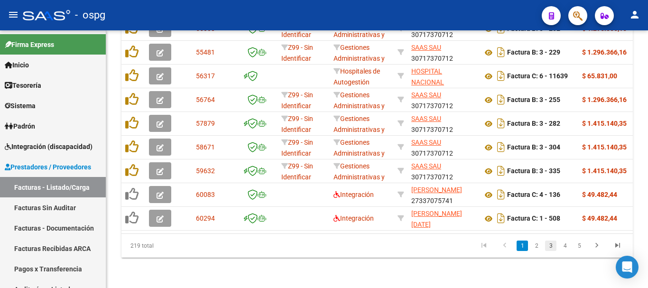
click at [553, 249] on link "3" at bounding box center [550, 246] width 11 height 10
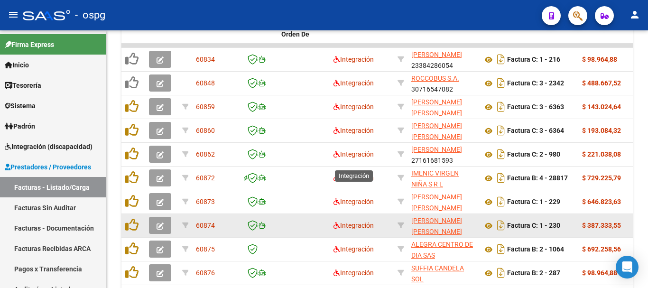
scroll to position [321, 0]
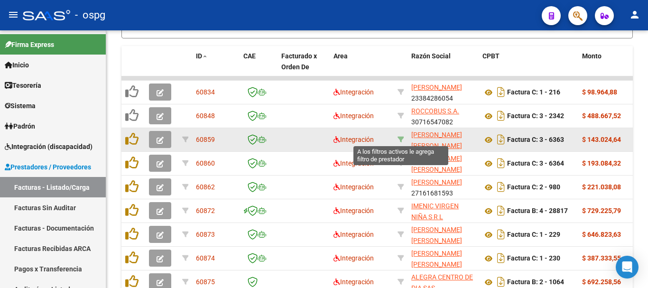
click at [400, 137] on icon at bounding box center [401, 139] width 7 height 7
type input "20321252037"
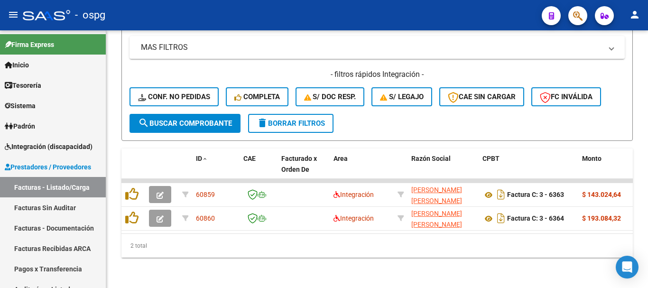
scroll to position [226, 0]
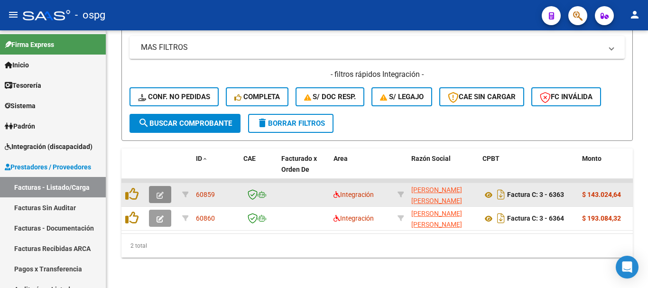
click at [160, 192] on icon "button" at bounding box center [160, 195] width 7 height 7
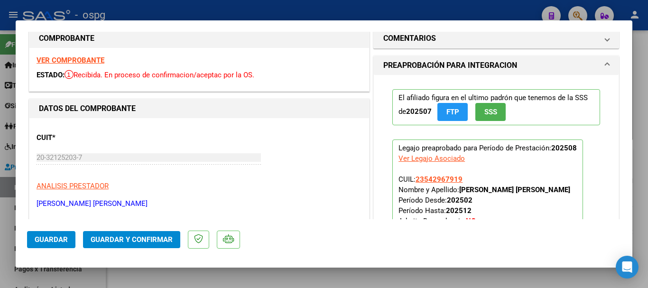
scroll to position [0, 0]
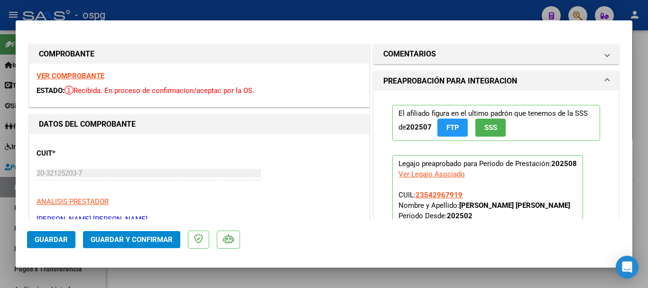
click at [65, 73] on strong "VER COMPROBANTE" at bounding box center [71, 76] width 68 height 9
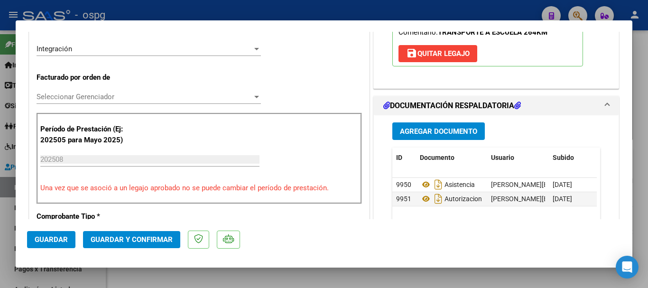
scroll to position [237, 0]
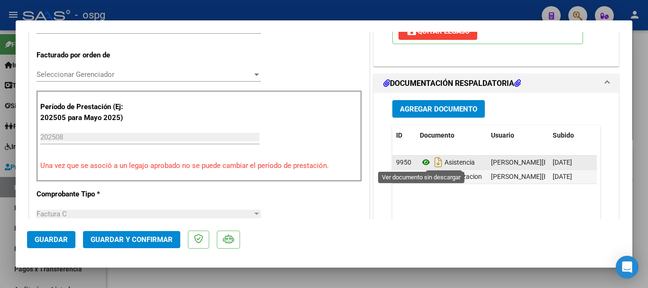
click at [420, 161] on icon at bounding box center [426, 162] width 12 height 11
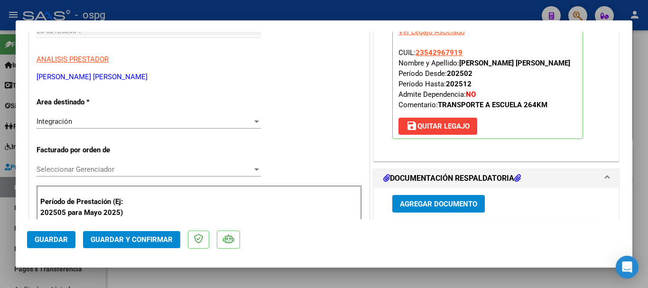
scroll to position [0, 0]
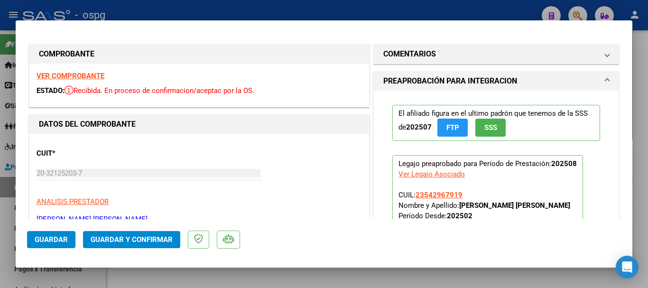
click at [343, 6] on div at bounding box center [324, 144] width 648 height 288
type input "$ 0,00"
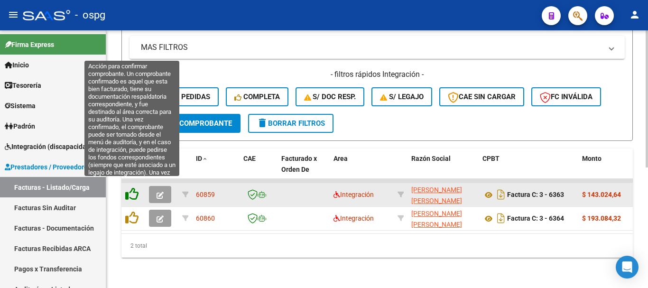
click at [133, 187] on icon at bounding box center [131, 193] width 13 height 13
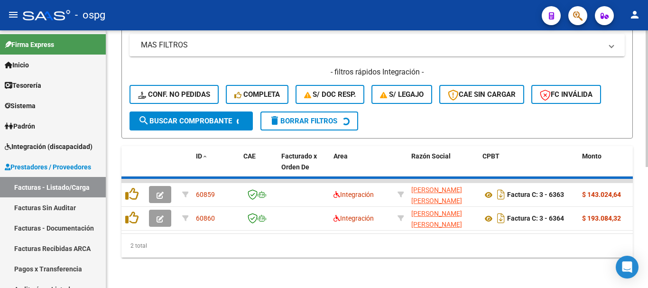
scroll to position [203, 0]
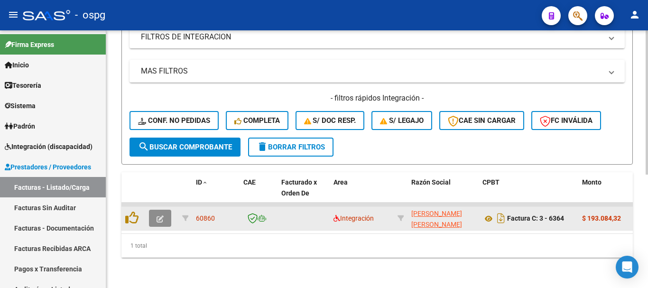
click at [161, 218] on button "button" at bounding box center [160, 218] width 22 height 17
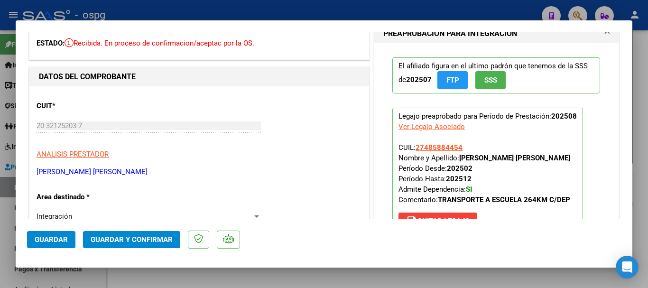
scroll to position [0, 0]
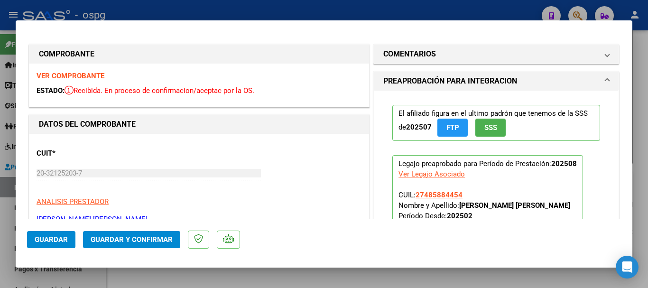
click at [79, 79] on strong "VER COMPROBANTE" at bounding box center [71, 76] width 68 height 9
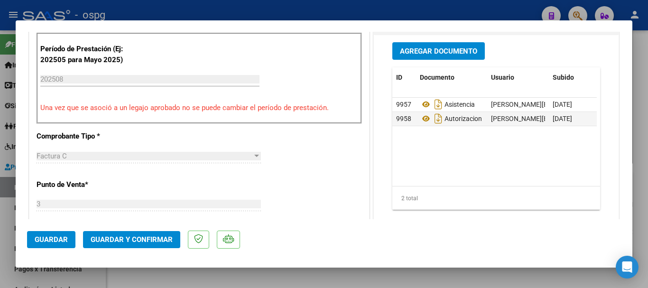
scroll to position [332, 0]
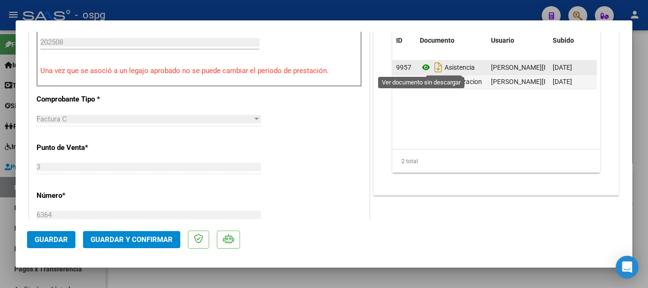
click at [425, 63] on icon at bounding box center [426, 67] width 12 height 11
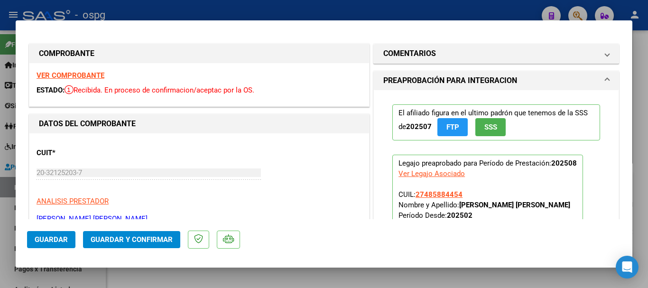
scroll to position [0, 0]
click at [204, 9] on div at bounding box center [324, 144] width 648 height 288
type input "$ 0,00"
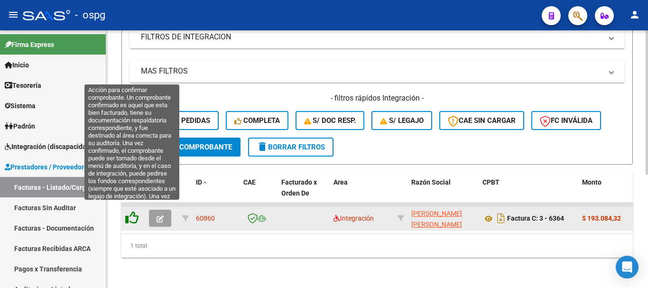
click at [130, 211] on icon at bounding box center [131, 217] width 13 height 13
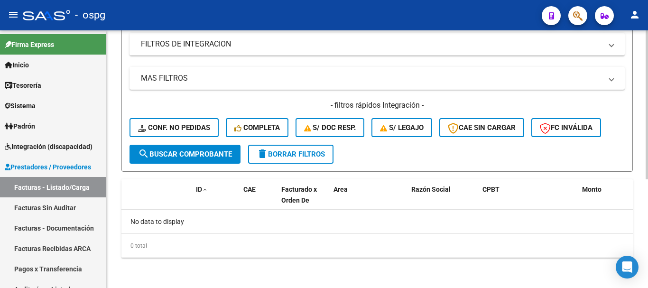
click at [279, 156] on span "delete Borrar Filtros" at bounding box center [291, 154] width 68 height 9
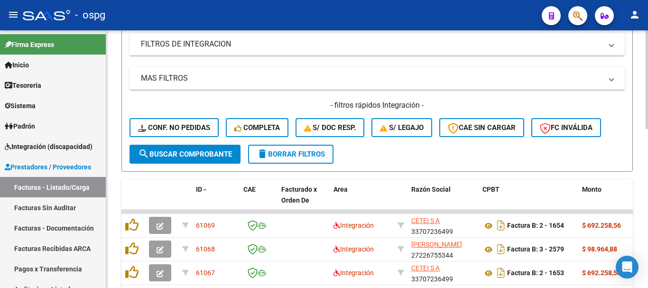
scroll to position [283, 0]
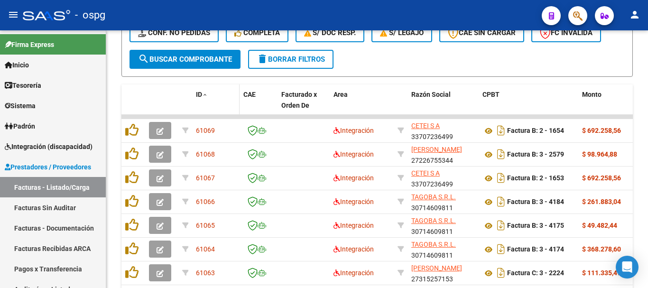
click at [203, 94] on span at bounding box center [205, 95] width 6 height 7
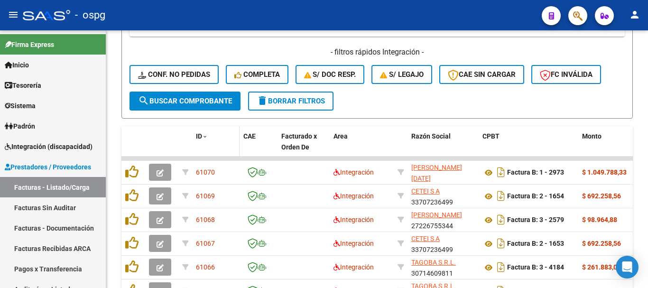
scroll to position [274, 0]
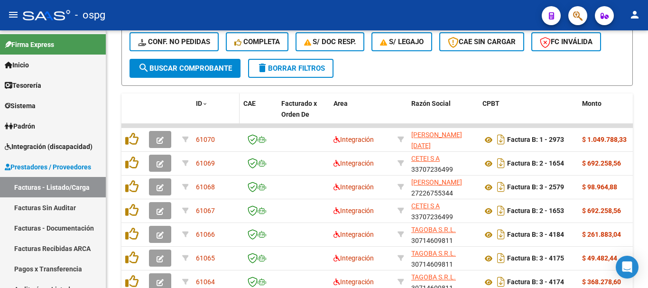
click at [199, 102] on span "ID" at bounding box center [199, 104] width 6 height 8
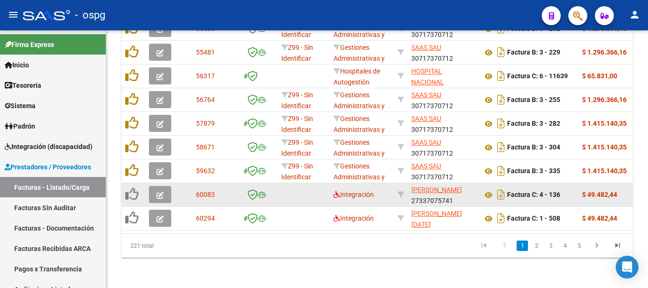
scroll to position [416, 0]
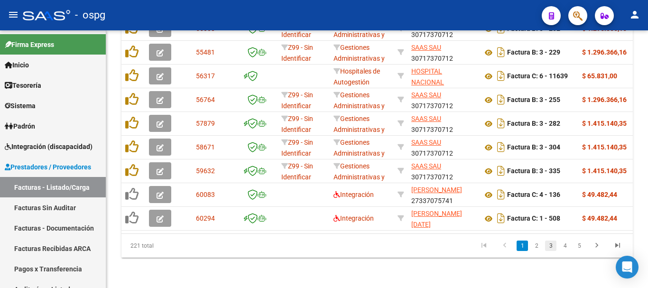
click at [553, 248] on link "3" at bounding box center [550, 246] width 11 height 10
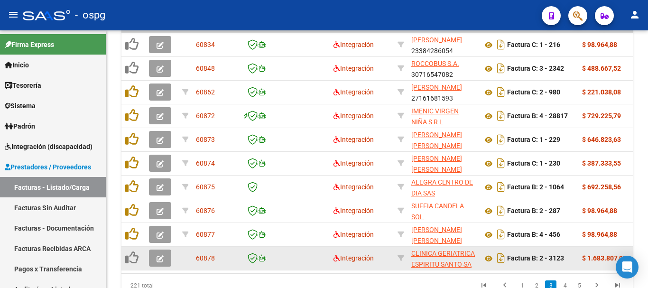
scroll to position [321, 0]
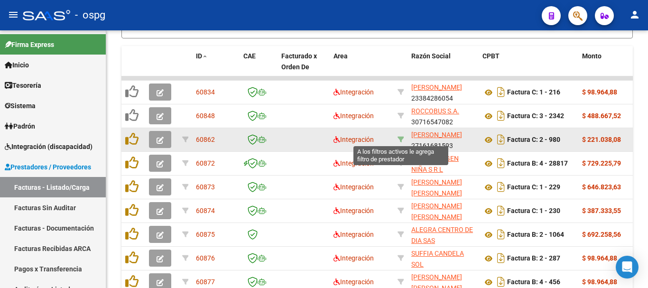
click at [402, 137] on icon at bounding box center [401, 139] width 7 height 7
type input "27161681593"
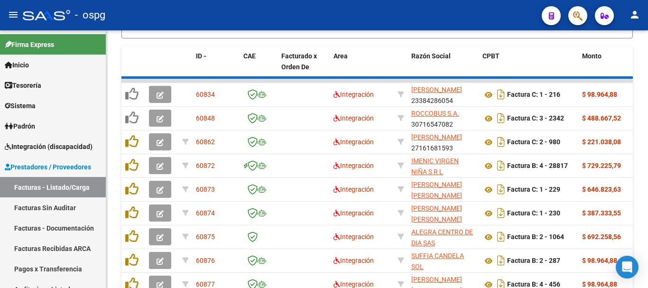
scroll to position [203, 0]
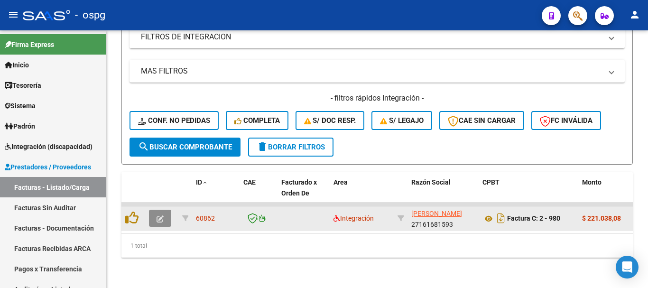
click at [158, 215] on icon "button" at bounding box center [160, 218] width 7 height 7
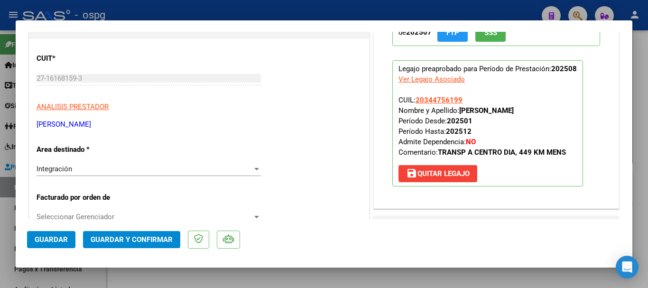
scroll to position [0, 0]
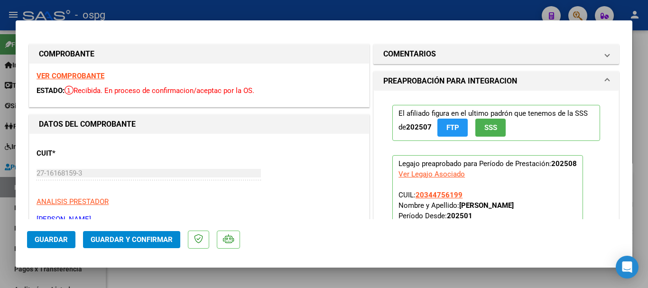
click at [96, 74] on strong "VER COMPROBANTE" at bounding box center [71, 76] width 68 height 9
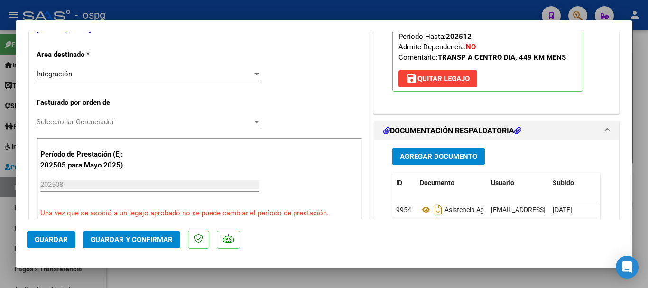
scroll to position [237, 0]
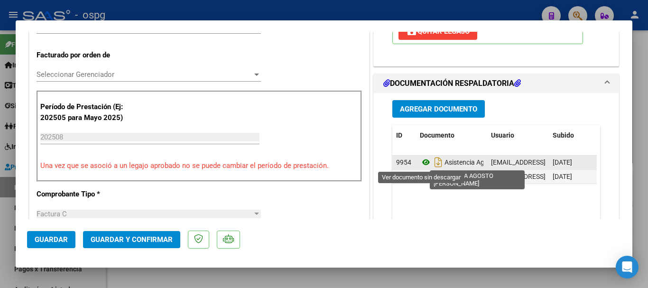
click at [421, 162] on icon at bounding box center [426, 162] width 12 height 11
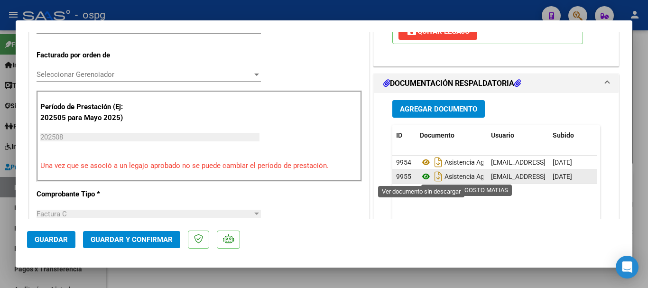
click at [420, 173] on icon at bounding box center [426, 176] width 12 height 11
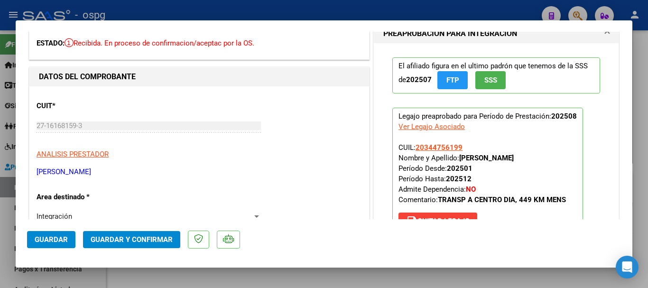
scroll to position [0, 0]
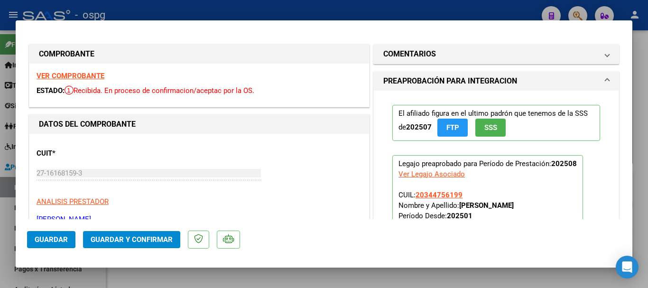
click at [296, 17] on div at bounding box center [324, 144] width 648 height 288
type input "$ 0,00"
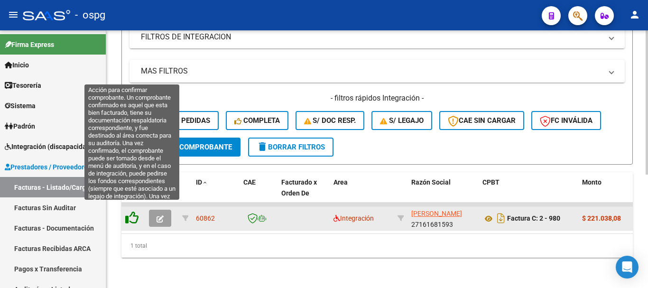
click at [132, 211] on icon at bounding box center [131, 217] width 13 height 13
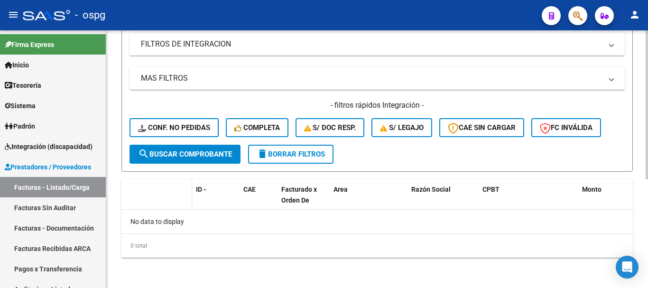
scroll to position [188, 0]
click at [276, 158] on span "delete Borrar Filtros" at bounding box center [291, 154] width 68 height 9
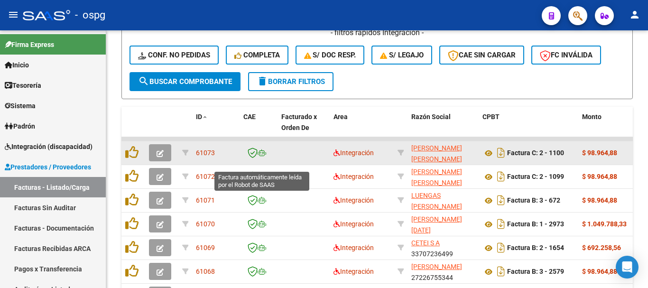
scroll to position [283, 0]
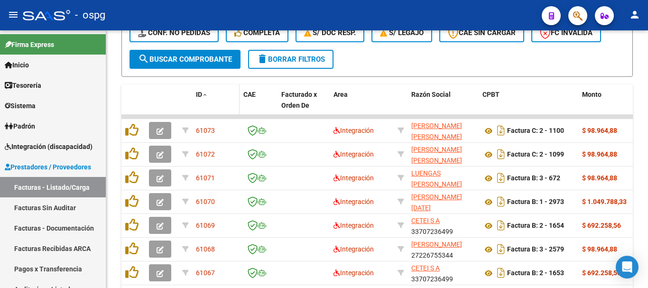
click at [206, 92] on span at bounding box center [205, 95] width 6 height 7
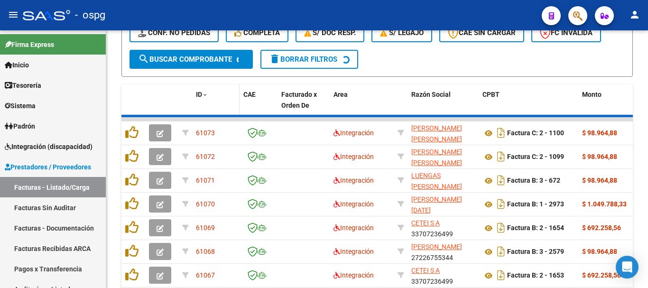
click at [206, 92] on span at bounding box center [205, 95] width 6 height 7
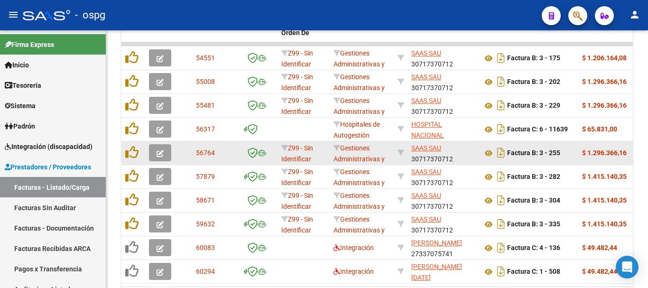
scroll to position [416, 0]
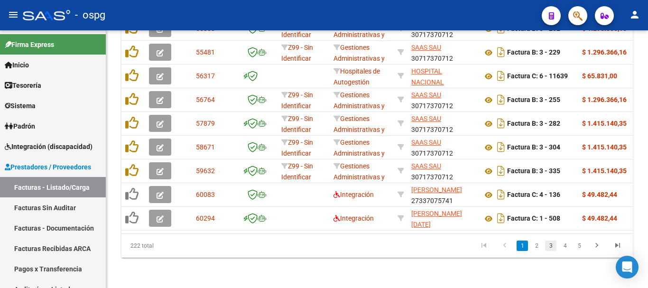
click at [549, 246] on link "3" at bounding box center [550, 246] width 11 height 10
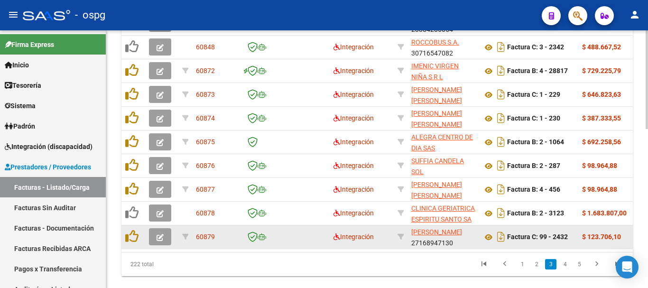
scroll to position [274, 0]
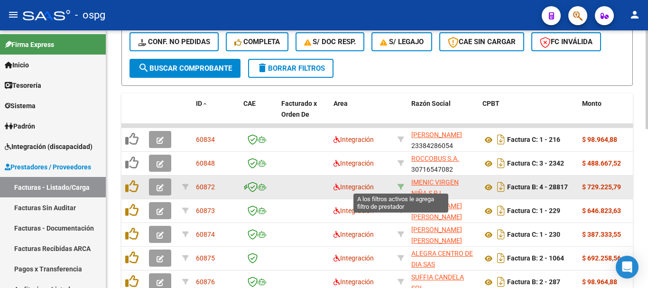
click at [401, 185] on icon at bounding box center [401, 187] width 7 height 7
type input "30707913394"
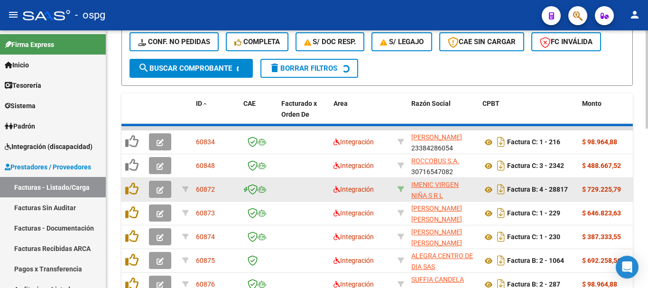
scroll to position [203, 0]
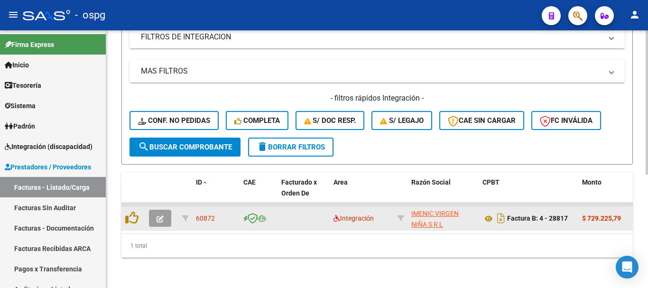
click at [156, 210] on button "button" at bounding box center [160, 218] width 22 height 17
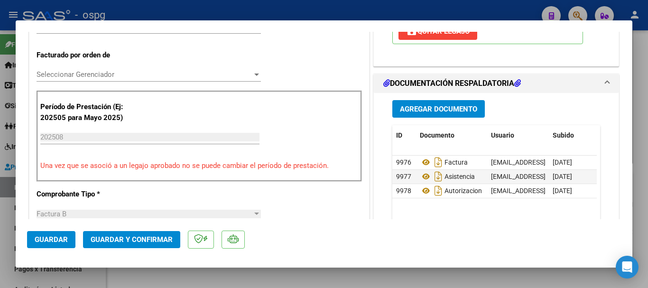
scroll to position [285, 0]
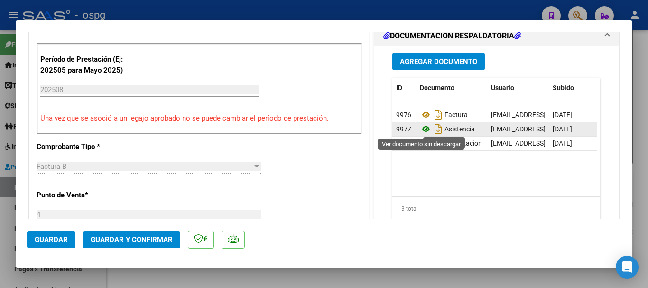
click at [426, 128] on icon at bounding box center [426, 128] width 12 height 11
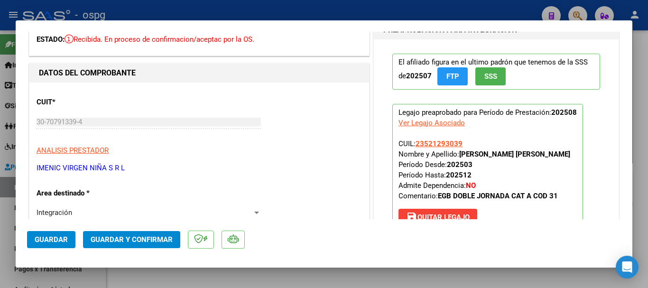
scroll to position [0, 0]
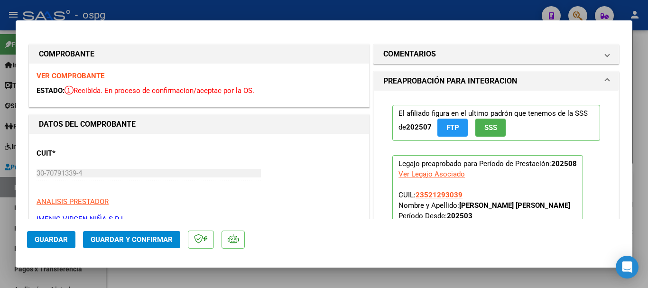
click at [82, 73] on strong "VER COMPROBANTE" at bounding box center [71, 76] width 68 height 9
click at [192, 11] on div at bounding box center [324, 144] width 648 height 288
type input "$ 0,00"
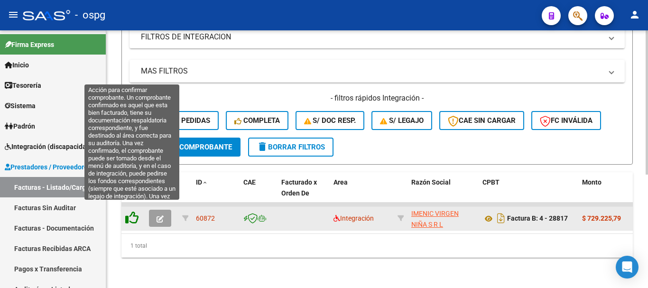
click at [134, 211] on icon at bounding box center [131, 217] width 13 height 13
click at [134, 212] on icon at bounding box center [131, 217] width 13 height 13
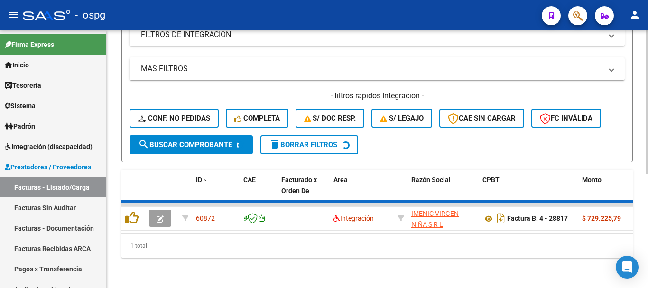
scroll to position [188, 0]
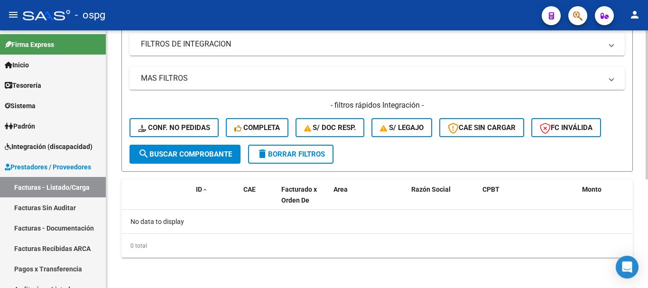
click at [273, 151] on span "delete Borrar Filtros" at bounding box center [291, 154] width 68 height 9
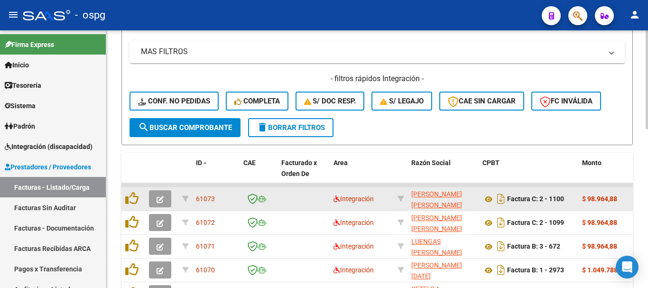
scroll to position [235, 0]
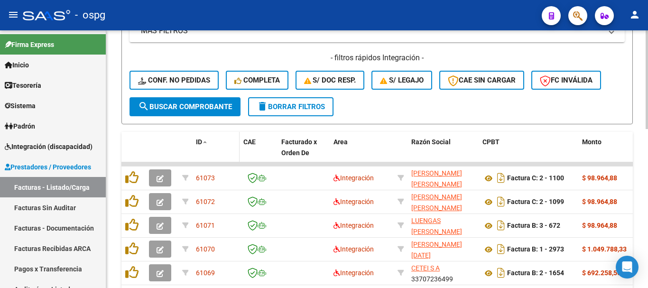
click at [201, 144] on span "ID" at bounding box center [199, 142] width 6 height 8
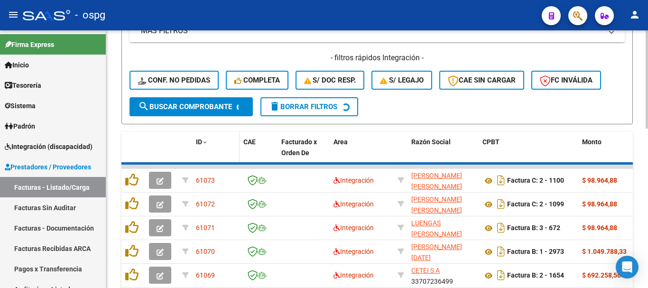
click at [201, 144] on span "ID" at bounding box center [199, 142] width 6 height 8
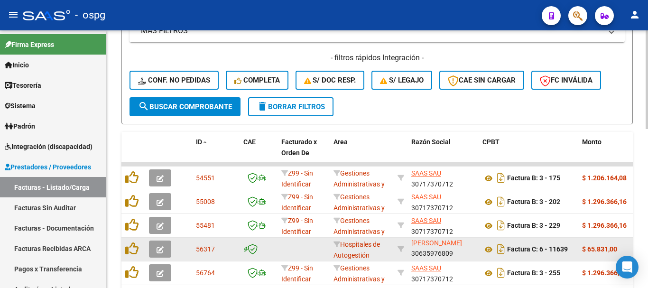
scroll to position [45, 0]
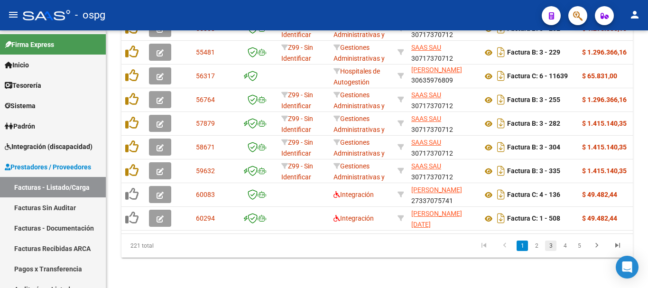
click at [548, 243] on link "3" at bounding box center [550, 246] width 11 height 10
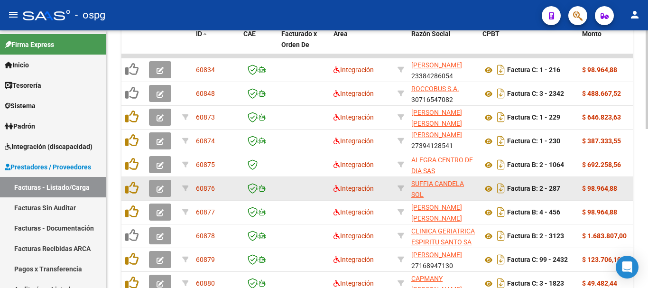
scroll to position [321, 0]
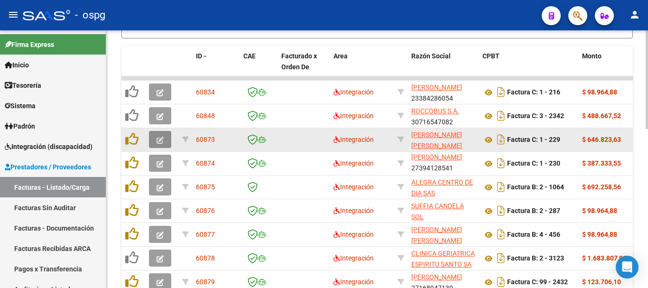
click at [155, 138] on button "button" at bounding box center [160, 139] width 22 height 17
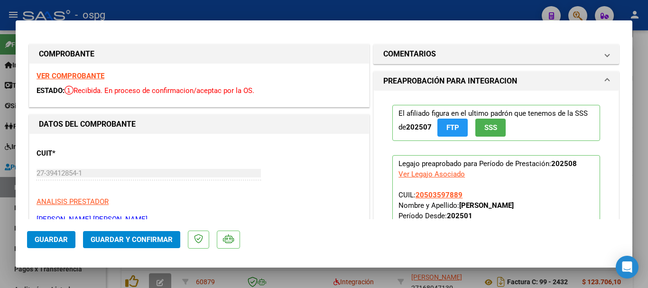
click at [84, 73] on strong "VER COMPROBANTE" at bounding box center [71, 76] width 68 height 9
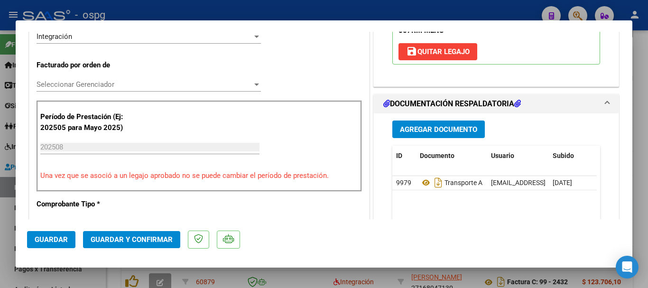
scroll to position [237, 0]
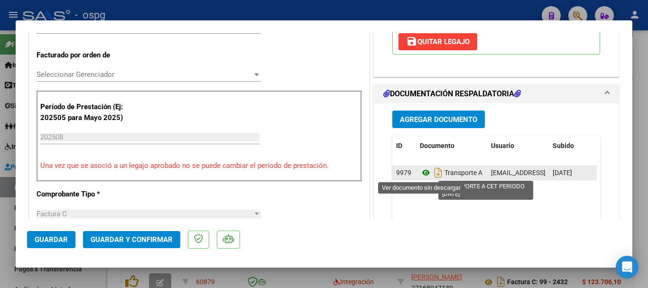
click at [420, 170] on icon at bounding box center [426, 172] width 12 height 11
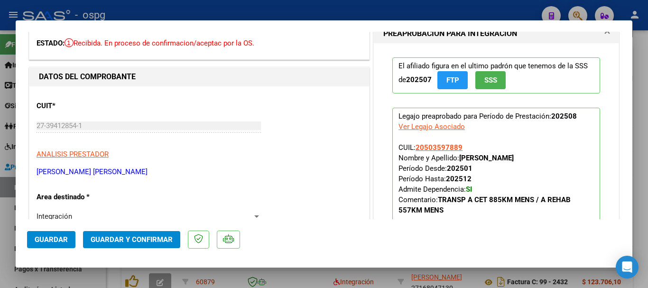
scroll to position [0, 0]
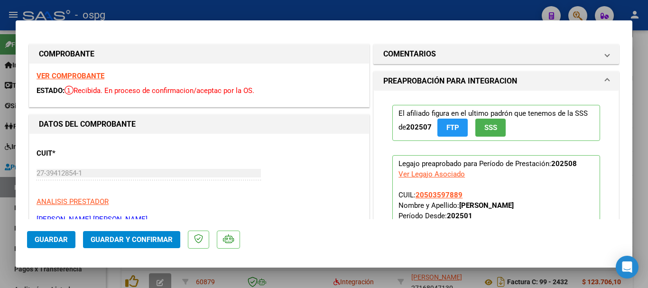
click at [74, 76] on strong "VER COMPROBANTE" at bounding box center [71, 76] width 68 height 9
click at [190, 16] on div at bounding box center [324, 144] width 648 height 288
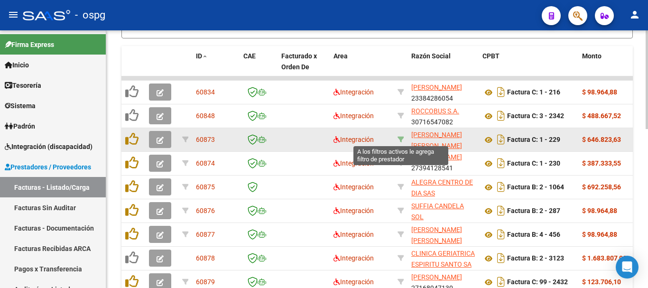
click at [401, 136] on icon at bounding box center [401, 139] width 7 height 7
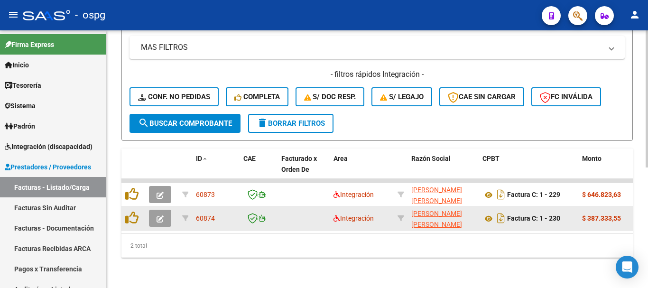
scroll to position [226, 0]
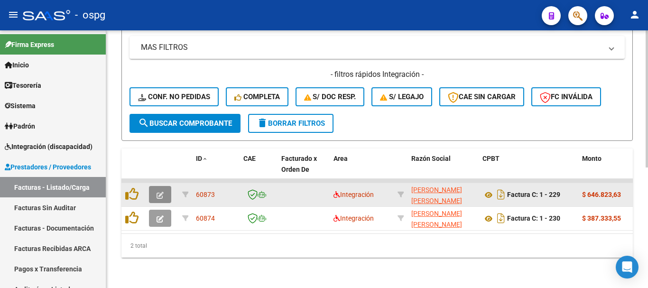
click at [167, 189] on button "button" at bounding box center [160, 194] width 22 height 17
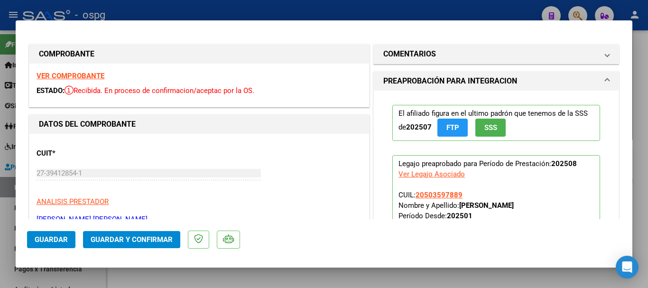
click at [494, 12] on div at bounding box center [324, 144] width 648 height 288
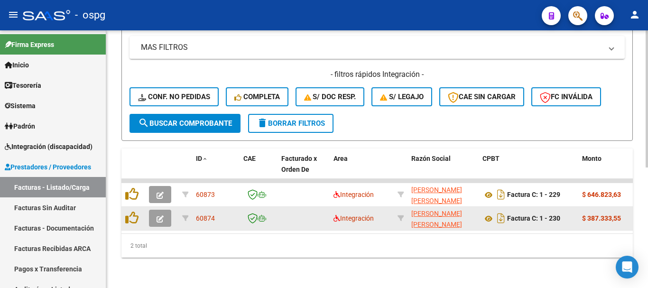
click at [159, 215] on icon "button" at bounding box center [160, 218] width 7 height 7
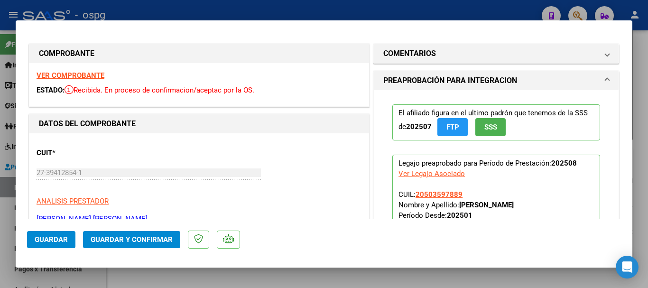
scroll to position [0, 0]
click at [73, 76] on strong "VER COMPROBANTE" at bounding box center [71, 76] width 68 height 9
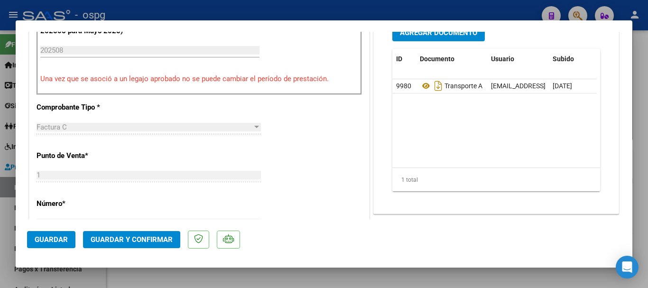
scroll to position [332, 0]
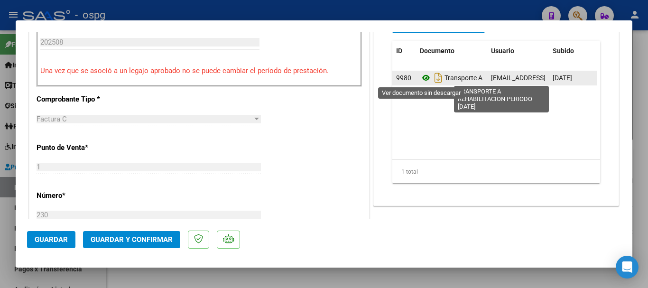
click at [423, 77] on icon at bounding box center [426, 77] width 12 height 11
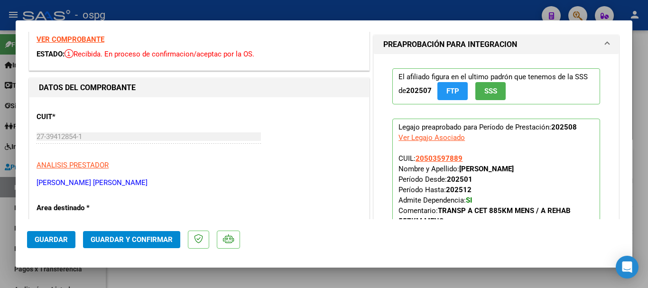
scroll to position [0, 0]
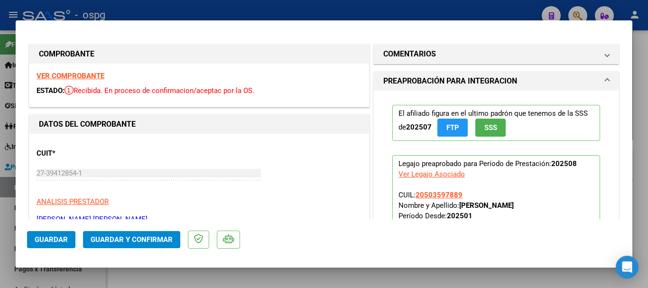
click at [214, 7] on div at bounding box center [324, 144] width 648 height 288
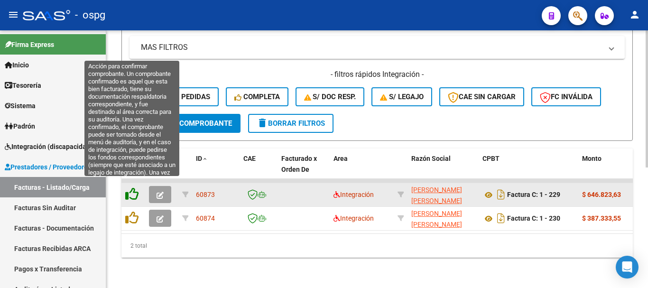
click at [135, 188] on icon at bounding box center [131, 193] width 13 height 13
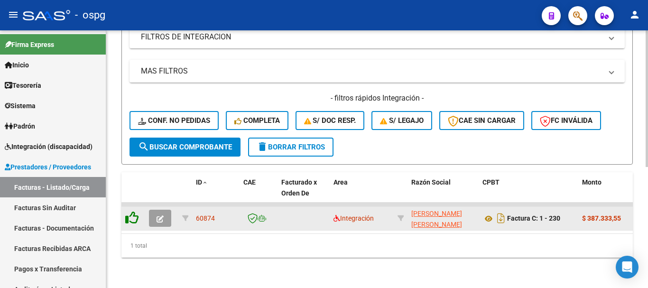
scroll to position [203, 0]
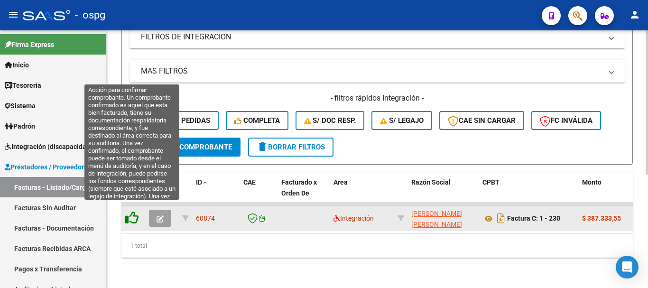
click at [131, 213] on icon at bounding box center [131, 217] width 13 height 13
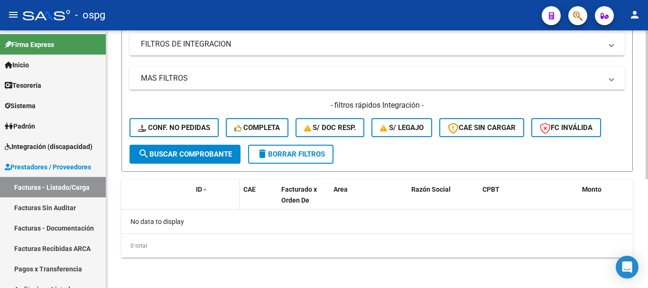
scroll to position [188, 0]
click at [268, 156] on mat-icon "delete" at bounding box center [262, 153] width 11 height 11
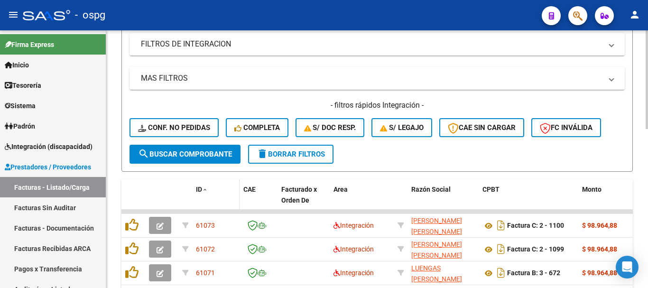
click at [202, 192] on span "ID" at bounding box center [199, 190] width 6 height 8
click at [200, 188] on span "ID" at bounding box center [199, 190] width 6 height 8
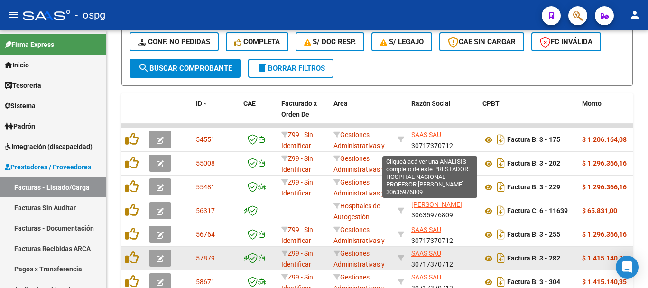
scroll to position [45, 0]
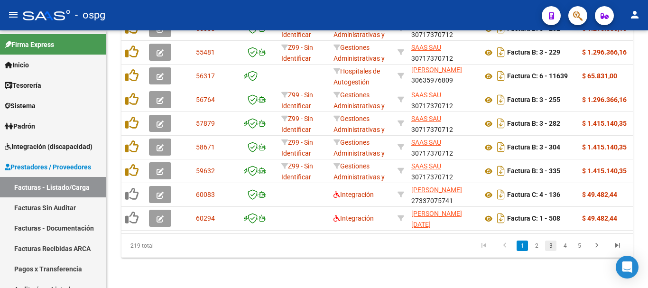
click at [548, 245] on link "3" at bounding box center [550, 246] width 11 height 10
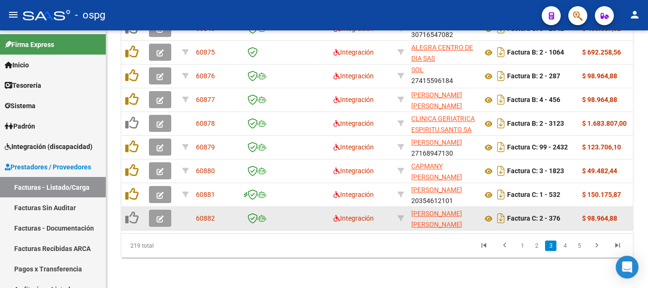
scroll to position [321, 0]
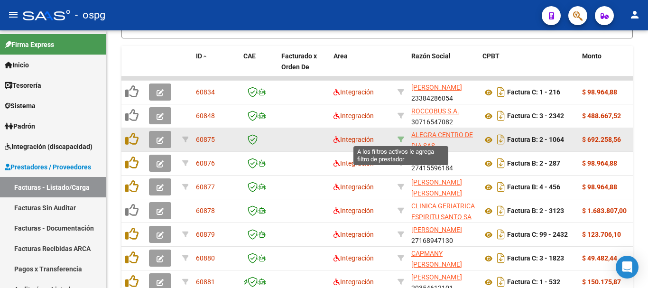
click at [401, 138] on icon at bounding box center [401, 139] width 7 height 7
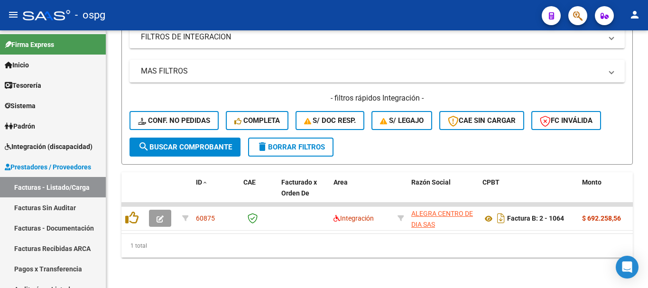
scroll to position [203, 0]
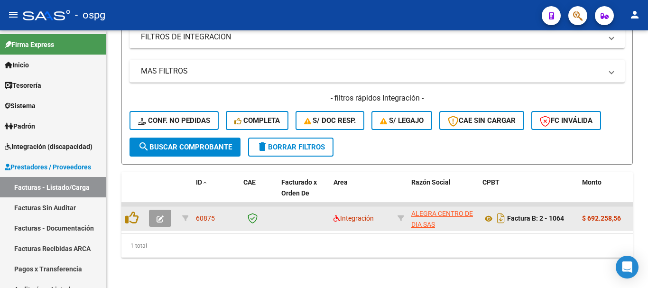
click at [162, 215] on icon "button" at bounding box center [160, 218] width 7 height 7
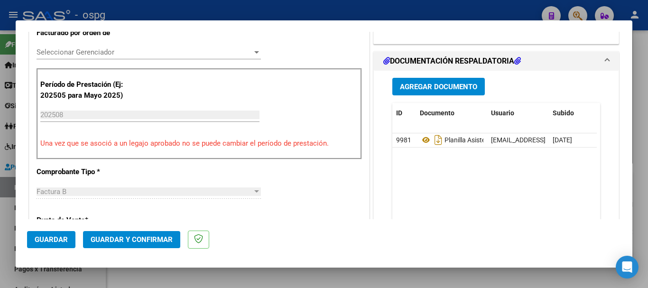
scroll to position [237, 0]
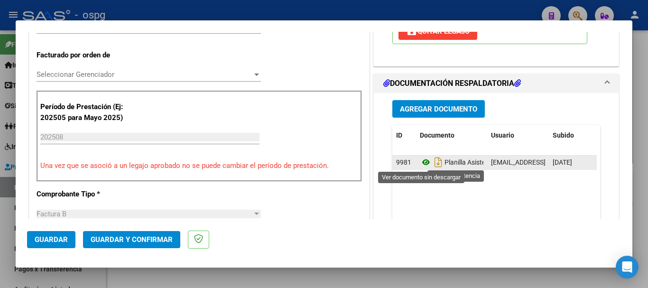
click at [422, 161] on icon at bounding box center [426, 162] width 12 height 11
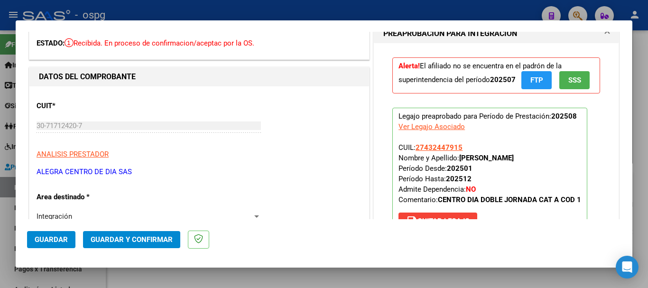
scroll to position [0, 0]
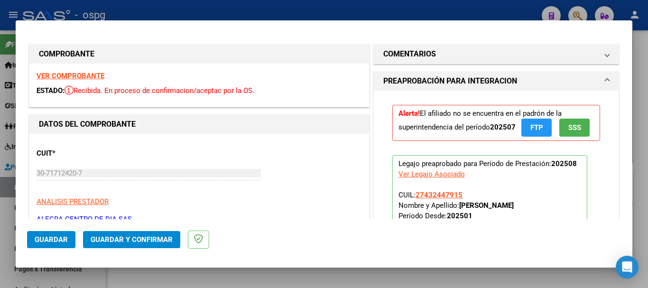
click at [74, 75] on strong "VER COMPROBANTE" at bounding box center [71, 76] width 68 height 9
click at [74, 74] on strong "VER COMPROBANTE" at bounding box center [71, 76] width 68 height 9
click at [156, 9] on div at bounding box center [324, 144] width 648 height 288
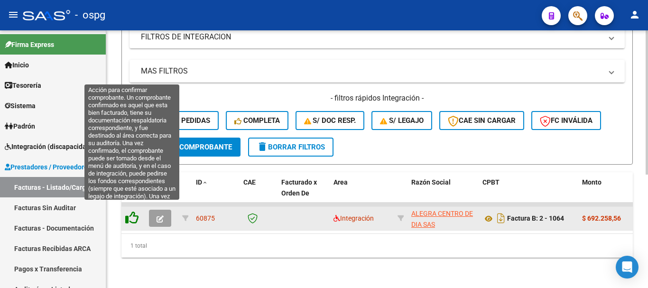
click at [131, 211] on icon at bounding box center [131, 217] width 13 height 13
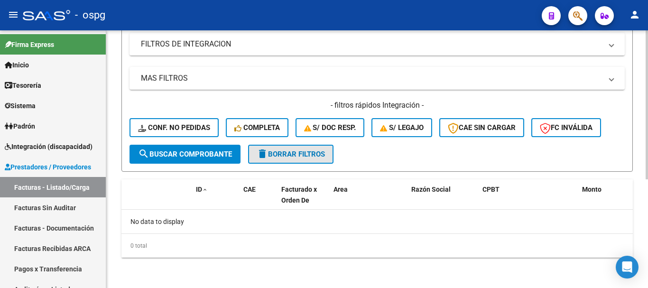
click at [273, 156] on span "delete Borrar Filtros" at bounding box center [291, 154] width 68 height 9
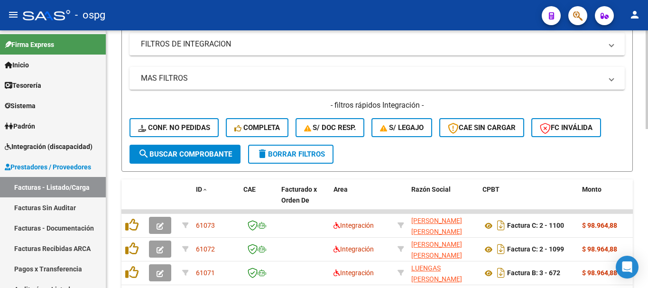
scroll to position [283, 0]
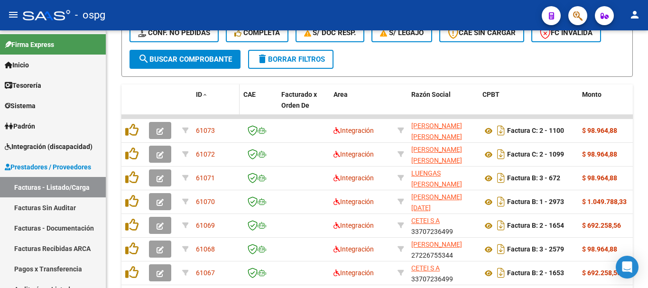
click at [200, 98] on div "ID" at bounding box center [216, 94] width 40 height 11
click at [199, 93] on span "ID" at bounding box center [199, 95] width 6 height 8
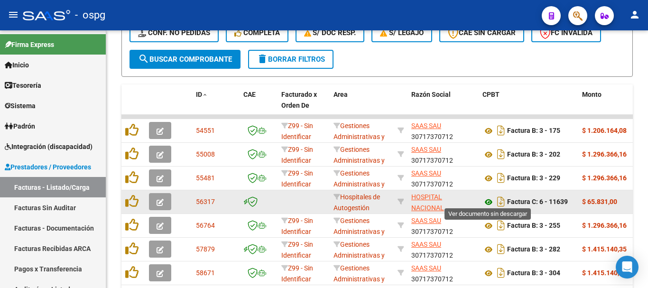
scroll to position [416, 0]
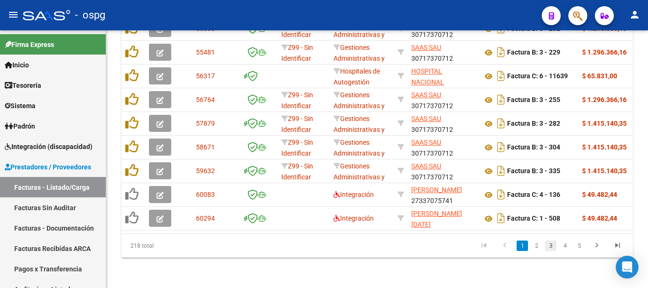
click at [553, 248] on link "3" at bounding box center [550, 246] width 11 height 10
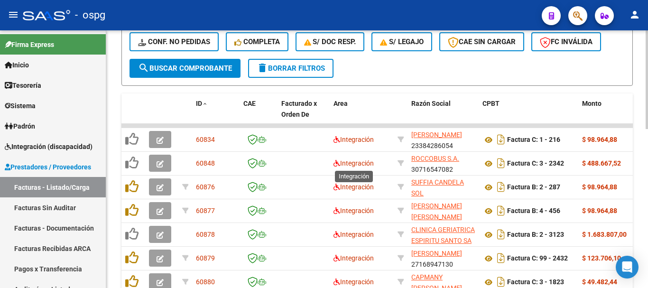
scroll to position [321, 0]
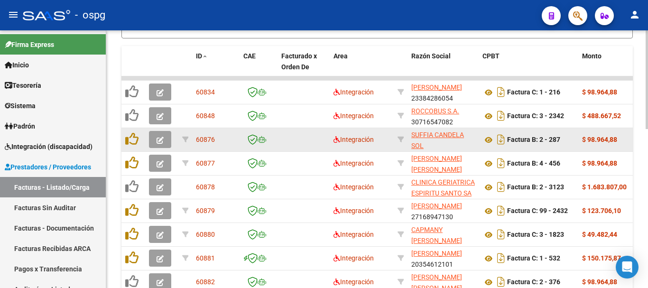
click at [149, 141] on datatable-body-cell at bounding box center [161, 139] width 33 height 23
click at [155, 141] on button "button" at bounding box center [160, 139] width 22 height 17
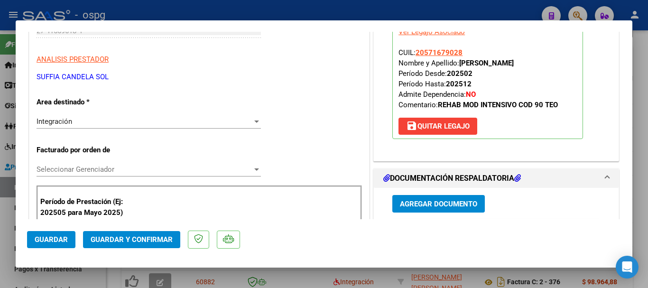
scroll to position [0, 0]
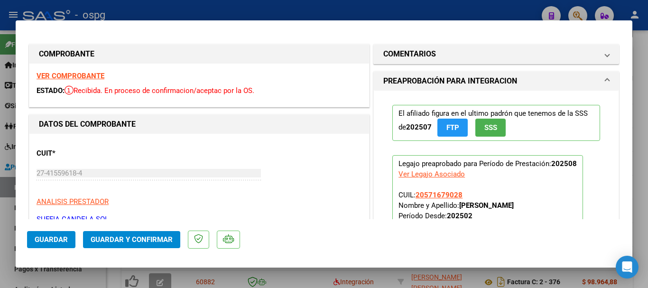
click at [85, 78] on strong "VER COMPROBANTE" at bounding box center [71, 76] width 68 height 9
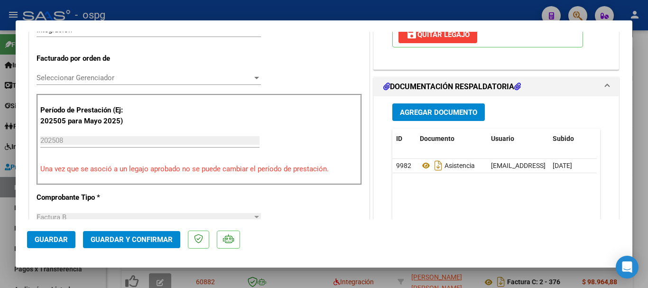
scroll to position [237, 0]
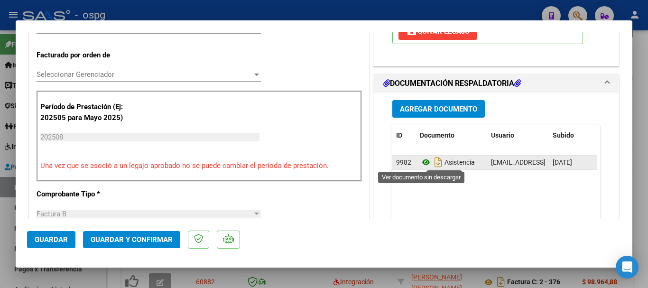
click at [424, 163] on icon at bounding box center [426, 162] width 12 height 11
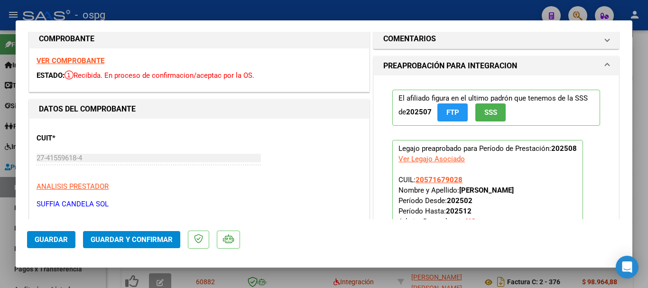
scroll to position [0, 0]
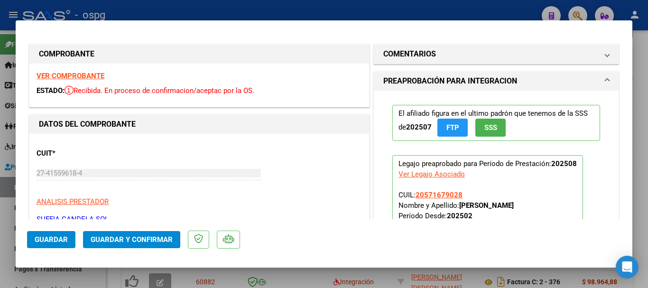
click at [230, 14] on div at bounding box center [324, 144] width 648 height 288
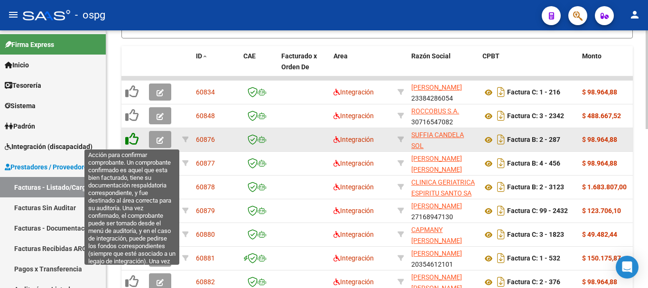
click at [132, 139] on icon at bounding box center [131, 138] width 13 height 13
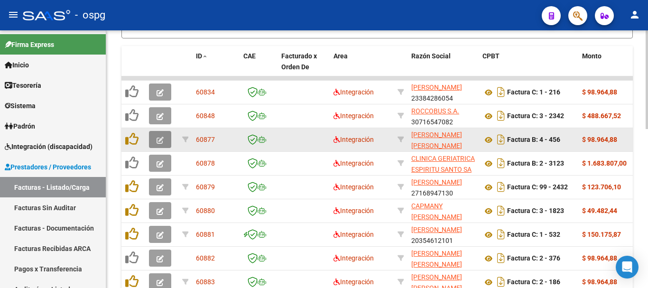
click at [166, 141] on button "button" at bounding box center [160, 139] width 22 height 17
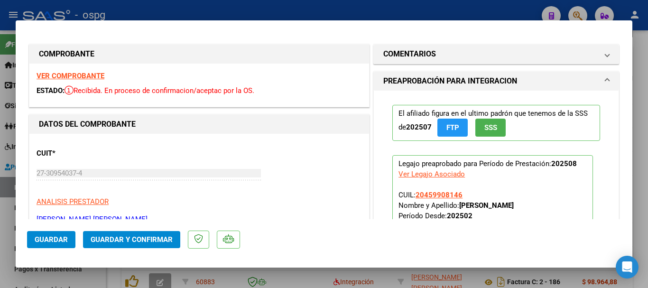
click at [77, 73] on strong "VER COMPROBANTE" at bounding box center [71, 76] width 68 height 9
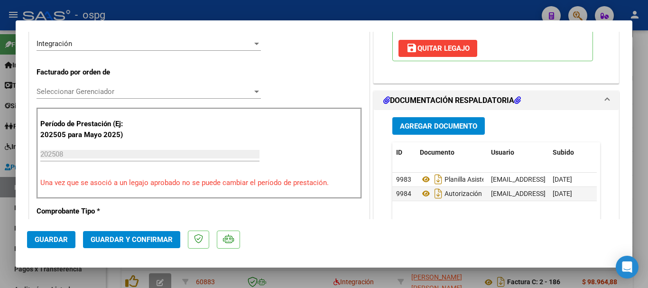
scroll to position [237, 0]
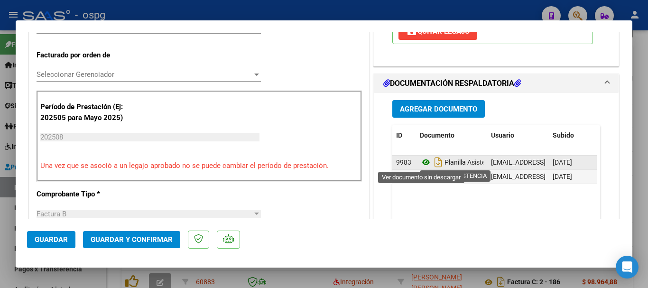
click at [424, 163] on icon at bounding box center [426, 162] width 12 height 11
click at [423, 161] on icon at bounding box center [426, 162] width 12 height 11
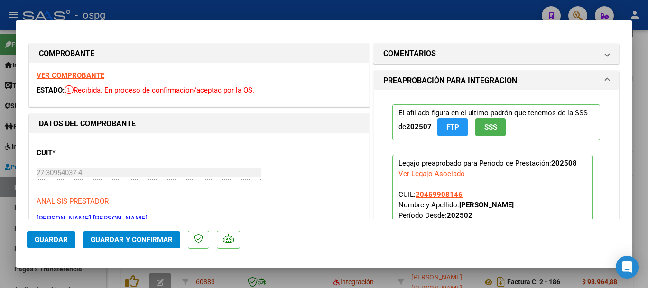
scroll to position [0, 0]
click at [64, 78] on strong "VER COMPROBANTE" at bounding box center [71, 76] width 68 height 9
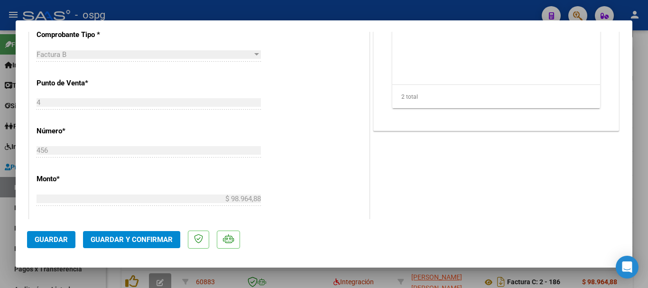
scroll to position [65, 0]
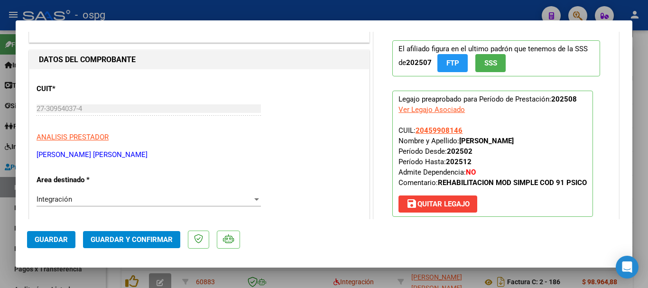
click at [232, 9] on div at bounding box center [324, 144] width 648 height 288
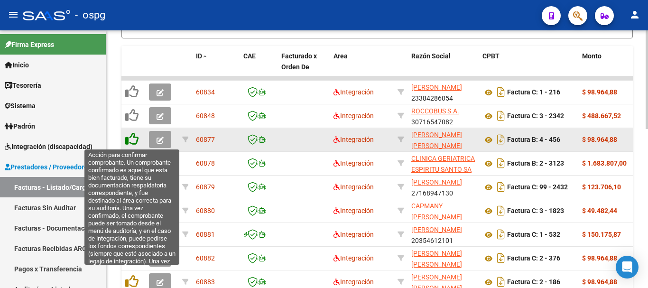
click at [134, 138] on icon at bounding box center [131, 138] width 13 height 13
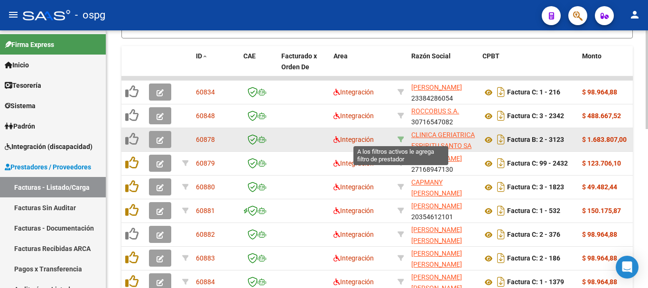
click at [399, 139] on icon at bounding box center [401, 139] width 7 height 7
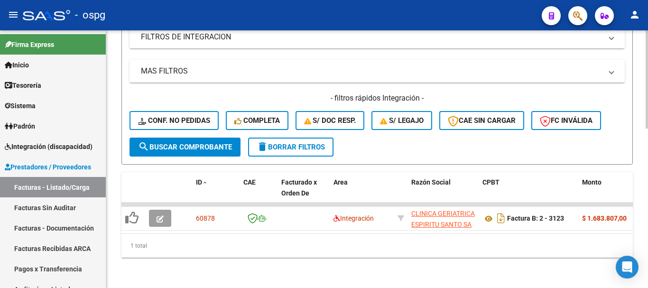
scroll to position [203, 0]
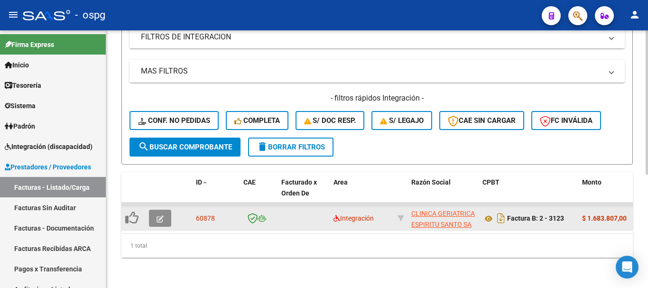
click at [151, 210] on button "button" at bounding box center [160, 218] width 22 height 17
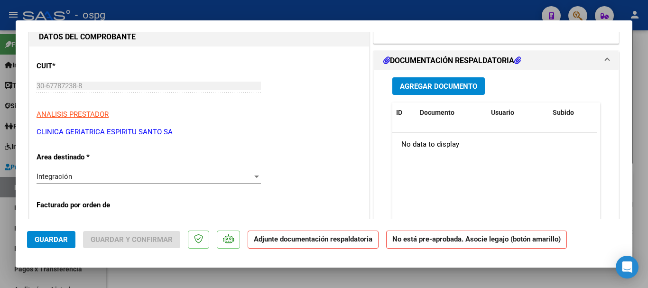
scroll to position [0, 0]
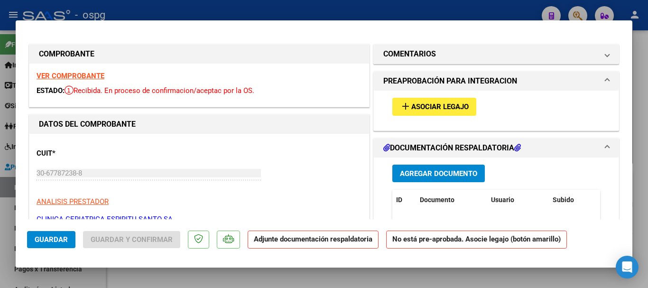
click at [71, 75] on strong "VER COMPROBANTE" at bounding box center [71, 76] width 68 height 9
click at [425, 105] on span "Asociar Legajo" at bounding box center [439, 107] width 57 height 9
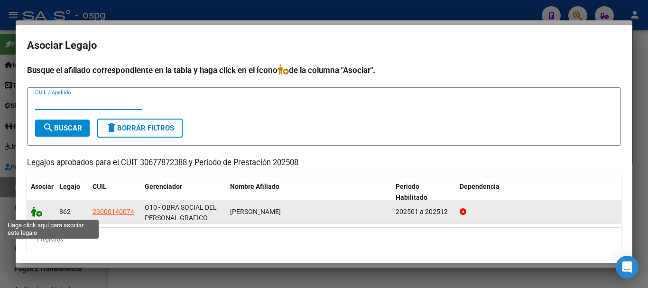
click at [36, 212] on icon at bounding box center [36, 211] width 11 height 10
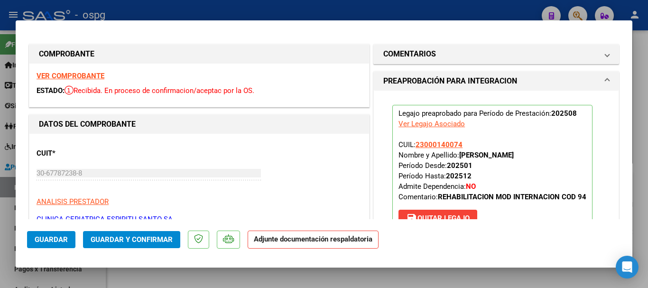
click at [44, 73] on strong "VER COMPROBANTE" at bounding box center [71, 76] width 68 height 9
click at [362, 7] on div at bounding box center [324, 144] width 648 height 288
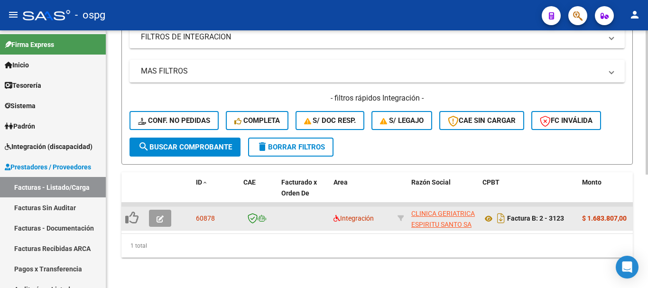
click at [160, 215] on icon "button" at bounding box center [160, 218] width 7 height 7
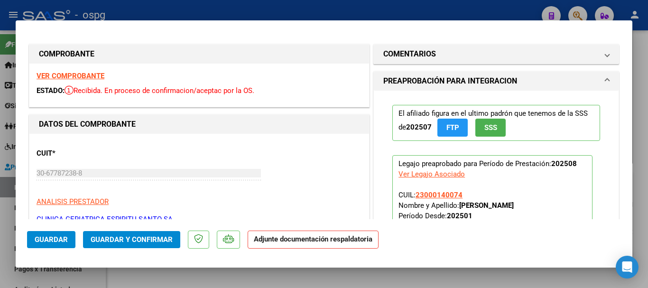
click at [79, 74] on strong "VER COMPROBANTE" at bounding box center [71, 76] width 68 height 9
click at [126, 3] on div at bounding box center [324, 144] width 648 height 288
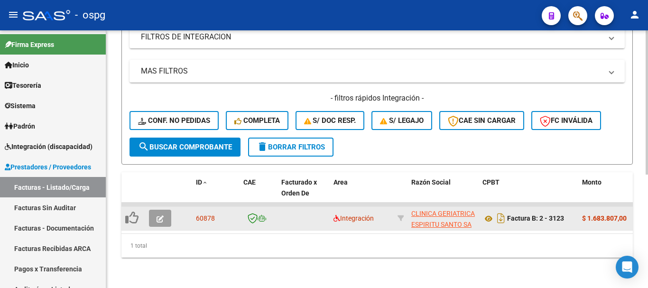
click at [157, 215] on icon "button" at bounding box center [160, 218] width 7 height 7
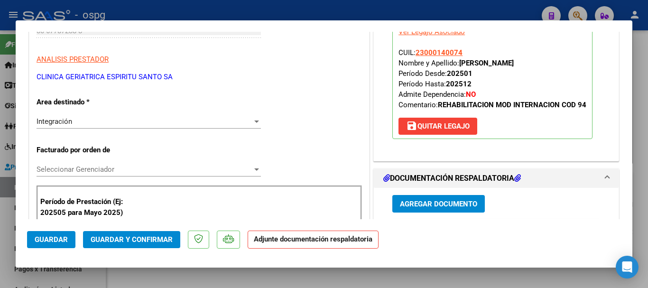
scroll to position [95, 0]
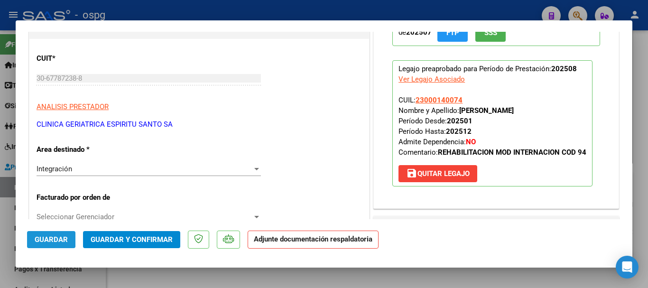
click at [46, 238] on span "Guardar" at bounding box center [51, 239] width 33 height 9
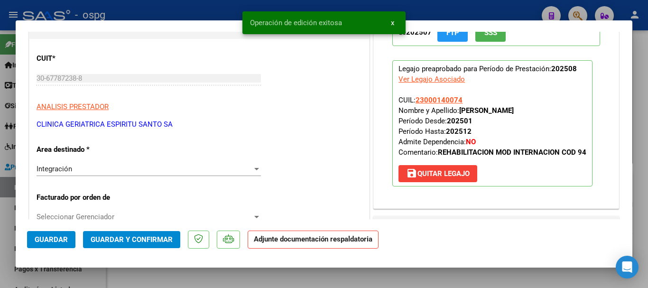
click at [221, 10] on div at bounding box center [324, 144] width 648 height 288
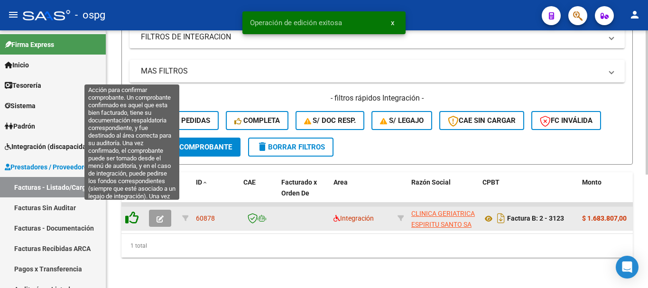
click at [129, 211] on icon at bounding box center [131, 217] width 13 height 13
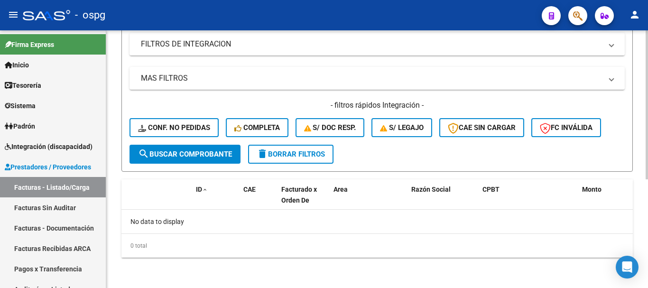
scroll to position [188, 0]
click at [291, 158] on span "delete Borrar Filtros" at bounding box center [291, 154] width 68 height 9
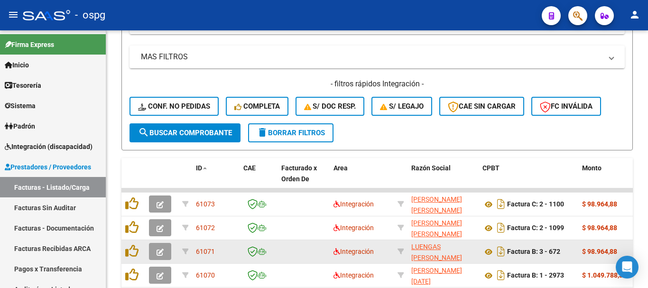
scroll to position [140, 0]
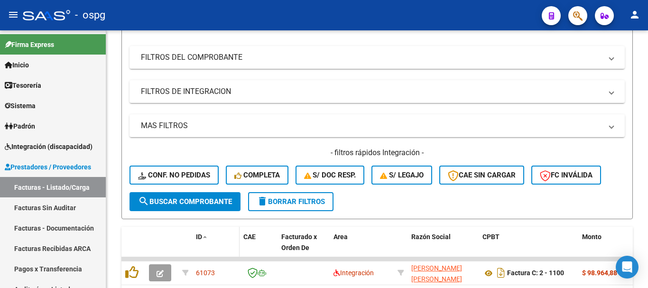
click at [204, 237] on span at bounding box center [205, 237] width 6 height 7
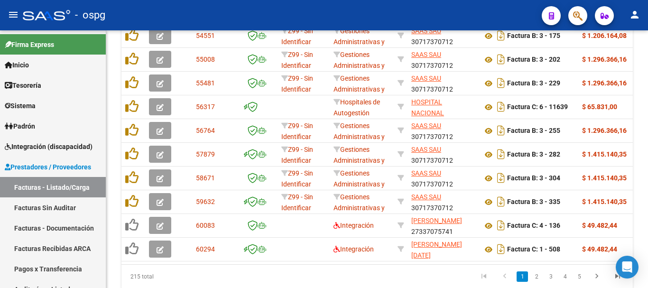
scroll to position [416, 0]
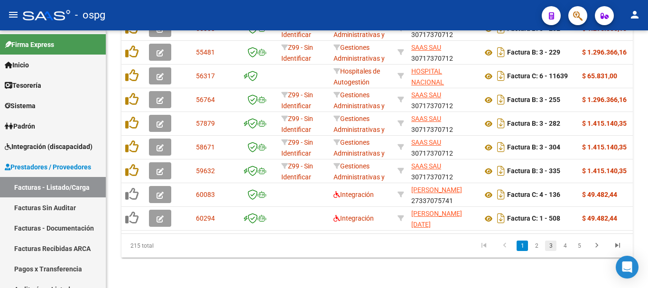
click at [553, 243] on link "3" at bounding box center [550, 246] width 11 height 10
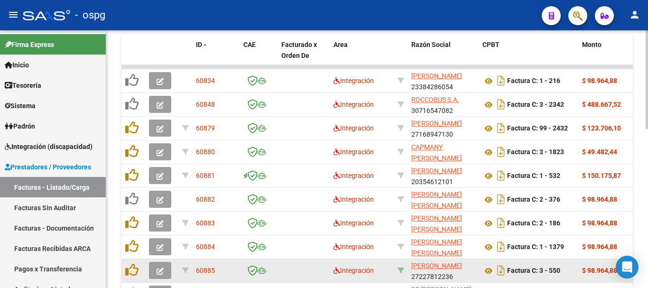
scroll to position [274, 0]
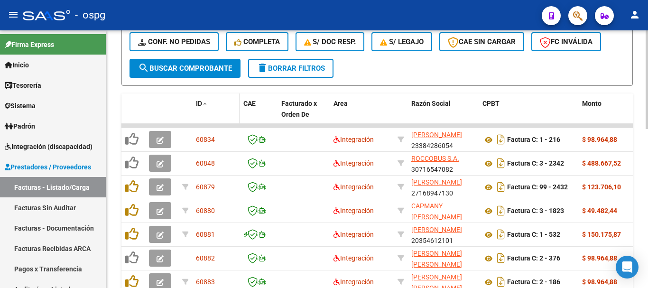
click at [199, 100] on span "ID" at bounding box center [199, 104] width 6 height 8
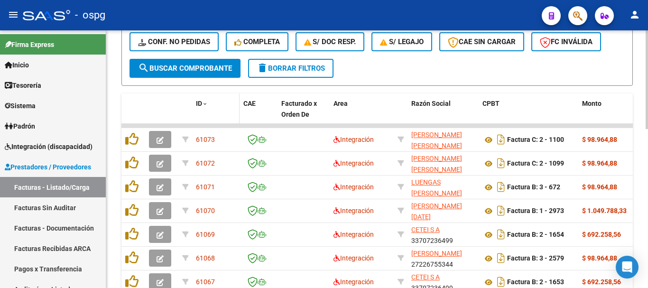
click at [199, 100] on span "ID" at bounding box center [199, 104] width 6 height 8
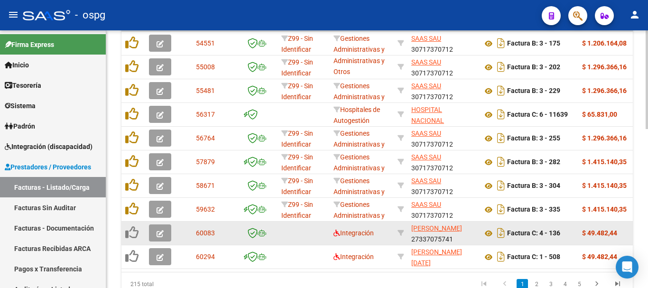
scroll to position [416, 0]
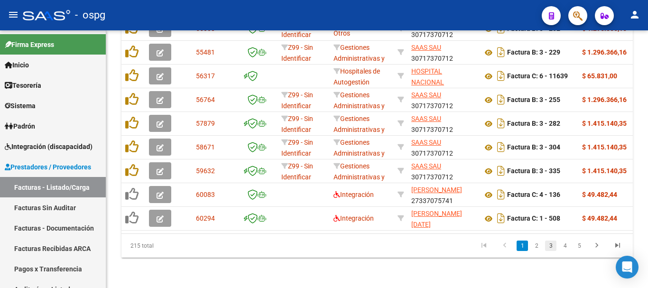
click at [550, 245] on link "3" at bounding box center [550, 246] width 11 height 10
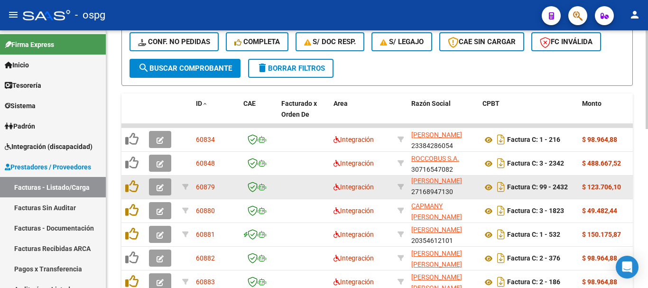
scroll to position [2, 0]
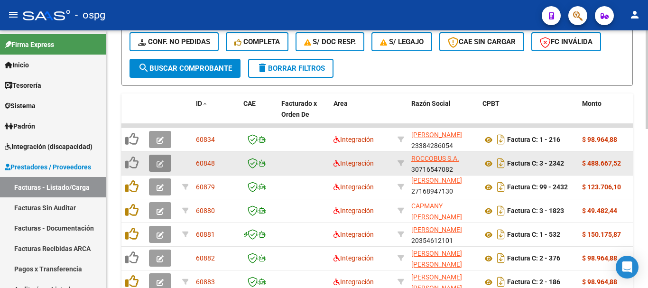
click at [159, 162] on icon "button" at bounding box center [160, 163] width 7 height 7
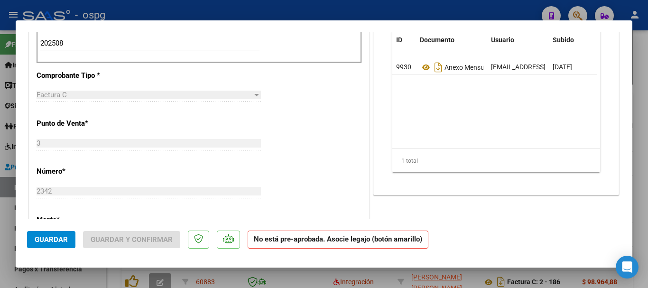
scroll to position [332, 0]
click at [410, 9] on div at bounding box center [324, 144] width 648 height 288
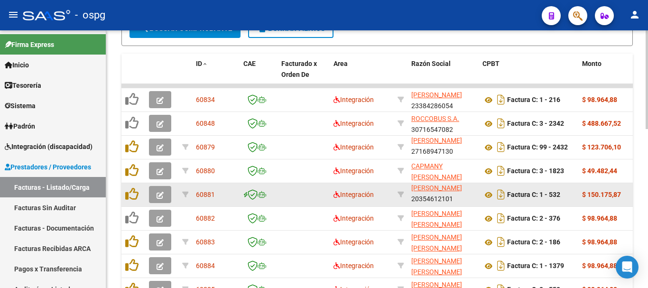
scroll to position [321, 0]
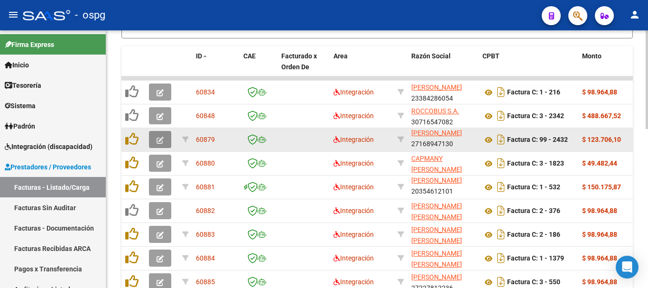
click at [158, 142] on icon "button" at bounding box center [160, 140] width 7 height 7
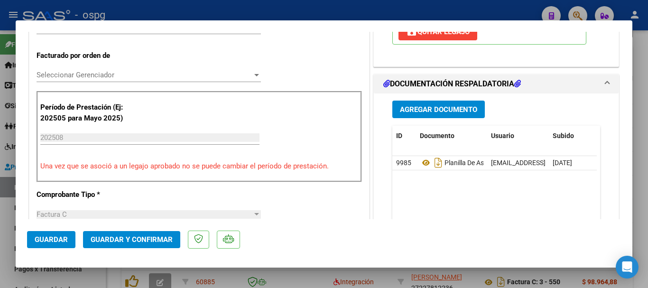
scroll to position [237, 0]
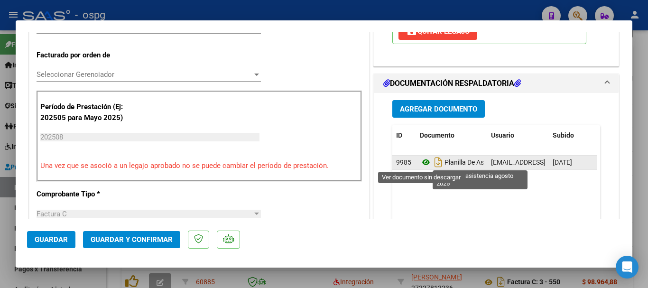
click at [420, 165] on icon at bounding box center [426, 162] width 12 height 11
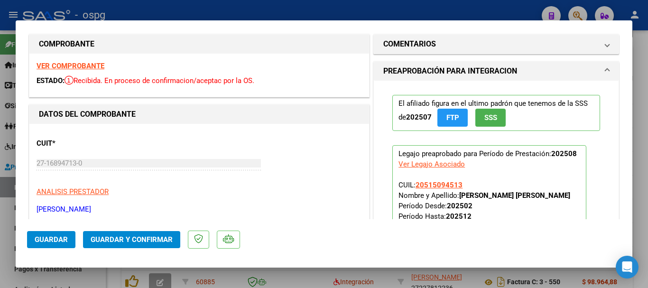
scroll to position [0, 0]
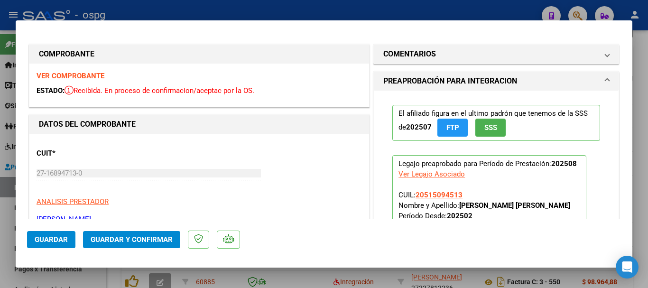
click at [85, 74] on strong "VER COMPROBANTE" at bounding box center [71, 76] width 68 height 9
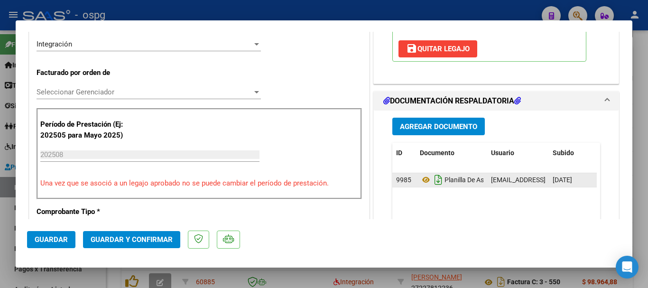
scroll to position [237, 0]
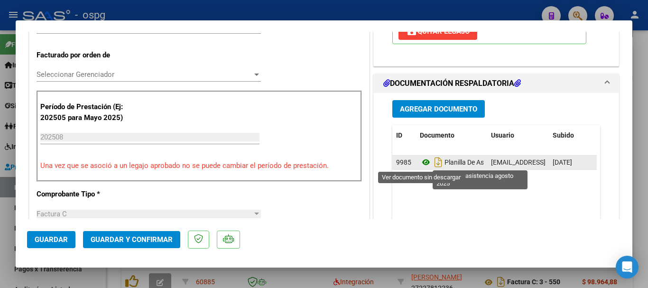
click at [423, 161] on icon at bounding box center [426, 162] width 12 height 11
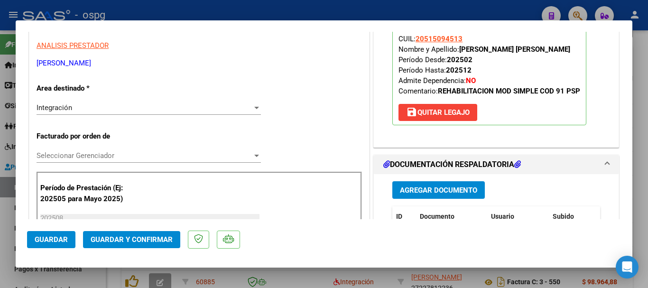
scroll to position [47, 0]
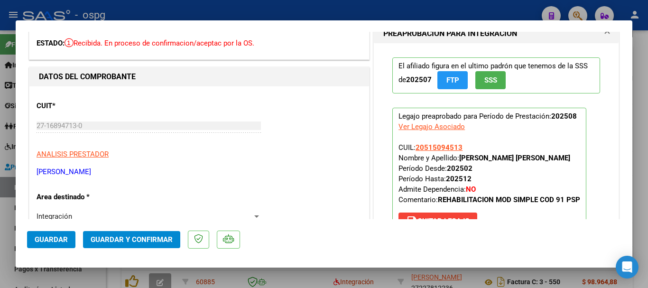
click at [165, 5] on div at bounding box center [324, 144] width 648 height 288
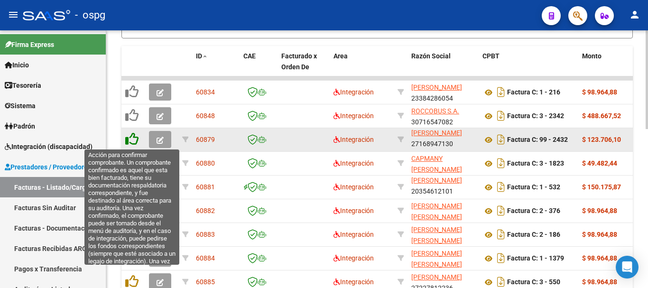
click at [130, 139] on icon at bounding box center [131, 138] width 13 height 13
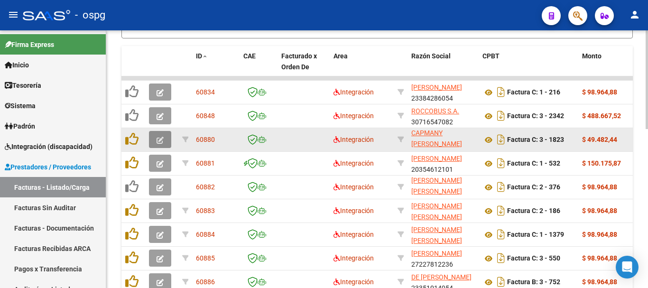
click at [163, 139] on icon "button" at bounding box center [160, 140] width 7 height 7
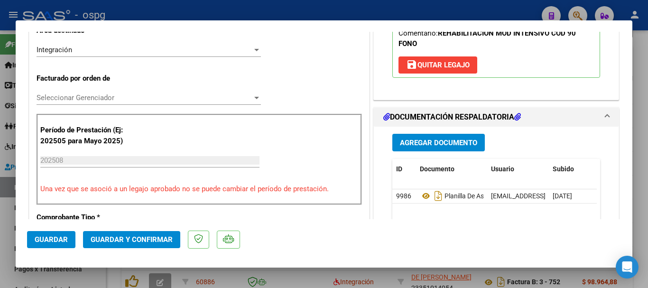
scroll to position [237, 0]
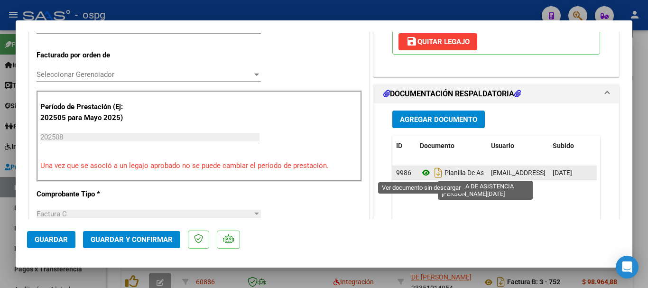
click at [420, 174] on icon at bounding box center [426, 172] width 12 height 11
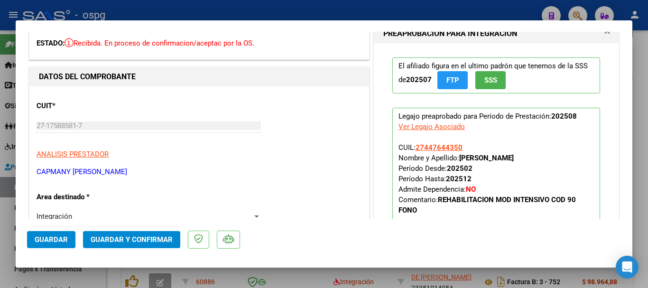
scroll to position [0, 0]
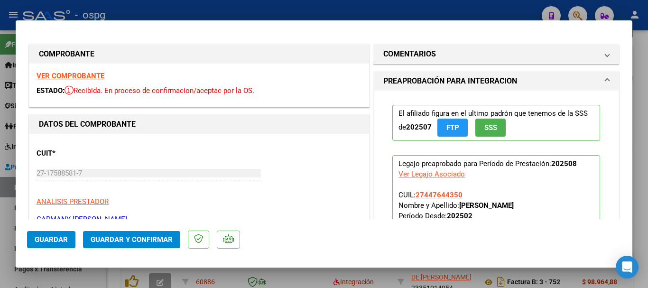
click at [91, 70] on div "VER COMPROBANTE ESTADO: Recibida. En proceso de confirmacion/aceptac por la OS." at bounding box center [199, 85] width 340 height 43
click at [93, 75] on strong "VER COMPROBANTE" at bounding box center [71, 76] width 68 height 9
click at [255, 15] on div at bounding box center [324, 144] width 648 height 288
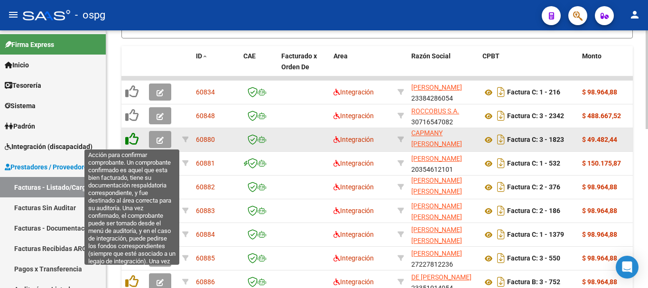
click at [136, 139] on icon at bounding box center [131, 138] width 13 height 13
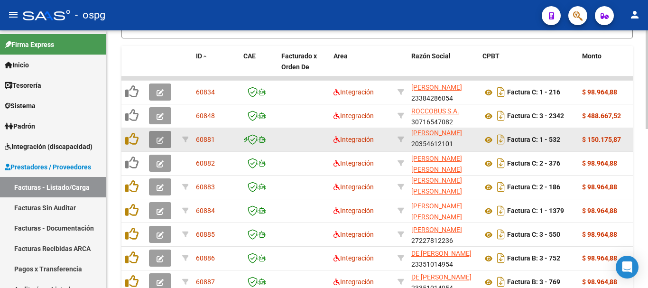
click at [167, 139] on button "button" at bounding box center [160, 139] width 22 height 17
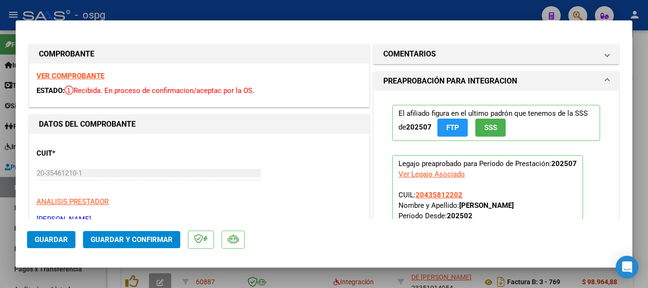
click at [61, 76] on strong "VER COMPROBANTE" at bounding box center [71, 76] width 68 height 9
click at [62, 74] on strong "VER COMPROBANTE" at bounding box center [71, 76] width 68 height 9
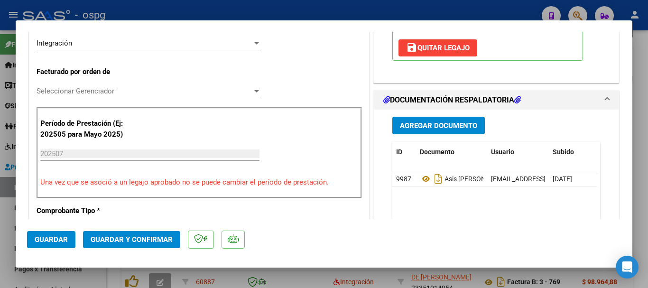
scroll to position [237, 0]
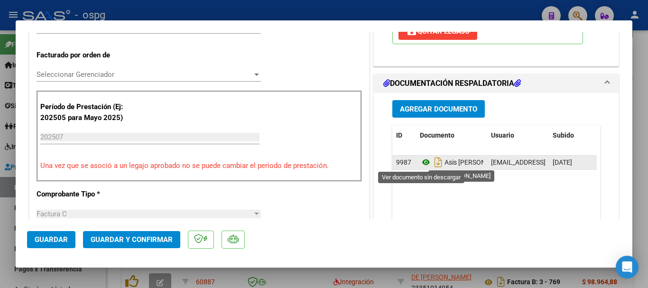
click at [421, 162] on icon at bounding box center [426, 162] width 12 height 11
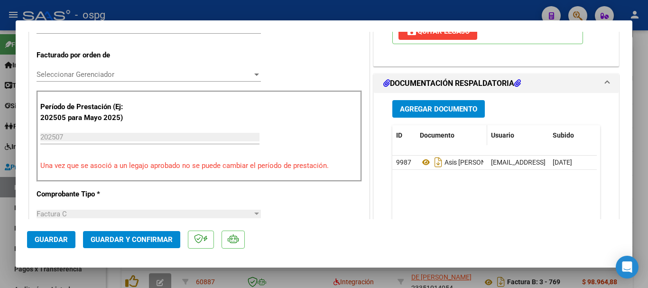
scroll to position [0, 0]
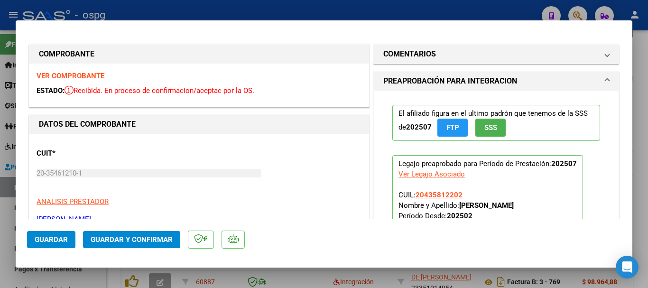
click at [100, 73] on strong "VER COMPROBANTE" at bounding box center [71, 76] width 68 height 9
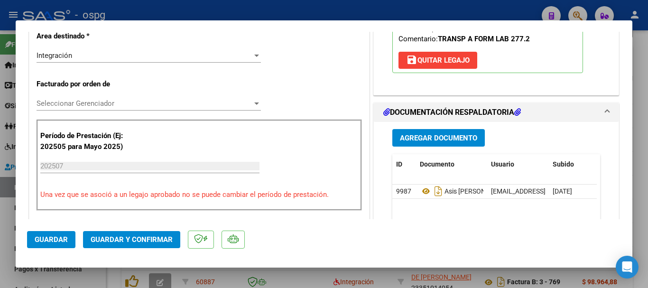
scroll to position [237, 0]
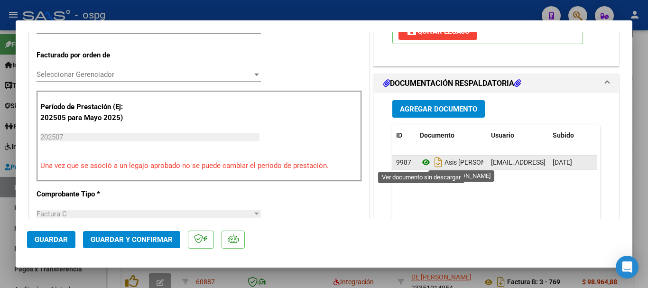
click at [420, 161] on icon at bounding box center [426, 162] width 12 height 11
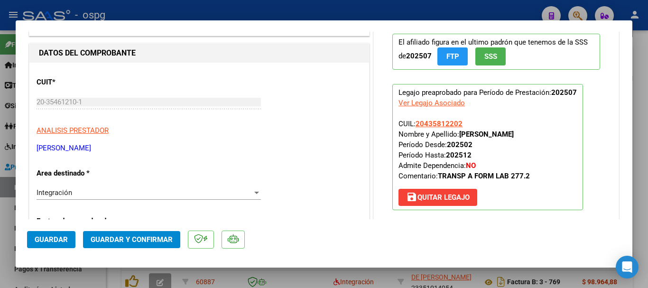
scroll to position [0, 0]
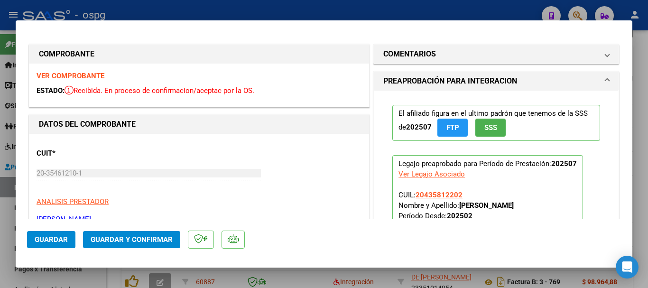
click at [146, 9] on div at bounding box center [324, 144] width 648 height 288
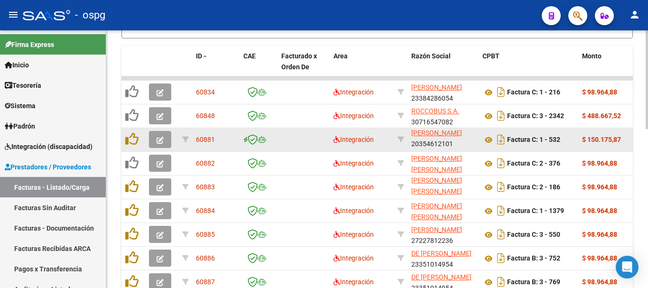
click at [153, 138] on button "button" at bounding box center [160, 139] width 22 height 17
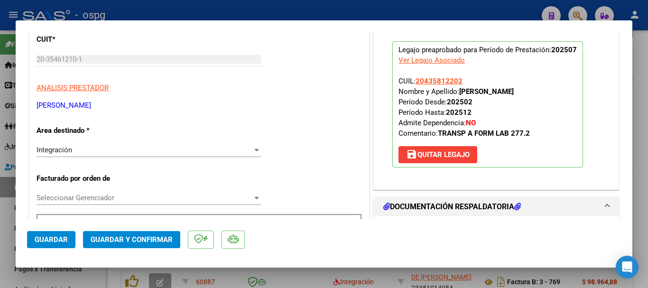
scroll to position [285, 0]
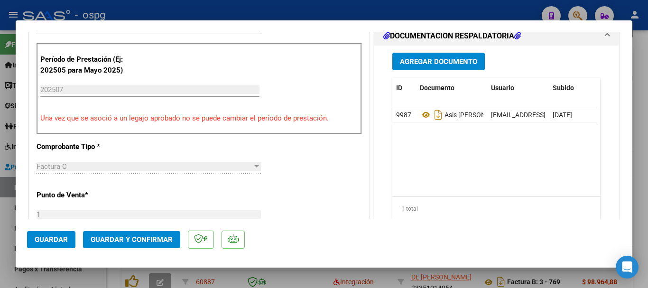
click at [208, 10] on div at bounding box center [324, 144] width 648 height 288
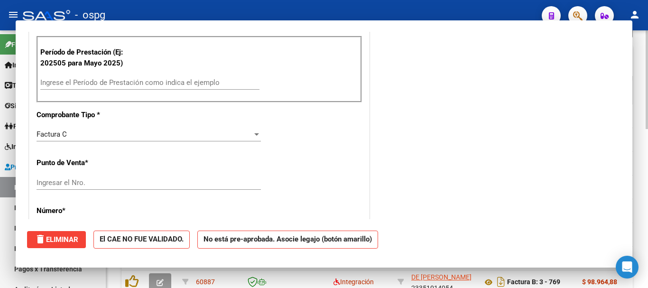
scroll to position [0, 0]
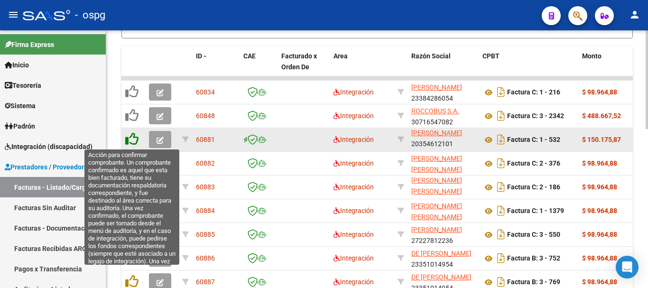
click at [133, 134] on icon at bounding box center [131, 138] width 13 height 13
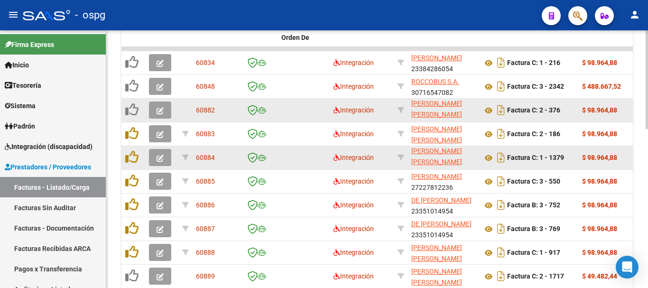
scroll to position [321, 0]
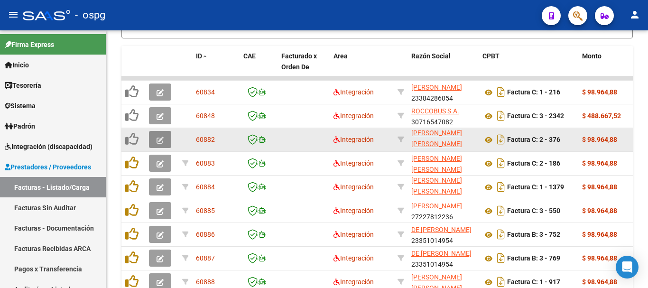
click at [155, 138] on button "button" at bounding box center [160, 139] width 22 height 17
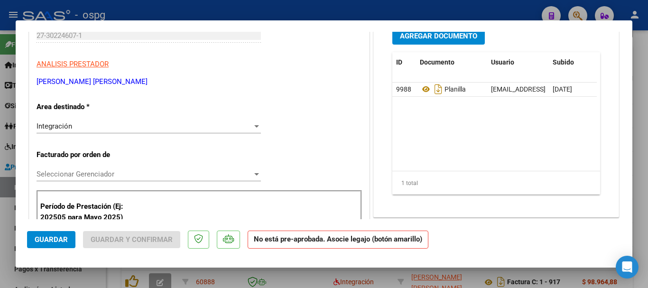
scroll to position [142, 0]
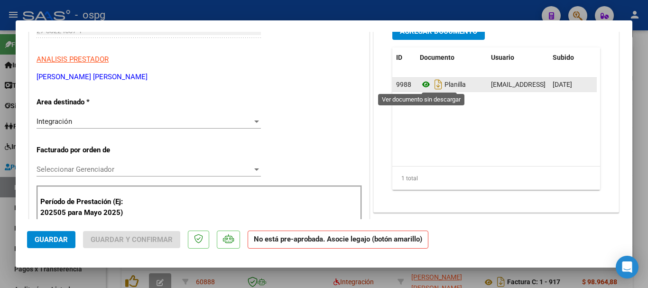
click at [420, 84] on icon at bounding box center [426, 84] width 12 height 11
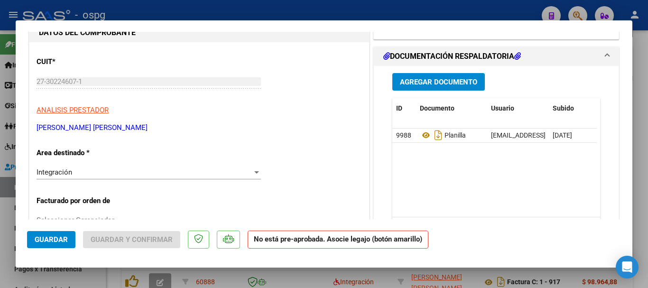
scroll to position [95, 0]
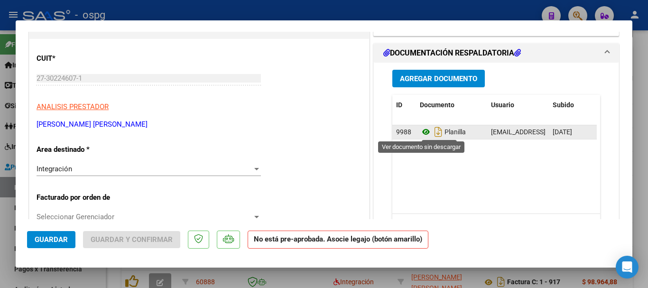
click at [420, 130] on icon at bounding box center [426, 131] width 12 height 11
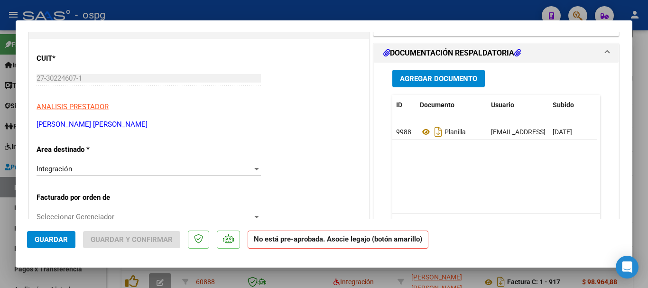
scroll to position [0, 0]
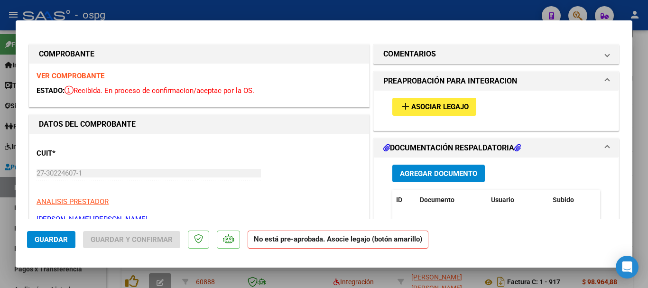
click at [430, 110] on span "Asociar Legajo" at bounding box center [439, 107] width 57 height 9
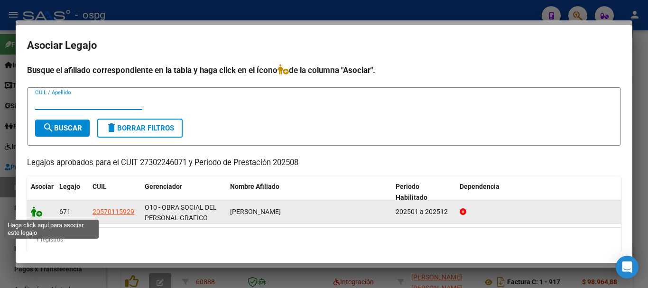
click at [35, 214] on icon at bounding box center [36, 211] width 11 height 10
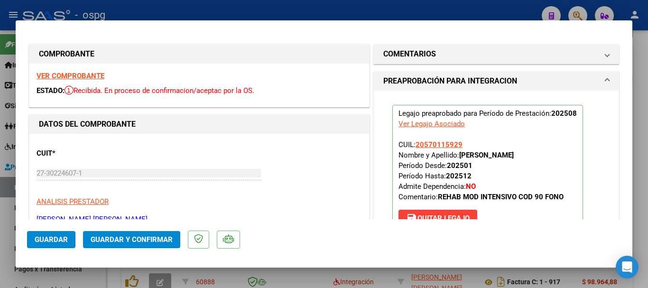
click at [98, 78] on strong "VER COMPROBANTE" at bounding box center [71, 76] width 68 height 9
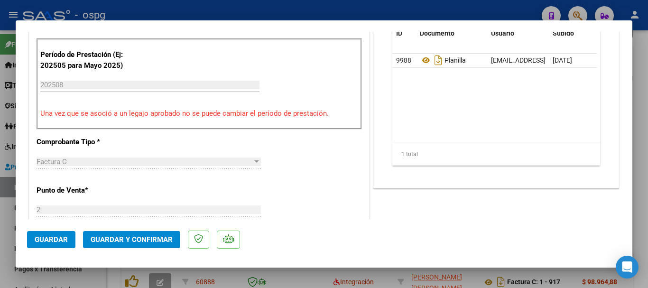
scroll to position [254, 0]
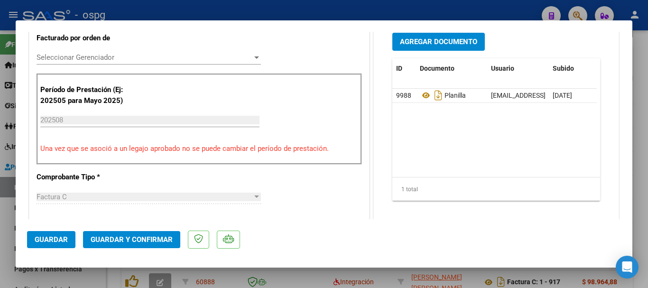
click at [185, 12] on div at bounding box center [324, 144] width 648 height 288
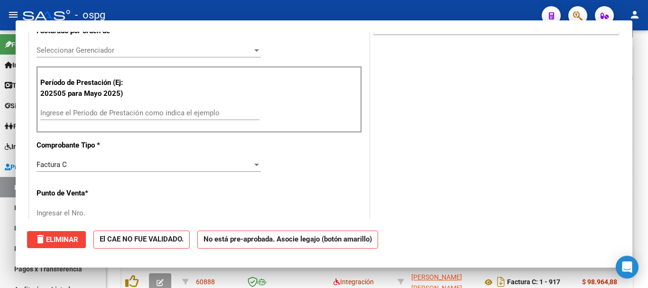
scroll to position [0, 0]
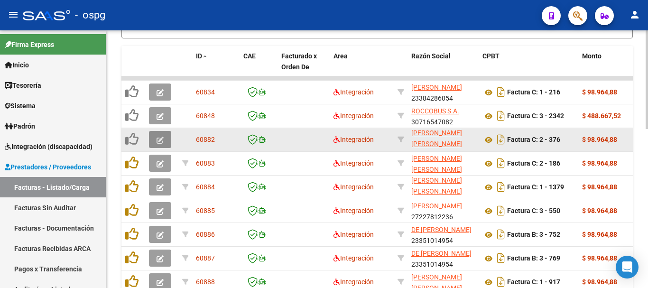
click at [157, 139] on icon "button" at bounding box center [160, 140] width 7 height 7
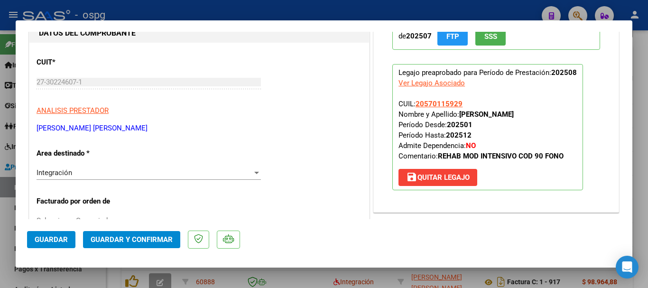
scroll to position [95, 0]
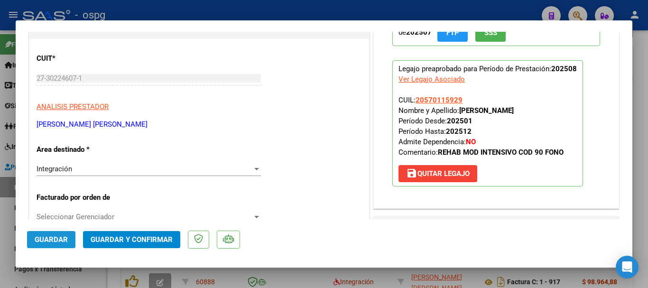
click at [50, 239] on span "Guardar" at bounding box center [51, 239] width 33 height 9
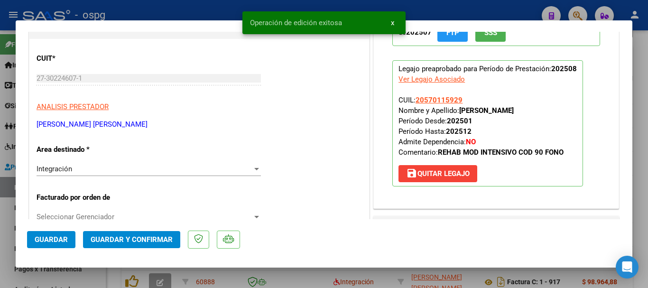
click at [186, 4] on div at bounding box center [324, 144] width 648 height 288
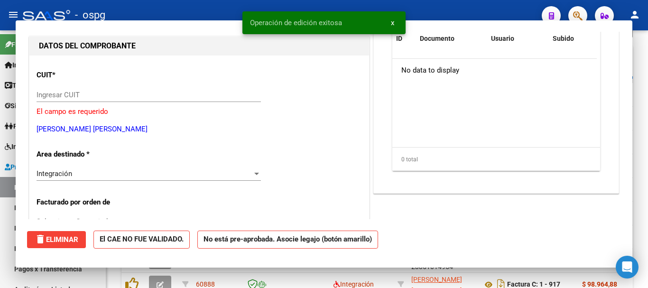
scroll to position [112, 0]
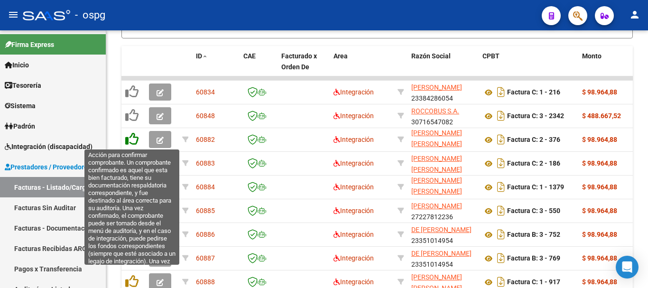
click at [131, 138] on icon at bounding box center [131, 138] width 13 height 13
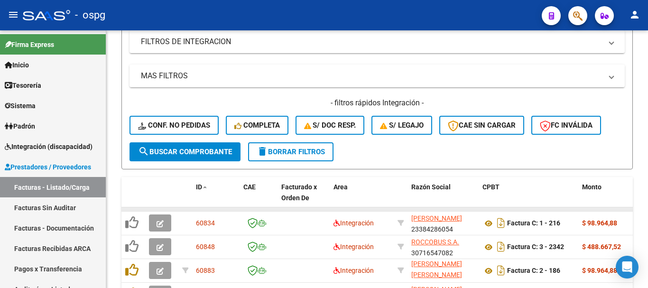
scroll to position [226, 0]
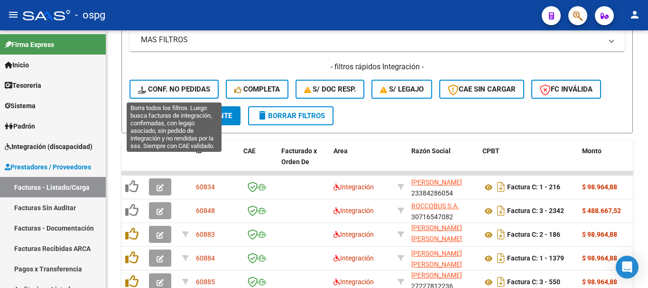
click at [171, 92] on span "Conf. no pedidas" at bounding box center [174, 89] width 72 height 9
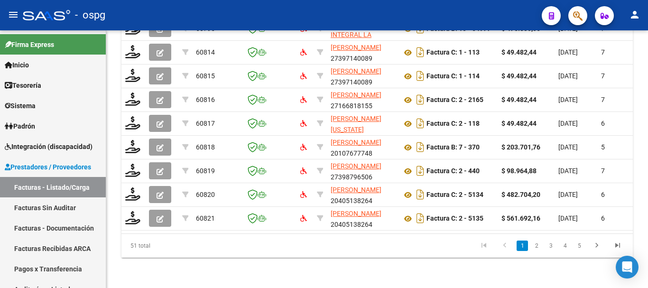
scroll to position [179, 0]
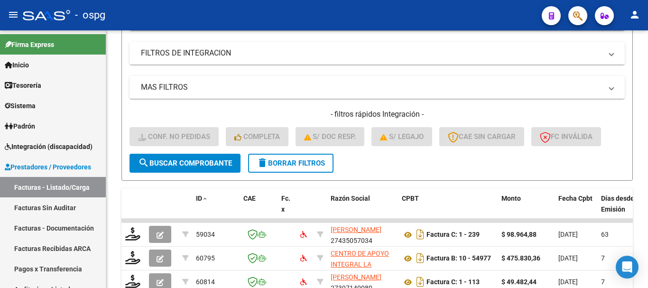
click at [284, 162] on span "delete Borrar Filtros" at bounding box center [291, 163] width 68 height 9
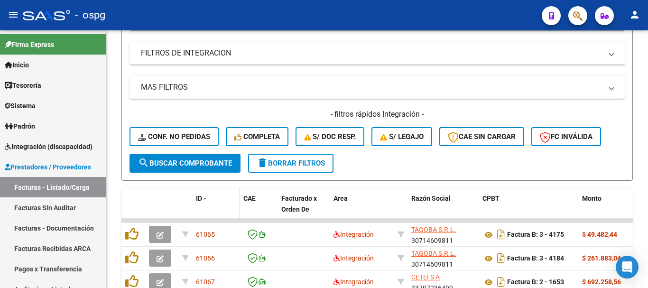
click at [204, 197] on span at bounding box center [205, 199] width 6 height 7
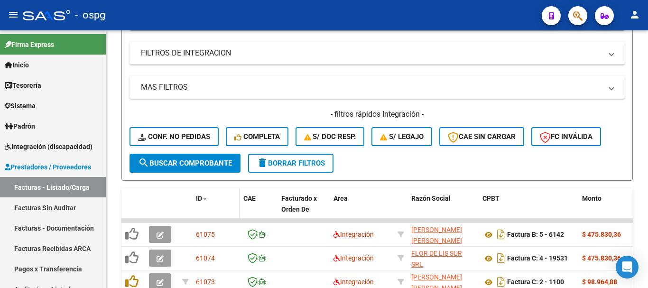
click at [204, 197] on span at bounding box center [205, 199] width 6 height 7
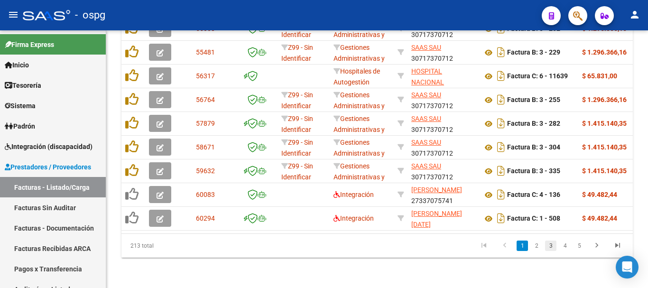
click at [548, 241] on link "3" at bounding box center [550, 246] width 11 height 10
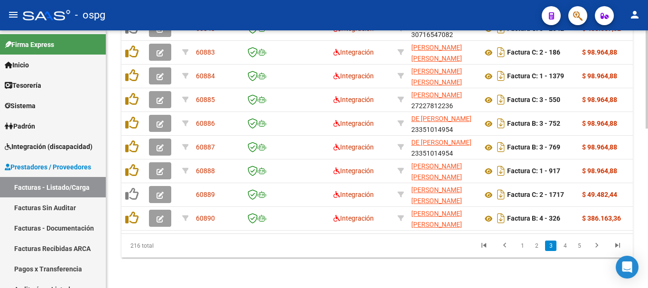
scroll to position [416, 0]
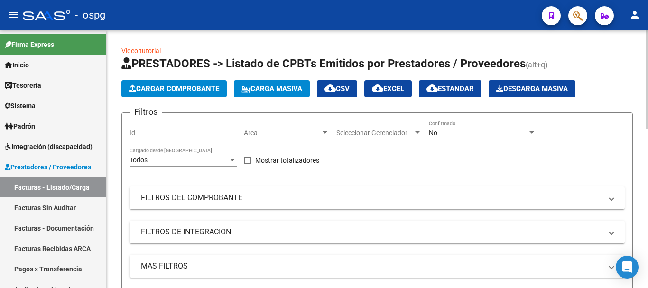
scroll to position [416, 0]
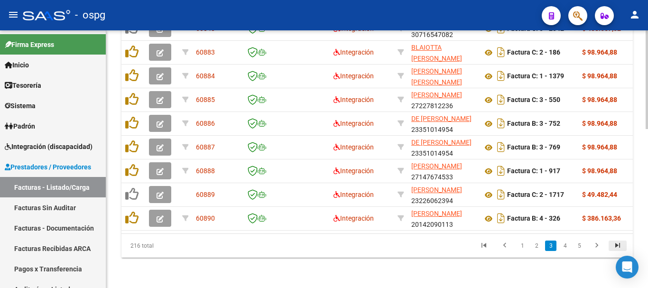
click at [616, 244] on icon "go to last page" at bounding box center [618, 246] width 12 height 11
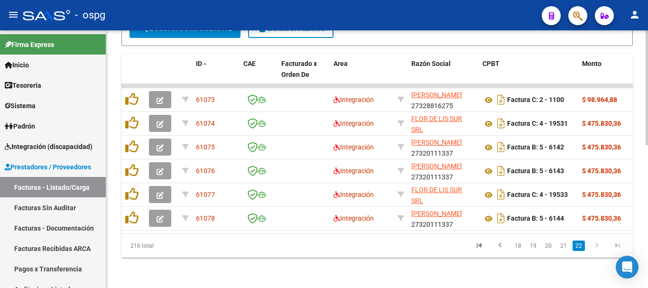
scroll to position [321, 0]
click at [483, 247] on icon "go to first page" at bounding box center [479, 246] width 12 height 11
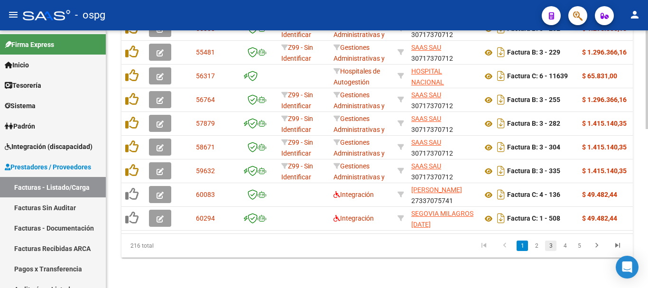
click at [547, 245] on link "3" at bounding box center [550, 246] width 11 height 10
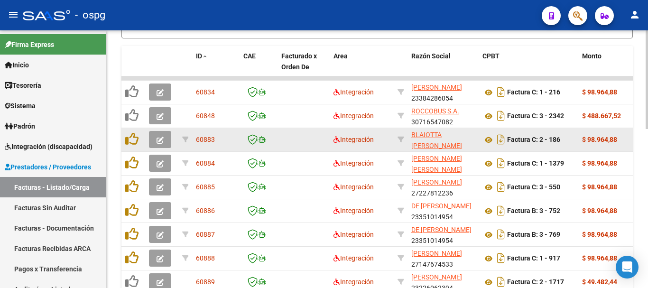
click at [161, 138] on icon "button" at bounding box center [160, 140] width 7 height 7
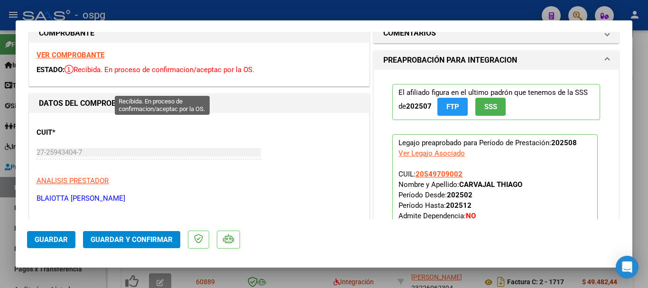
scroll to position [0, 0]
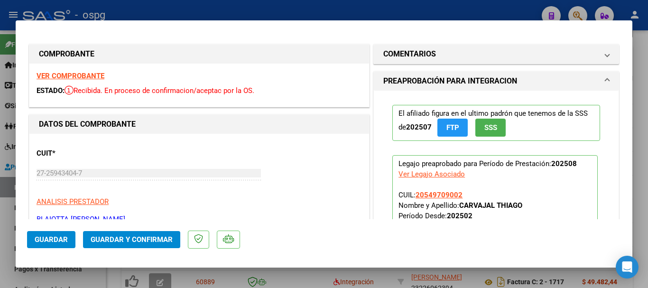
click at [68, 77] on strong "VER COMPROBANTE" at bounding box center [71, 76] width 68 height 9
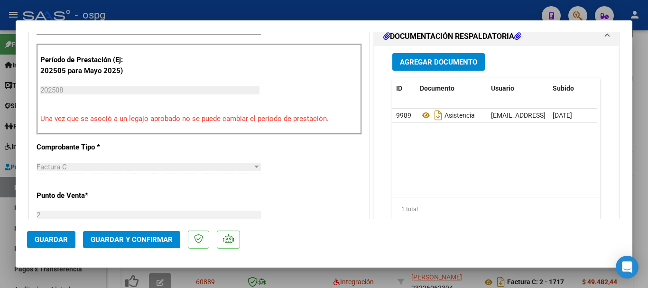
scroll to position [285, 0]
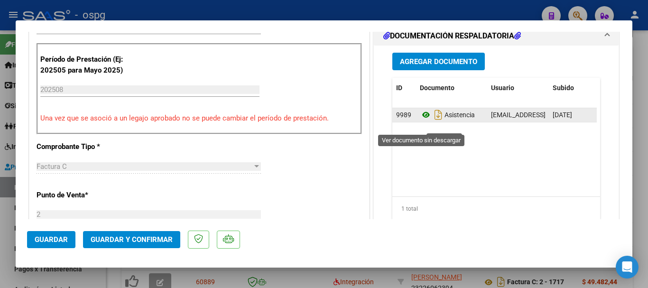
click at [420, 121] on icon at bounding box center [426, 114] width 12 height 11
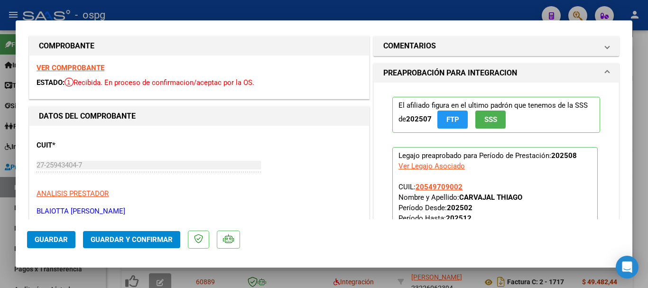
scroll to position [0, 0]
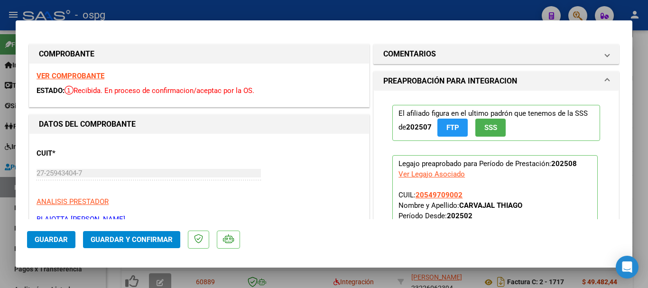
click at [98, 79] on strong "VER COMPROBANTE" at bounding box center [71, 76] width 68 height 9
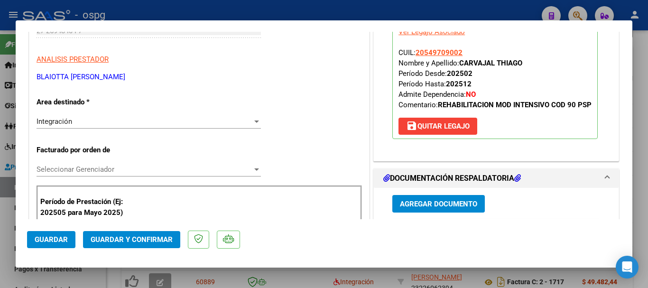
click at [444, 130] on span "save [PERSON_NAME]" at bounding box center [438, 126] width 64 height 9
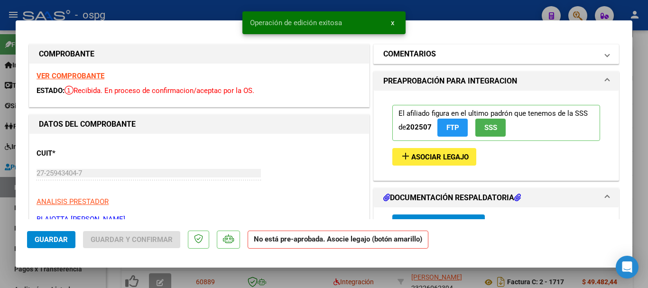
click at [412, 50] on h1 "COMENTARIOS" at bounding box center [409, 53] width 53 height 11
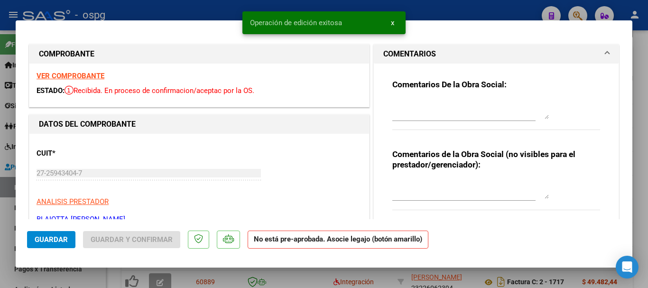
click at [427, 119] on textarea at bounding box center [470, 109] width 157 height 19
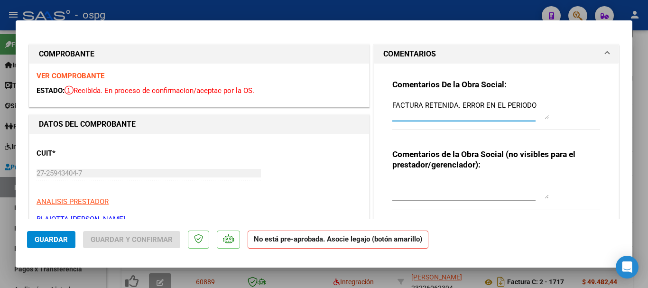
type textarea "FACTURA RETENIDA. ERROR EN EL PERIODO"
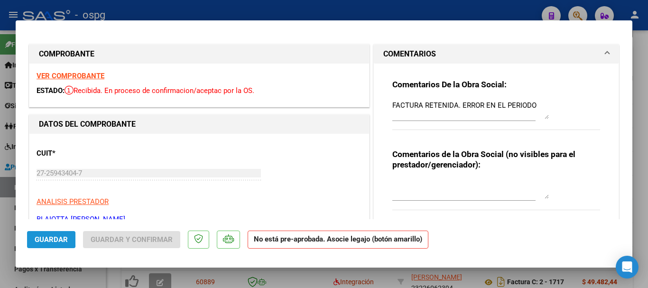
click at [41, 239] on span "Guardar" at bounding box center [51, 239] width 33 height 9
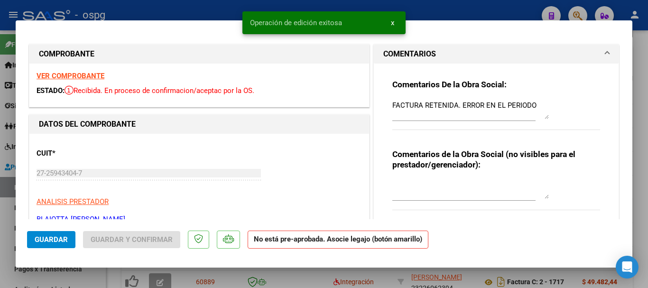
click at [444, 14] on div at bounding box center [324, 144] width 648 height 288
type input "$ 0,00"
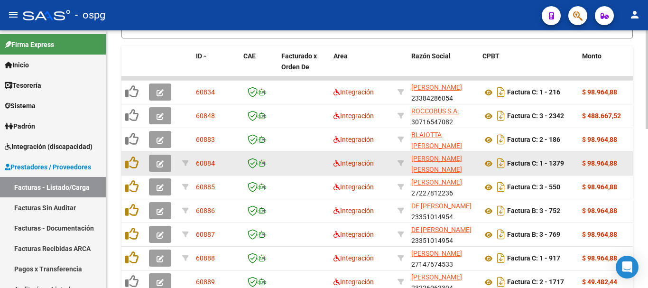
click at [163, 160] on span "button" at bounding box center [160, 163] width 7 height 9
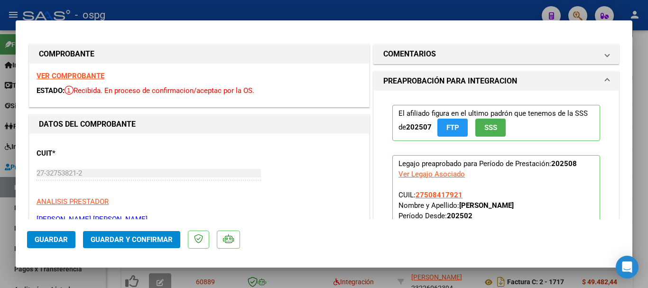
click at [57, 76] on strong "VER COMPROBANTE" at bounding box center [71, 76] width 68 height 9
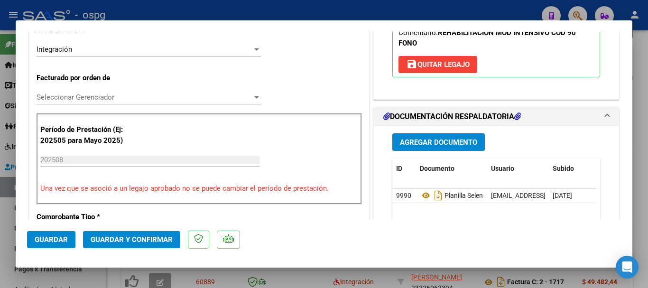
scroll to position [237, 0]
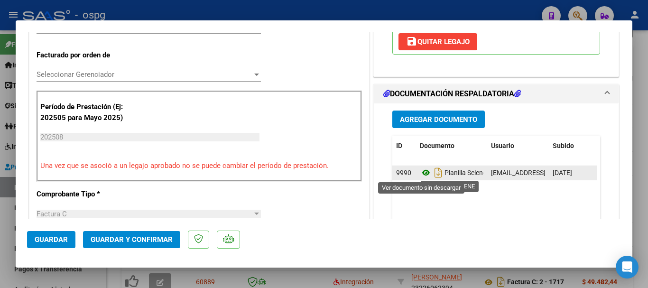
click at [421, 173] on icon at bounding box center [426, 172] width 12 height 11
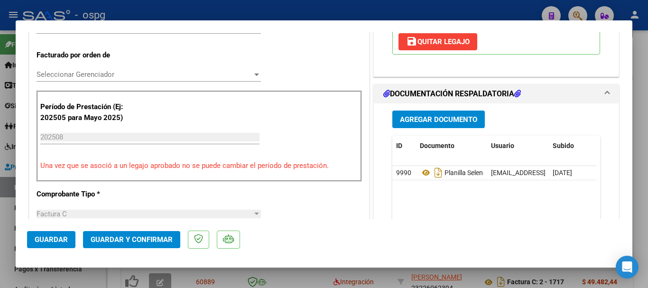
click at [347, 13] on div at bounding box center [324, 144] width 648 height 288
type input "$ 0,00"
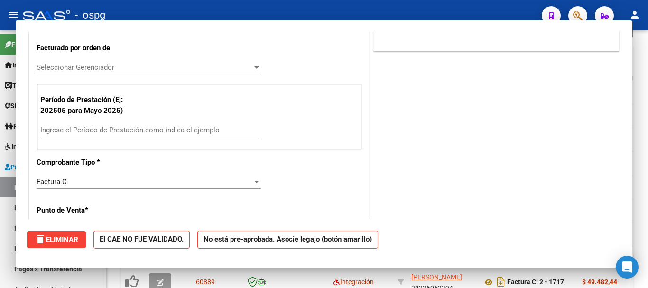
scroll to position [0, 0]
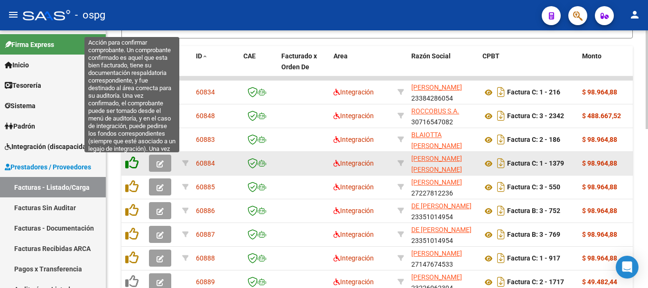
click at [129, 160] on icon at bounding box center [131, 162] width 13 height 13
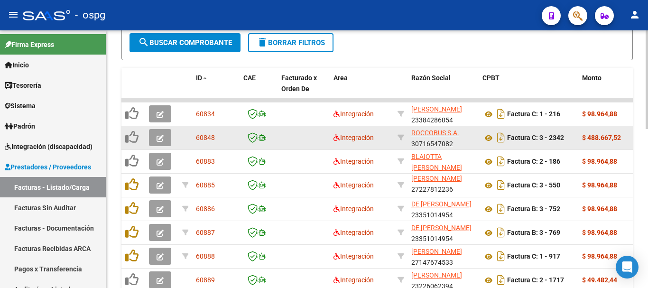
scroll to position [321, 0]
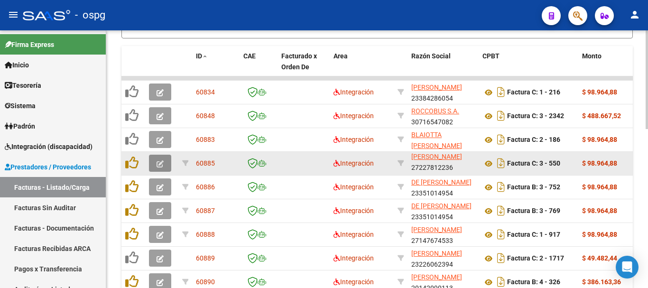
click at [159, 162] on icon "button" at bounding box center [160, 163] width 7 height 7
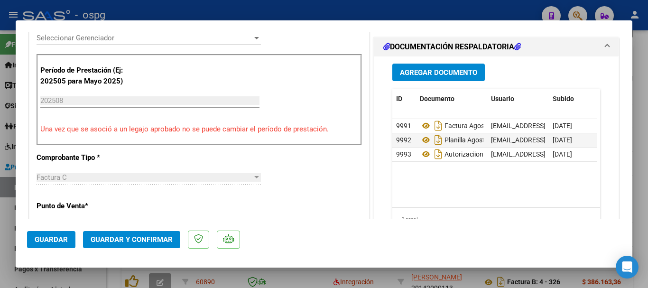
scroll to position [285, 0]
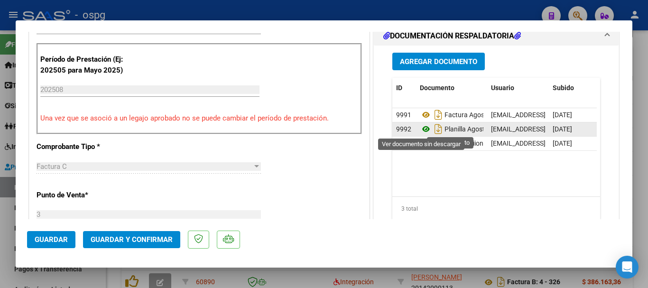
click at [420, 128] on icon at bounding box center [426, 128] width 12 height 11
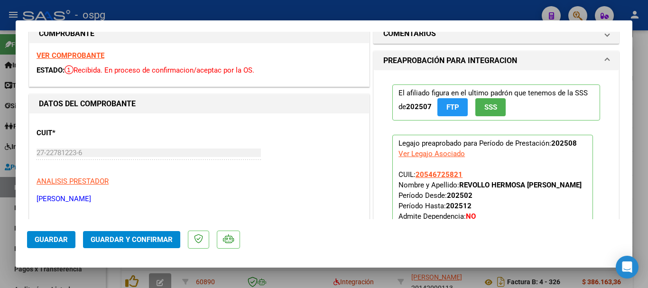
scroll to position [0, 0]
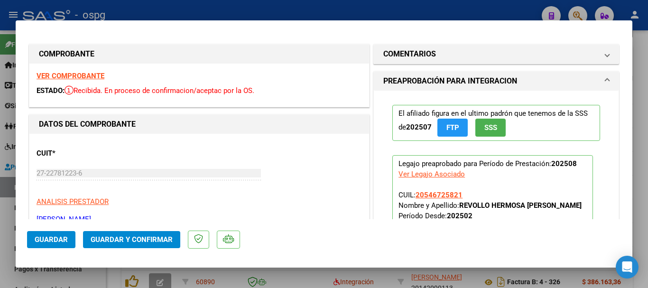
click at [68, 70] on div "VER COMPROBANTE ESTADO: Recibida. En proceso de confirmacion/aceptac por la OS." at bounding box center [199, 85] width 340 height 43
click at [71, 81] on div "VER COMPROBANTE ESTADO: Recibida. En proceso de confirmacion/aceptac por la OS." at bounding box center [199, 85] width 340 height 43
click at [64, 72] on strong "VER COMPROBANTE" at bounding box center [71, 76] width 68 height 9
click at [290, 5] on div at bounding box center [324, 144] width 648 height 288
type input "$ 0,00"
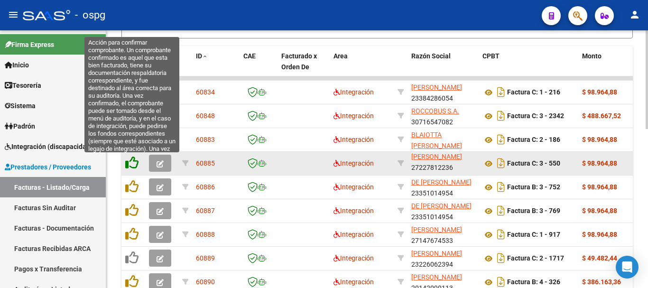
click at [127, 163] on icon at bounding box center [131, 162] width 13 height 13
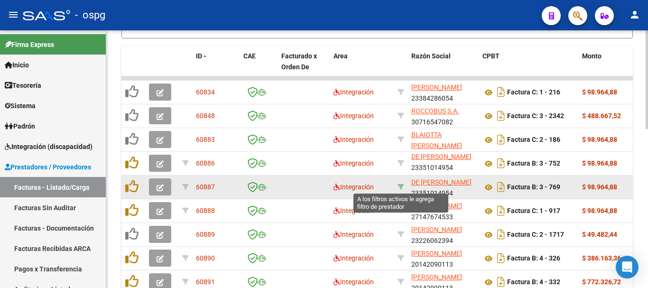
click at [400, 186] on icon at bounding box center [401, 187] width 7 height 7
type input "23351014954"
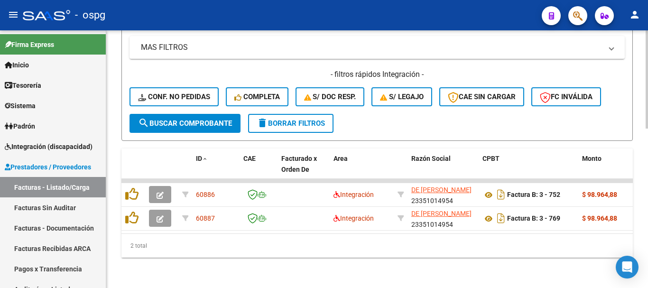
scroll to position [226, 0]
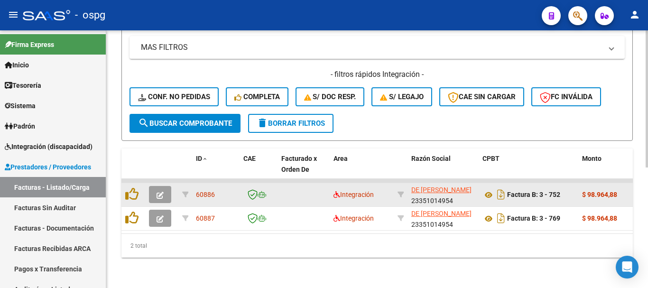
click at [161, 192] on icon "button" at bounding box center [160, 195] width 7 height 7
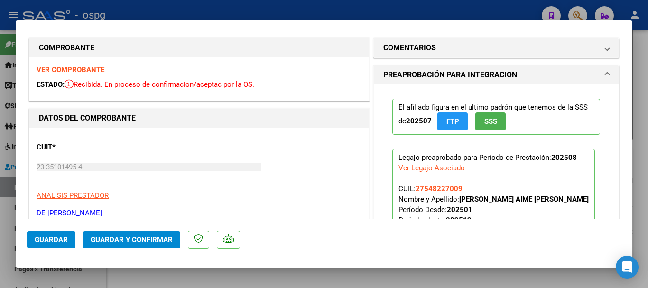
scroll to position [0, 0]
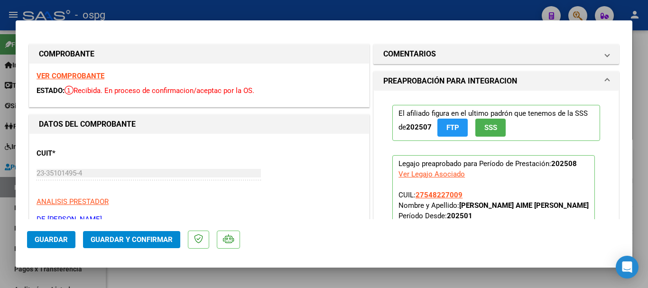
click at [95, 81] on div "VER COMPROBANTE ESTADO: Recibida. En proceso de confirmacion/aceptac por la OS." at bounding box center [199, 85] width 340 height 43
click at [88, 73] on strong "VER COMPROBANTE" at bounding box center [71, 76] width 68 height 9
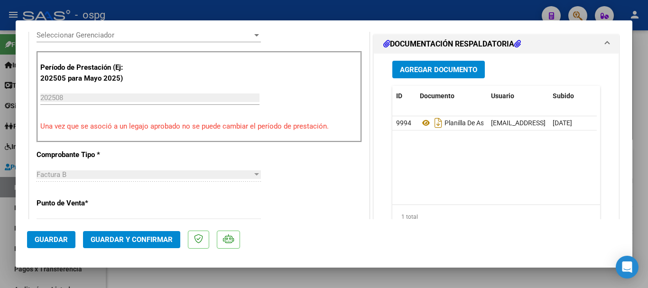
scroll to position [285, 0]
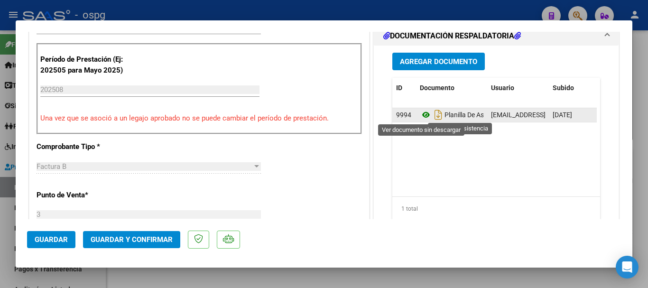
click at [422, 115] on icon at bounding box center [426, 114] width 12 height 11
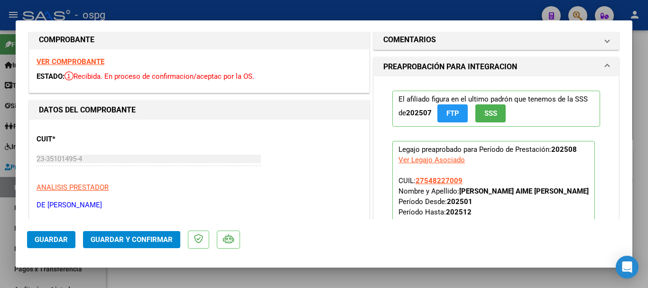
scroll to position [0, 0]
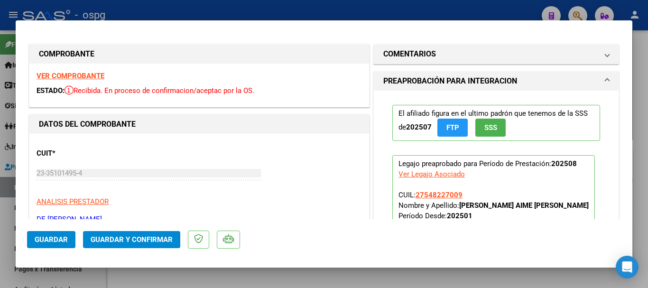
click at [229, 8] on div at bounding box center [324, 144] width 648 height 288
type input "$ 0,00"
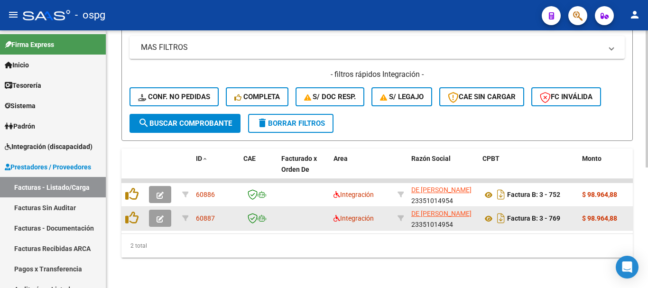
click at [165, 211] on button "button" at bounding box center [160, 218] width 22 height 17
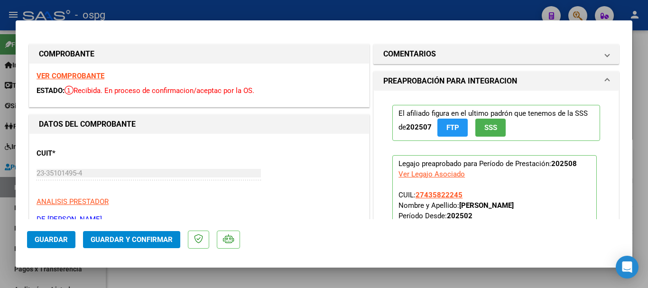
click at [84, 74] on strong "VER COMPROBANTE" at bounding box center [71, 76] width 68 height 9
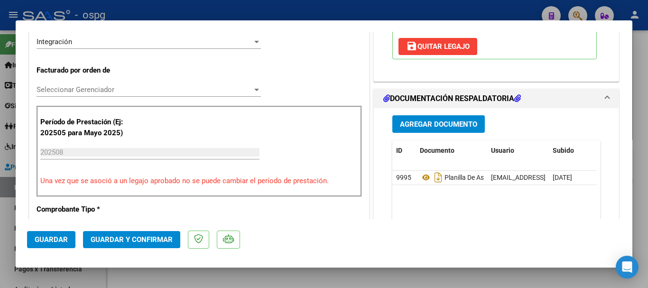
scroll to position [237, 0]
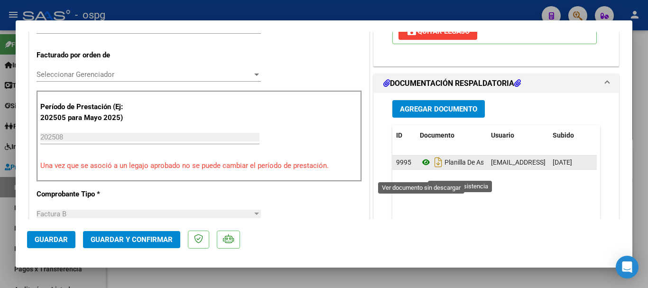
click at [423, 168] on icon at bounding box center [426, 162] width 12 height 11
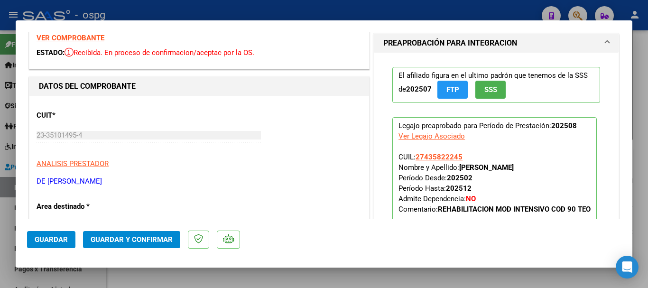
scroll to position [0, 0]
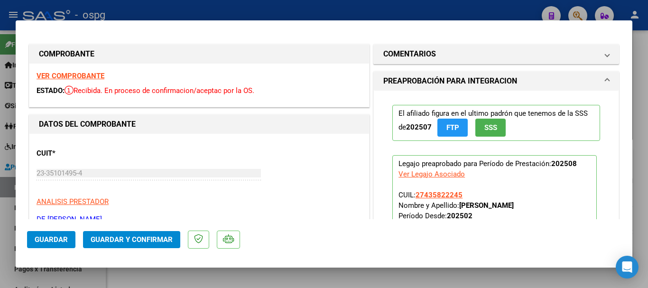
click at [62, 74] on strong "VER COMPROBANTE" at bounding box center [71, 76] width 68 height 9
click at [284, 6] on div at bounding box center [324, 144] width 648 height 288
type input "$ 0,00"
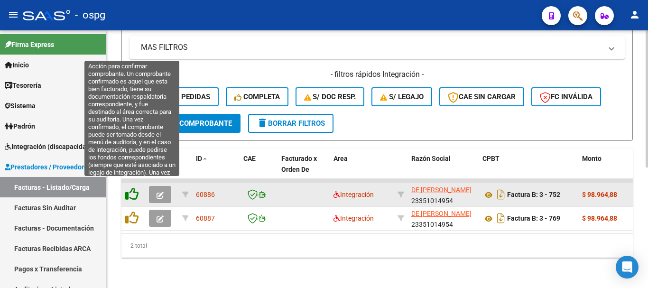
click at [130, 187] on icon at bounding box center [131, 193] width 13 height 13
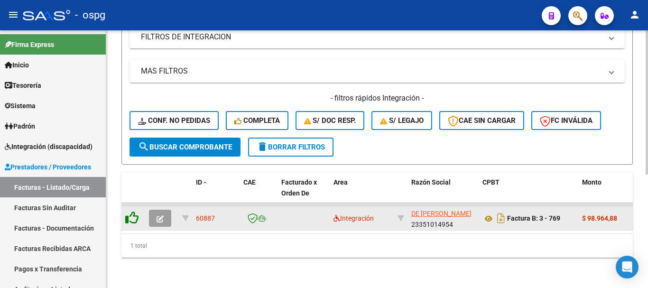
scroll to position [203, 0]
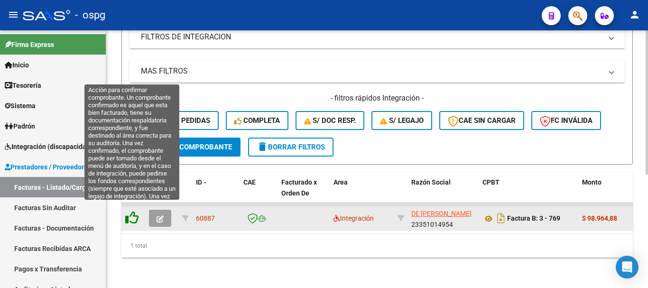
click at [133, 211] on icon at bounding box center [131, 217] width 13 height 13
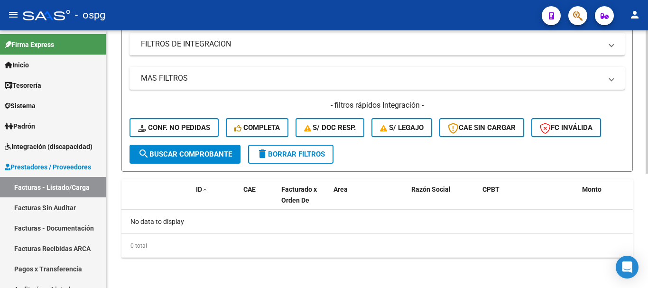
scroll to position [188, 0]
click at [281, 158] on button "delete Borrar Filtros" at bounding box center [290, 154] width 85 height 19
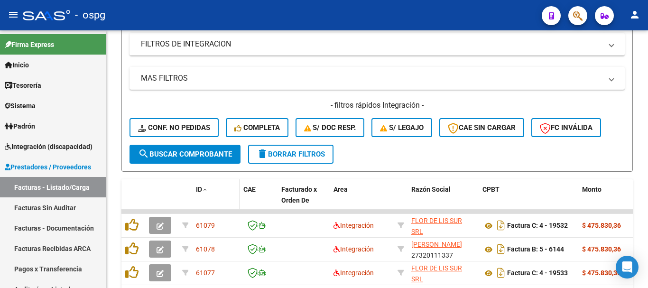
click at [203, 187] on span at bounding box center [205, 190] width 6 height 7
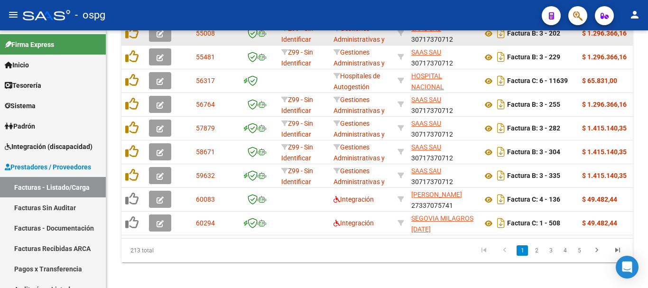
scroll to position [416, 0]
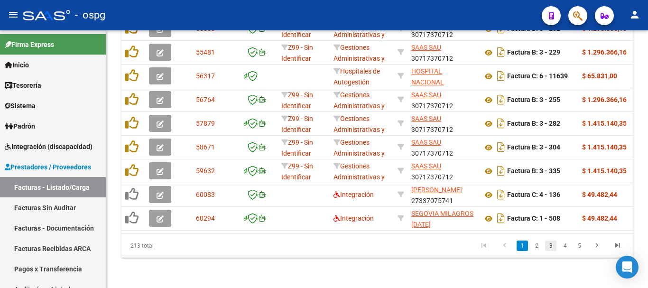
click at [552, 242] on link "3" at bounding box center [550, 246] width 11 height 10
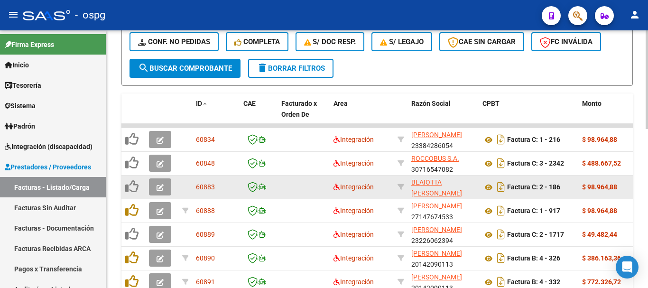
scroll to position [321, 0]
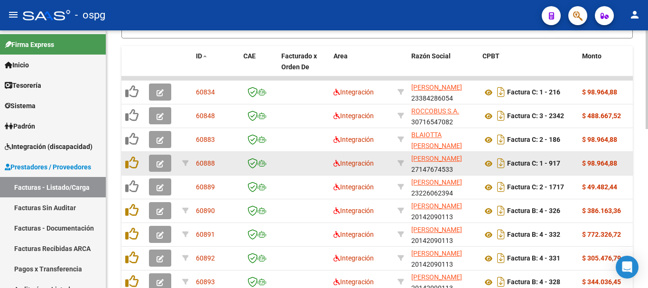
click at [166, 160] on button "button" at bounding box center [160, 163] width 22 height 17
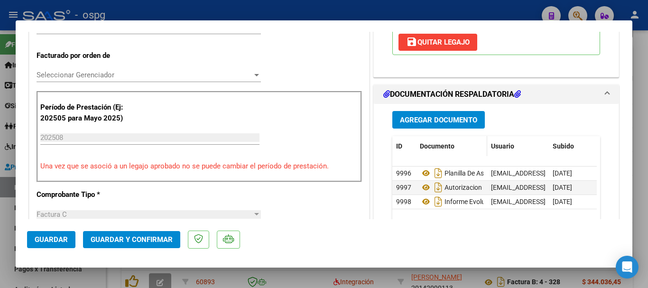
scroll to position [237, 0]
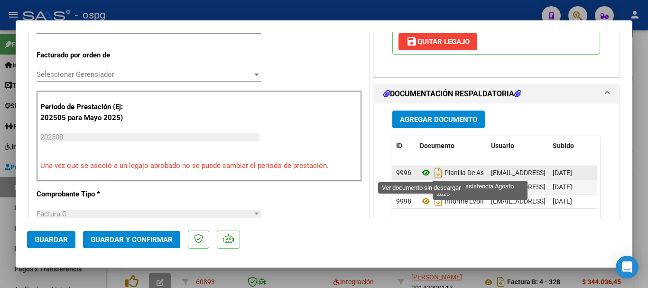
click at [421, 172] on icon at bounding box center [426, 172] width 12 height 11
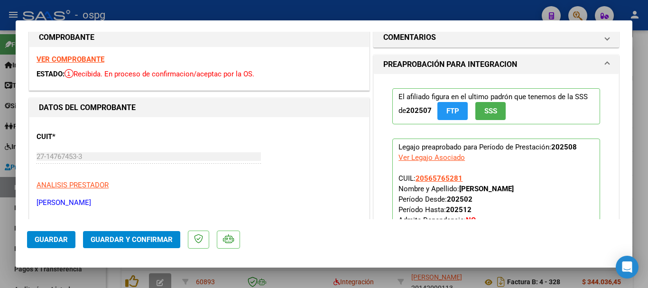
scroll to position [0, 0]
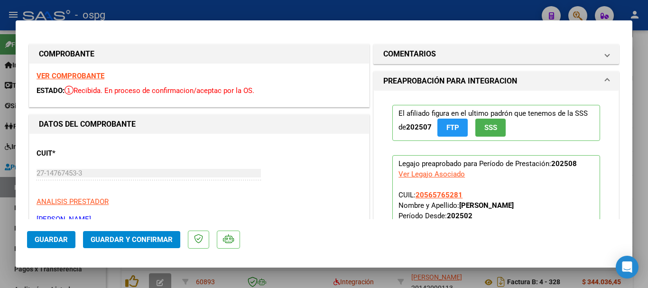
click at [76, 73] on strong "VER COMPROBANTE" at bounding box center [71, 76] width 68 height 9
click at [288, 2] on div at bounding box center [324, 144] width 648 height 288
type input "$ 0,00"
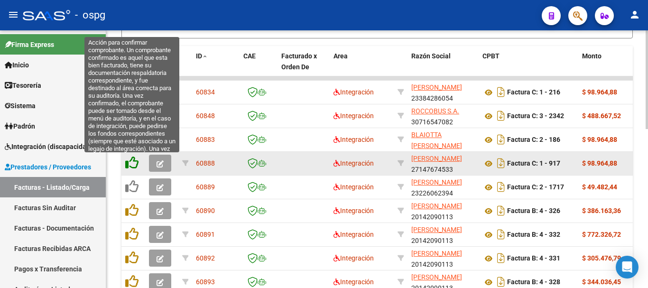
click at [130, 164] on icon at bounding box center [131, 162] width 13 height 13
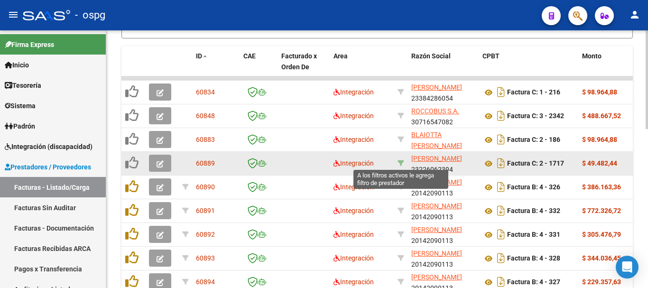
click at [400, 163] on icon at bounding box center [401, 163] width 7 height 7
type input "23226062394"
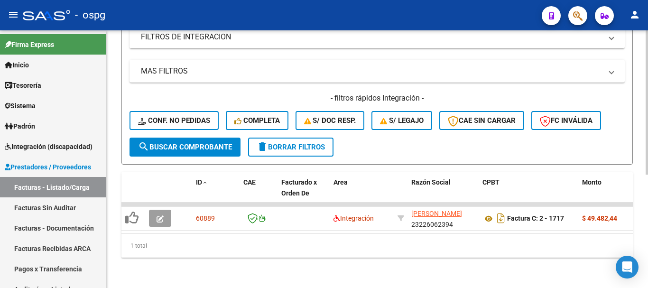
scroll to position [203, 0]
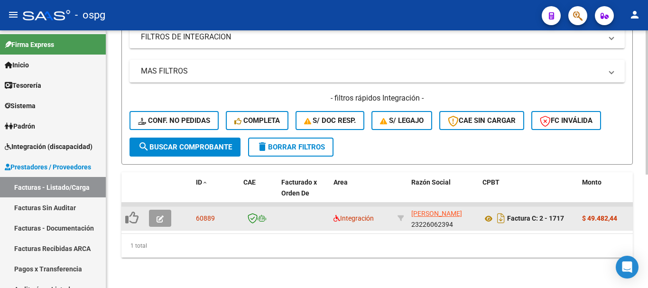
click at [162, 215] on icon "button" at bounding box center [160, 218] width 7 height 7
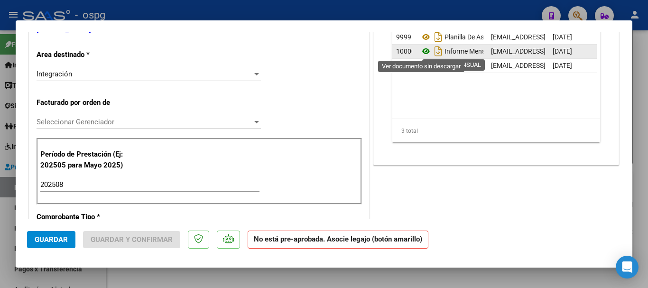
scroll to position [142, 0]
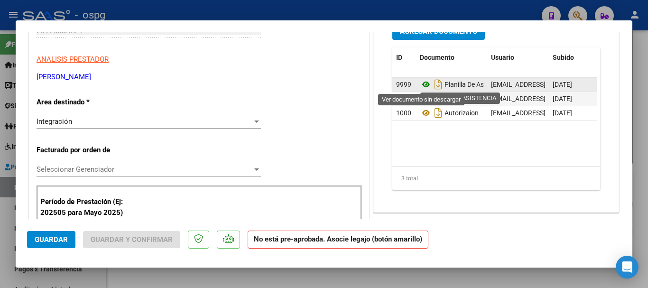
click at [420, 82] on icon at bounding box center [426, 84] width 12 height 11
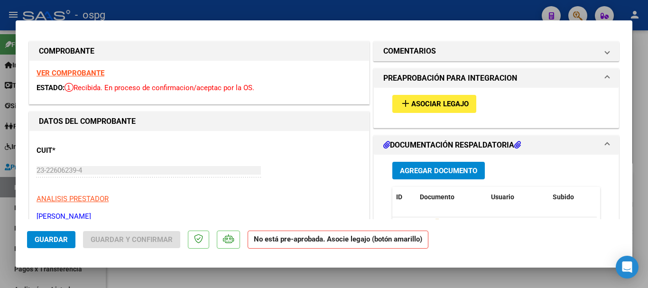
scroll to position [0, 0]
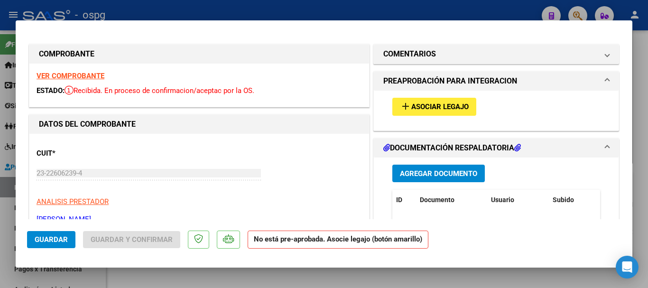
click at [414, 112] on button "add Asociar Legajo" at bounding box center [434, 107] width 84 height 18
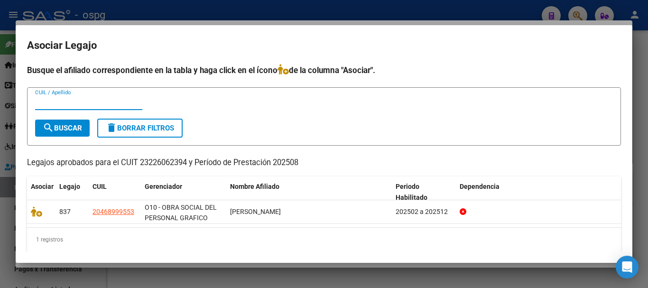
click at [132, 5] on div at bounding box center [324, 144] width 648 height 288
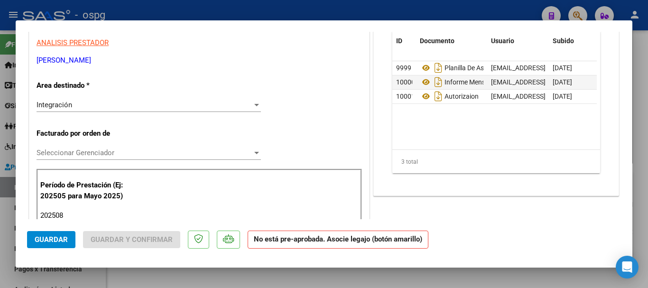
scroll to position [142, 0]
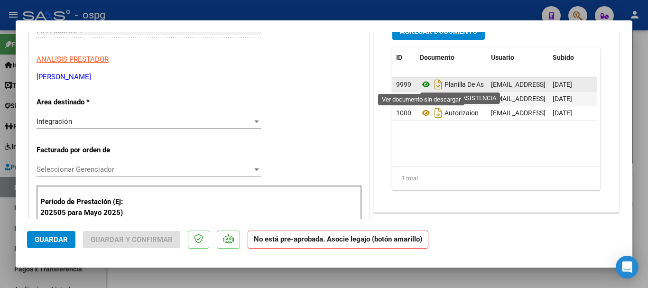
click at [422, 82] on icon at bounding box center [426, 84] width 12 height 11
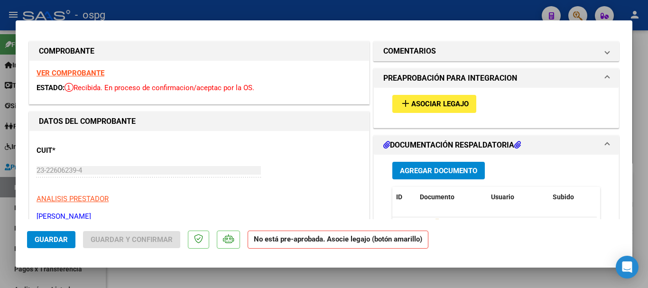
scroll to position [0, 0]
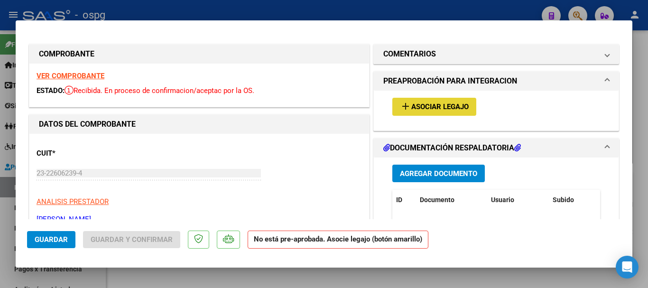
click at [400, 102] on mat-icon "add" at bounding box center [405, 106] width 11 height 11
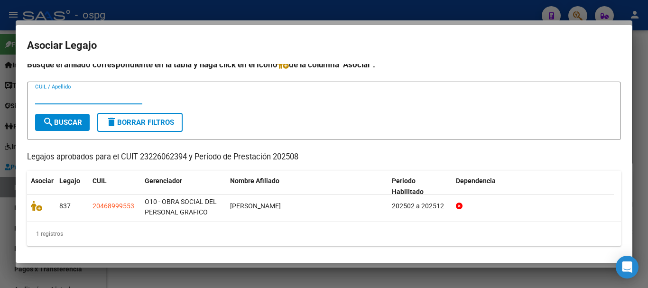
scroll to position [7, 0]
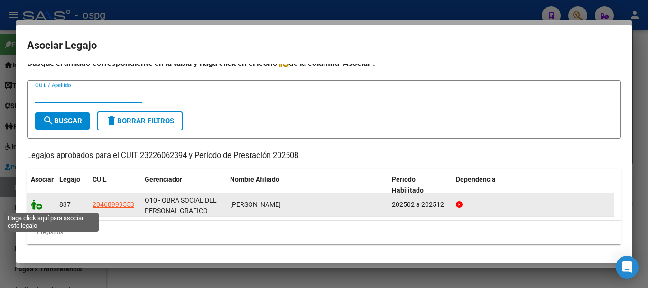
click at [36, 207] on icon at bounding box center [36, 204] width 11 height 10
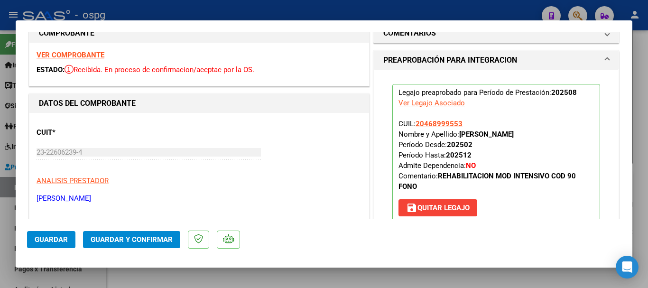
scroll to position [0, 0]
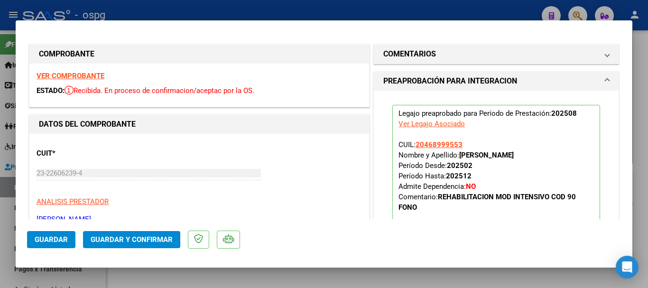
click at [63, 73] on strong "VER COMPROBANTE" at bounding box center [71, 76] width 68 height 9
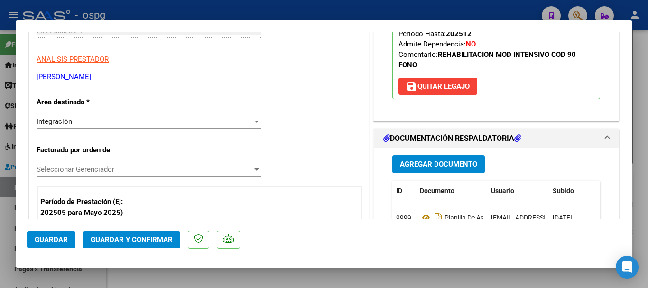
scroll to position [190, 0]
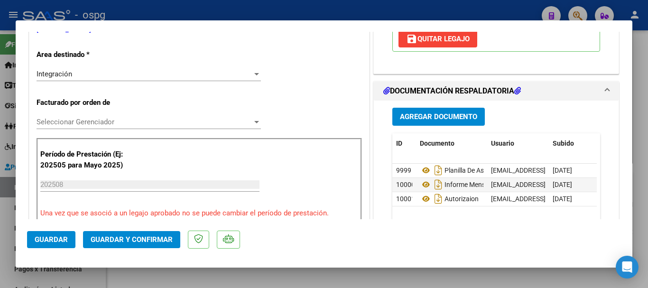
click at [280, 10] on div at bounding box center [324, 144] width 648 height 288
type input "$ 0,00"
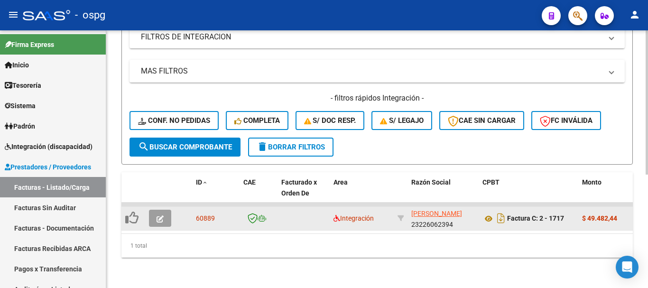
click at [167, 212] on button "button" at bounding box center [160, 218] width 22 height 17
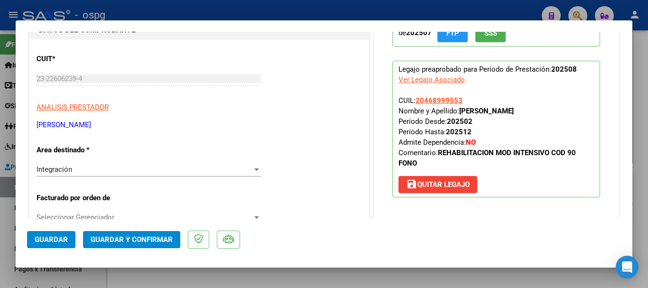
scroll to position [95, 0]
click at [50, 232] on button "Guardar" at bounding box center [51, 239] width 48 height 17
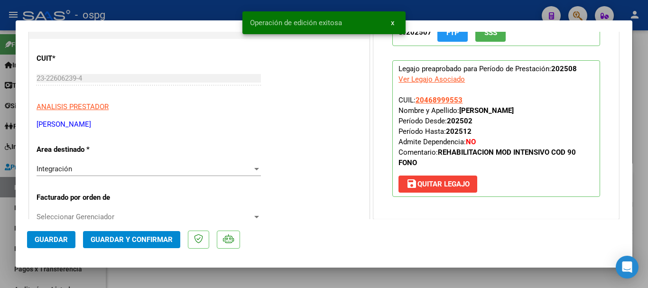
click at [184, 10] on div at bounding box center [324, 144] width 648 height 288
type input "$ 0,00"
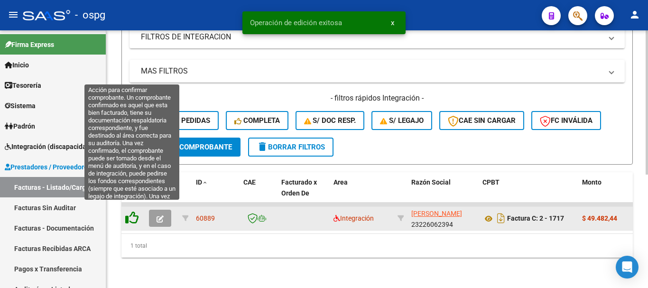
click at [130, 214] on icon at bounding box center [131, 217] width 13 height 13
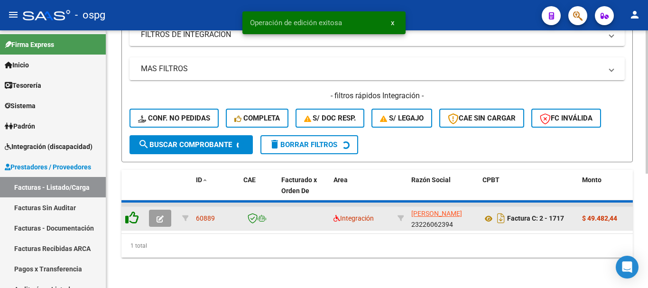
scroll to position [188, 0]
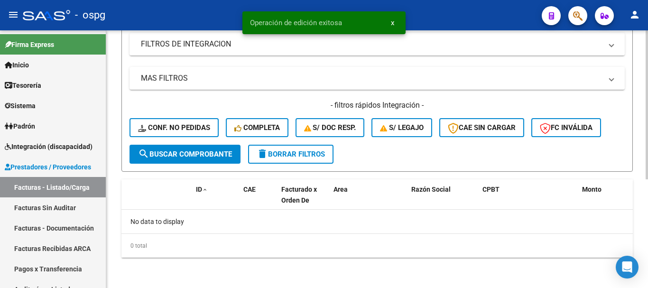
click at [270, 152] on span "delete Borrar Filtros" at bounding box center [291, 154] width 68 height 9
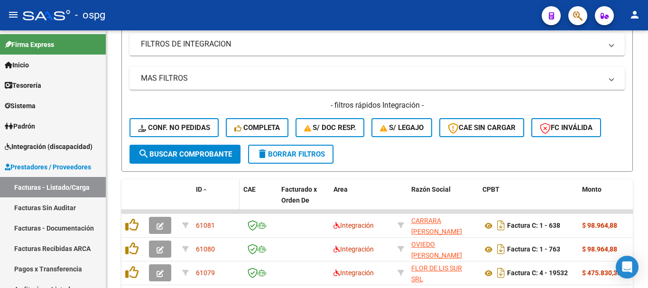
click at [204, 194] on div "ID" at bounding box center [216, 189] width 40 height 11
click at [200, 188] on span "ID" at bounding box center [199, 190] width 6 height 8
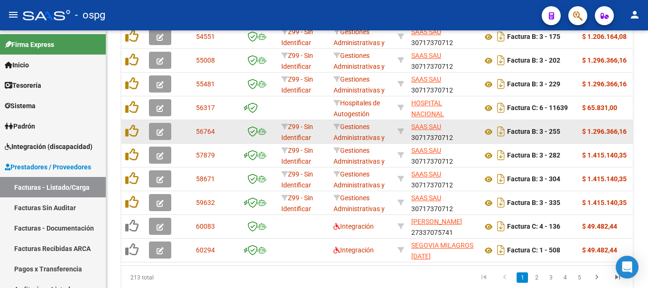
scroll to position [416, 0]
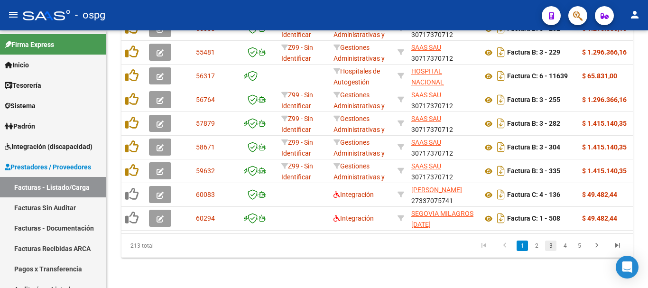
click at [552, 248] on link "3" at bounding box center [550, 246] width 11 height 10
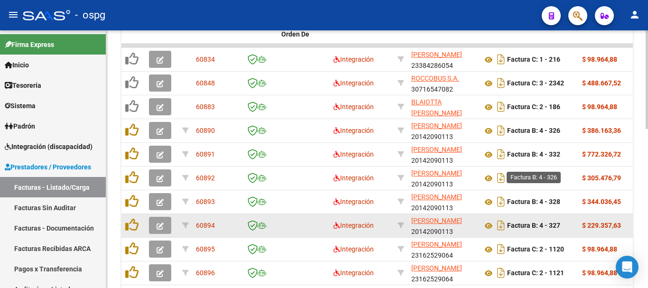
scroll to position [369, 0]
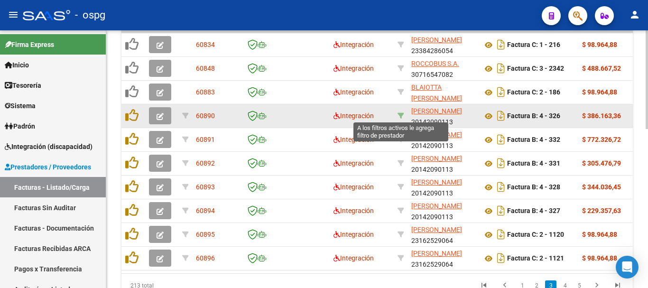
click at [401, 119] on icon at bounding box center [401, 115] width 7 height 7
type input "20142090113"
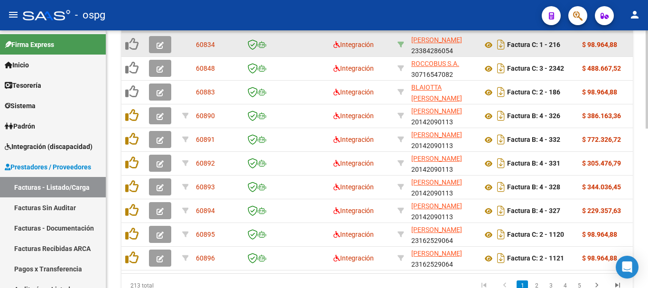
scroll to position [297, 0]
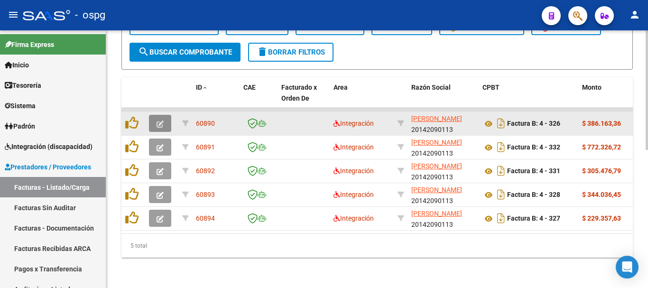
click at [162, 121] on icon "button" at bounding box center [160, 124] width 7 height 7
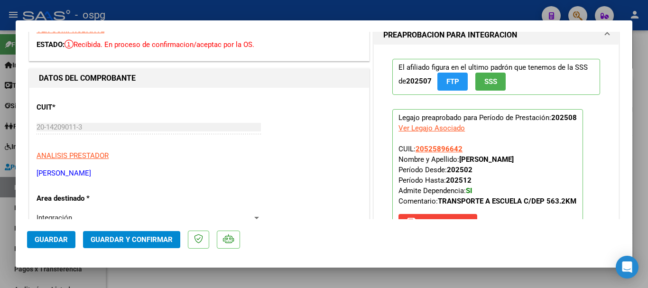
scroll to position [0, 0]
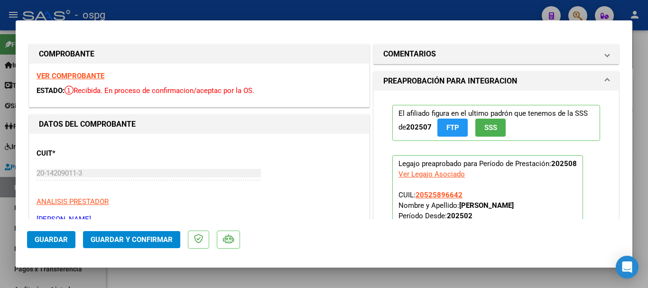
click at [262, 5] on div at bounding box center [324, 144] width 648 height 288
type input "$ 0,00"
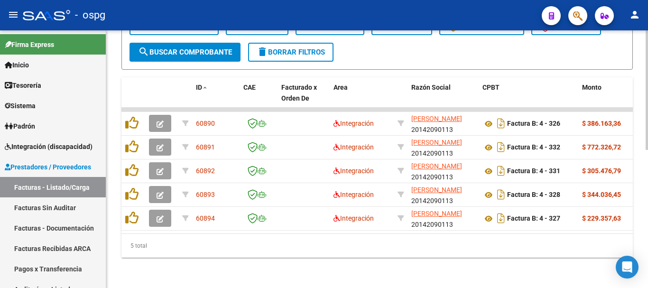
click at [268, 46] on mat-icon "delete" at bounding box center [262, 51] width 11 height 11
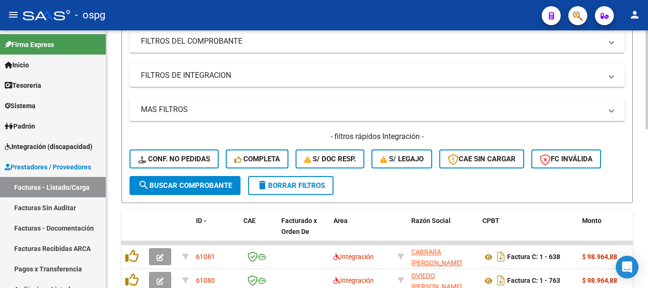
scroll to position [155, 0]
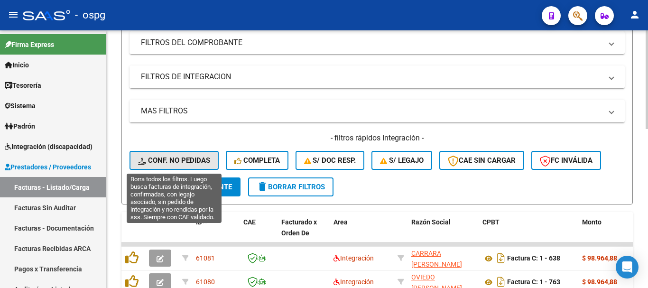
click at [191, 163] on span "Conf. no pedidas" at bounding box center [174, 160] width 72 height 9
